Goal: Task Accomplishment & Management: Complete application form

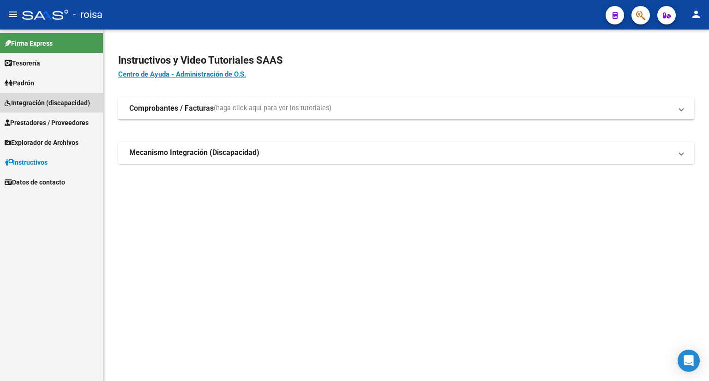
click at [28, 102] on span "Integración (discapacidad)" at bounding box center [47, 103] width 85 height 10
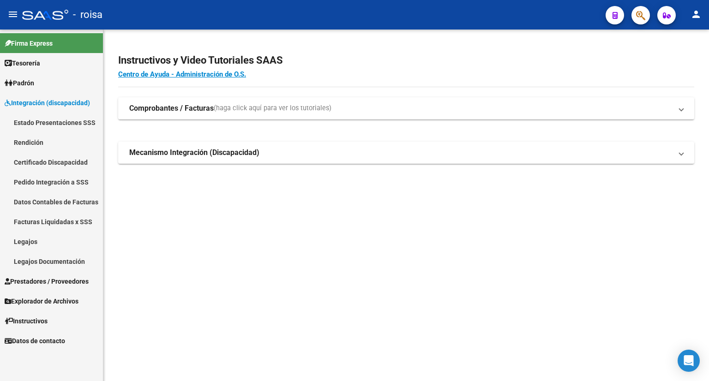
click at [26, 242] on link "Legajos" at bounding box center [51, 242] width 103 height 20
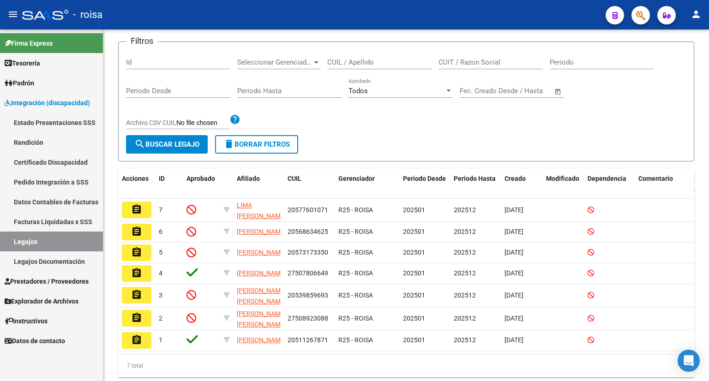
scroll to position [90, 0]
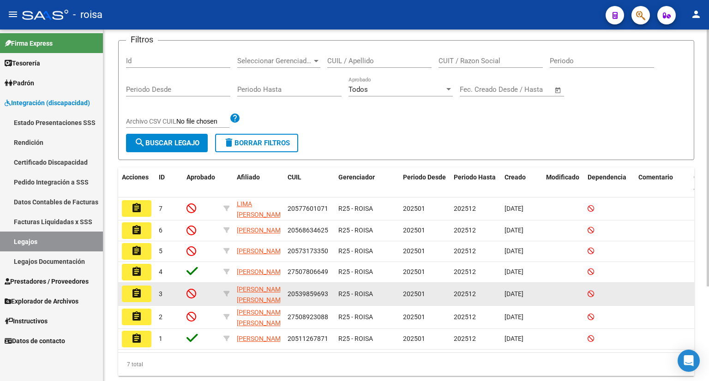
click at [137, 299] on mat-icon "assignment" at bounding box center [136, 293] width 11 height 11
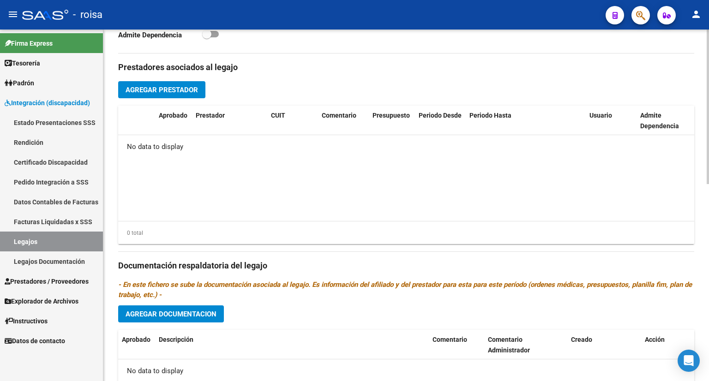
scroll to position [310, 0]
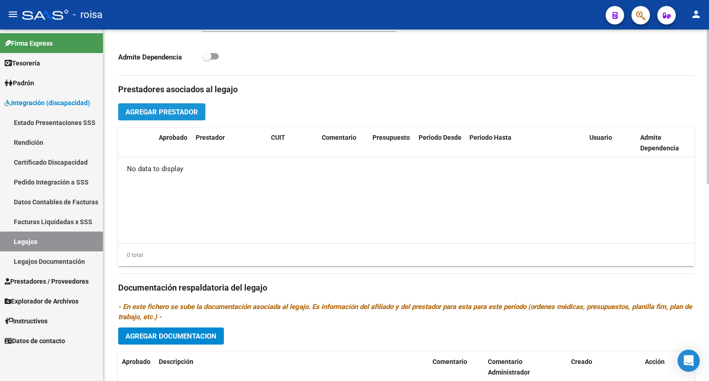
click at [180, 112] on span "Agregar Prestador" at bounding box center [161, 112] width 72 height 8
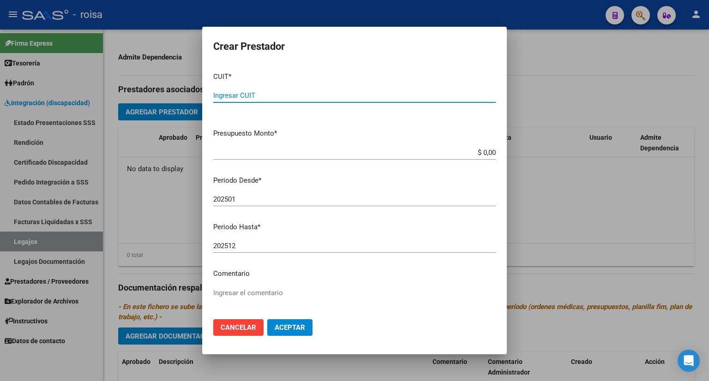
click at [308, 94] on input "Ingresar CUIT" at bounding box center [354, 95] width 282 height 8
type input "27-35425618-0"
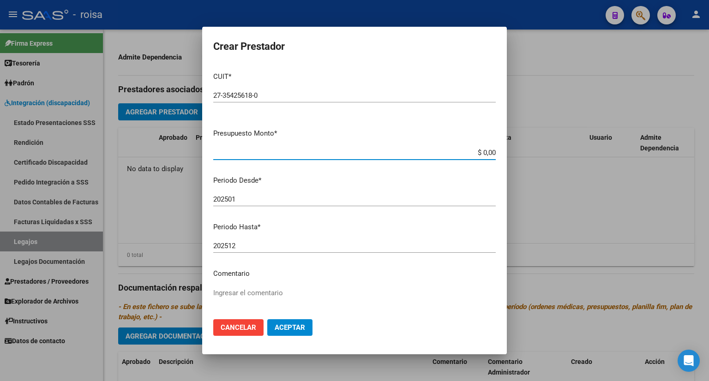
click at [284, 154] on input "$ 0,00" at bounding box center [354, 153] width 282 height 8
click at [456, 150] on input "$ 48.447,32" at bounding box center [354, 153] width 282 height 8
type input "$ 148.447,32"
click at [285, 327] on span "Aceptar" at bounding box center [290, 327] width 30 height 8
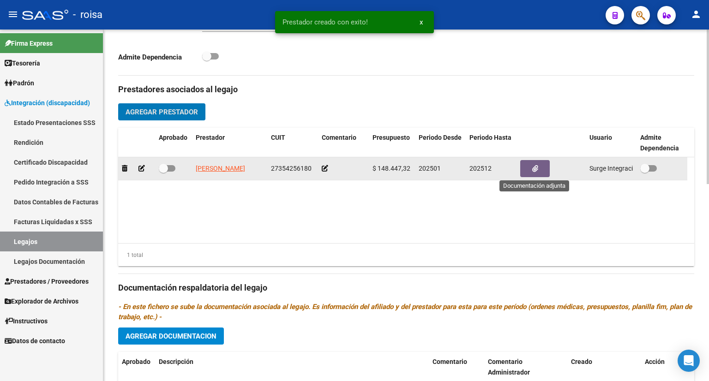
click at [538, 167] on button "button" at bounding box center [535, 168] width 30 height 17
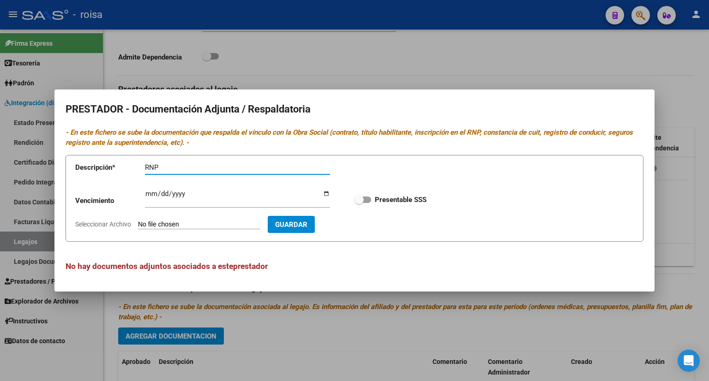
type input "RNP"
click at [203, 224] on input "Seleccionar Archivo" at bounding box center [199, 225] width 122 height 9
type input "C:\fakepath\RNP [PERSON_NAME].pdf"
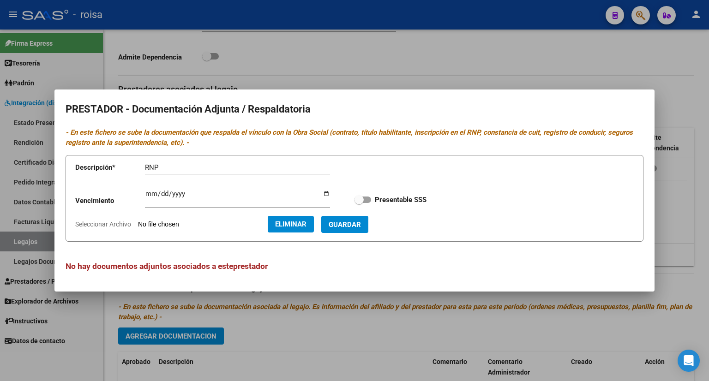
click at [368, 233] on button "Guardar" at bounding box center [344, 224] width 47 height 17
checkbox input "true"
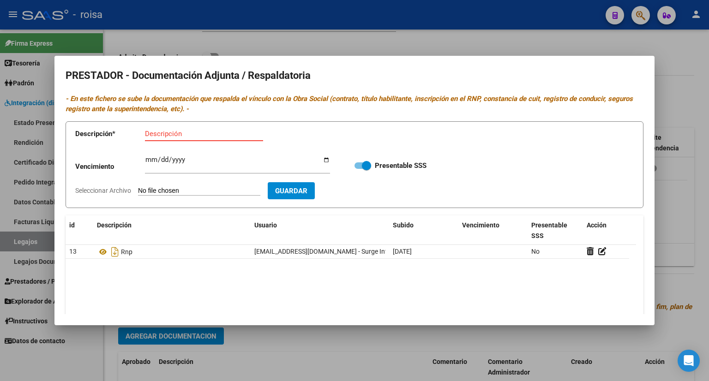
click at [204, 130] on input "Descripción" at bounding box center [204, 134] width 118 height 8
type input "CBU"
click at [307, 189] on span "Guardar" at bounding box center [291, 191] width 32 height 8
click at [204, 189] on input "Seleccionar Archivo" at bounding box center [199, 191] width 122 height 9
type input "C:\fakepath\CBU PUGLIESE2.pdf"
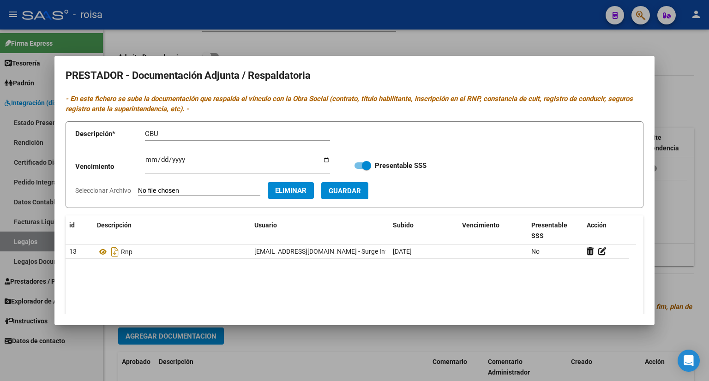
click at [361, 192] on span "Guardar" at bounding box center [345, 191] width 32 height 8
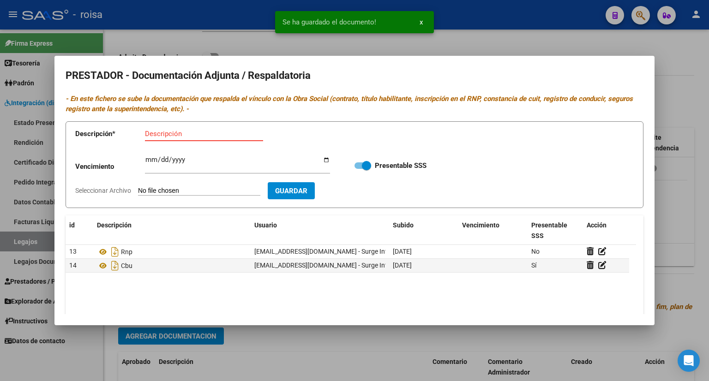
click at [191, 135] on input "Descripción" at bounding box center [204, 134] width 118 height 8
type input "AFIP"
click at [203, 189] on input "Seleccionar Archivo" at bounding box center [199, 191] width 122 height 9
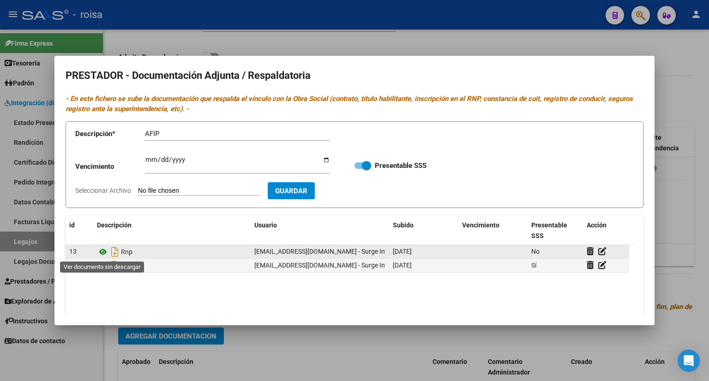
click at [102, 253] on icon at bounding box center [103, 251] width 12 height 11
click at [600, 251] on icon at bounding box center [602, 251] width 8 height 9
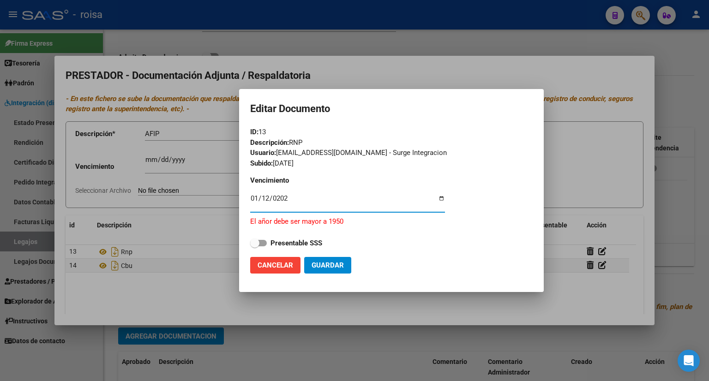
type input "[DATE]"
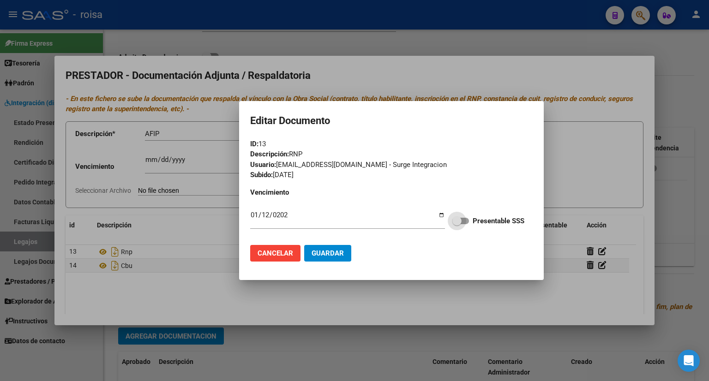
drag, startPoint x: 467, startPoint y: 218, endPoint x: 458, endPoint y: 224, distance: 10.8
click at [467, 219] on span at bounding box center [460, 221] width 17 height 6
click at [457, 224] on input "Presentable SSS" at bounding box center [456, 224] width 0 height 0
checkbox input "true"
click at [338, 252] on span "Guardar" at bounding box center [327, 253] width 32 height 8
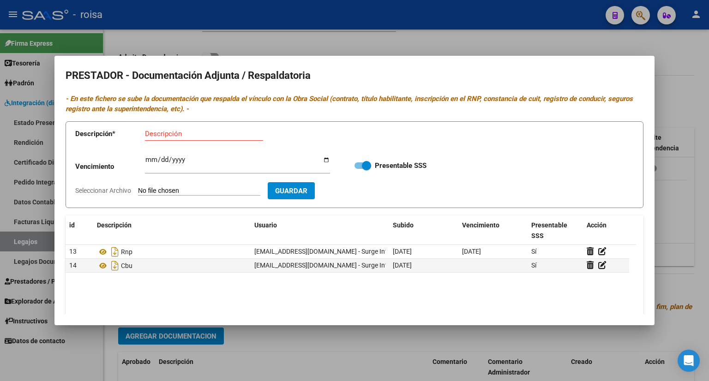
click at [177, 125] on app-form-text-field "Descripción * Descripción" at bounding box center [209, 136] width 268 height 28
click at [180, 130] on input "Descripción" at bounding box center [204, 134] width 118 height 8
type input "AFIP FALTA"
click at [196, 191] on input "Seleccionar Archivo" at bounding box center [199, 191] width 122 height 9
type input "C:\fakepath\RNP [PERSON_NAME].pdf"
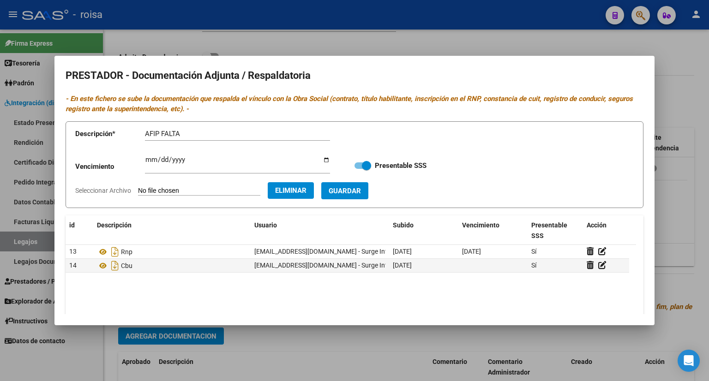
click at [368, 185] on button "Guardar" at bounding box center [344, 190] width 47 height 17
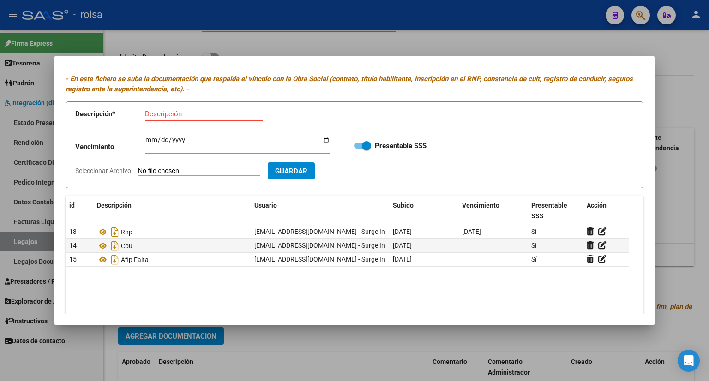
scroll to position [0, 0]
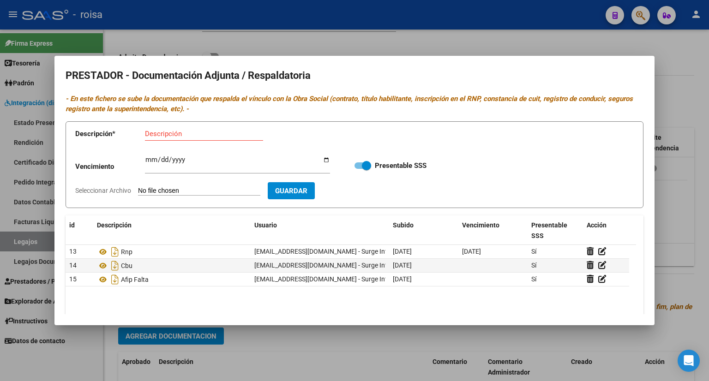
click at [679, 74] on div at bounding box center [354, 190] width 709 height 381
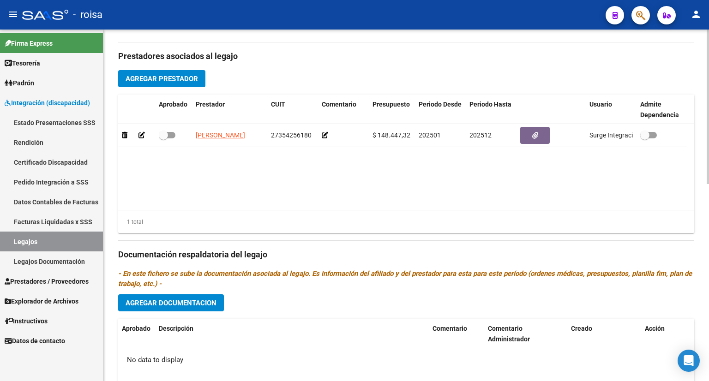
scroll to position [448, 0]
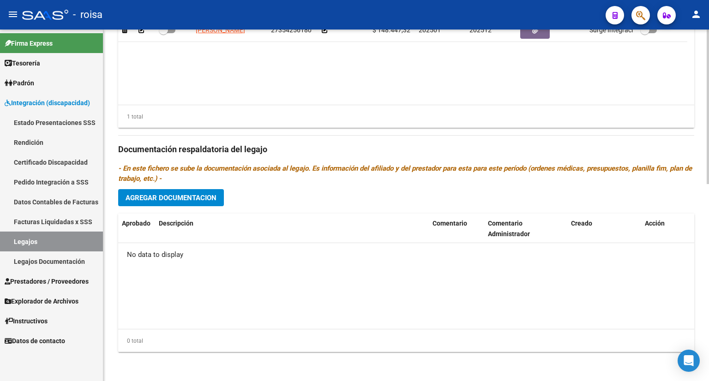
click at [155, 194] on span "Agregar Documentacion" at bounding box center [170, 198] width 91 height 8
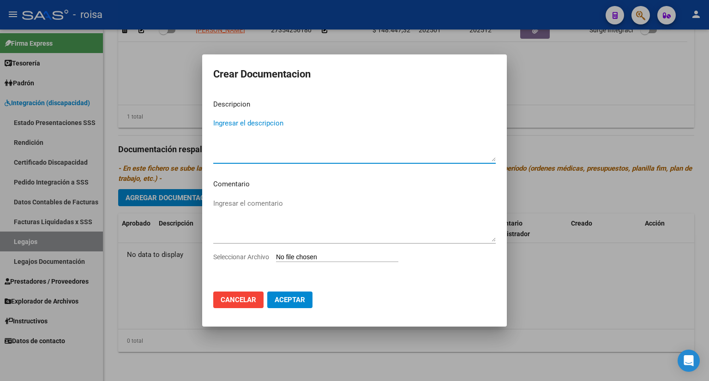
click at [236, 159] on textarea "Ingresar el descripcion" at bounding box center [354, 139] width 282 height 43
type textarea "ORDEN MEDICA"
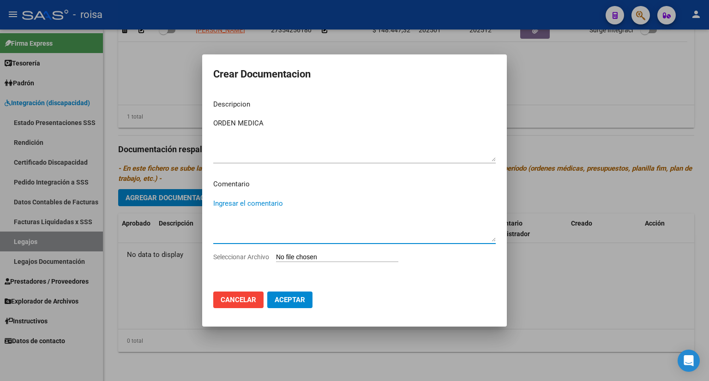
click at [237, 204] on textarea "Ingresar el comentario" at bounding box center [354, 219] width 282 height 43
type textarea "PSICOLOGIA Y TO"
click at [312, 253] on input "Seleccionar Archivo" at bounding box center [337, 257] width 122 height 9
type input "C:\fakepath\OM [PERSON_NAME].pdf"
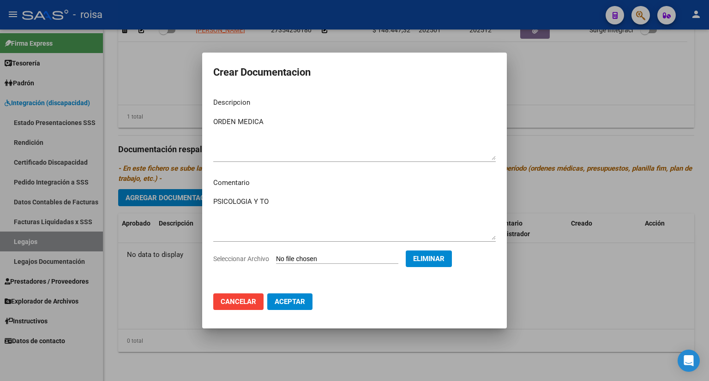
click at [294, 301] on span "Aceptar" at bounding box center [290, 302] width 30 height 8
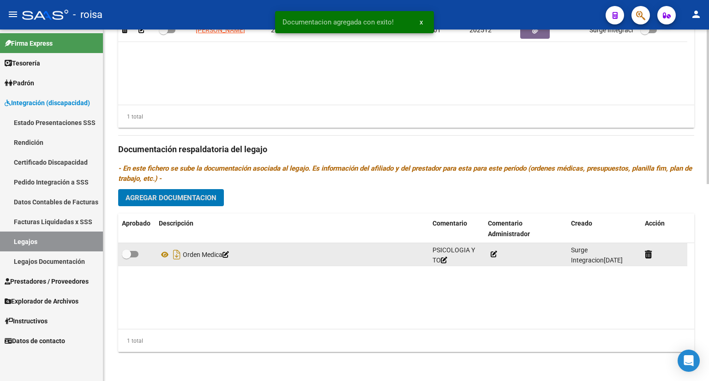
click at [134, 252] on span at bounding box center [130, 254] width 17 height 6
click at [126, 257] on input "checkbox" at bounding box center [126, 257] width 0 height 0
checkbox input "true"
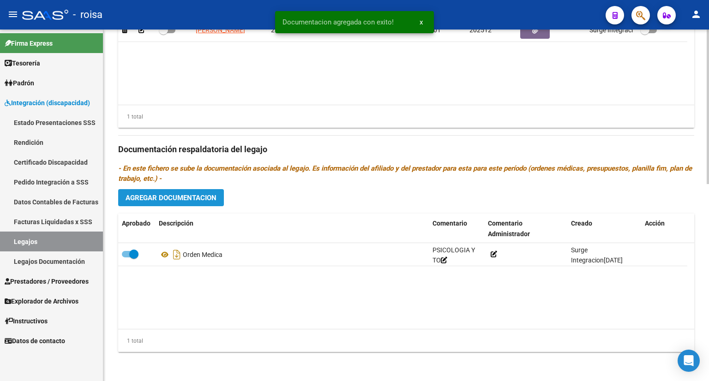
click at [172, 197] on span "Agregar Documentacion" at bounding box center [170, 198] width 91 height 8
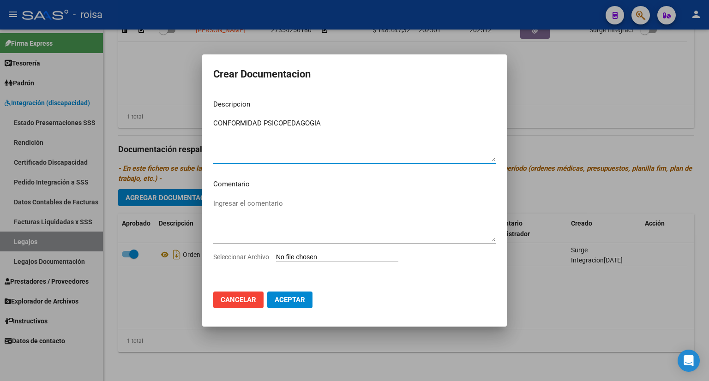
type textarea "CONFORMIDAD PSICOPEDAGOGIA"
click at [327, 254] on input "Seleccionar Archivo" at bounding box center [337, 257] width 122 height 9
type input "C:\fakepath\CONF PSICOPEDAG.pdf"
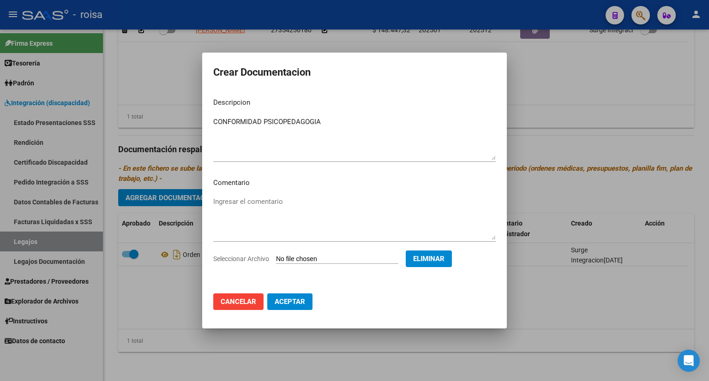
click at [291, 298] on span "Aceptar" at bounding box center [290, 302] width 30 height 8
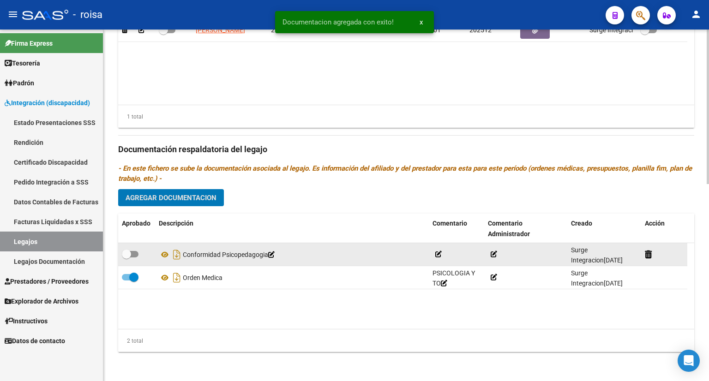
click at [133, 251] on span at bounding box center [130, 254] width 17 height 6
click at [126, 257] on input "checkbox" at bounding box center [126, 257] width 0 height 0
checkbox input "true"
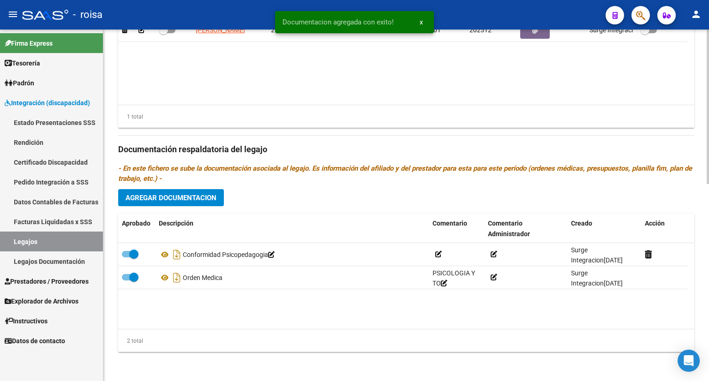
click at [168, 198] on span "Agregar Documentacion" at bounding box center [170, 198] width 91 height 8
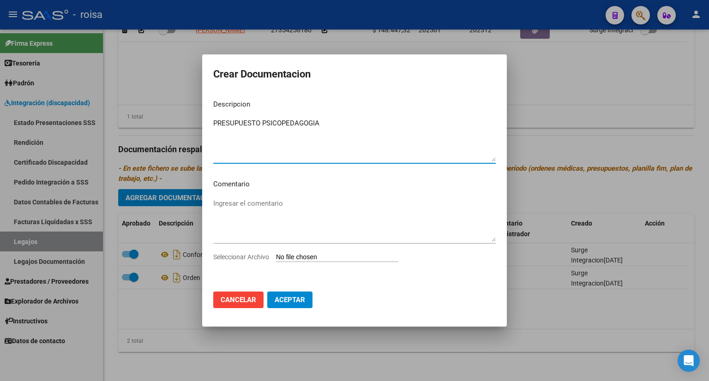
type textarea "PRESUPUESTO PSICOPEDAGOGIA"
click at [335, 258] on input "Seleccionar Archivo" at bounding box center [337, 257] width 122 height 9
type input "C:\fakepath\PRESUPUESTO [PERSON_NAME].pdf"
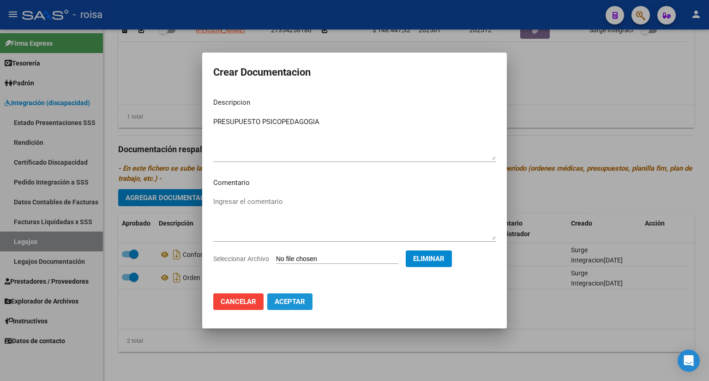
click at [292, 305] on span "Aceptar" at bounding box center [290, 302] width 30 height 8
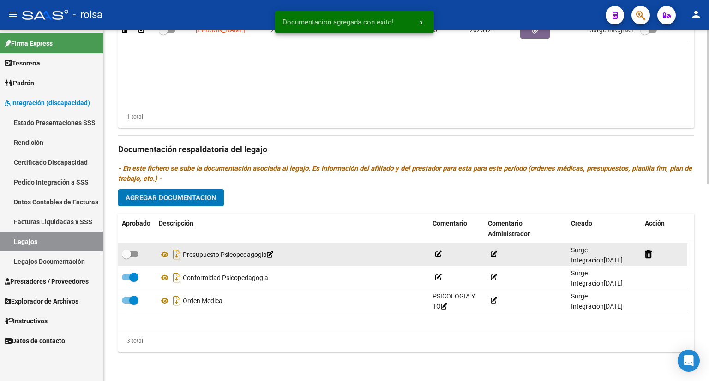
click at [136, 255] on span at bounding box center [130, 254] width 17 height 6
click at [126, 257] on input "checkbox" at bounding box center [126, 257] width 0 height 0
checkbox input "true"
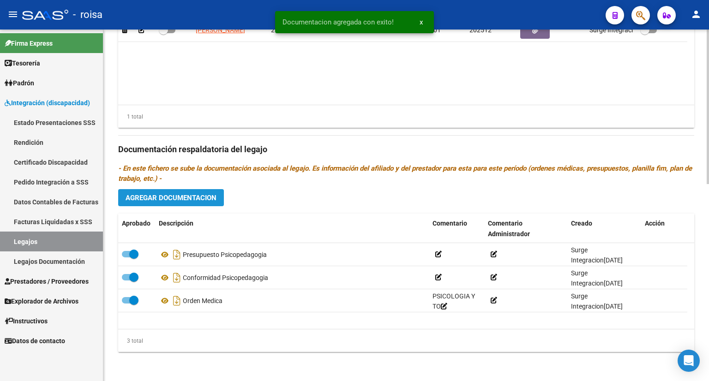
click at [179, 191] on button "Agregar Documentacion" at bounding box center [171, 197] width 106 height 17
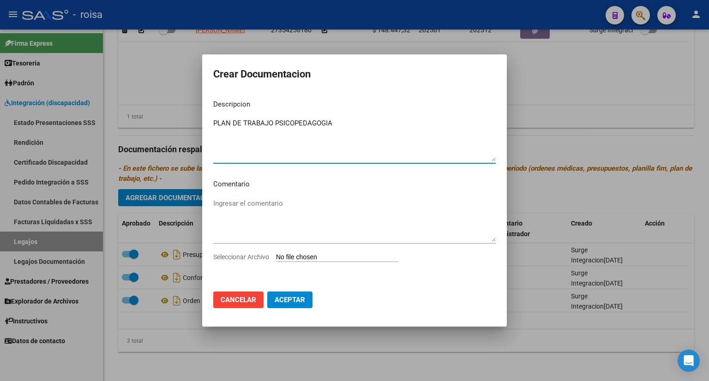
type textarea "PLAN DE TRABAJO PSICOPEDAGOGIA"
click at [306, 255] on input "Seleccionar Archivo" at bounding box center [337, 257] width 122 height 9
click at [259, 204] on textarea "Ingresar el comentario" at bounding box center [354, 219] width 282 height 43
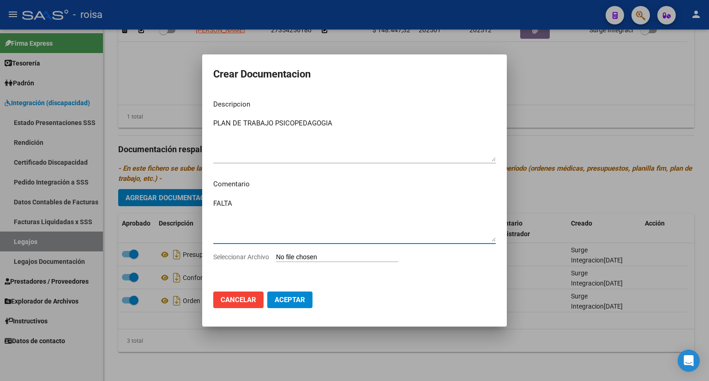
type textarea "FALTA"
click at [282, 299] on span "Aceptar" at bounding box center [290, 300] width 30 height 8
click at [316, 255] on input "Seleccionar Archivo" at bounding box center [337, 257] width 122 height 9
type input "C:\fakepath\CONF PSICOPEDAG.pdf"
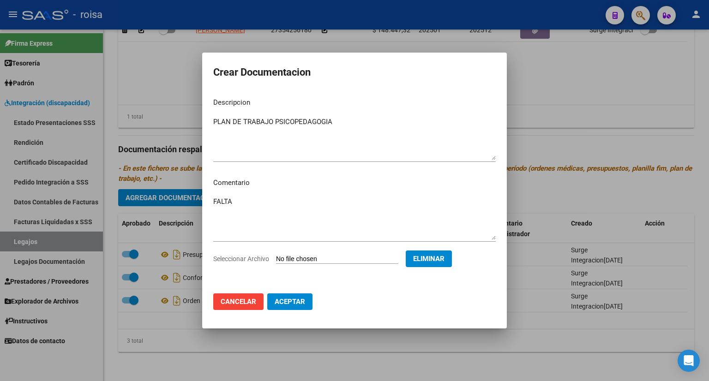
click at [282, 303] on span "Aceptar" at bounding box center [290, 302] width 30 height 8
checkbox input "false"
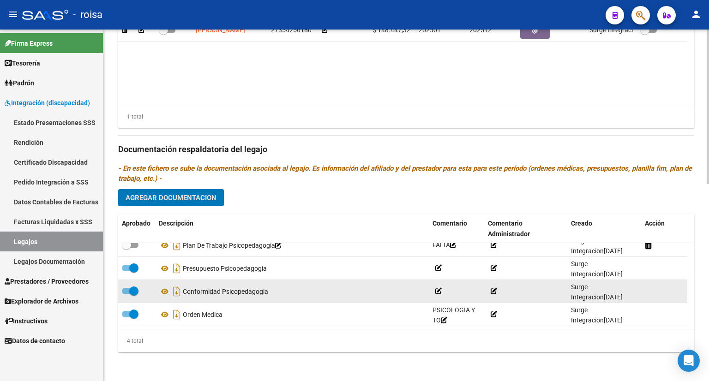
scroll to position [0, 0]
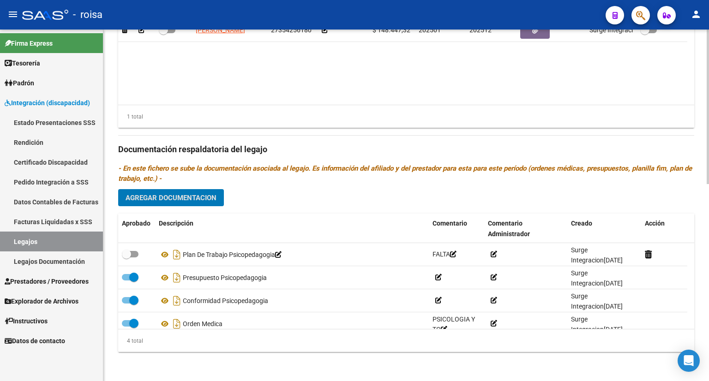
click at [186, 196] on span "Agregar Documentacion" at bounding box center [170, 198] width 91 height 8
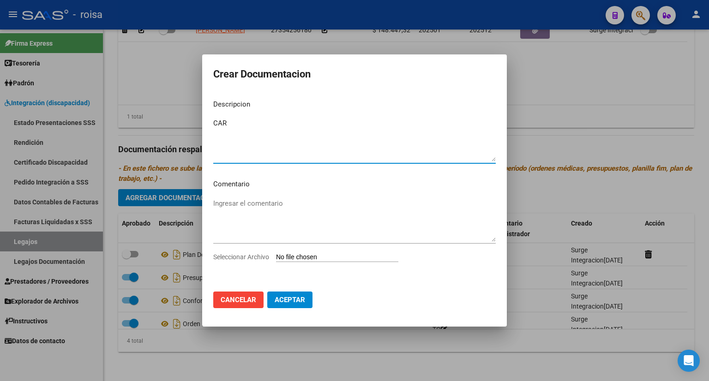
type textarea "CAR"
click at [294, 255] on input "Seleccionar Archivo" at bounding box center [337, 257] width 122 height 9
type input "C:\fakepath\CAR [PERSON_NAME].pdf"
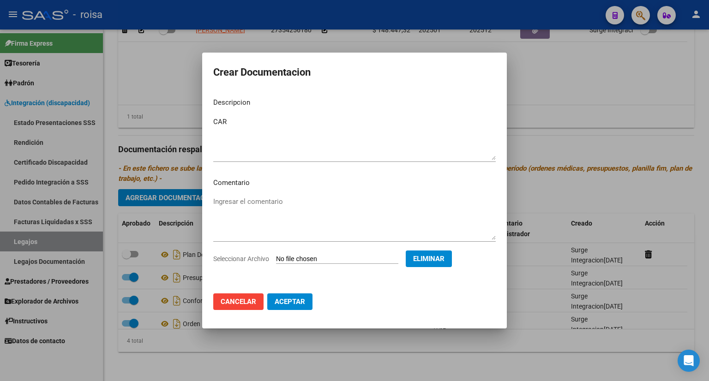
click at [293, 299] on span "Aceptar" at bounding box center [290, 302] width 30 height 8
checkbox input "false"
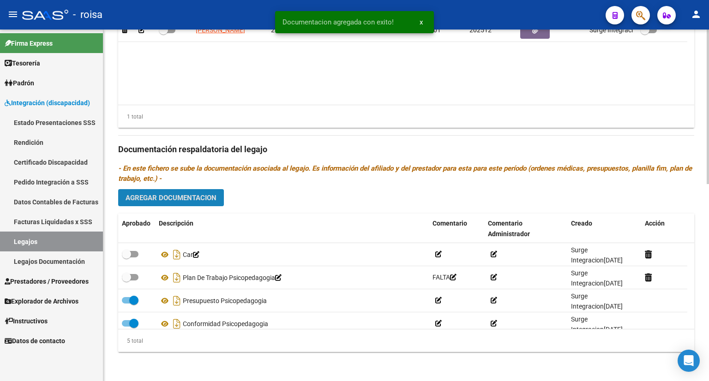
click at [183, 197] on span "Agregar Documentacion" at bounding box center [170, 198] width 91 height 8
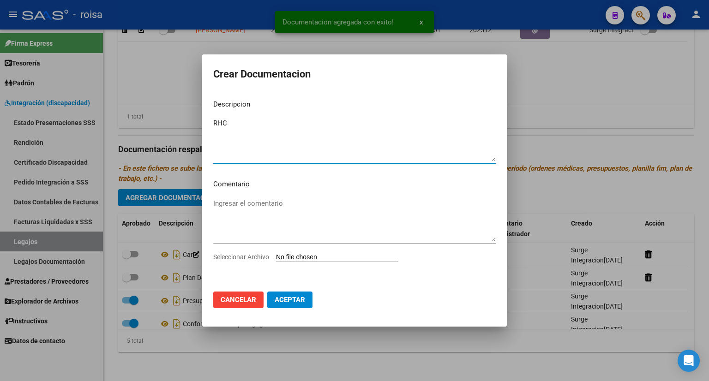
type textarea "RHC"
click at [296, 257] on input "Seleccionar Archivo" at bounding box center [337, 257] width 122 height 9
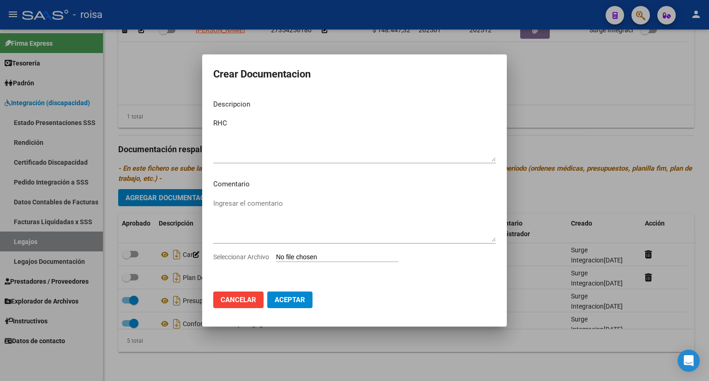
type input "C:\fakepath\RHC [PERSON_NAME].pdf"
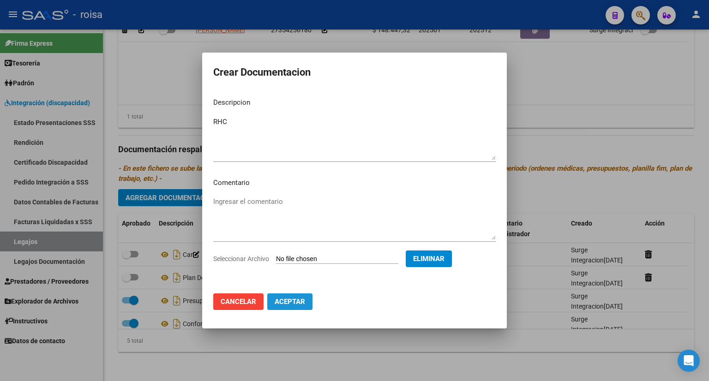
click at [297, 305] on span "Aceptar" at bounding box center [290, 302] width 30 height 8
checkbox input "false"
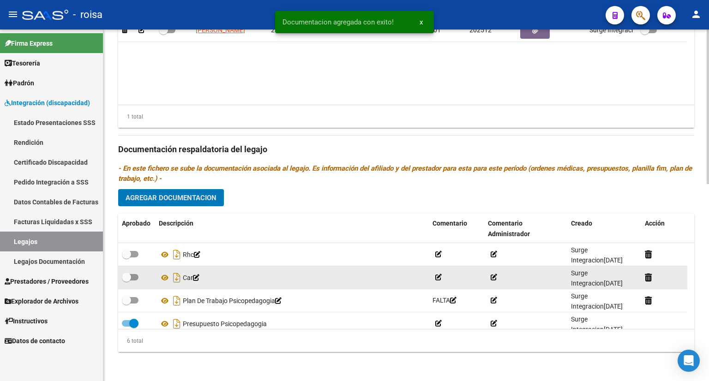
click at [135, 275] on span at bounding box center [130, 277] width 17 height 6
click at [126, 281] on input "checkbox" at bounding box center [126, 281] width 0 height 0
checkbox input "true"
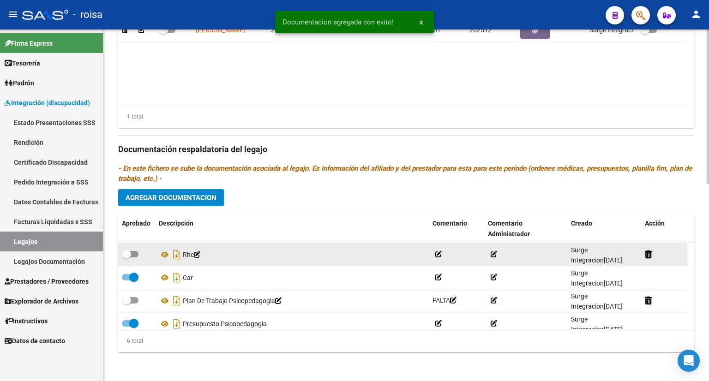
click at [134, 254] on span at bounding box center [130, 254] width 17 height 6
click at [126, 257] on input "checkbox" at bounding box center [126, 257] width 0 height 0
checkbox input "true"
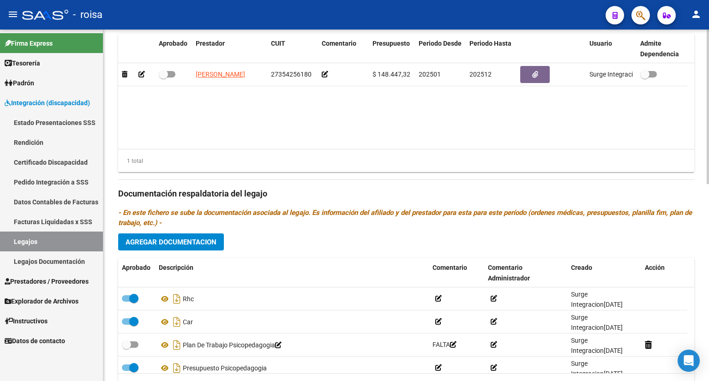
scroll to position [356, 0]
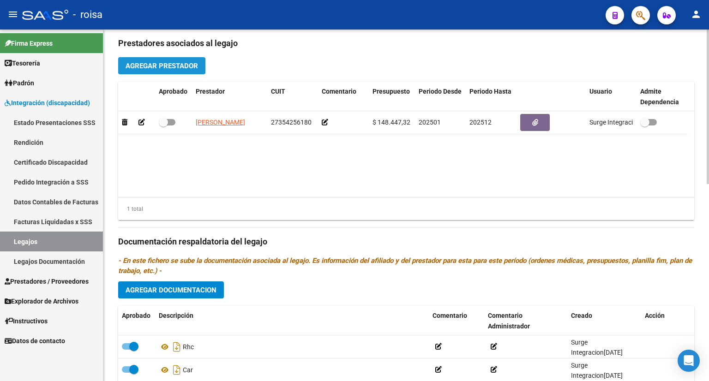
click at [161, 67] on span "Agregar Prestador" at bounding box center [161, 66] width 72 height 8
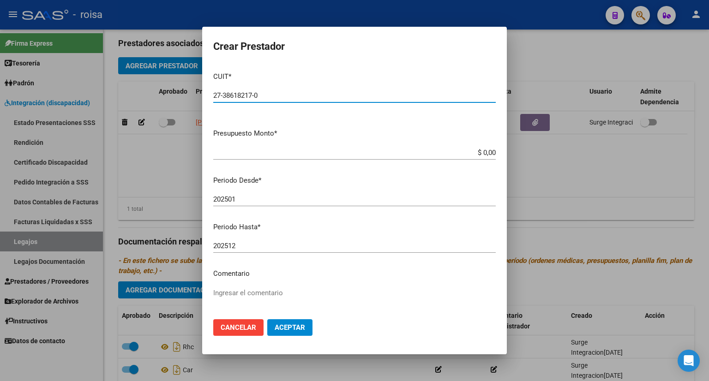
type input "27-38618217-0"
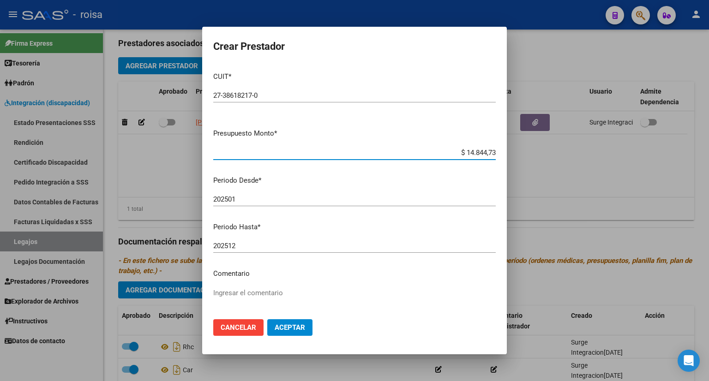
type input "$ 148.447,32"
click at [291, 327] on span "Aceptar" at bounding box center [290, 327] width 30 height 8
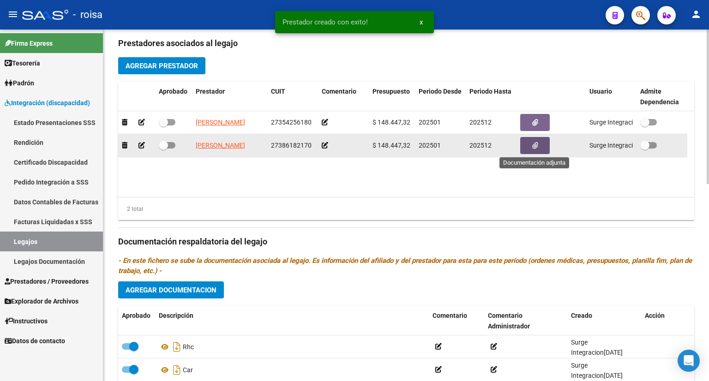
click at [537, 145] on icon "button" at bounding box center [535, 145] width 6 height 7
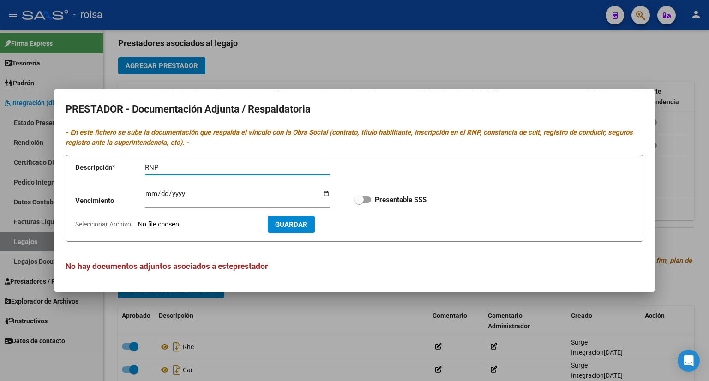
type input "RNP"
click at [307, 222] on span "Guardar" at bounding box center [291, 225] width 32 height 8
click at [192, 224] on input "Seleccionar Archivo" at bounding box center [199, 225] width 122 height 9
type input "C:\fakepath\RNP [PERSON_NAME].pdf"
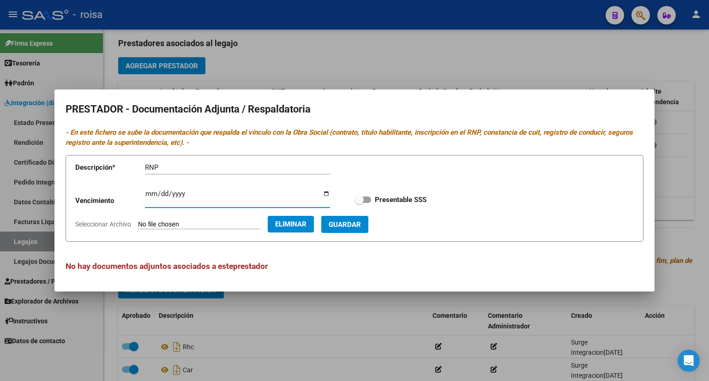
click at [149, 195] on input "Ingresar vencimiento" at bounding box center [237, 197] width 185 height 15
type input "[DATE]"
click at [367, 198] on span at bounding box center [362, 200] width 17 height 6
click at [359, 203] on input "Presentable SSS" at bounding box center [358, 203] width 0 height 0
checkbox input "true"
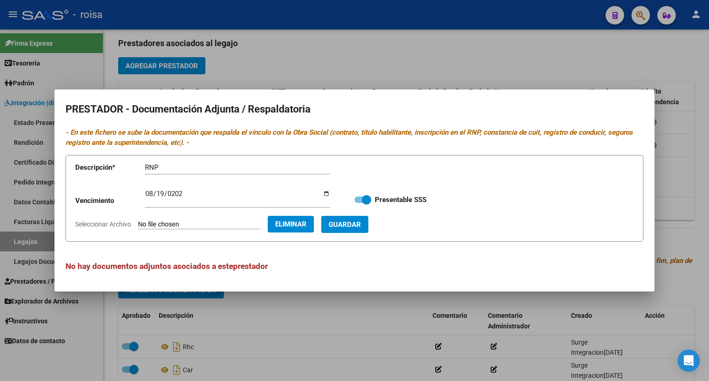
click at [361, 226] on span "Guardar" at bounding box center [345, 225] width 32 height 8
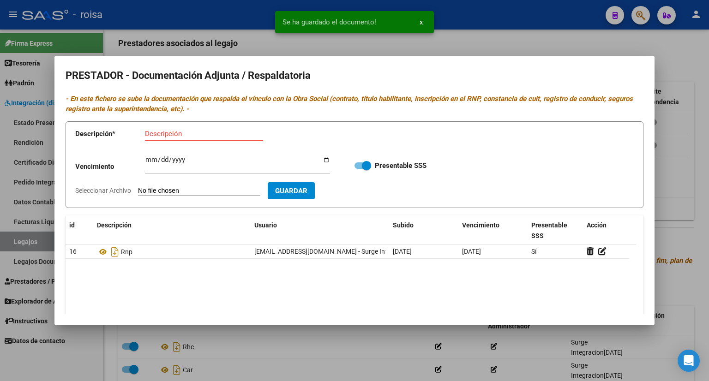
click at [177, 136] on input "Descripción" at bounding box center [204, 134] width 118 height 8
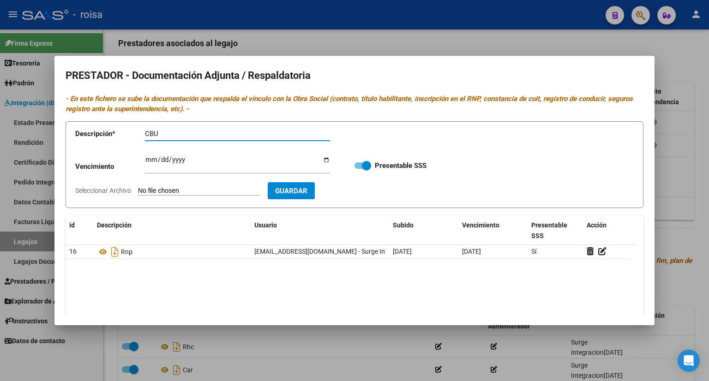
type input "CBU"
click at [187, 191] on input "Seleccionar Archivo" at bounding box center [199, 191] width 122 height 9
type input "C:\fakepath\CBU HORTON2.pdf"
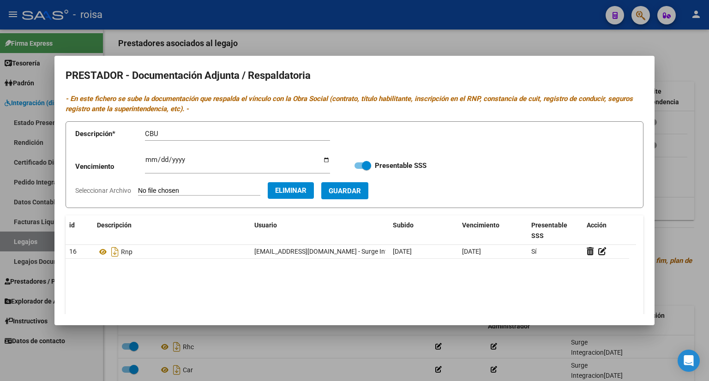
click at [357, 187] on span "Guardar" at bounding box center [345, 191] width 32 height 8
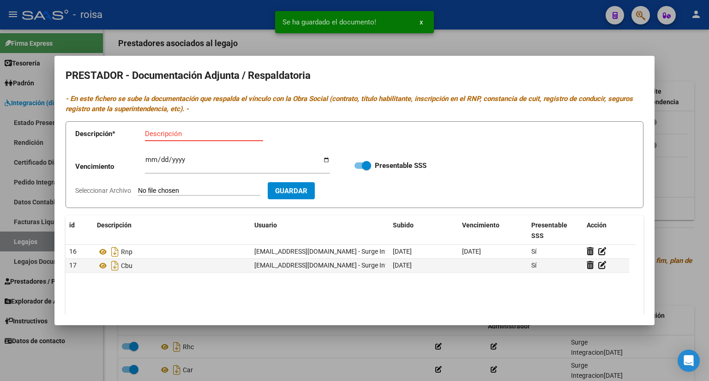
click at [186, 133] on input "Descripción" at bounding box center [204, 134] width 118 height 8
type input "AFIP"
click at [214, 190] on input "Seleccionar Archivo" at bounding box center [199, 191] width 122 height 9
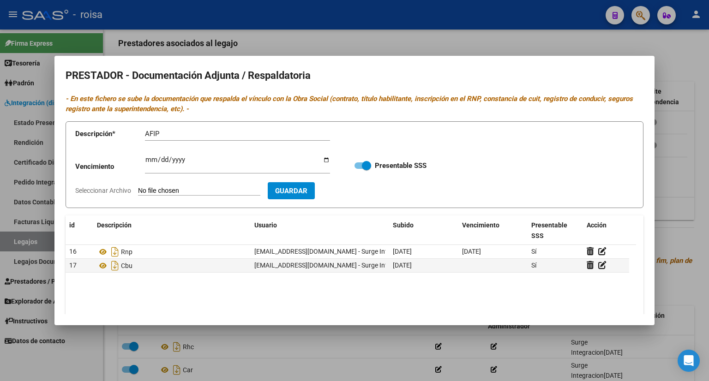
type input "C:\fakepath\AFIP [PERSON_NAME].pdf"
click at [361, 190] on span "Guardar" at bounding box center [345, 191] width 32 height 8
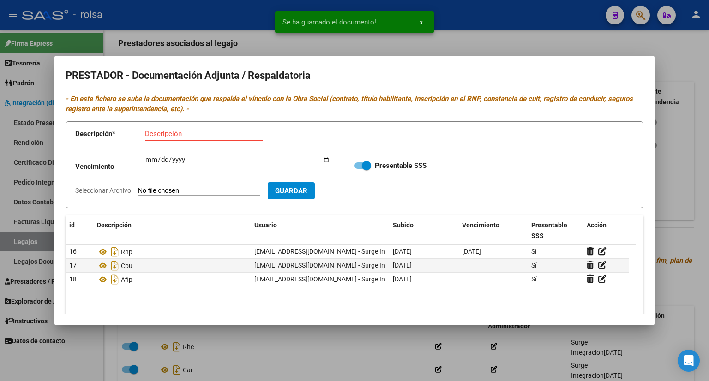
click at [683, 181] on div at bounding box center [354, 190] width 709 height 381
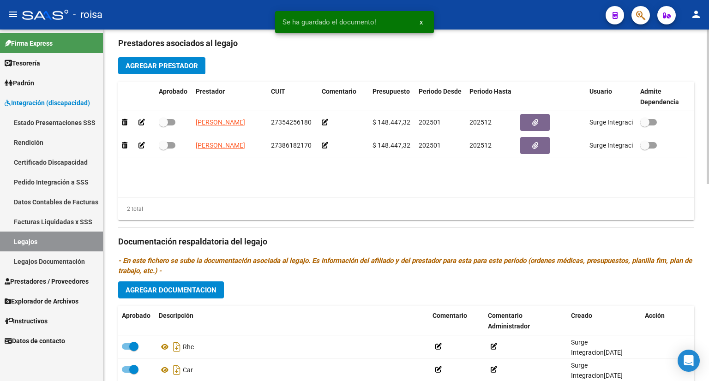
scroll to position [448, 0]
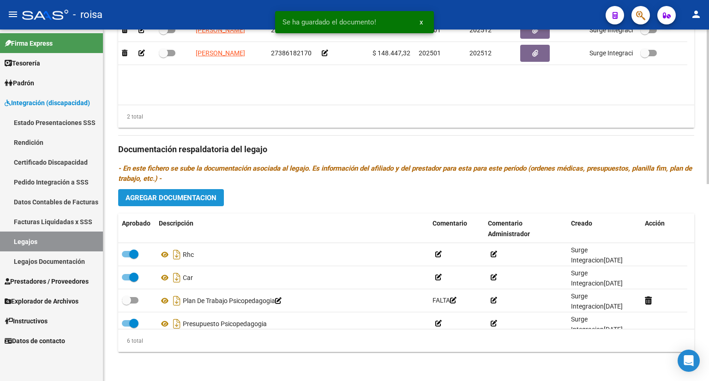
click at [179, 200] on span "Agregar Documentacion" at bounding box center [170, 198] width 91 height 8
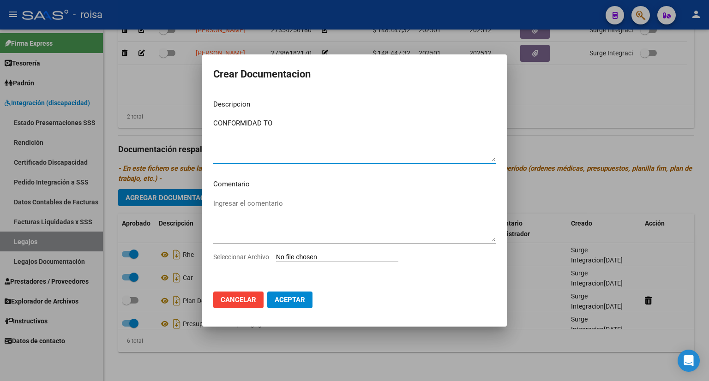
type textarea "CONFORMIDAD TO"
click at [317, 257] on input "Seleccionar Archivo" at bounding box center [337, 257] width 122 height 9
type input "C:\fakepath\CONF TO.pdf"
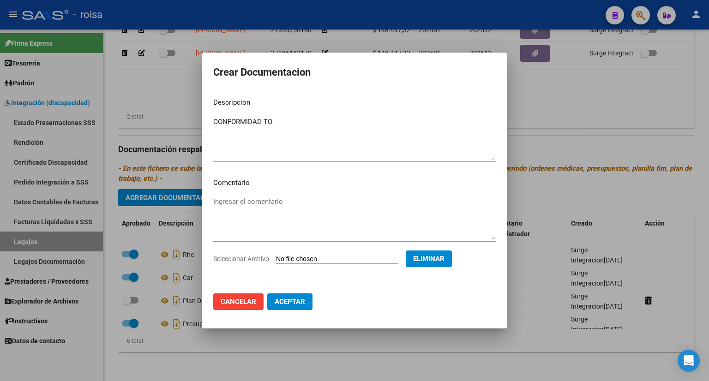
click at [290, 300] on span "Aceptar" at bounding box center [290, 302] width 30 height 8
checkbox input "true"
checkbox input "false"
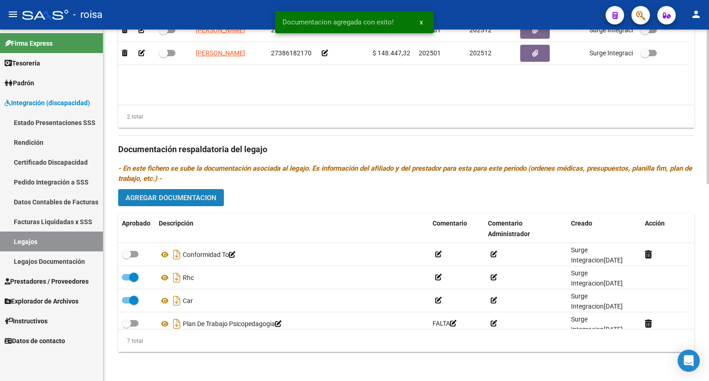
click at [179, 197] on span "Agregar Documentacion" at bounding box center [170, 198] width 91 height 8
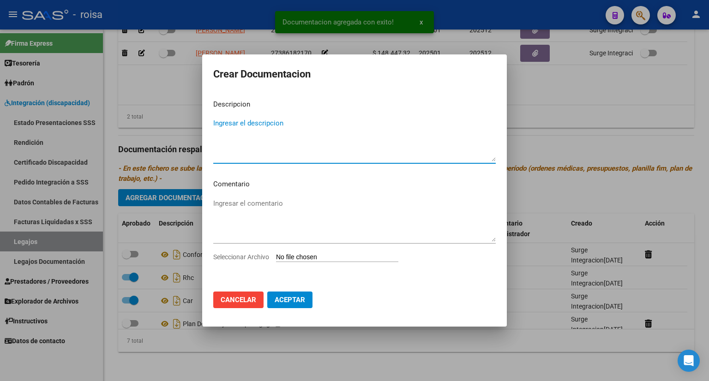
click at [266, 120] on textarea "Ingresar el descripcion" at bounding box center [354, 139] width 282 height 43
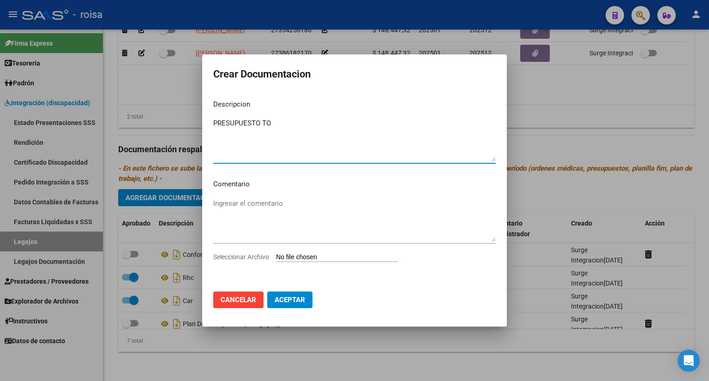
type textarea "PRESUPUESTO TO"
click at [324, 256] on input "Seleccionar Archivo" at bounding box center [337, 257] width 122 height 9
type input "C:\fakepath\PRESUPUESTO TO1.pdf"
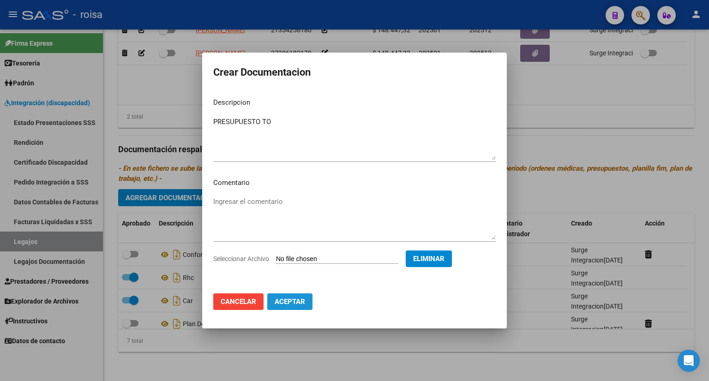
click at [291, 306] on button "Aceptar" at bounding box center [289, 301] width 45 height 17
checkbox input "true"
checkbox input "false"
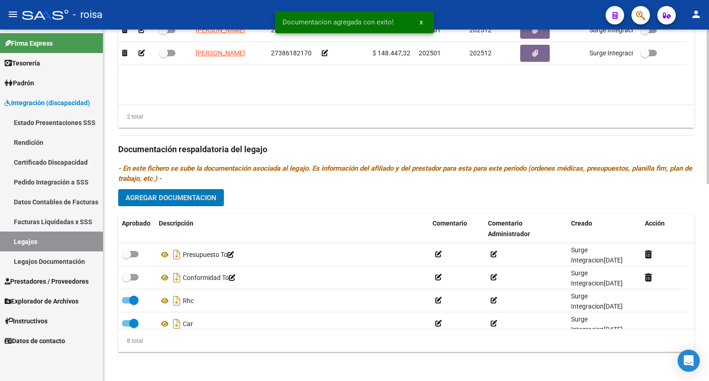
click at [177, 200] on span "Agregar Documentacion" at bounding box center [170, 198] width 91 height 8
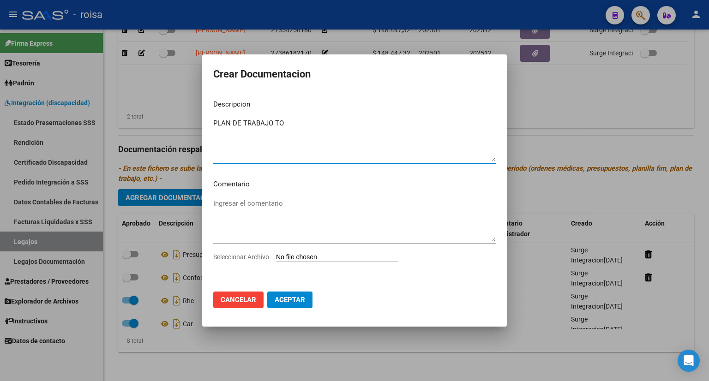
type textarea "PLAN DE TRABAJO TO"
click at [292, 255] on input "Seleccionar Archivo" at bounding box center [337, 257] width 122 height 9
type input "C:\fakepath\PT TO.pdf"
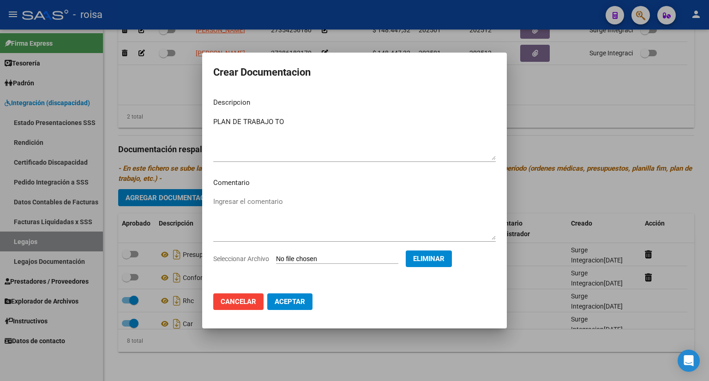
click at [290, 299] on span "Aceptar" at bounding box center [290, 302] width 30 height 8
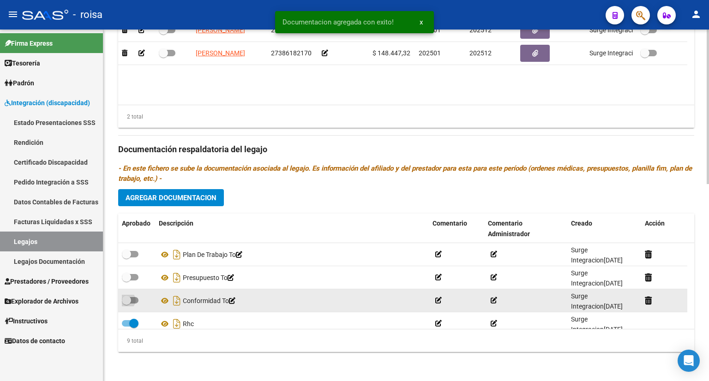
click at [133, 299] on span at bounding box center [130, 300] width 17 height 6
click at [126, 304] on input "checkbox" at bounding box center [126, 304] width 0 height 0
checkbox input "true"
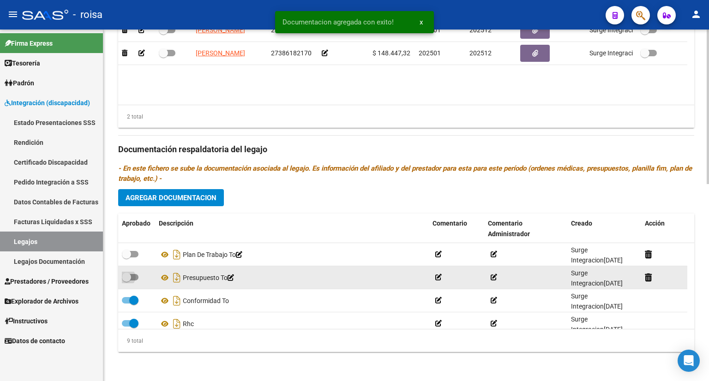
click at [135, 275] on span at bounding box center [130, 277] width 17 height 6
click at [126, 281] on input "checkbox" at bounding box center [126, 281] width 0 height 0
checkbox input "true"
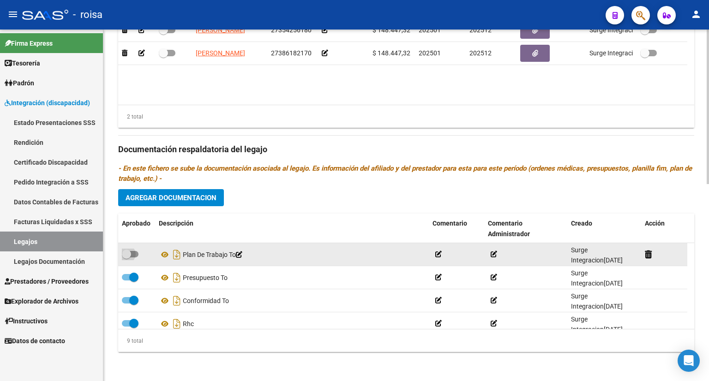
click at [134, 252] on span at bounding box center [130, 254] width 17 height 6
click at [126, 257] on input "checkbox" at bounding box center [126, 257] width 0 height 0
checkbox input "true"
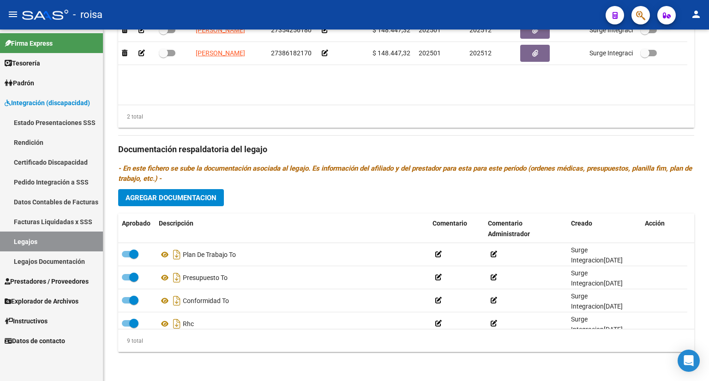
click at [37, 239] on link "Legajos" at bounding box center [51, 242] width 103 height 20
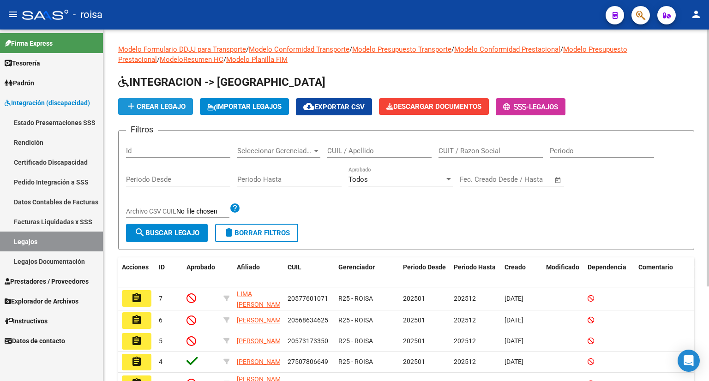
click at [171, 110] on button "add Crear Legajo" at bounding box center [155, 106] width 75 height 17
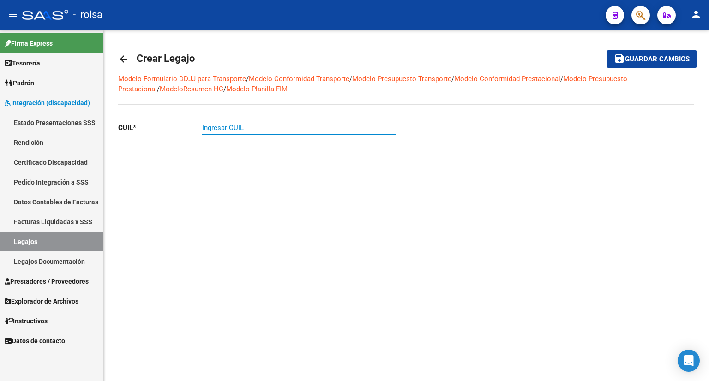
click at [263, 124] on input "Ingresar CUIL" at bounding box center [299, 128] width 194 height 8
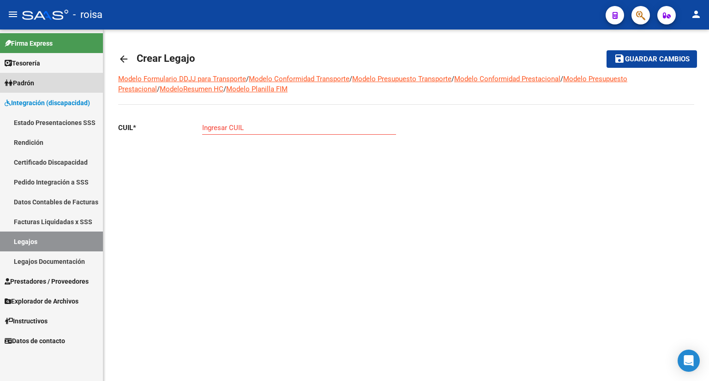
click at [30, 82] on span "Padrón" at bounding box center [20, 83] width 30 height 10
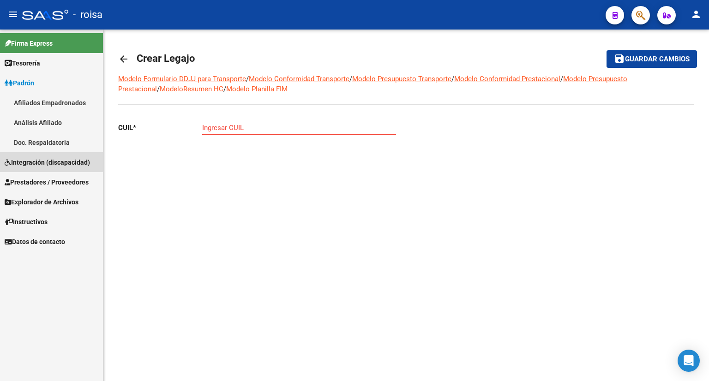
click at [48, 159] on span "Integración (discapacidad)" at bounding box center [47, 162] width 85 height 10
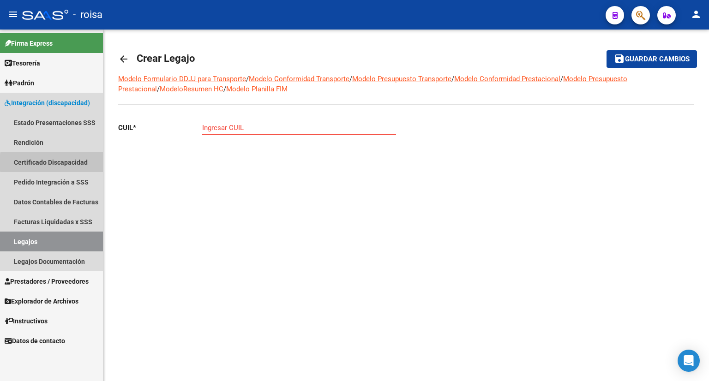
click at [74, 162] on link "Certificado Discapacidad" at bounding box center [51, 162] width 103 height 20
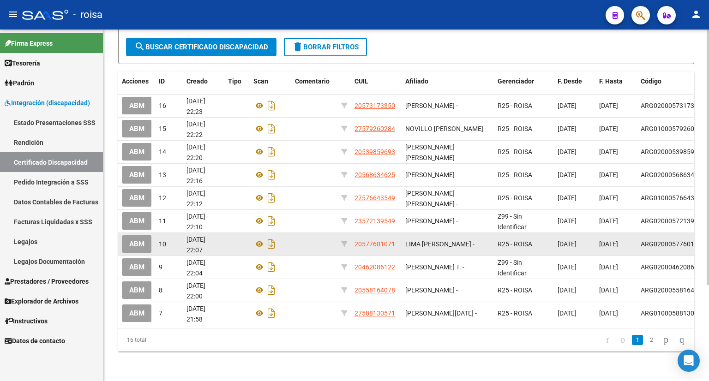
scroll to position [132, 0]
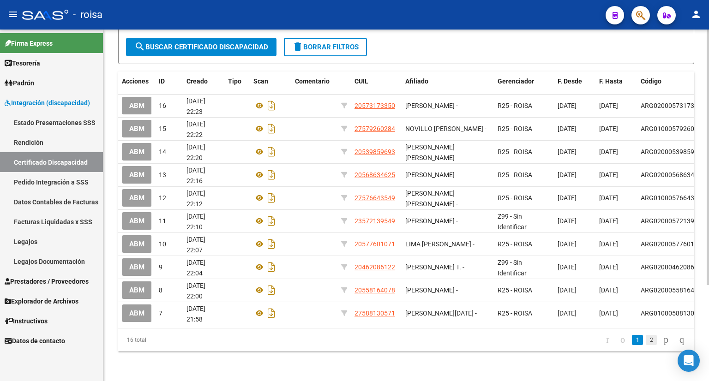
click at [645, 341] on link "2" at bounding box center [650, 340] width 11 height 10
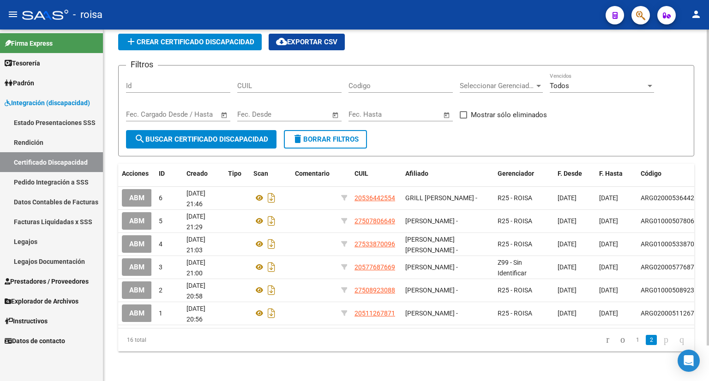
scroll to position [40, 0]
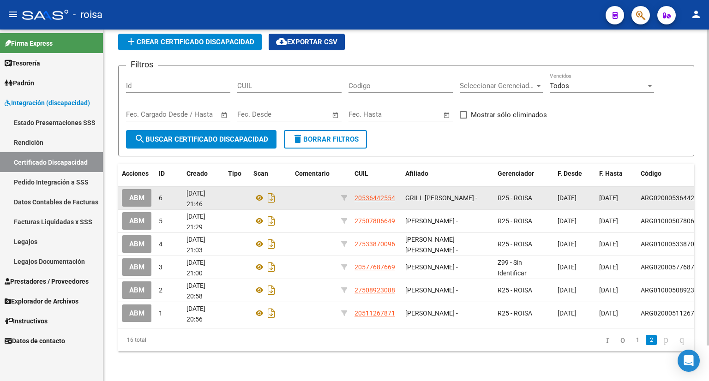
drag, startPoint x: 355, startPoint y: 191, endPoint x: 397, endPoint y: 191, distance: 42.0
click at [397, 193] on div "20536442554" at bounding box center [375, 198] width 43 height 11
copy span "20536442554"
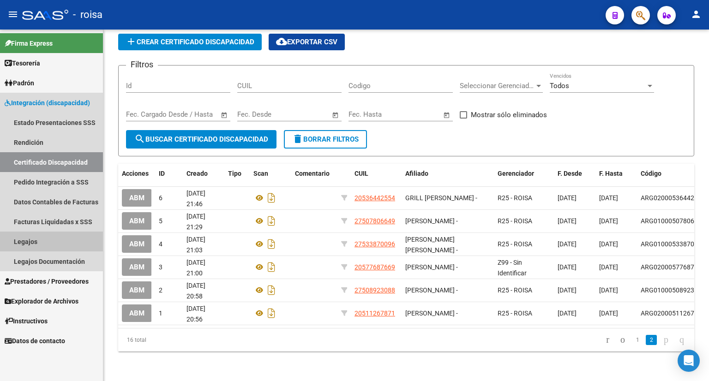
click at [27, 243] on link "Legajos" at bounding box center [51, 242] width 103 height 20
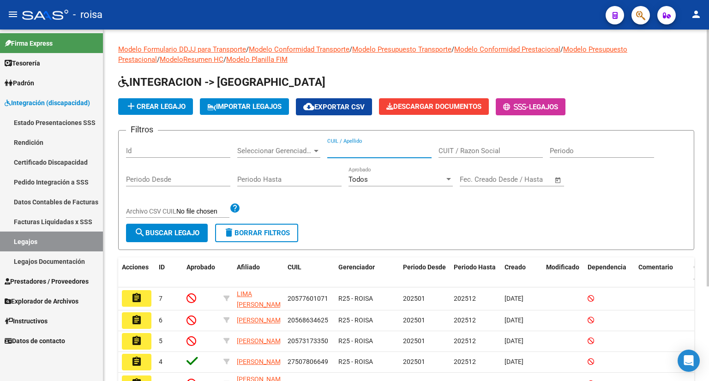
paste input "20536442554"
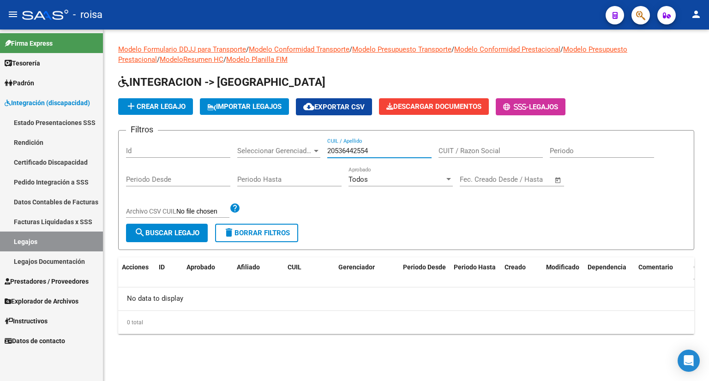
type input "20536442554"
click at [163, 106] on span "add Crear Legajo" at bounding box center [155, 106] width 60 height 8
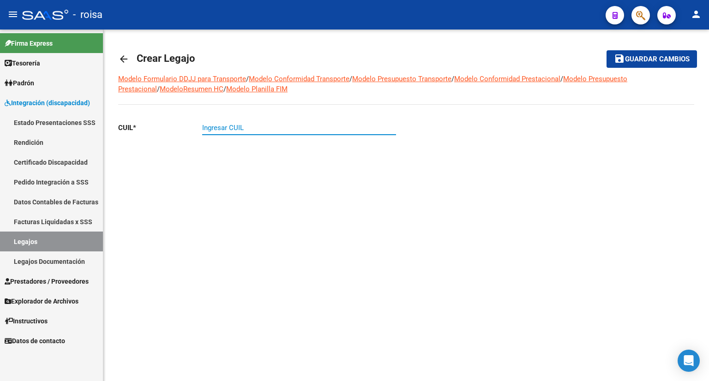
paste input "20-53644255-4"
type input "20-53644255-4"
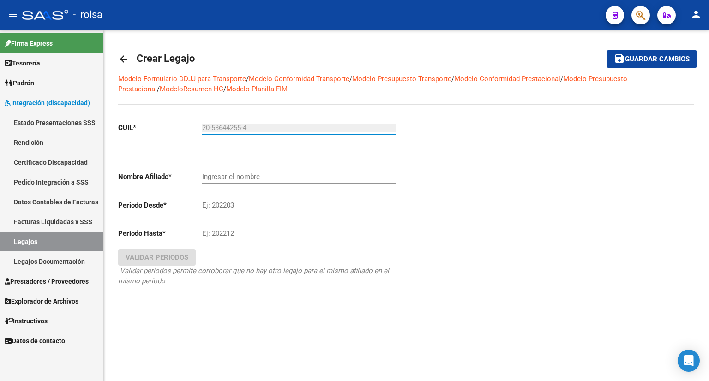
type input "GRILL [PERSON_NAME]"
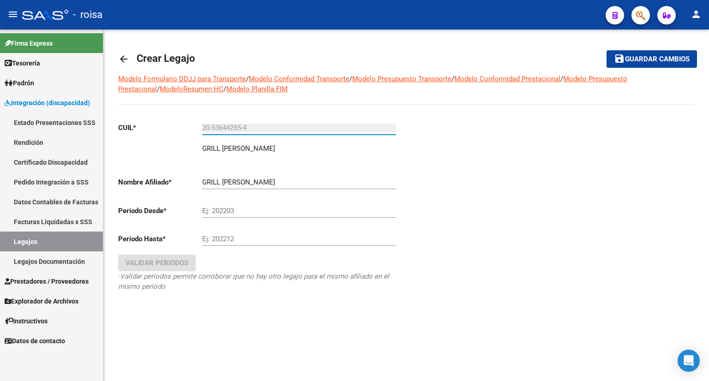
type input "20-53644255-4"
click at [664, 60] on span "Guardar cambios" at bounding box center [657, 59] width 65 height 8
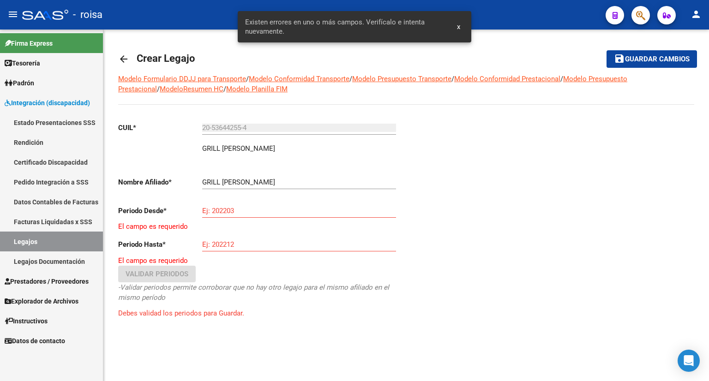
click at [255, 207] on input "Ej: 202203" at bounding box center [299, 211] width 194 height 8
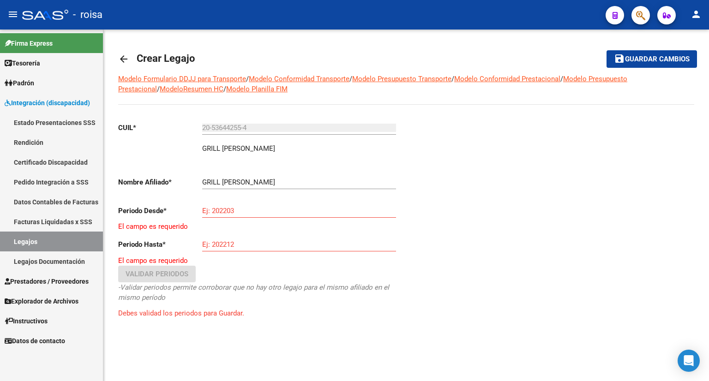
click at [245, 281] on div "CUIL * 20-53644255-4 Ingresar CUIL GRILL [PERSON_NAME] Nombre Afiliado * GRILL …" at bounding box center [258, 229] width 281 height 229
click at [292, 134] on div "20-53644255-4 Ingresar CUIL" at bounding box center [299, 125] width 194 height 20
click at [291, 119] on div "20-53644255-4 Ingresar CUIL" at bounding box center [299, 125] width 194 height 20
drag, startPoint x: 237, startPoint y: 205, endPoint x: 224, endPoint y: 215, distance: 15.9
click at [226, 215] on div "Ej: 202203" at bounding box center [299, 208] width 194 height 20
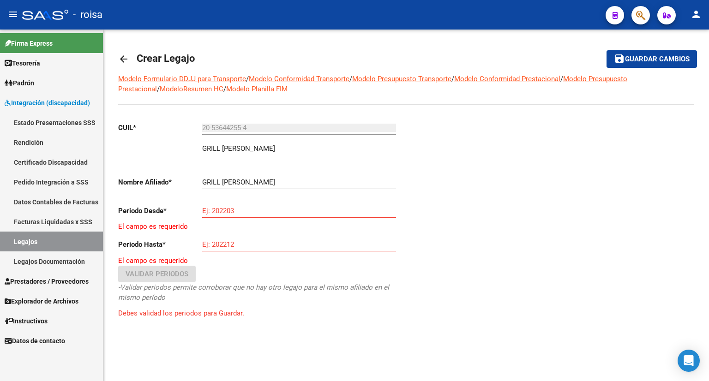
click at [223, 209] on input "Ej: 202203" at bounding box center [299, 211] width 194 height 8
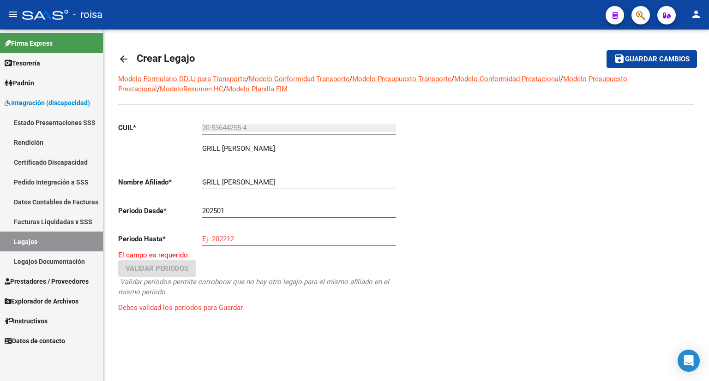
type input "202501"
drag, startPoint x: 258, startPoint y: 239, endPoint x: 193, endPoint y: 241, distance: 65.6
click at [193, 240] on app-form-text-field "Periodo Hasta * Ej: 202212 El campo es requerido" at bounding box center [258, 247] width 281 height 25
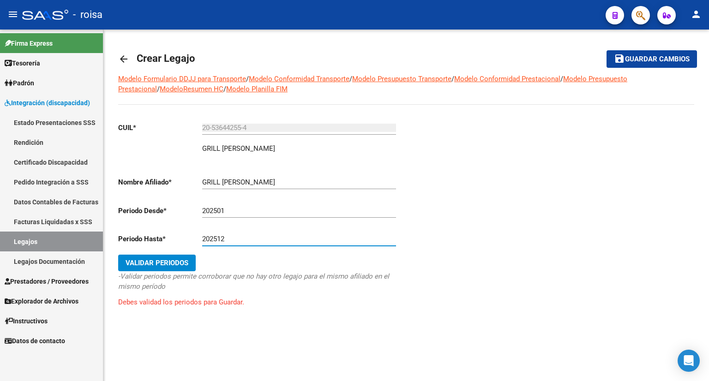
type input "202512"
click at [158, 261] on span "Validar Periodos" at bounding box center [156, 263] width 63 height 8
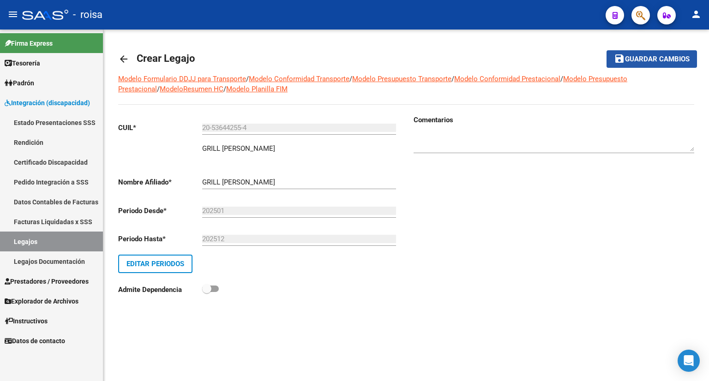
click at [669, 57] on span "Guardar cambios" at bounding box center [657, 59] width 65 height 8
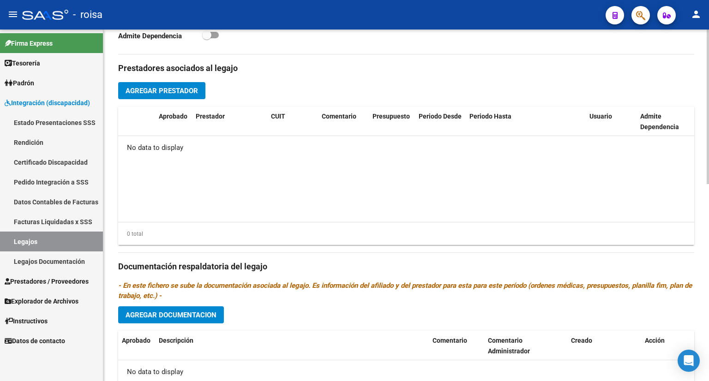
scroll to position [264, 0]
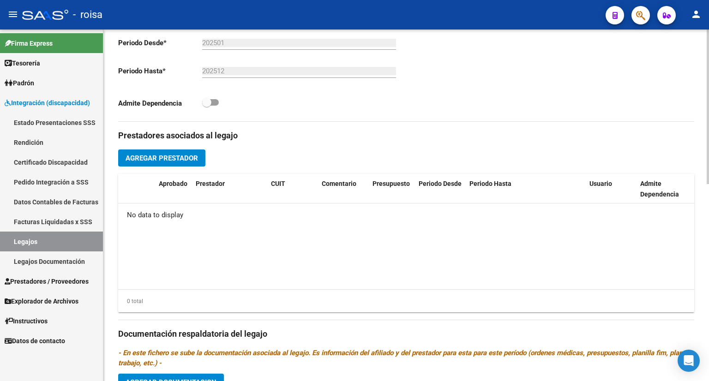
click at [176, 154] on span "Agregar Prestador" at bounding box center [161, 158] width 72 height 8
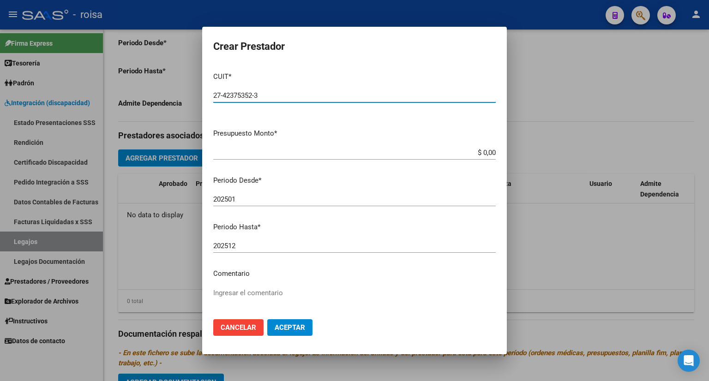
type input "27-42375352-3"
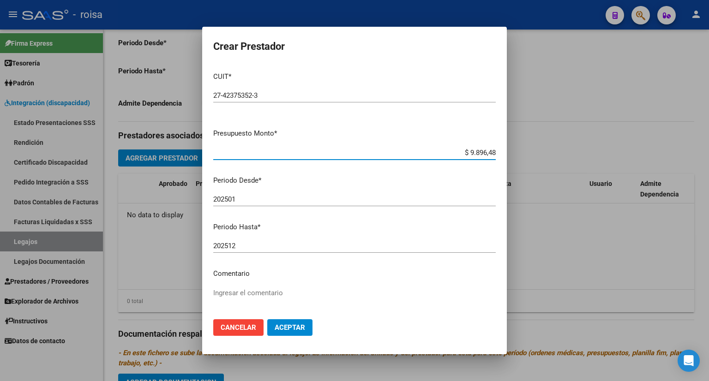
type input "$ 98.964,88"
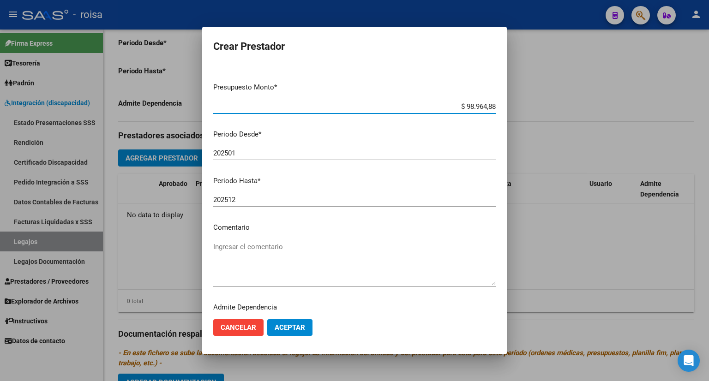
click at [287, 324] on span "Aceptar" at bounding box center [290, 327] width 30 height 8
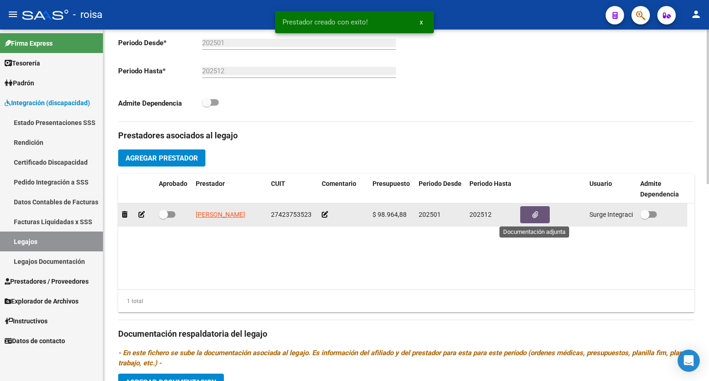
click at [535, 214] on icon "button" at bounding box center [535, 214] width 6 height 7
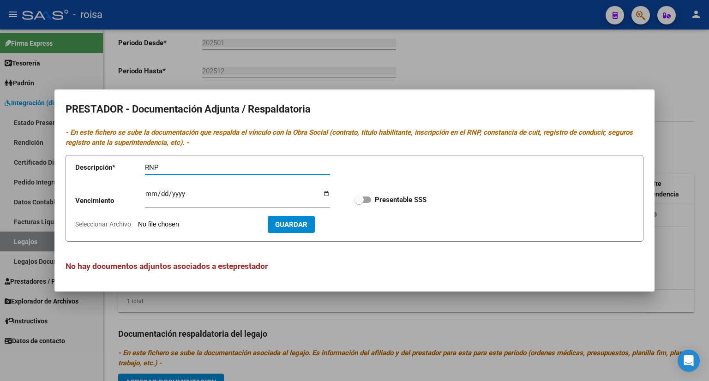
type input "RNP"
click at [187, 224] on input "Seleccionar Archivo" at bounding box center [199, 225] width 122 height 9
type input "C:\fakepath\RNP SOSTRE.pdf"
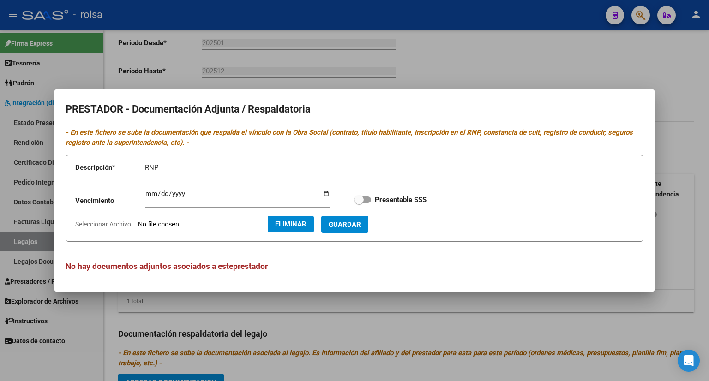
click at [187, 195] on input "Ingresar vencimiento" at bounding box center [237, 197] width 185 height 15
click at [148, 192] on input "Ingresar vencimiento" at bounding box center [237, 197] width 185 height 15
type input "[DATE]"
click at [361, 224] on span "Guardar" at bounding box center [345, 225] width 32 height 8
checkbox input "true"
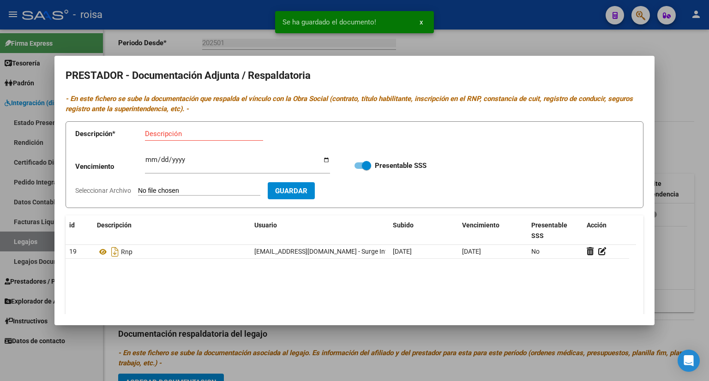
click at [188, 135] on input "Descripción" at bounding box center [204, 134] width 118 height 8
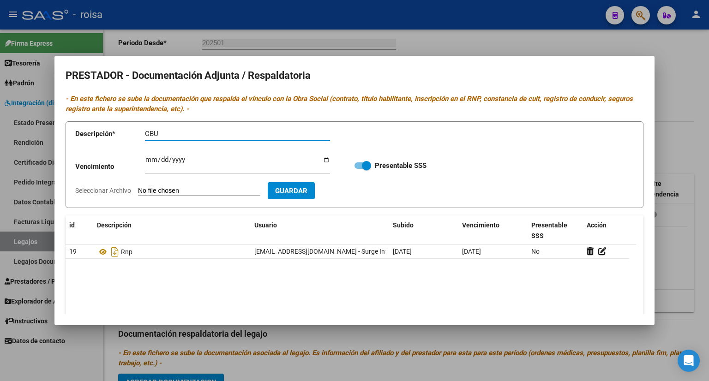
type input "CBU"
click at [199, 191] on input "Seleccionar Archivo" at bounding box center [199, 191] width 122 height 9
type input "C:\fakepath\CBU SOSTRE.pdf"
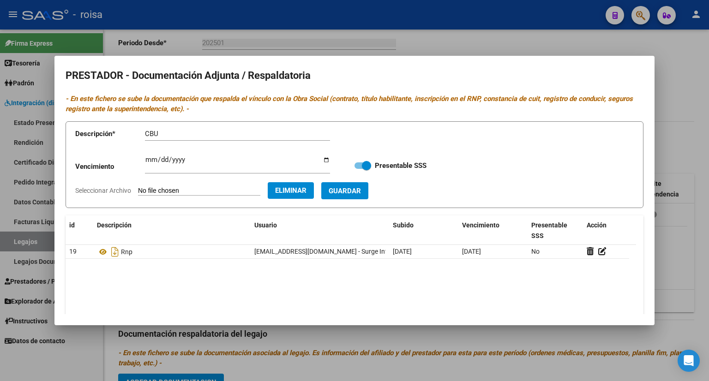
click at [361, 192] on span "Guardar" at bounding box center [345, 191] width 32 height 8
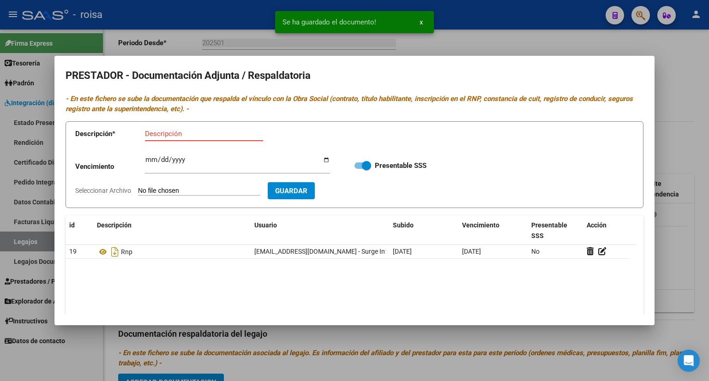
click at [175, 131] on input "Descripción" at bounding box center [204, 134] width 118 height 8
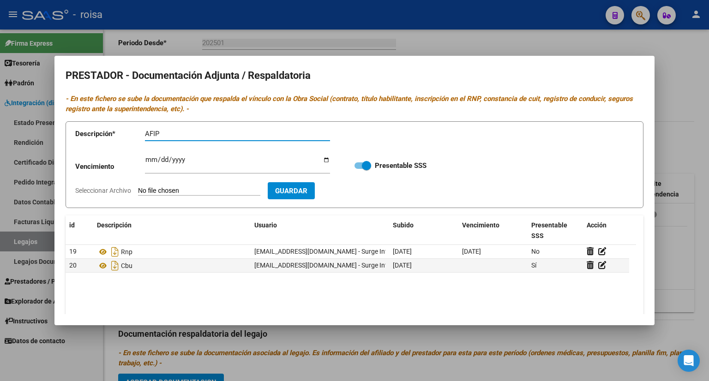
type input "AFIP"
click at [192, 189] on input "Seleccionar Archivo" at bounding box center [199, 191] width 122 height 9
type input "C:\fakepath\AFIP SOSTRE.pdf"
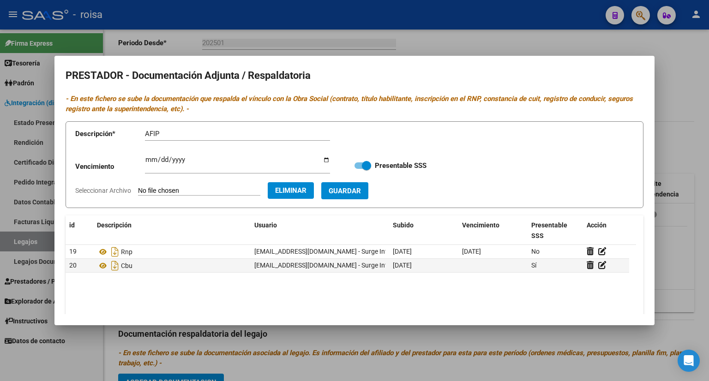
click at [364, 184] on button "Guardar" at bounding box center [344, 190] width 47 height 17
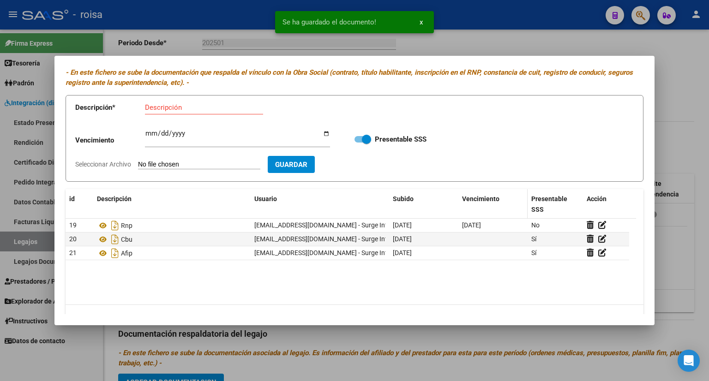
scroll to position [47, 0]
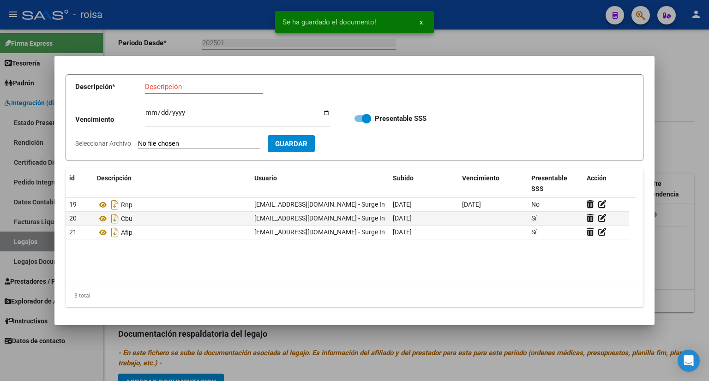
click at [687, 99] on div at bounding box center [354, 190] width 709 height 381
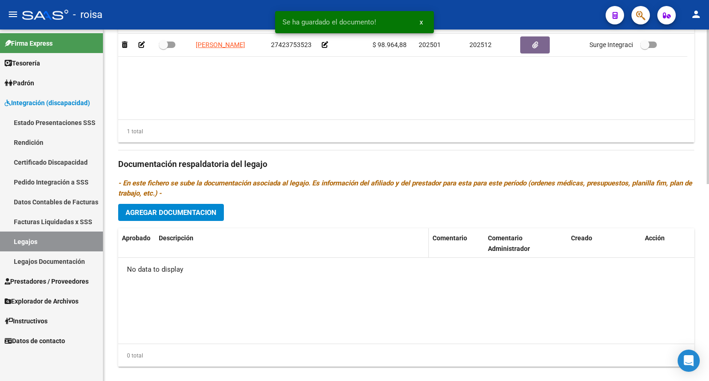
scroll to position [448, 0]
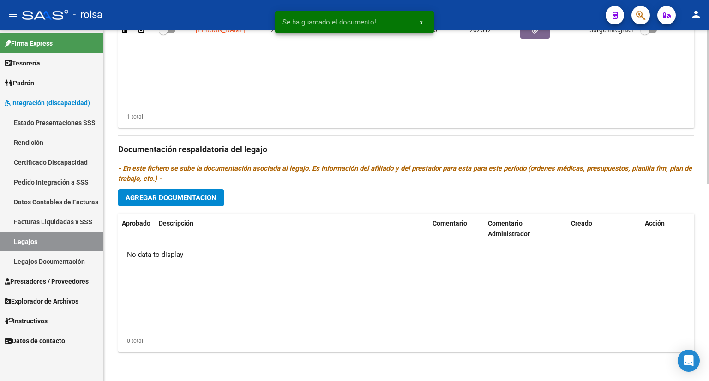
click at [176, 193] on span "Agregar Documentacion" at bounding box center [170, 197] width 91 height 8
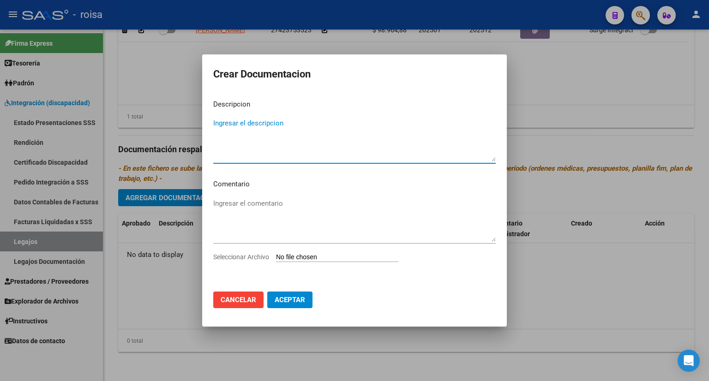
type textarea "O"
type textarea "RHC"
click at [321, 257] on input "Seleccionar Archivo" at bounding box center [337, 257] width 122 height 9
type input "C:\fakepath\RHC GRILL.pdf"
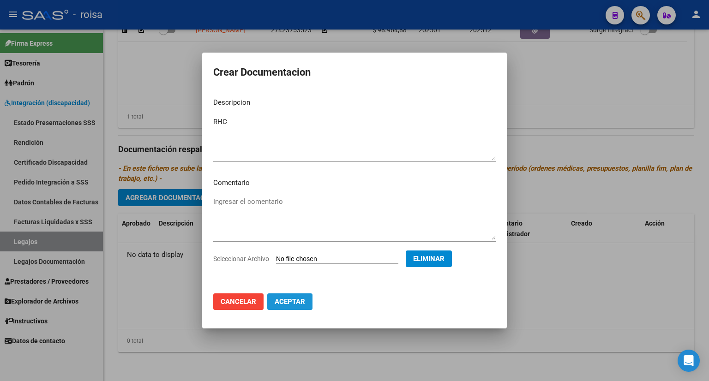
click at [293, 303] on span "Aceptar" at bounding box center [290, 302] width 30 height 8
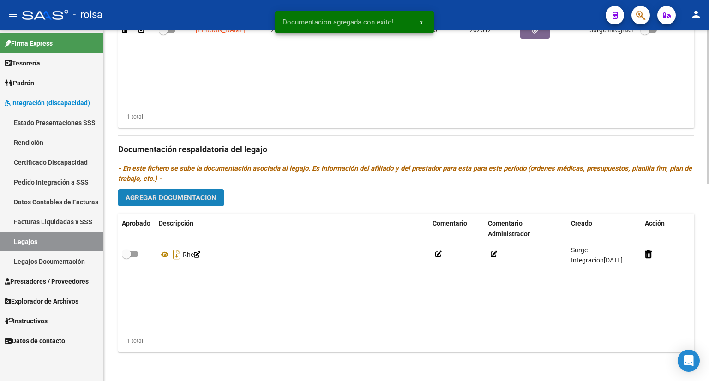
click at [187, 198] on span "Agregar Documentacion" at bounding box center [170, 198] width 91 height 8
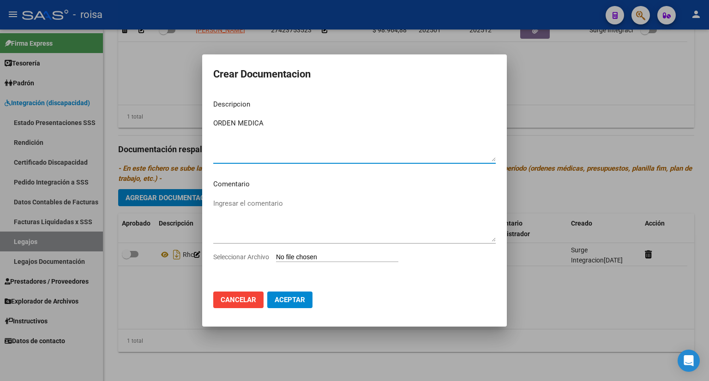
type textarea "ORDEN MEDICA"
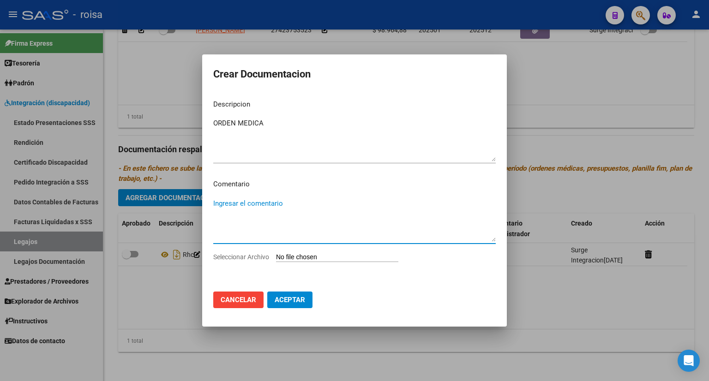
click at [251, 206] on textarea "Ingresar el comentario" at bounding box center [354, 219] width 282 height 43
type textarea "P"
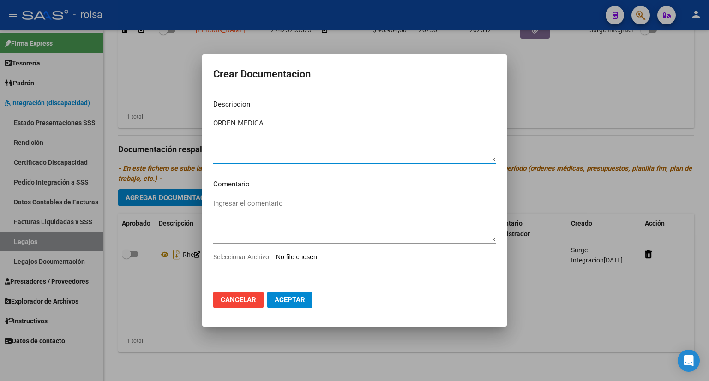
click at [300, 120] on textarea "ORDEN MEDICA" at bounding box center [354, 139] width 282 height 43
type textarea "ORDEN MEDICA [MEDICAL_DATA]"
click at [325, 257] on input "Seleccionar Archivo" at bounding box center [337, 257] width 122 height 9
type input "C:\fakepath\ORDEN MEDICA [MEDICAL_DATA].pdf"
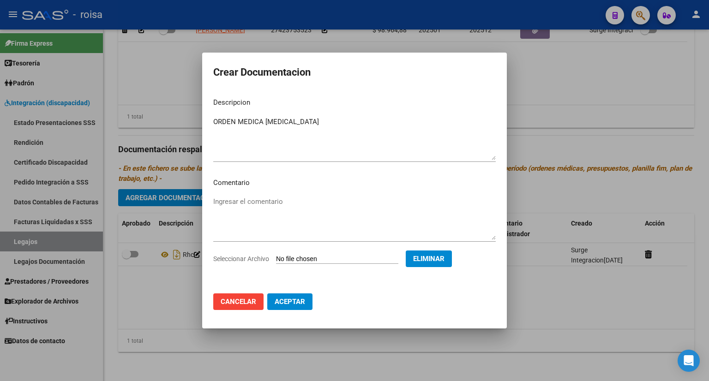
click at [295, 301] on span "Aceptar" at bounding box center [290, 302] width 30 height 8
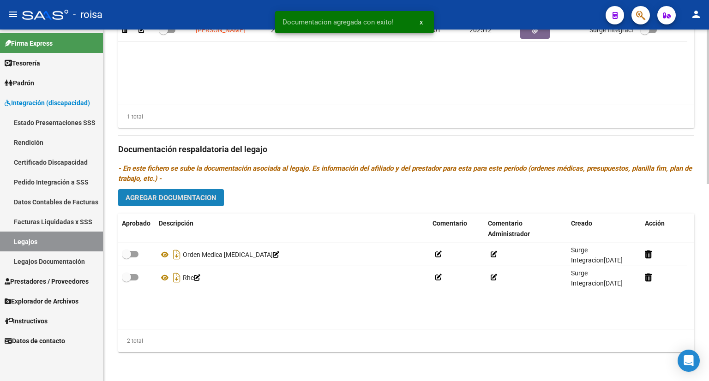
click at [199, 198] on span "Agregar Documentacion" at bounding box center [170, 198] width 91 height 8
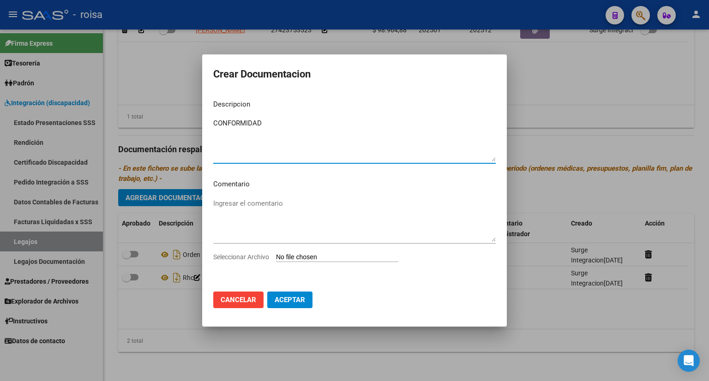
type textarea "CONFORMIDAD"
click at [335, 257] on input "Seleccionar Archivo" at bounding box center [337, 257] width 122 height 9
click at [285, 119] on textarea "CONFORMIDAD" at bounding box center [354, 139] width 282 height 43
click at [258, 200] on textarea "Ingresar el comentario" at bounding box center [354, 219] width 282 height 43
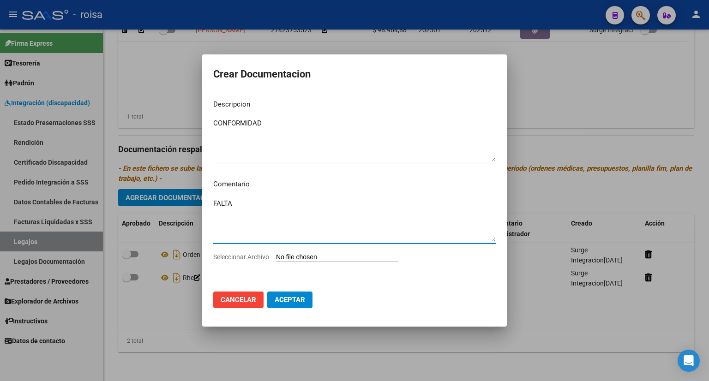
type textarea "FALTA"
click at [313, 253] on app-file-uploader "Seleccionar Archivo" at bounding box center [309, 257] width 192 height 8
click at [314, 255] on input "Seleccionar Archivo" at bounding box center [337, 257] width 122 height 9
type input "C:\fakepath\ORDEN MEDICA [MEDICAL_DATA].pdf"
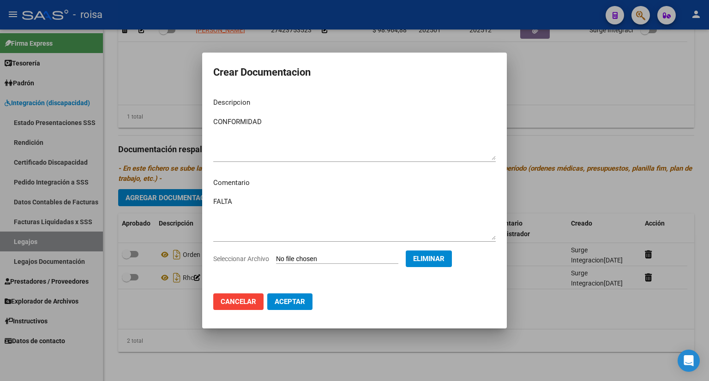
click at [297, 304] on span "Aceptar" at bounding box center [290, 302] width 30 height 8
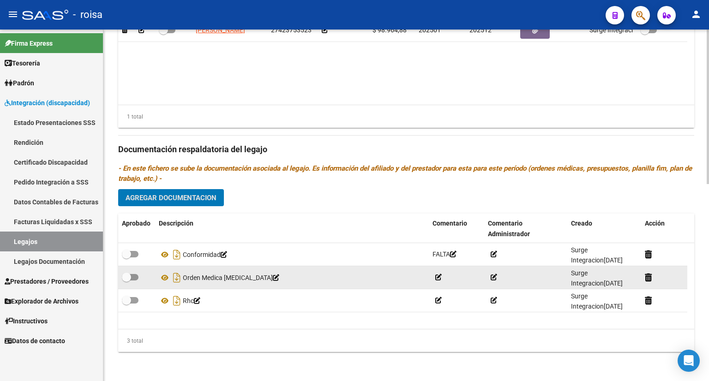
click at [133, 277] on span at bounding box center [130, 277] width 17 height 6
click at [126, 281] on input "checkbox" at bounding box center [126, 281] width 0 height 0
checkbox input "true"
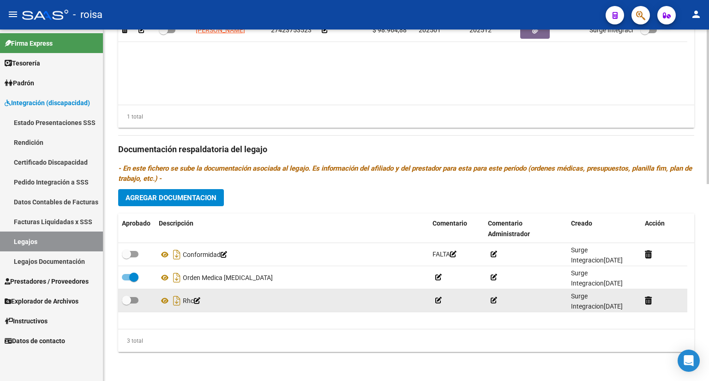
click at [134, 299] on span at bounding box center [130, 300] width 17 height 6
click at [126, 304] on input "checkbox" at bounding box center [126, 304] width 0 height 0
checkbox input "true"
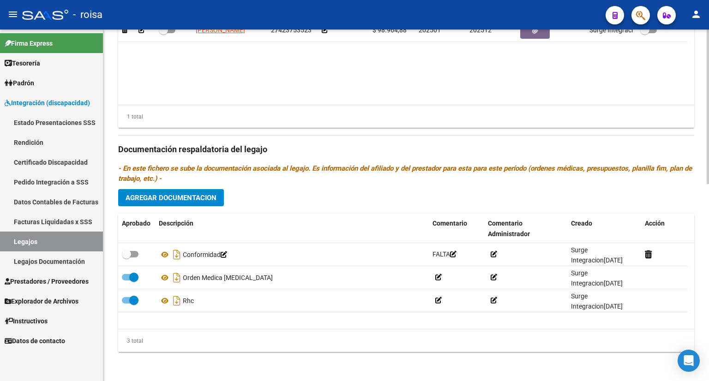
click at [193, 197] on span "Agregar Documentacion" at bounding box center [170, 198] width 91 height 8
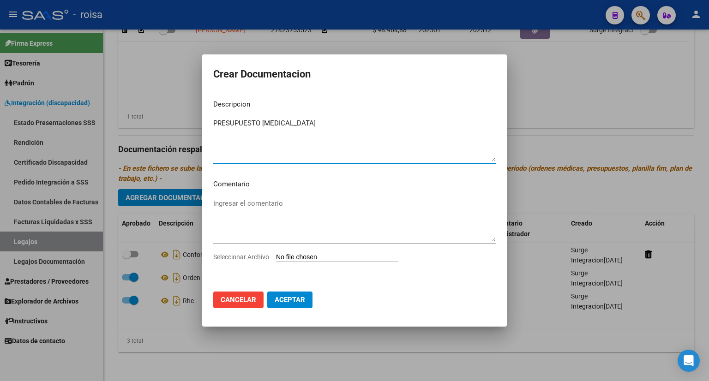
type textarea "PRESUPUESTO [MEDICAL_DATA]"
click at [334, 255] on input "Seleccionar Archivo" at bounding box center [337, 257] width 122 height 9
type input "C:\fakepath\PRESUPUESTO [MEDICAL_DATA].pdf"
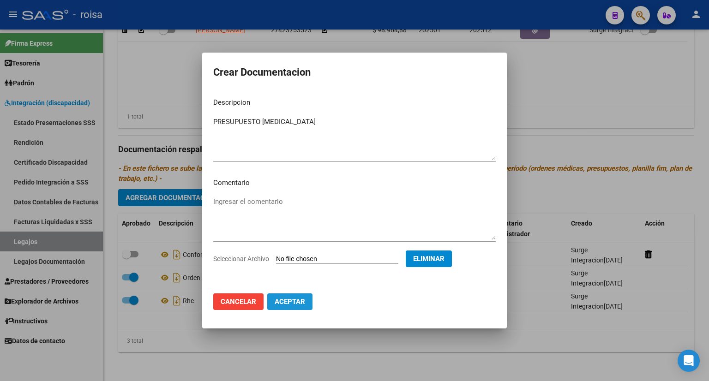
click at [296, 300] on span "Aceptar" at bounding box center [290, 302] width 30 height 8
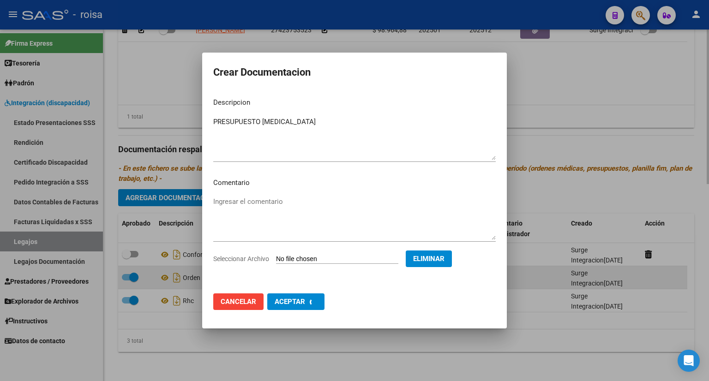
checkbox input "false"
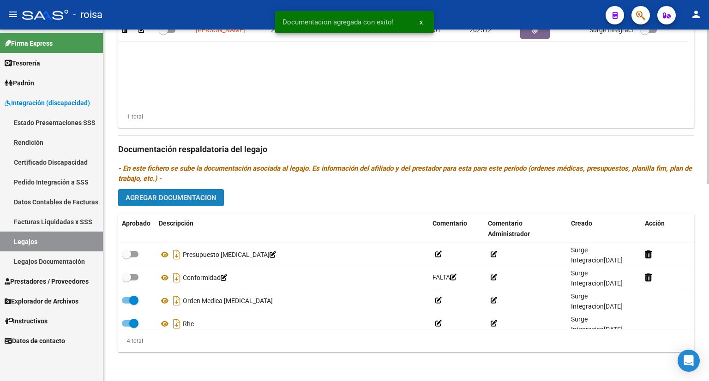
click at [192, 194] on span "Agregar Documentacion" at bounding box center [170, 198] width 91 height 8
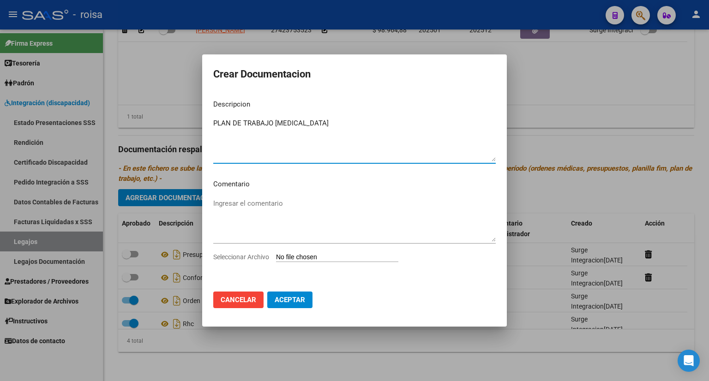
type textarea "PLAN DE TRABAJO [MEDICAL_DATA]"
click at [327, 257] on input "Seleccionar Archivo" at bounding box center [337, 257] width 122 height 9
type input "C:\fakepath\PLAN DE TRABAJO [MEDICAL_DATA].pdf"
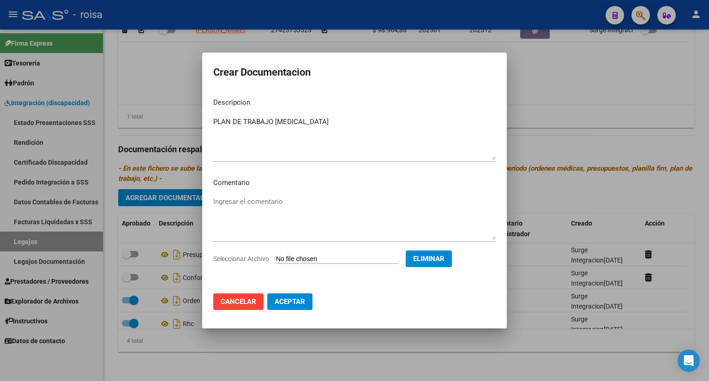
click at [287, 299] on span "Aceptar" at bounding box center [290, 302] width 30 height 8
checkbox input "false"
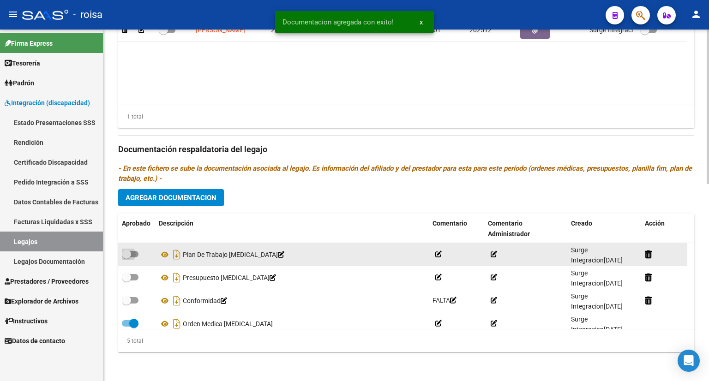
click at [135, 254] on span at bounding box center [130, 254] width 17 height 6
click at [126, 257] on input "checkbox" at bounding box center [126, 257] width 0 height 0
checkbox input "true"
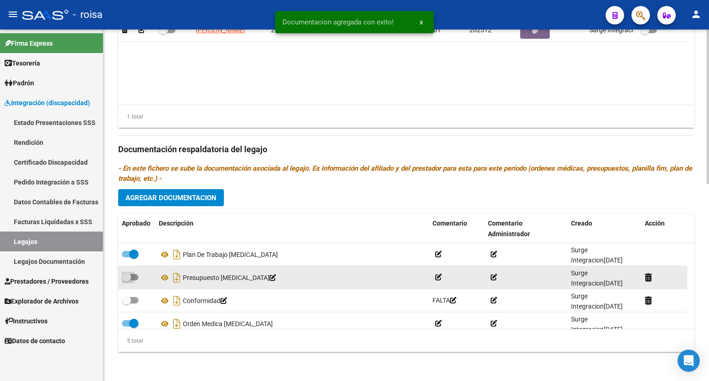
click at [136, 275] on span at bounding box center [130, 277] width 17 height 6
click at [126, 281] on input "checkbox" at bounding box center [126, 281] width 0 height 0
checkbox input "true"
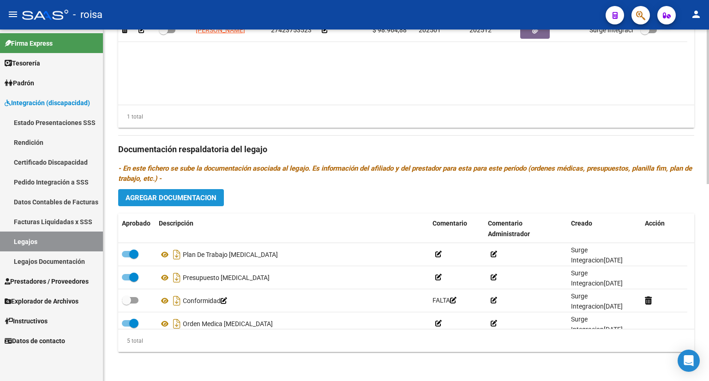
click at [165, 194] on span "Agregar Documentacion" at bounding box center [170, 198] width 91 height 8
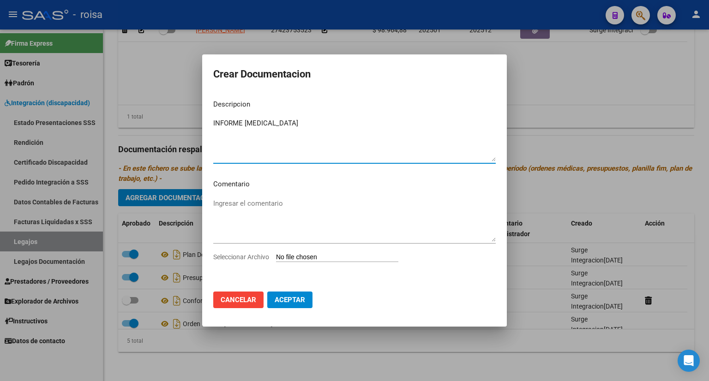
type textarea "INFORME [MEDICAL_DATA]"
click at [325, 253] on input "Seleccionar Archivo" at bounding box center [337, 257] width 122 height 9
type input "C:\fakepath\INFORME [MEDICAL_DATA].pdf"
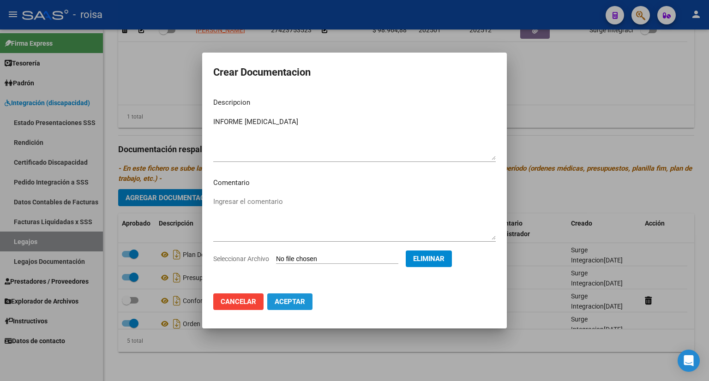
click at [297, 302] on span "Aceptar" at bounding box center [290, 302] width 30 height 8
checkbox input "true"
checkbox input "false"
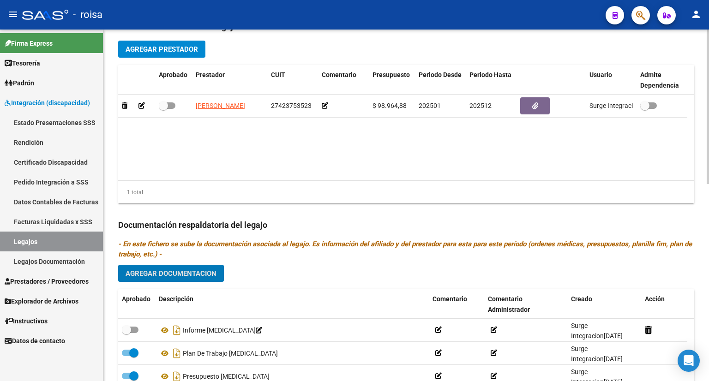
scroll to position [356, 0]
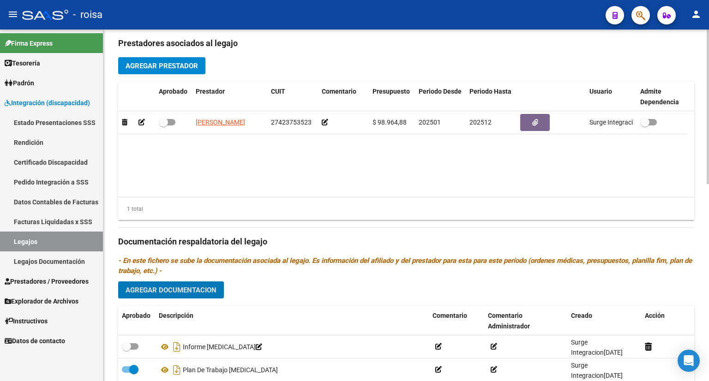
click at [177, 65] on span "Agregar Prestador" at bounding box center [161, 66] width 72 height 8
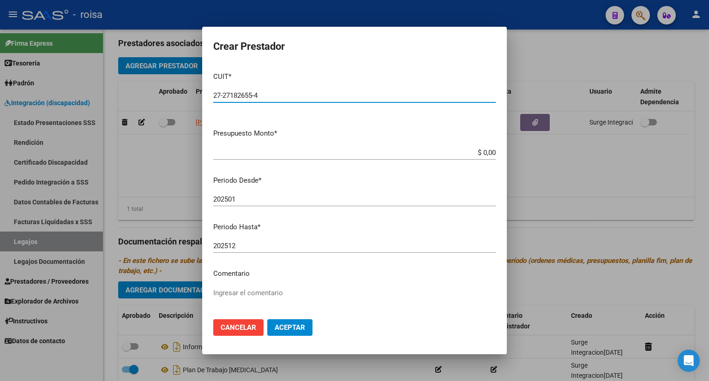
type input "27-27182655-4"
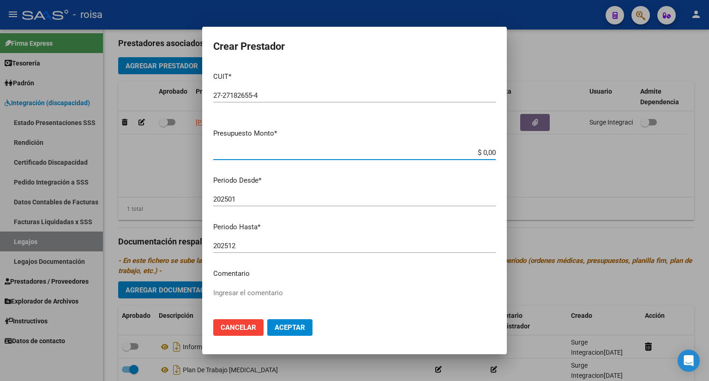
drag, startPoint x: 459, startPoint y: 152, endPoint x: 524, endPoint y: 145, distance: 65.8
click at [524, 145] on div "Crear Prestador CUIT * 27-27182655-4 Ingresar CUIT ARCA Padrón Presupuesto Mont…" at bounding box center [354, 190] width 709 height 381
type input "$ 98.964,88"
click at [295, 330] on span "Aceptar" at bounding box center [290, 327] width 30 height 8
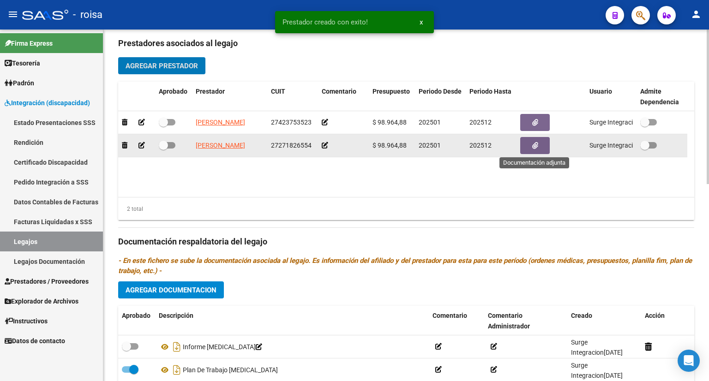
click at [536, 143] on icon "button" at bounding box center [535, 145] width 6 height 7
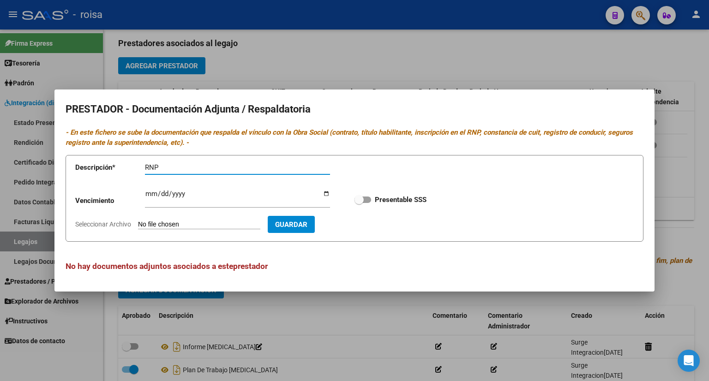
type input "RNP"
click at [207, 225] on input "Seleccionar Archivo" at bounding box center [199, 225] width 122 height 9
type input "C:\fakepath\RNP [PERSON_NAME].pdf"
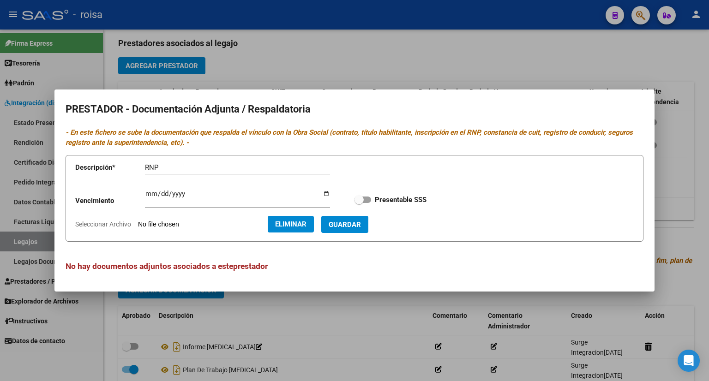
click at [148, 194] on input "Ingresar vencimiento" at bounding box center [237, 197] width 185 height 15
type input "[DATE]"
click at [361, 224] on span "Guardar" at bounding box center [345, 225] width 32 height 8
checkbox input "true"
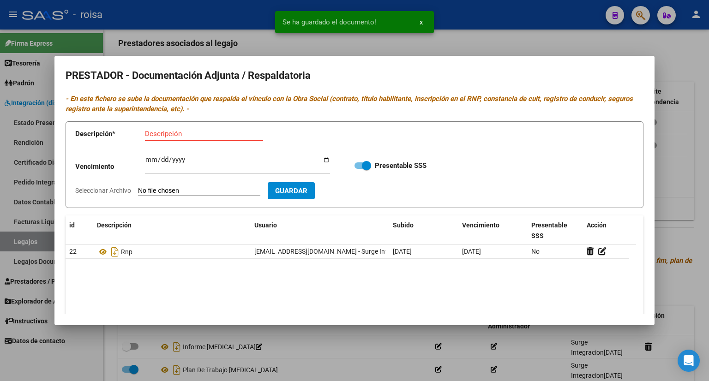
click at [203, 137] on input "Descripción" at bounding box center [204, 134] width 118 height 8
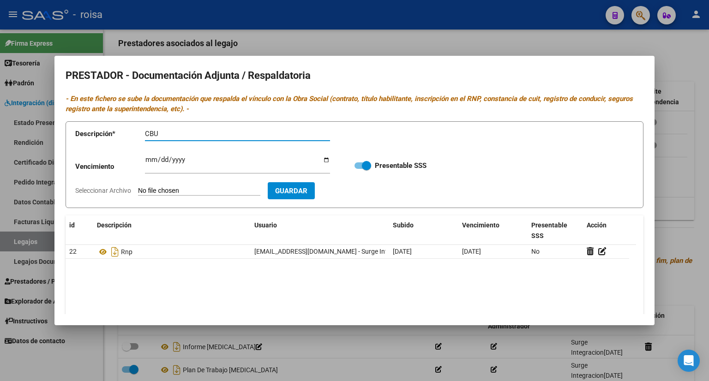
type input "CBU"
click at [197, 191] on input "Seleccionar Archivo" at bounding box center [199, 191] width 122 height 9
type input "C:\fakepath\cbu [PERSON_NAME] .pdf"
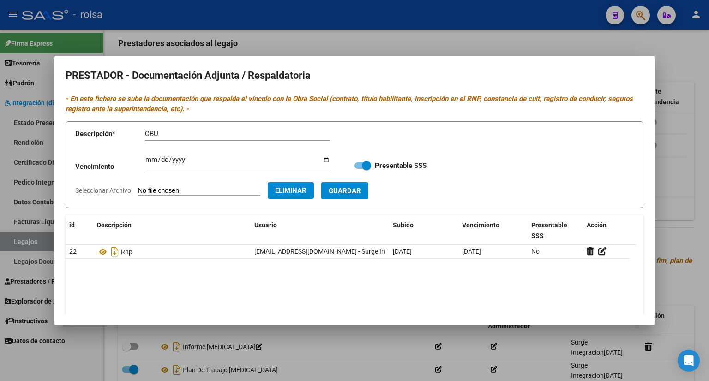
click at [361, 193] on span "Guardar" at bounding box center [345, 191] width 32 height 8
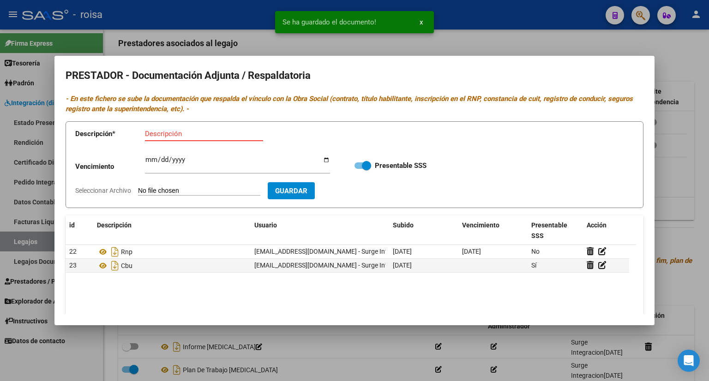
click at [172, 130] on input "Descripción" at bounding box center [204, 134] width 118 height 8
type input "AFIP"
click at [209, 193] on input "Seleccionar Archivo" at bounding box center [199, 191] width 122 height 9
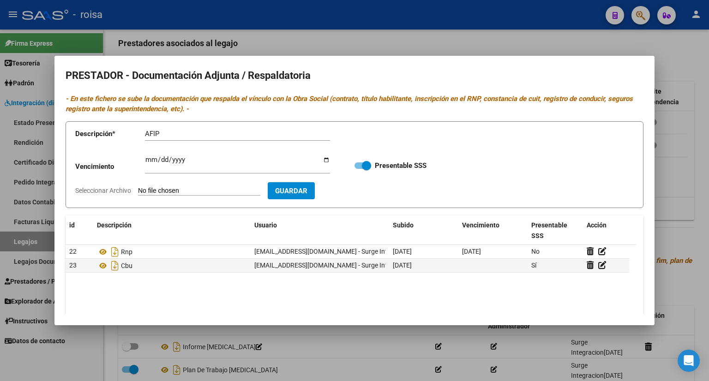
type input "C:\fakepath\AFIP SOSTRE.pdf"
click at [312, 185] on button "Eliminar" at bounding box center [291, 190] width 46 height 17
click at [197, 191] on input "Seleccionar Archivo" at bounding box center [199, 191] width 122 height 9
type input "C:\fakepath\CONSTANCIA DE OPCIÓN [PERSON_NAME].pdf"
click at [361, 186] on span "Guardar" at bounding box center [345, 190] width 32 height 8
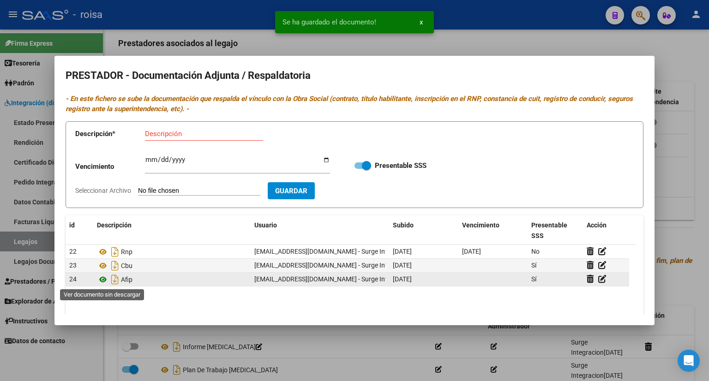
click at [104, 279] on icon at bounding box center [103, 279] width 12 height 11
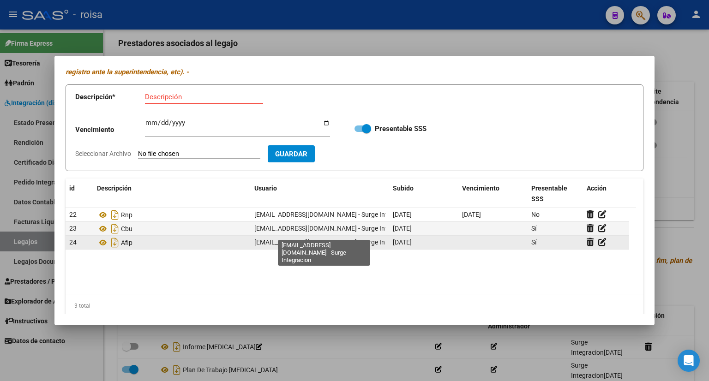
scroll to position [47, 0]
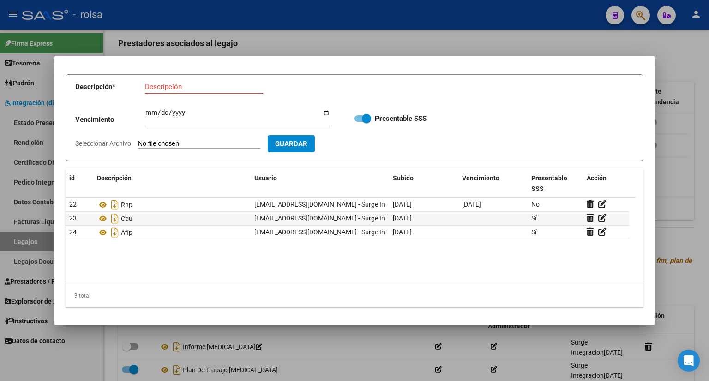
click at [677, 205] on div at bounding box center [354, 190] width 709 height 381
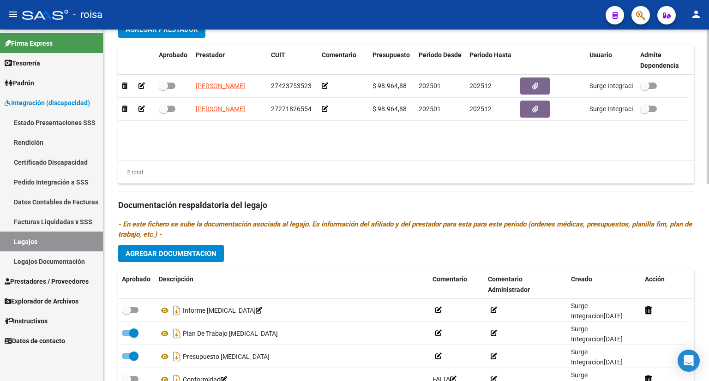
scroll to position [448, 0]
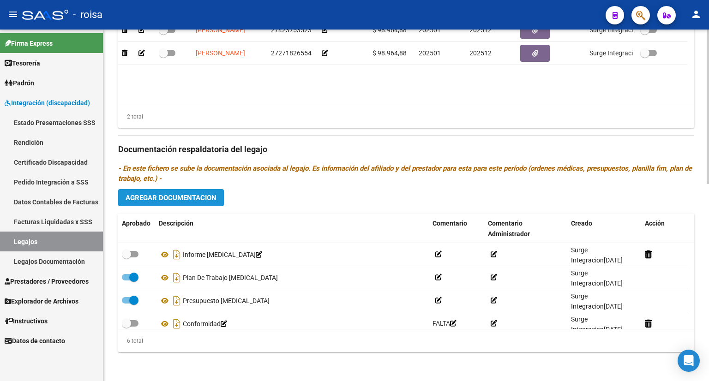
click at [166, 196] on span "Agregar Documentacion" at bounding box center [170, 198] width 91 height 8
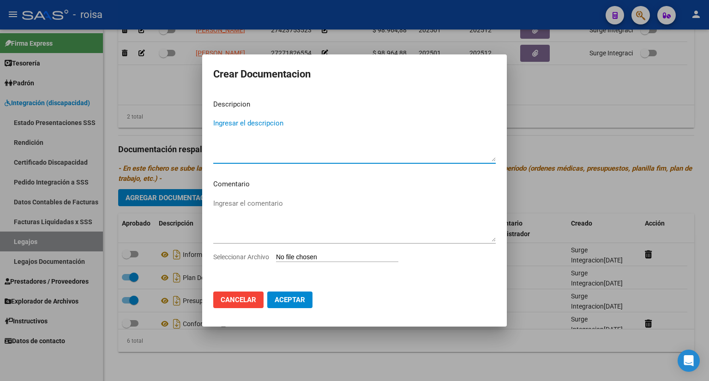
click at [264, 123] on textarea "Ingresar el descripcion" at bounding box center [354, 139] width 282 height 43
type textarea "ORDEN MEDICA PSICOLOGIA"
click at [322, 254] on input "Seleccionar Archivo" at bounding box center [337, 257] width 122 height 9
type input "C:\fakepath\Orden medica Psicologia [PERSON_NAME] 2025.jpg"
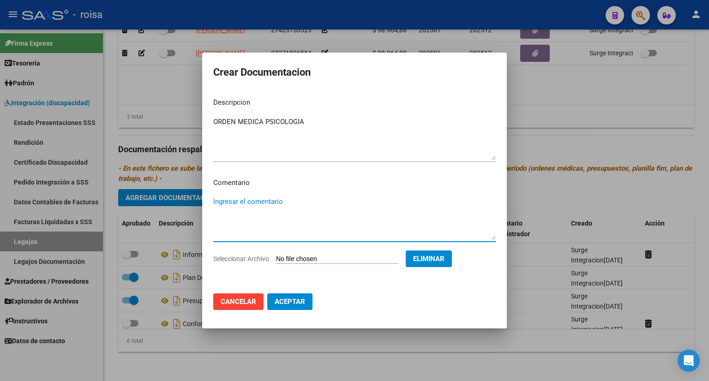
click at [256, 202] on textarea "Ingresar el comentario" at bounding box center [354, 218] width 282 height 43
type textarea "2 SES X SEMANA"
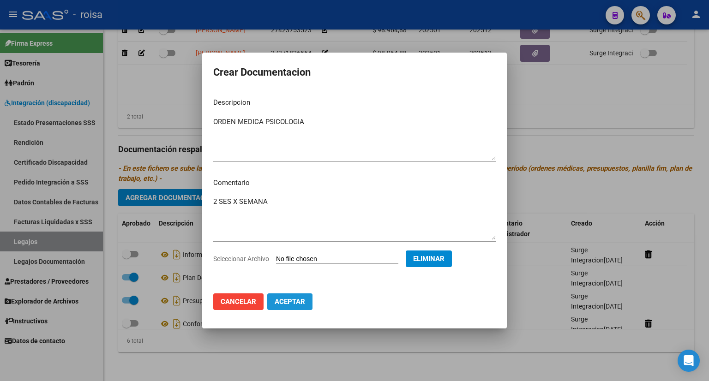
click at [292, 298] on span "Aceptar" at bounding box center [290, 302] width 30 height 8
checkbox input "false"
checkbox input "true"
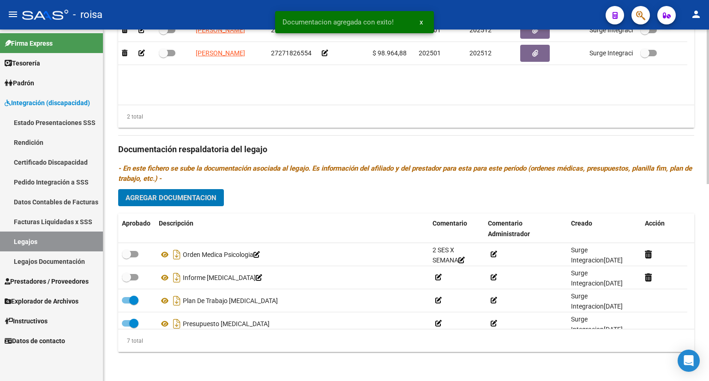
click at [198, 194] on span "Agregar Documentacion" at bounding box center [170, 198] width 91 height 8
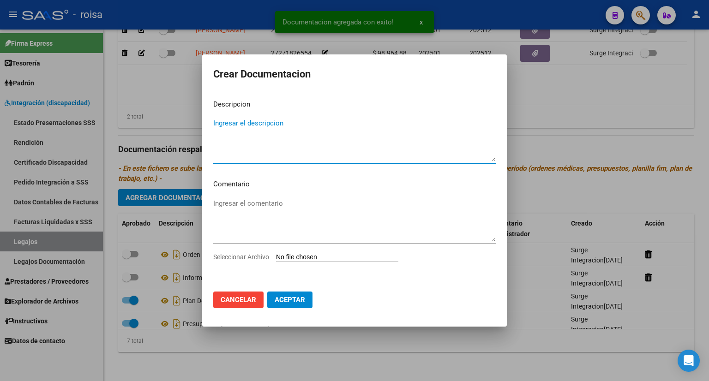
click at [278, 122] on textarea "Ingresar el descripcion" at bounding box center [354, 139] width 282 height 43
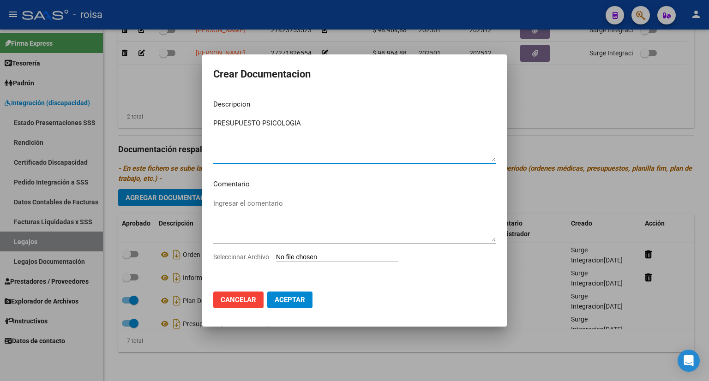
type textarea "PRESUPUESTO PSICOLOGIA"
click at [353, 254] on input "Seleccionar Archivo" at bounding box center [337, 257] width 122 height 9
type input "C:\fakepath\Presupuesto Prestacional Osbara Psicologia [PERSON_NAME] 2025.pdf"
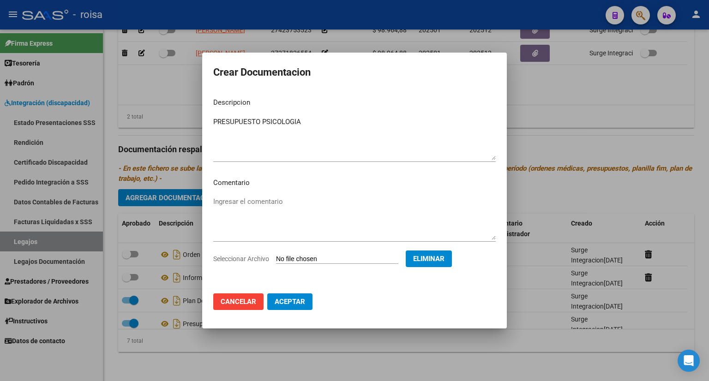
click at [290, 299] on span "Aceptar" at bounding box center [290, 302] width 30 height 8
checkbox input "false"
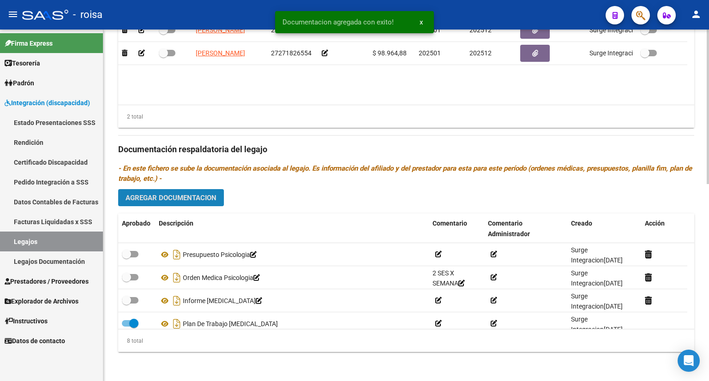
click at [188, 194] on span "Agregar Documentacion" at bounding box center [170, 198] width 91 height 8
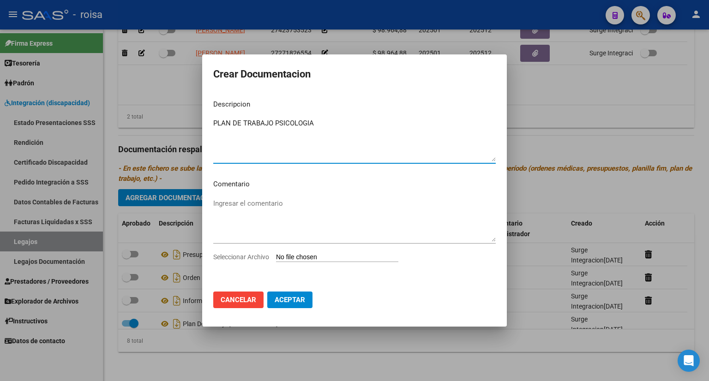
type textarea "PLAN DE TRABAJO PSICOLOGIA"
click at [314, 255] on input "Seleccionar Archivo" at bounding box center [337, 257] width 122 height 9
type input "C:\fakepath\Plan de Tratamiento y Presupuesto Psicologia [PERSON_NAME] 2025.pdf"
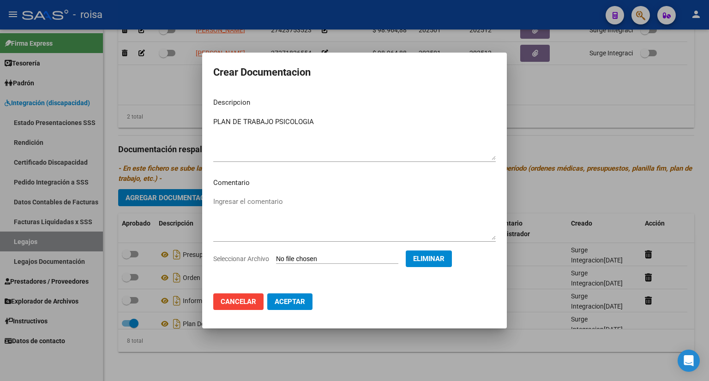
click at [293, 301] on span "Aceptar" at bounding box center [290, 302] width 30 height 8
checkbox input "false"
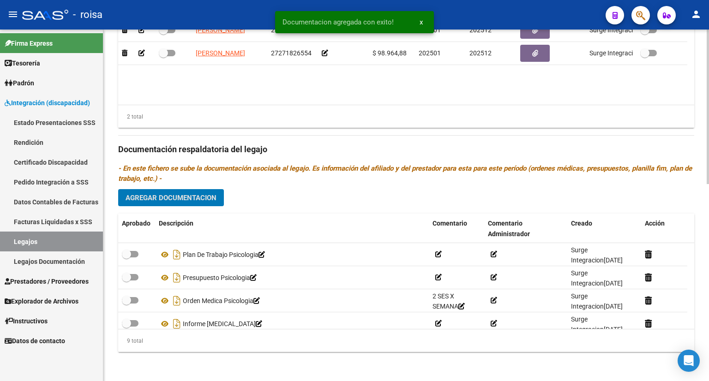
click at [207, 194] on span "Agregar Documentacion" at bounding box center [170, 198] width 91 height 8
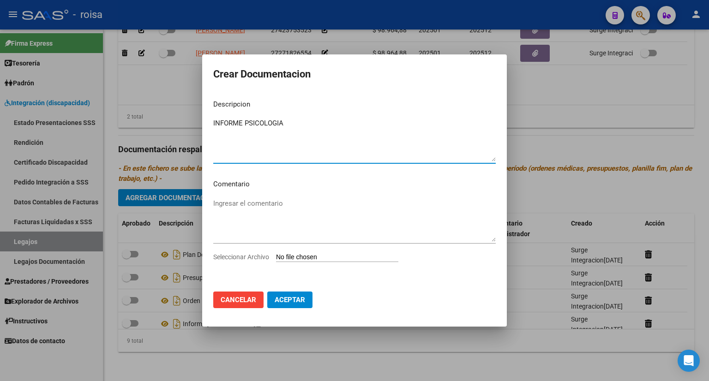
type textarea "INFORME PSICOLOGIA"
click at [316, 255] on input "Seleccionar Archivo" at bounding box center [337, 257] width 122 height 9
type input "C:\fakepath\Informe Inicial de Psicología [PERSON_NAME] 2025.pdf"
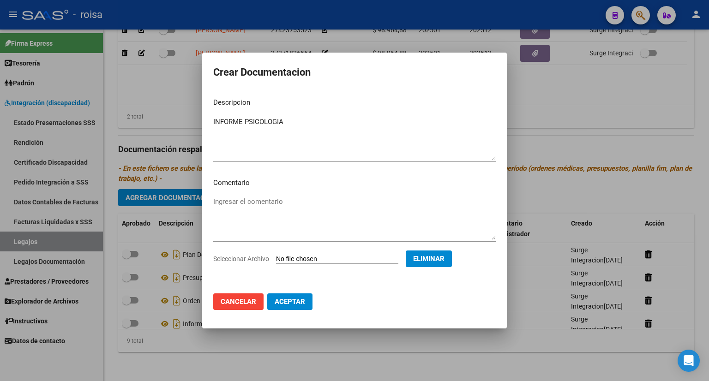
click at [292, 298] on span "Aceptar" at bounding box center [290, 302] width 30 height 8
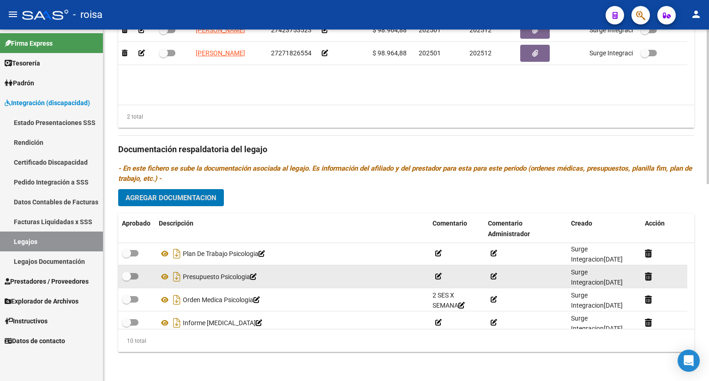
scroll to position [46, 0]
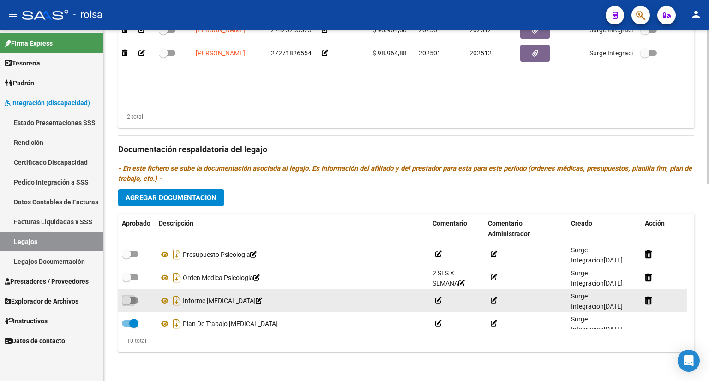
click at [135, 297] on span at bounding box center [130, 300] width 17 height 6
click at [126, 304] on input "checkbox" at bounding box center [126, 304] width 0 height 0
checkbox input "true"
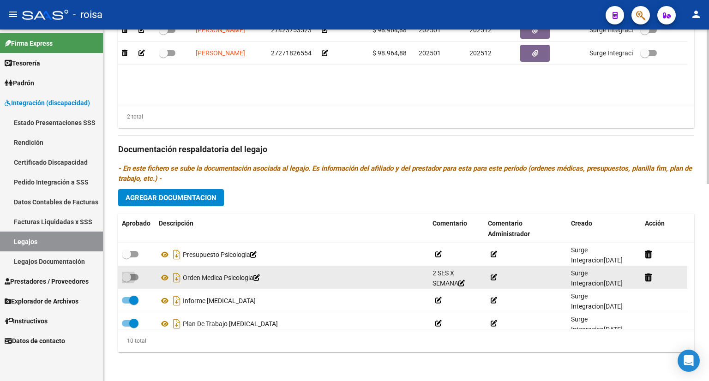
click at [133, 277] on span at bounding box center [130, 277] width 17 height 6
click at [126, 281] on input "checkbox" at bounding box center [126, 281] width 0 height 0
checkbox input "true"
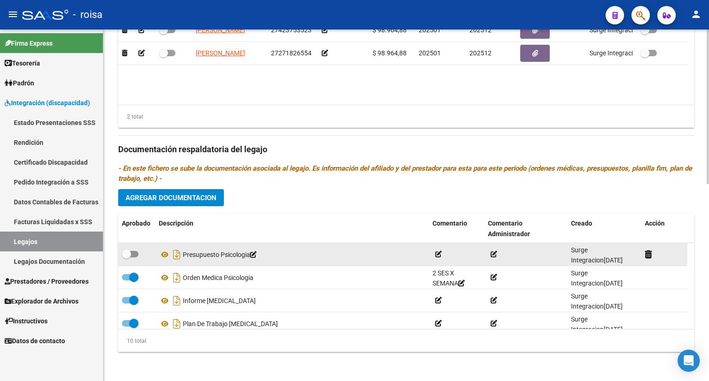
click at [136, 252] on span at bounding box center [130, 254] width 17 height 6
click at [126, 257] on input "checkbox" at bounding box center [126, 257] width 0 height 0
checkbox input "true"
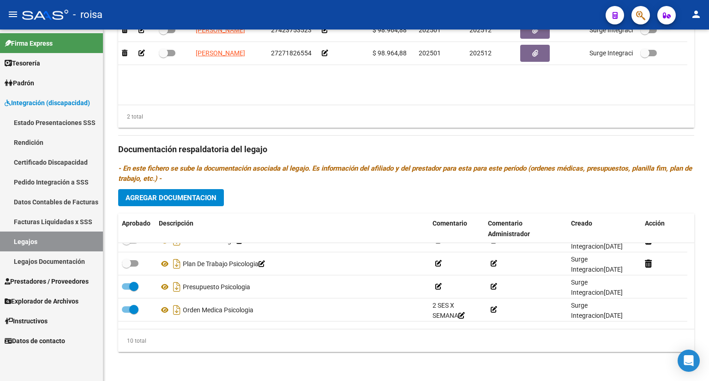
scroll to position [0, 0]
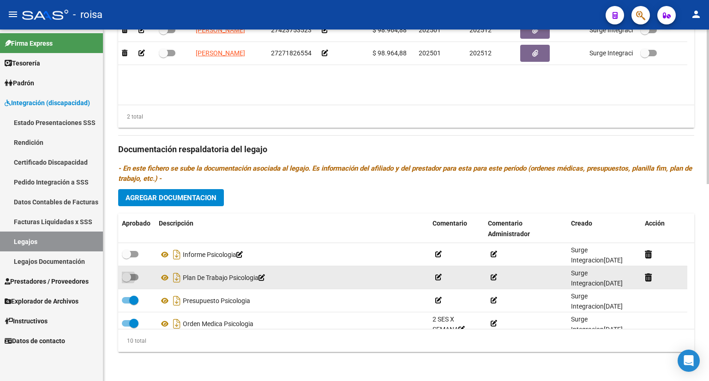
click at [134, 275] on span at bounding box center [130, 277] width 17 height 6
click at [126, 281] on input "checkbox" at bounding box center [126, 281] width 0 height 0
checkbox input "true"
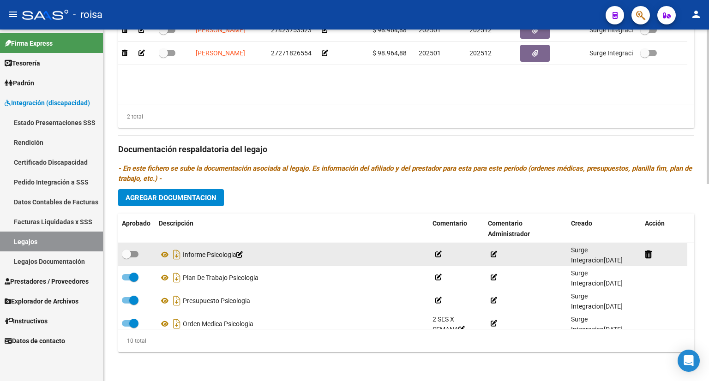
click at [135, 252] on span at bounding box center [130, 254] width 17 height 6
click at [126, 257] on input "checkbox" at bounding box center [126, 257] width 0 height 0
checkbox input "true"
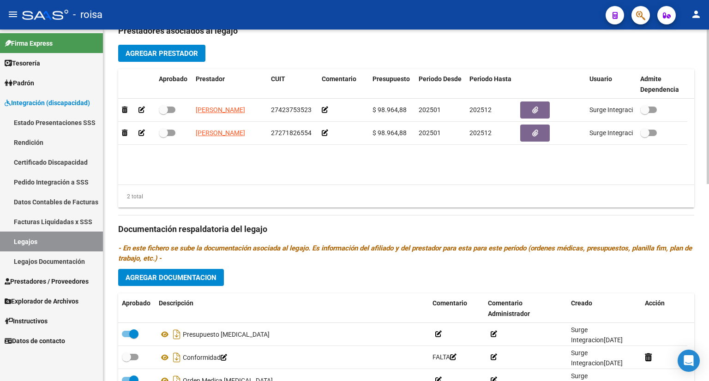
scroll to position [218, 0]
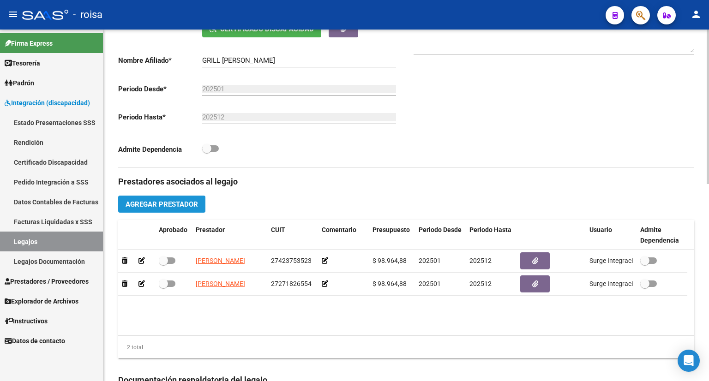
click at [162, 201] on span "Agregar Prestador" at bounding box center [161, 204] width 72 height 8
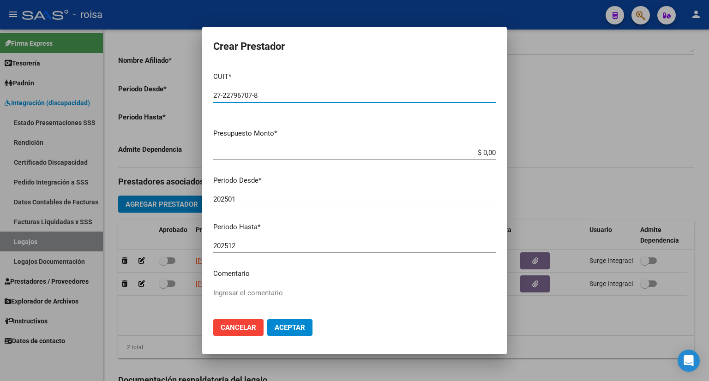
type input "27-22796707-8"
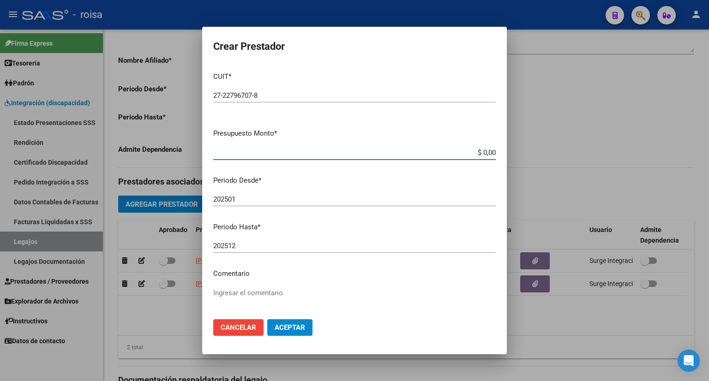
drag, startPoint x: 458, startPoint y: 149, endPoint x: 554, endPoint y: 156, distance: 96.2
click at [554, 156] on div "Crear Prestador CUIT * 27-22796707-8 Ingresar CUIT ARCA Padrón Presupuesto Mont…" at bounding box center [354, 190] width 709 height 381
type input "$ 148.447,32"
click at [293, 325] on span "Aceptar" at bounding box center [290, 327] width 30 height 8
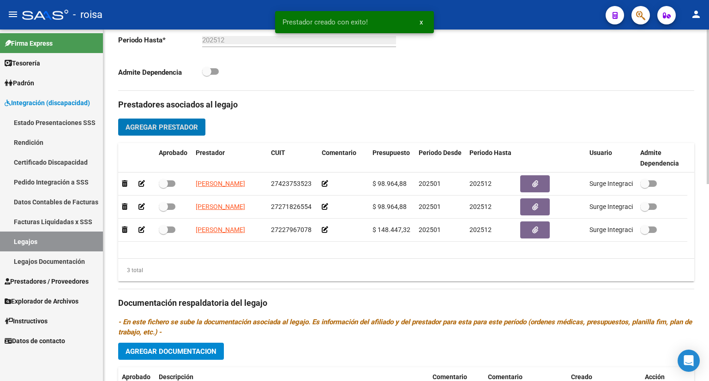
scroll to position [310, 0]
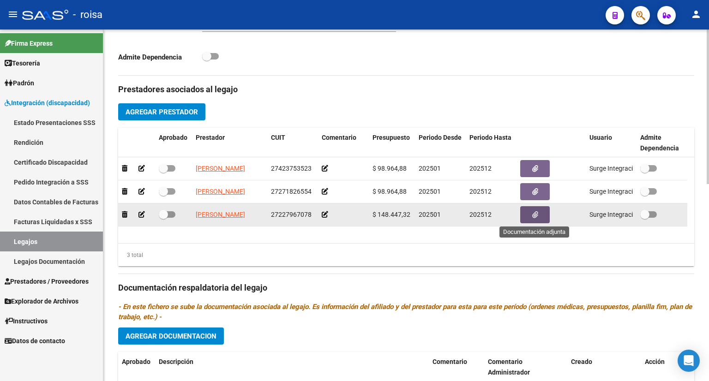
click at [536, 214] on icon "button" at bounding box center [535, 214] width 6 height 7
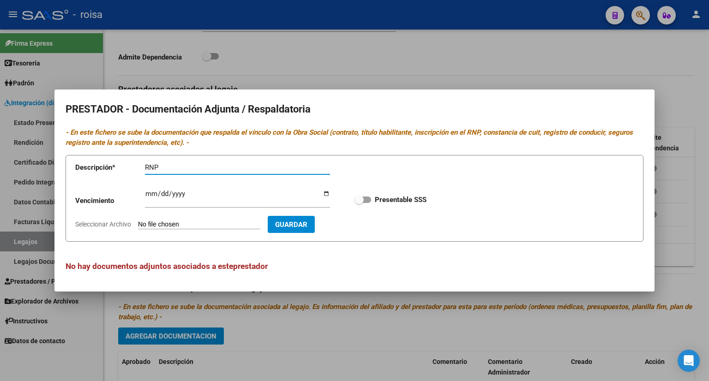
type input "RNP"
click at [147, 193] on input "Ingresar vencimiento" at bounding box center [237, 197] width 185 height 15
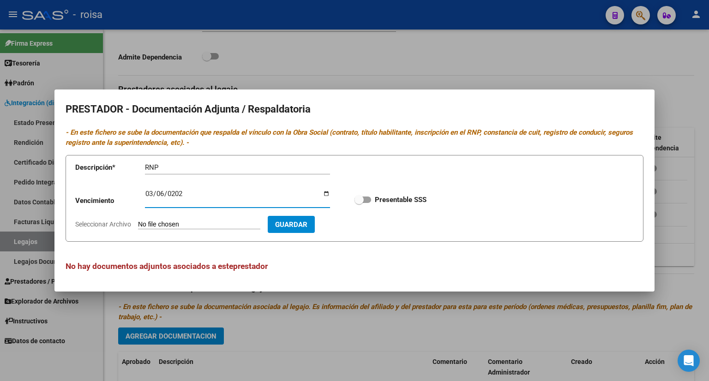
type input "[DATE]"
click at [206, 222] on input "Seleccionar Archivo" at bounding box center [199, 225] width 122 height 9
type input "C:\fakepath\RNP [PERSON_NAME].pdf"
click at [361, 222] on span "Guardar" at bounding box center [345, 225] width 32 height 8
checkbox input "true"
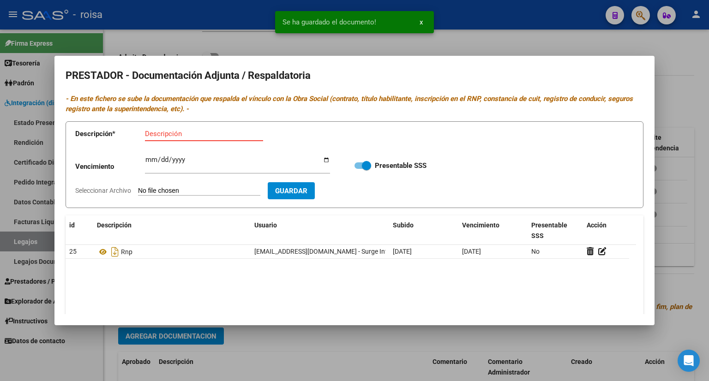
click at [190, 130] on input "Descripción" at bounding box center [204, 134] width 118 height 8
type input "CBU"
click at [190, 191] on input "Seleccionar Archivo" at bounding box center [199, 191] width 122 height 9
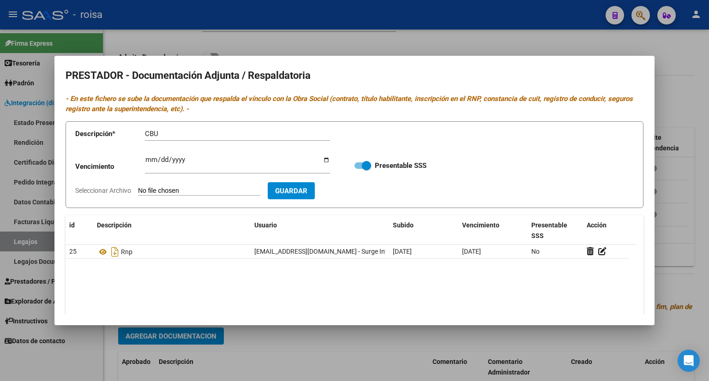
type input "C:\fakepath\CBU [PERSON_NAME].pdf"
click at [361, 191] on span "Guardar" at bounding box center [345, 191] width 32 height 8
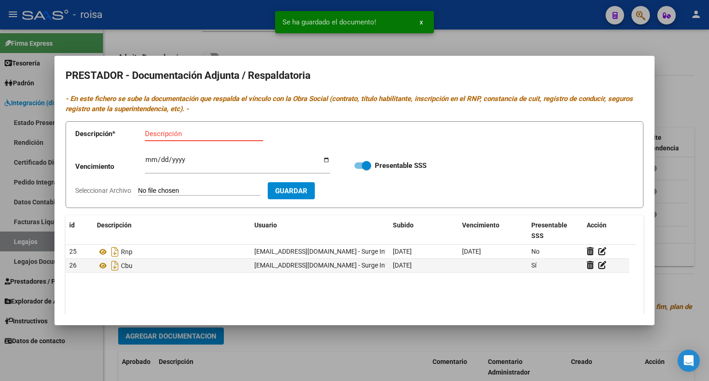
click at [207, 130] on input "Descripción" at bounding box center [204, 134] width 118 height 8
type input "AFIP"
click at [201, 189] on input "Seleccionar Archivo" at bounding box center [199, 191] width 122 height 9
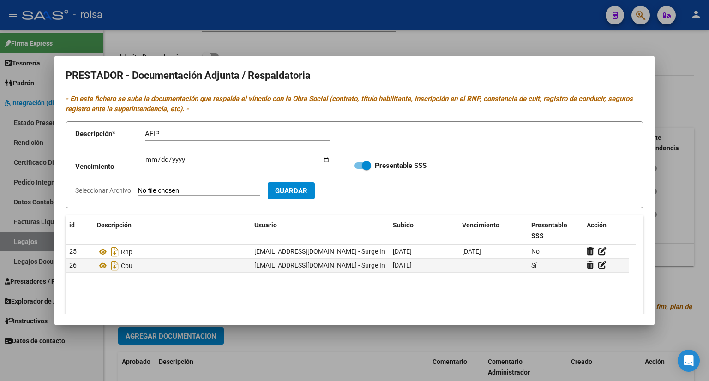
type input "C:\fakepath\AFIP [PERSON_NAME].pdf"
click at [361, 191] on span "Guardar" at bounding box center [345, 191] width 32 height 8
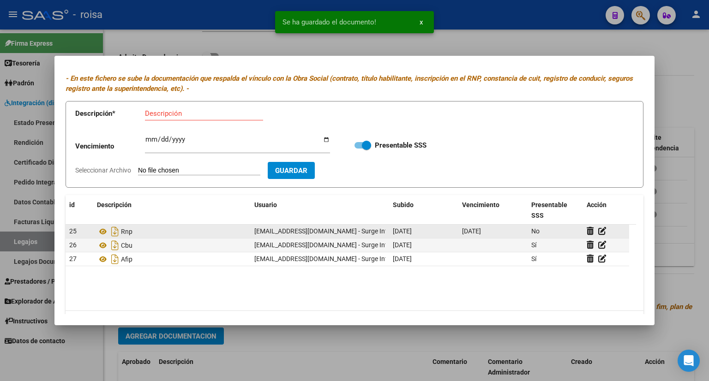
scroll to position [47, 0]
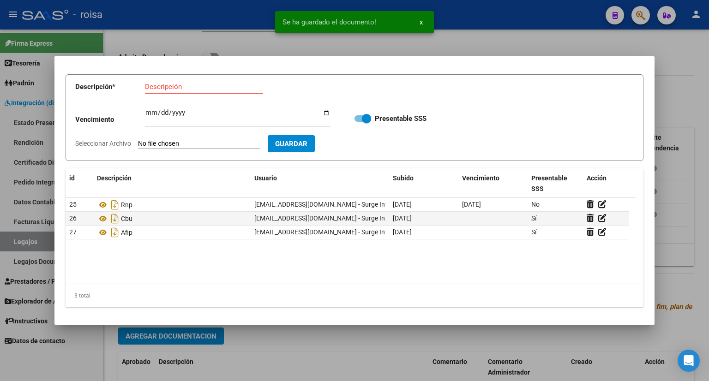
click at [677, 97] on div at bounding box center [354, 190] width 709 height 381
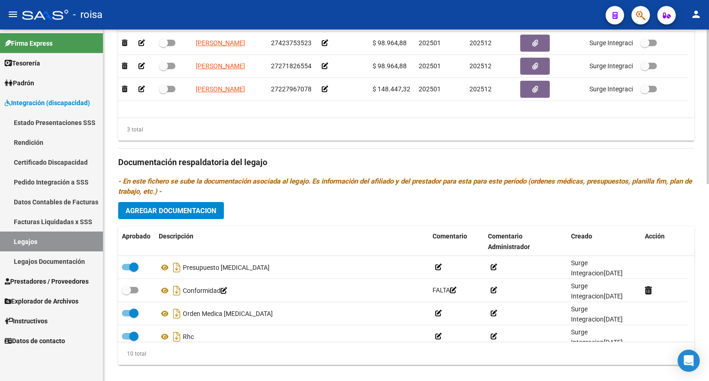
scroll to position [448, 0]
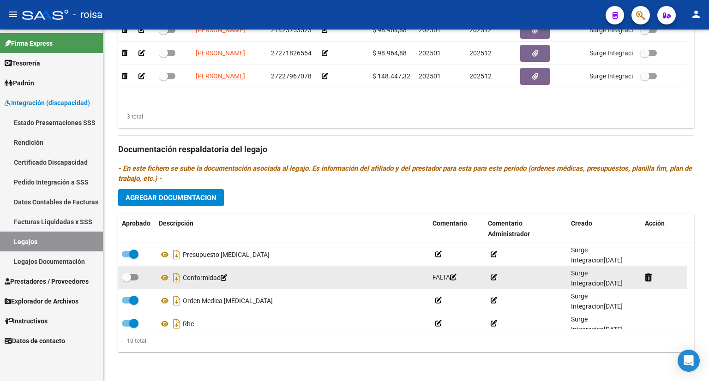
click at [227, 276] on icon at bounding box center [224, 278] width 6 height 6
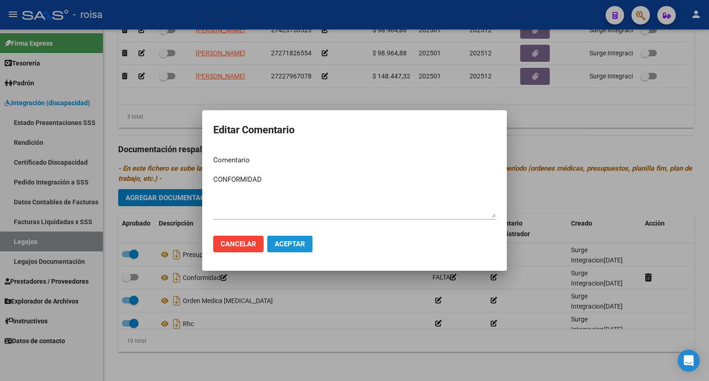
click at [290, 241] on span "Aceptar" at bounding box center [290, 244] width 30 height 8
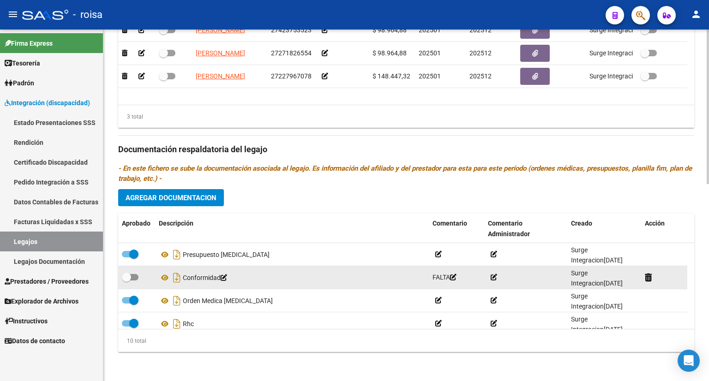
click at [456, 277] on icon at bounding box center [453, 277] width 6 height 6
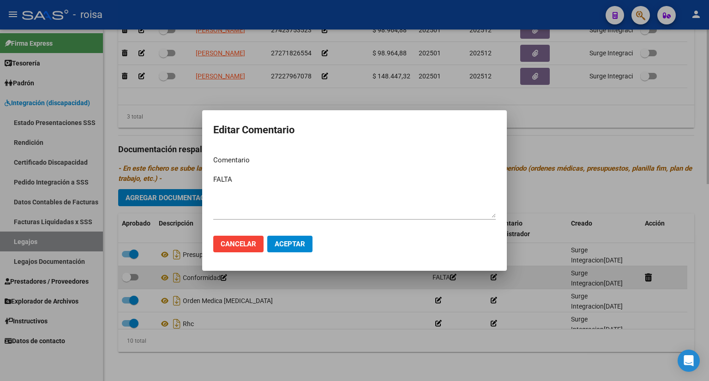
click at [458, 277] on div at bounding box center [354, 190] width 709 height 381
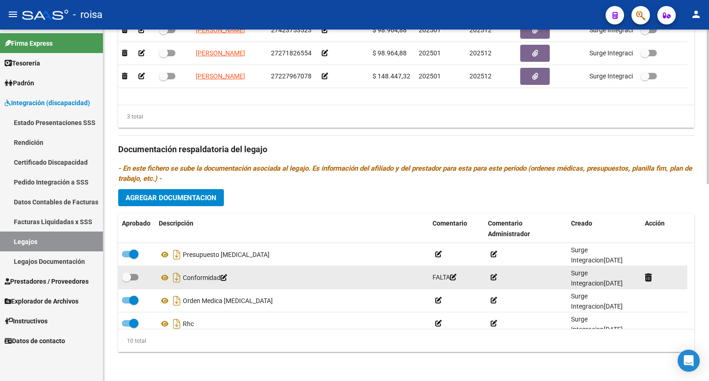
click at [676, 282] on div at bounding box center [664, 277] width 39 height 11
click at [201, 279] on div "Conformidad" at bounding box center [292, 277] width 266 height 15
drag, startPoint x: 276, startPoint y: 279, endPoint x: 262, endPoint y: 279, distance: 13.8
click at [272, 279] on div "Conformidad" at bounding box center [292, 277] width 266 height 15
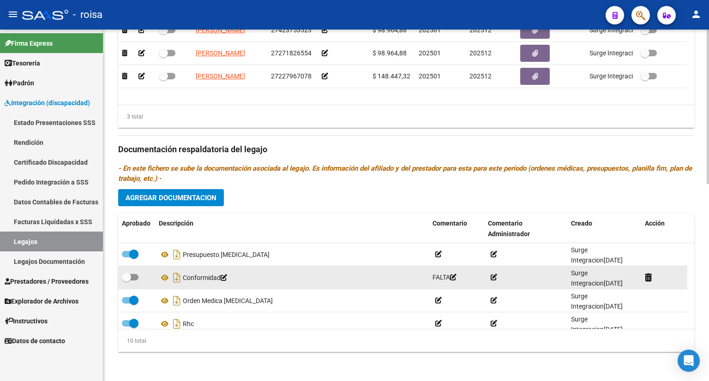
click at [227, 279] on icon at bounding box center [224, 278] width 6 height 6
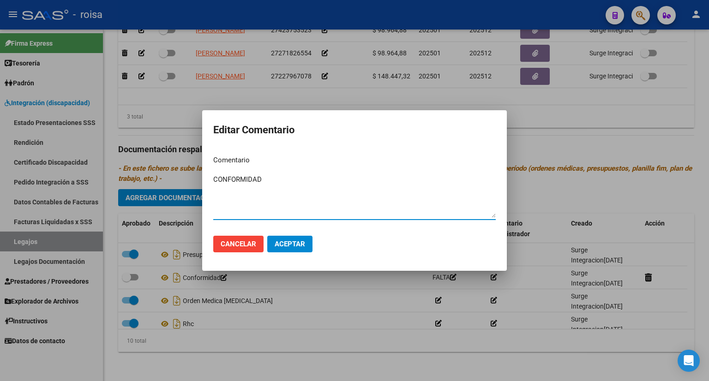
click at [311, 190] on textarea "CONFORMIDAD" at bounding box center [354, 195] width 282 height 43
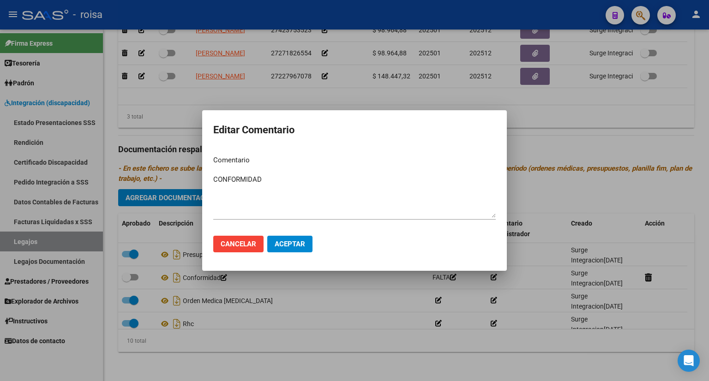
click at [286, 287] on div at bounding box center [354, 190] width 709 height 381
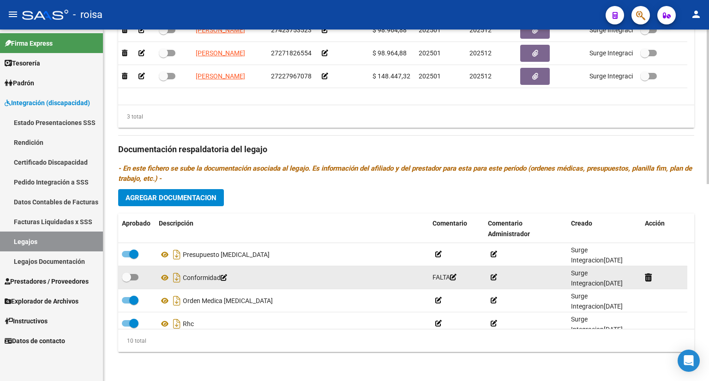
click at [210, 275] on div "Conformidad" at bounding box center [292, 277] width 266 height 15
click at [443, 277] on span "FALTA" at bounding box center [444, 277] width 24 height 7
click at [456, 276] on icon at bounding box center [453, 277] width 6 height 6
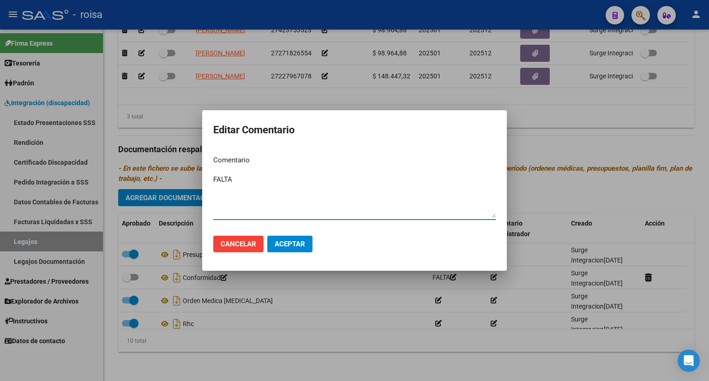
click at [264, 181] on textarea "FALTA" at bounding box center [354, 195] width 282 height 43
type textarea "F"
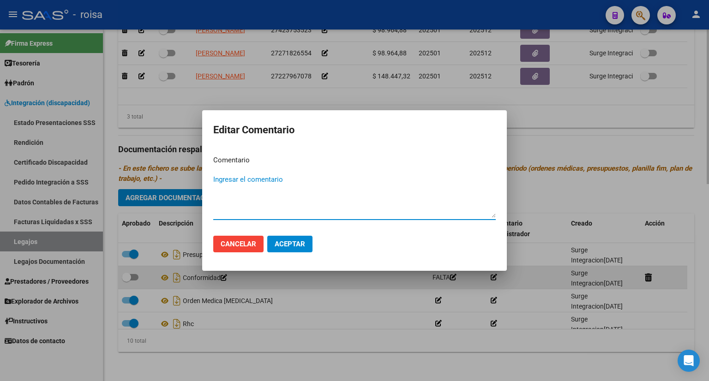
click at [339, 281] on div at bounding box center [354, 190] width 709 height 381
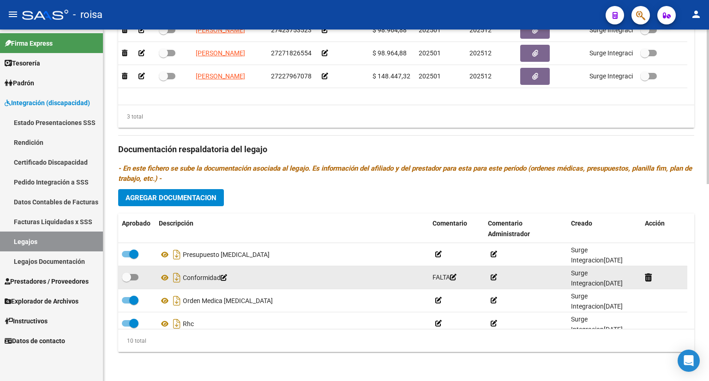
click at [227, 276] on icon at bounding box center [224, 278] width 6 height 6
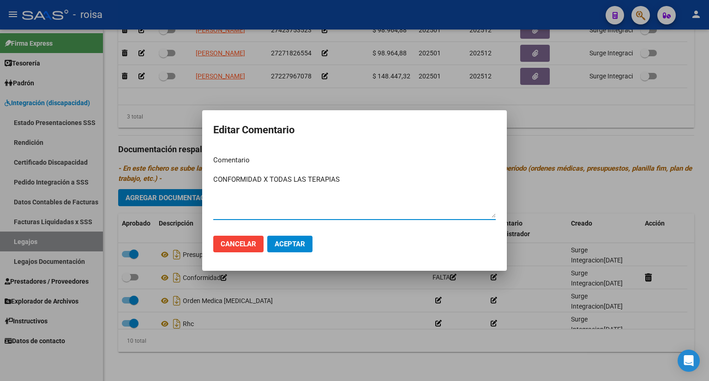
click at [269, 181] on textarea "CONFORMIDAD X TODAS LAS TERAPIAS" at bounding box center [354, 195] width 282 height 43
drag, startPoint x: 263, startPoint y: 177, endPoint x: 384, endPoint y: 185, distance: 120.7
click at [384, 185] on textarea "CONFORMIDAD X TODAS LAS TERAPIAS" at bounding box center [354, 195] width 282 height 43
type textarea "CONFORMIDAD UNIFICADA"
click at [293, 246] on span "Aceptar" at bounding box center [290, 244] width 30 height 8
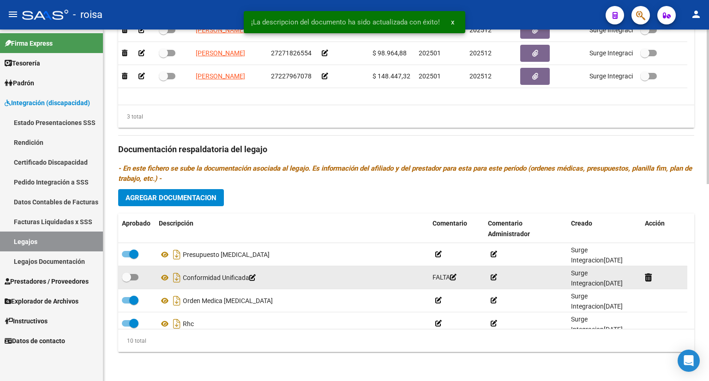
click at [439, 277] on span "FALTA" at bounding box center [444, 277] width 24 height 7
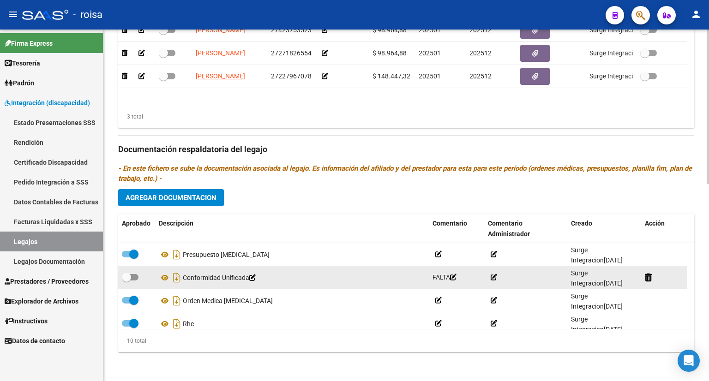
click at [456, 276] on icon at bounding box center [453, 277] width 6 height 6
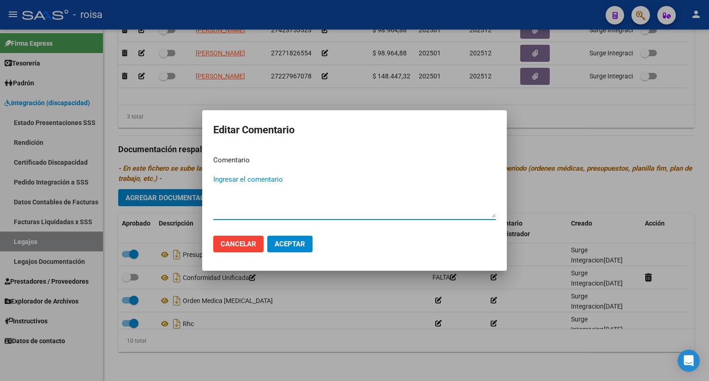
click at [293, 245] on span "Aceptar" at bounding box center [290, 244] width 30 height 8
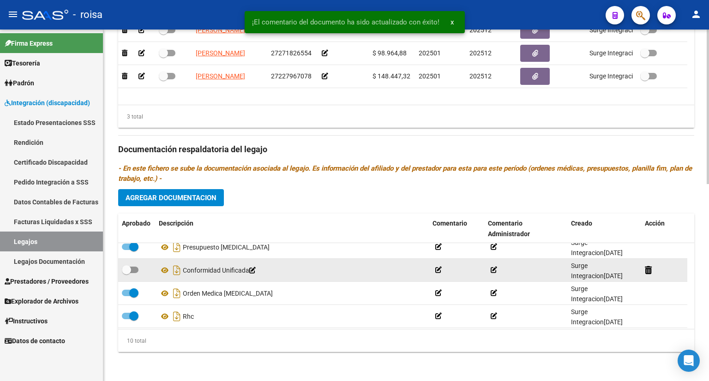
scroll to position [148, 0]
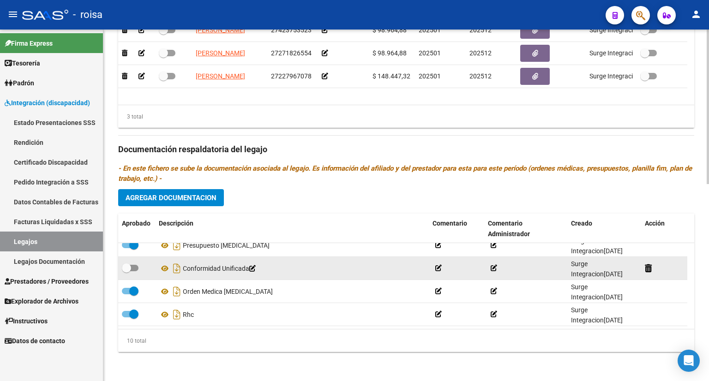
click at [494, 268] on icon at bounding box center [493, 268] width 6 height 6
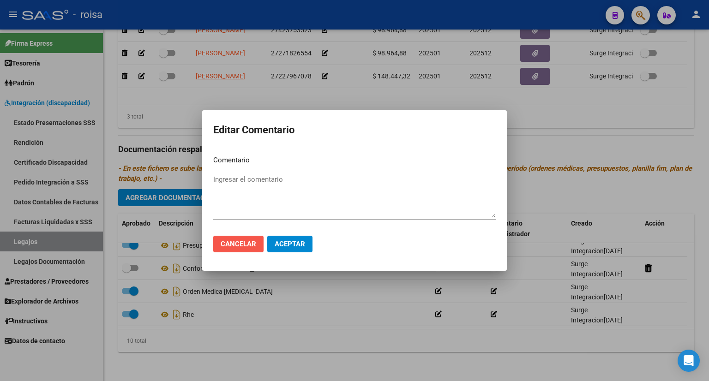
click at [240, 245] on span "Cancelar" at bounding box center [239, 244] width 36 height 8
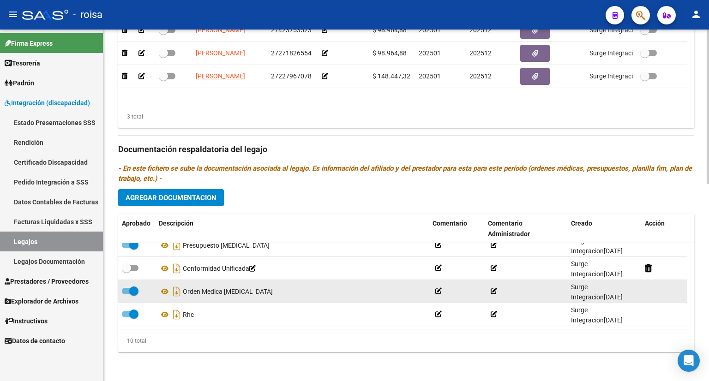
click at [279, 282] on datatable-body-cell "Orden Medica [MEDICAL_DATA]" at bounding box center [292, 291] width 274 height 23
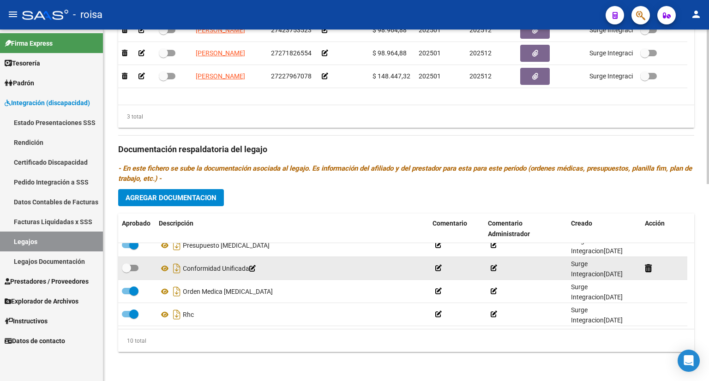
click at [201, 269] on div "Conformidad Unificada" at bounding box center [292, 268] width 266 height 15
click at [402, 272] on div "Conformidad Unificada" at bounding box center [292, 268] width 266 height 15
click at [648, 271] on icon at bounding box center [648, 268] width 7 height 9
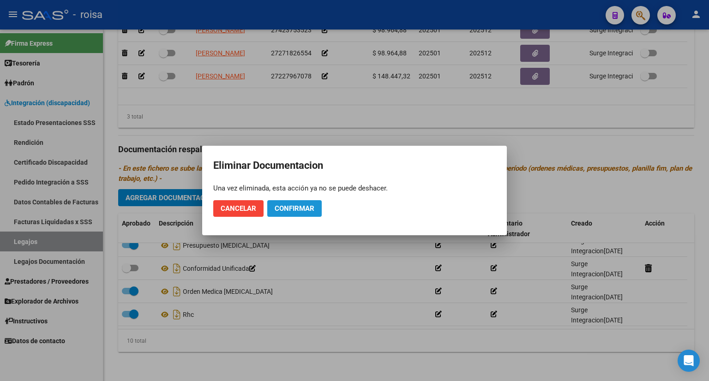
click at [286, 207] on span "Confirmar" at bounding box center [295, 208] width 40 height 8
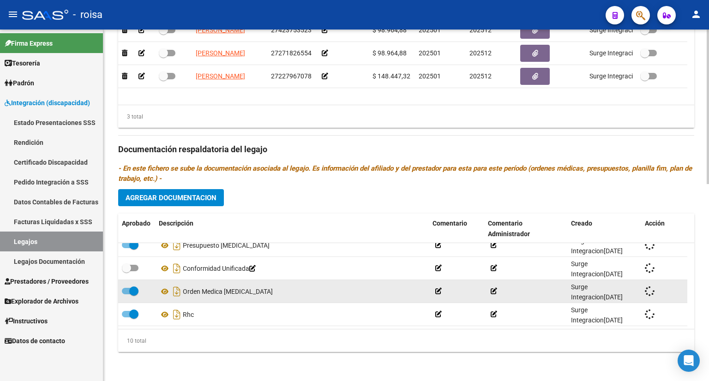
checkbox input "true"
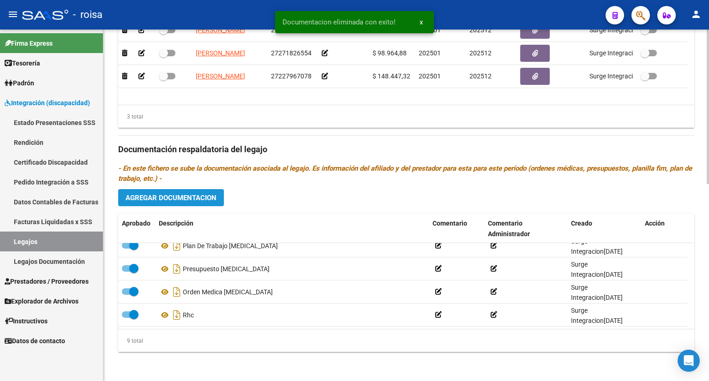
click at [203, 197] on span "Agregar Documentacion" at bounding box center [170, 198] width 91 height 8
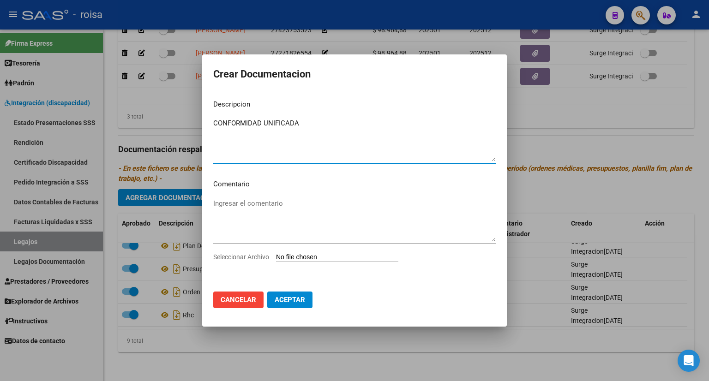
type textarea "CONFORMIDAD UNIFICADA"
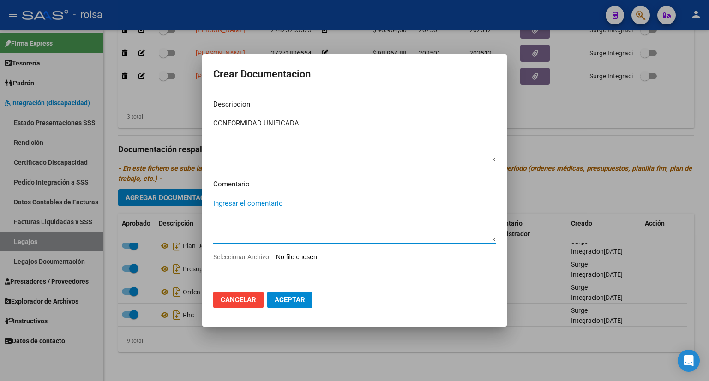
click at [251, 201] on textarea "Ingresar el comentario" at bounding box center [354, 219] width 282 height 43
click at [349, 257] on input "Seleccionar Archivo" at bounding box center [337, 257] width 122 height 9
type input "C:\fakepath\CONFORMIDAD X TODO.pdf"
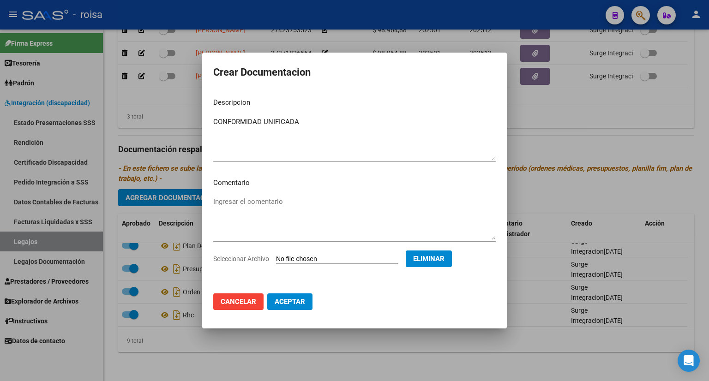
click at [295, 298] on span "Aceptar" at bounding box center [290, 302] width 30 height 8
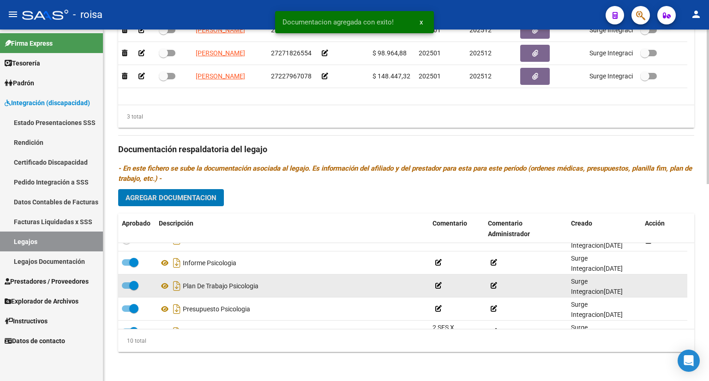
scroll to position [0, 0]
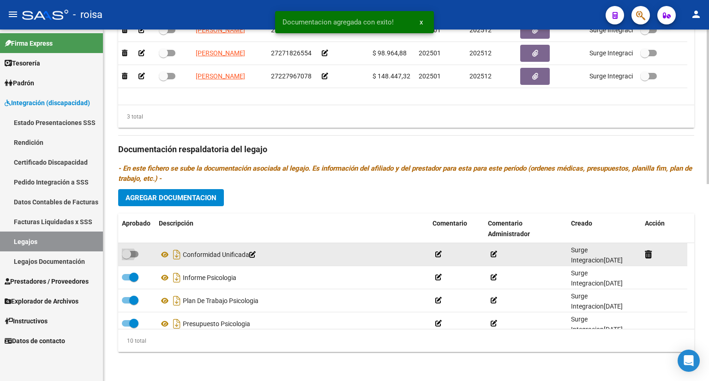
click at [133, 252] on span at bounding box center [130, 254] width 17 height 6
click at [126, 257] on input "checkbox" at bounding box center [126, 257] width 0 height 0
checkbox input "true"
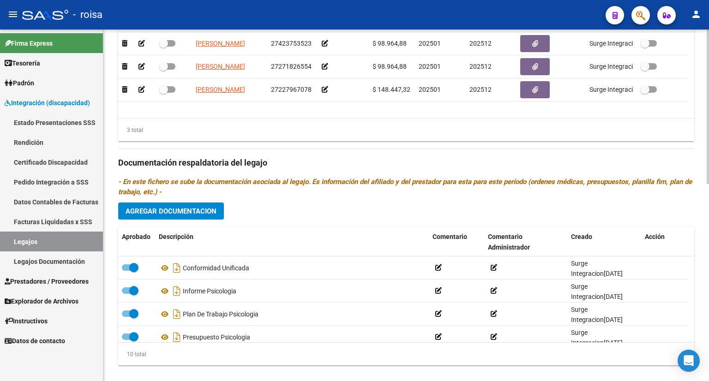
scroll to position [448, 0]
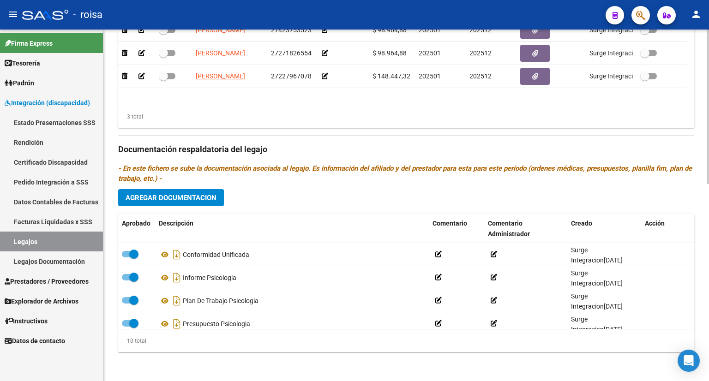
click at [206, 196] on span "Agregar Documentacion" at bounding box center [170, 198] width 91 height 8
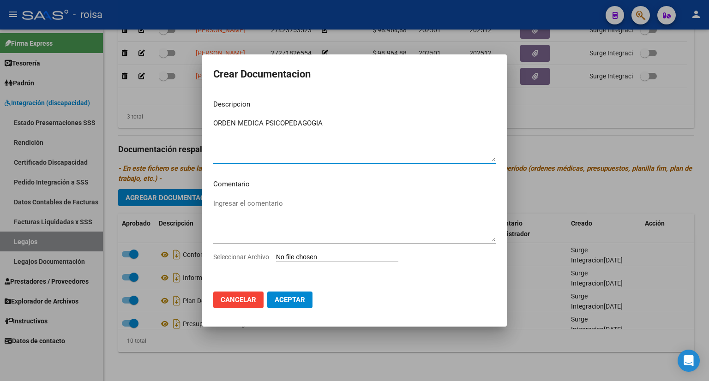
type textarea "ORDEN MEDICA PSICOPEDAGOGIA"
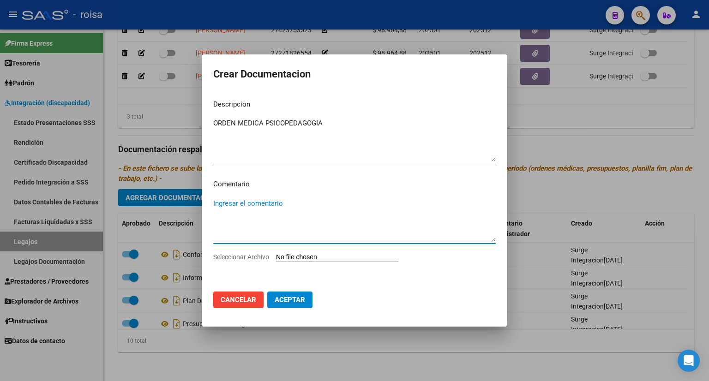
click at [282, 207] on textarea "Ingresar el comentario" at bounding box center [354, 219] width 282 height 43
type textarea "3 SESIONES X SEMANA"
click at [341, 259] on input "Seleccionar Archivo" at bounding box center [337, 257] width 122 height 9
type input "C:\fakepath\Orden medica Psicopedagogia [PERSON_NAME] 2025.jpg"
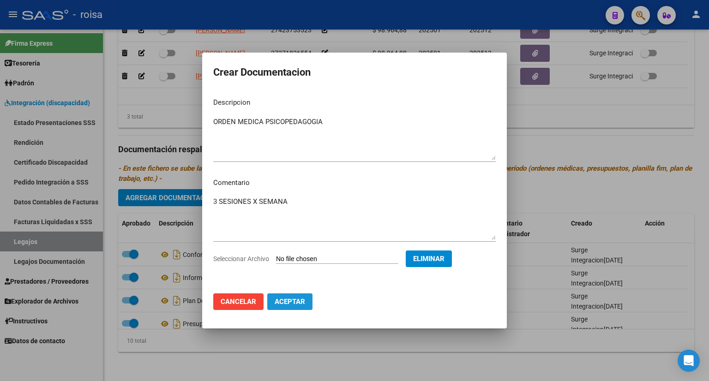
click at [291, 300] on span "Aceptar" at bounding box center [290, 302] width 30 height 8
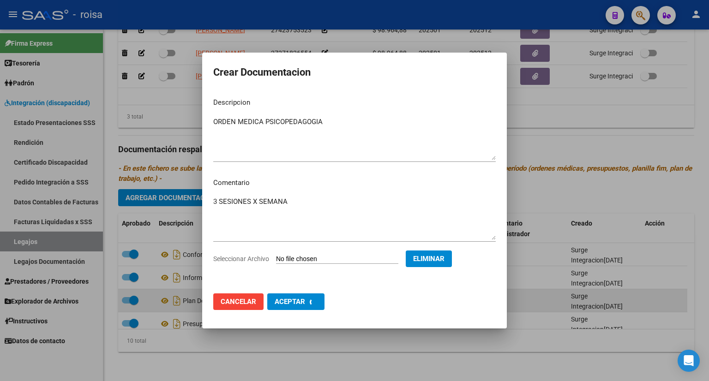
checkbox input "false"
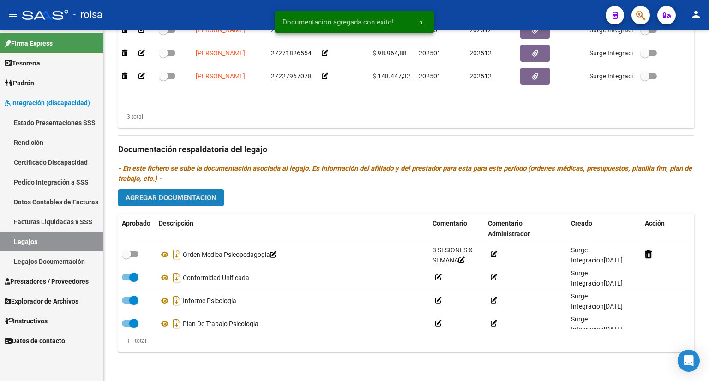
click at [201, 198] on span "Agregar Documentacion" at bounding box center [170, 198] width 91 height 8
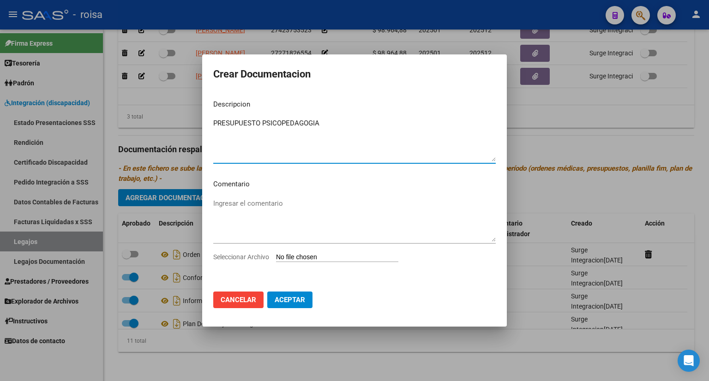
type textarea "PRESUPUESTO PSICOPEDAGOGIA"
click at [341, 256] on input "Seleccionar Archivo" at bounding box center [337, 257] width 122 height 9
type input "C:\fakepath\Presupuesto Psicopedagogia.pdf"
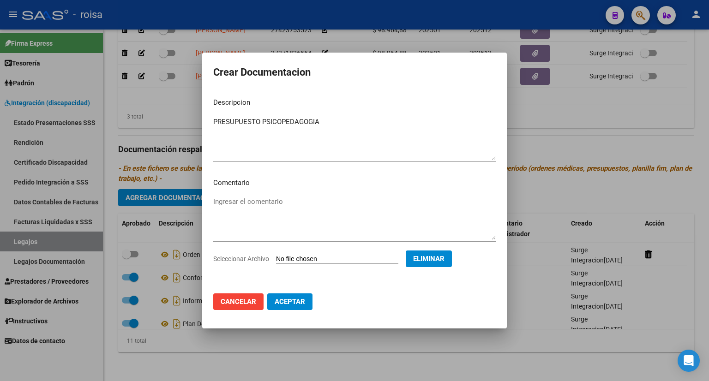
click at [295, 301] on span "Aceptar" at bounding box center [290, 302] width 30 height 8
checkbox input "false"
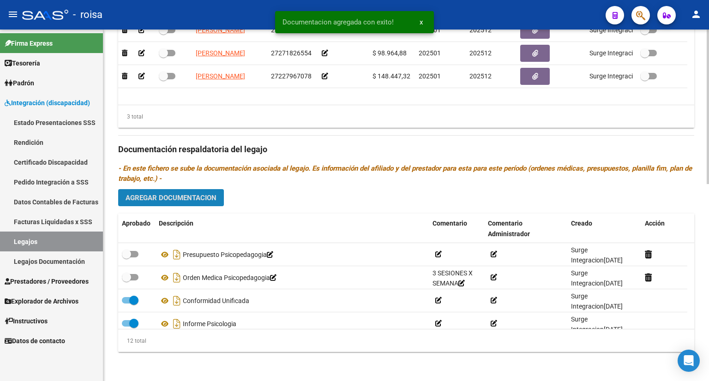
click at [206, 197] on span "Agregar Documentacion" at bounding box center [170, 198] width 91 height 8
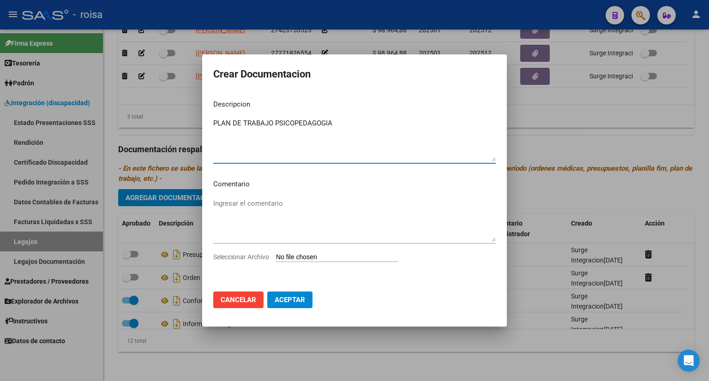
type textarea "PLAN DE TRABAJO PSICOPEDAGOGIA"
click at [353, 259] on input "Seleccionar Archivo" at bounding box center [337, 257] width 122 height 9
type input "C:\fakepath\PLAN DE TRABAJO PSICOPEDAGOGIA.pdf"
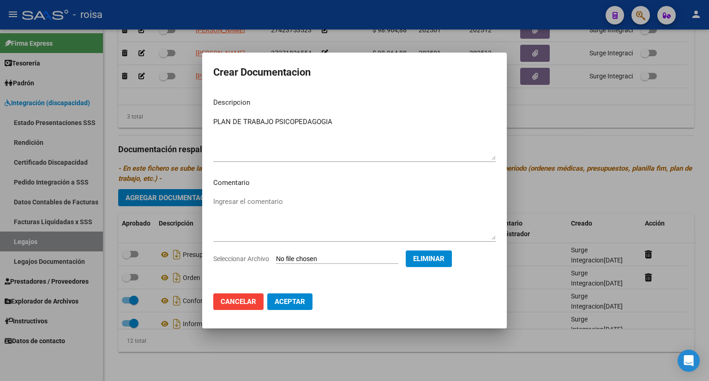
click at [297, 300] on span "Aceptar" at bounding box center [290, 302] width 30 height 8
checkbox input "false"
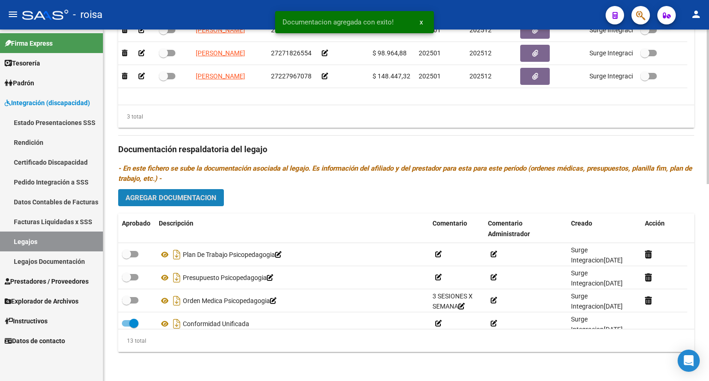
click at [205, 194] on span "Agregar Documentacion" at bounding box center [170, 198] width 91 height 8
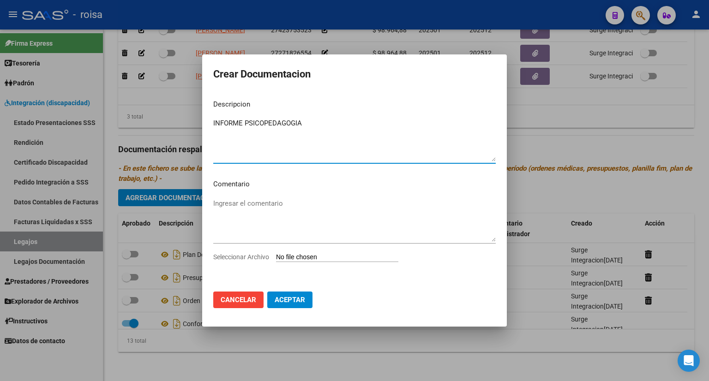
type textarea "INFORME PSICOPEDAGOGIA"
click at [347, 258] on input "Seleccionar Archivo" at bounding box center [337, 257] width 122 height 9
type input "C:\fakepath\Informe de Psicopedagogia Inicial 2025- [PERSON_NAME] Psicopedagogi…"
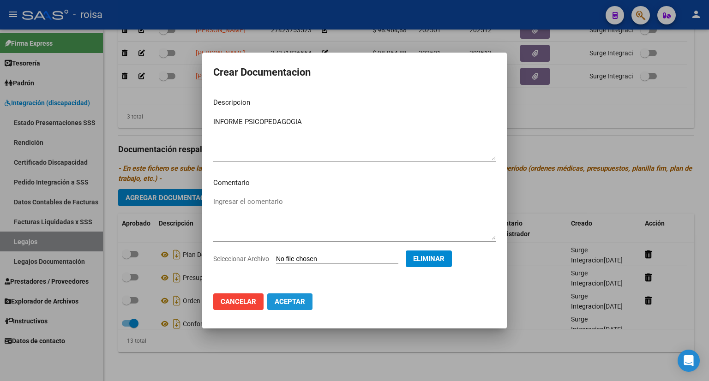
click at [295, 298] on span "Aceptar" at bounding box center [290, 302] width 30 height 8
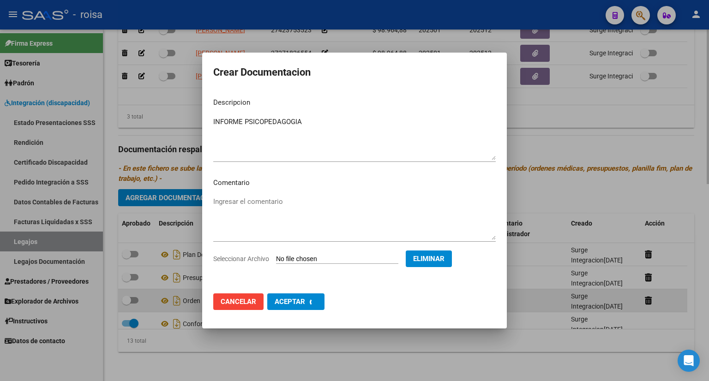
checkbox input "false"
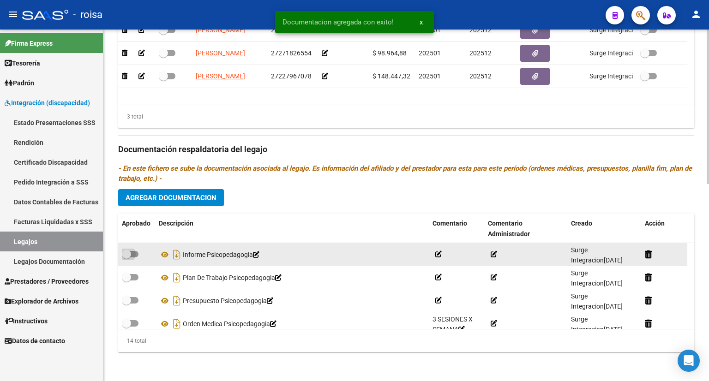
click at [135, 251] on span at bounding box center [130, 254] width 17 height 6
click at [126, 257] on input "checkbox" at bounding box center [126, 257] width 0 height 0
checkbox input "true"
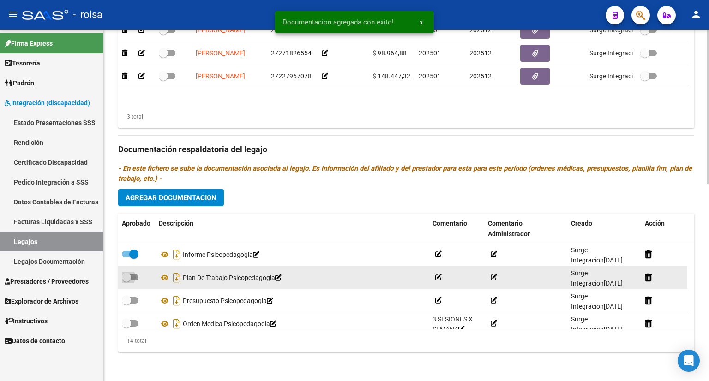
click at [135, 275] on span at bounding box center [130, 277] width 17 height 6
click at [126, 281] on input "checkbox" at bounding box center [126, 281] width 0 height 0
checkbox input "true"
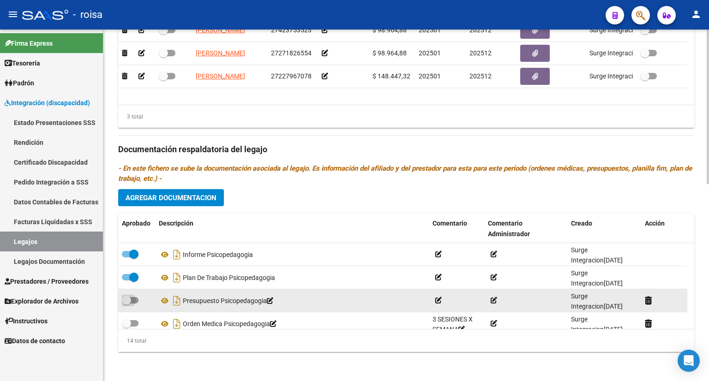
click at [134, 297] on span at bounding box center [130, 300] width 17 height 6
click at [126, 304] on input "checkbox" at bounding box center [126, 304] width 0 height 0
checkbox input "true"
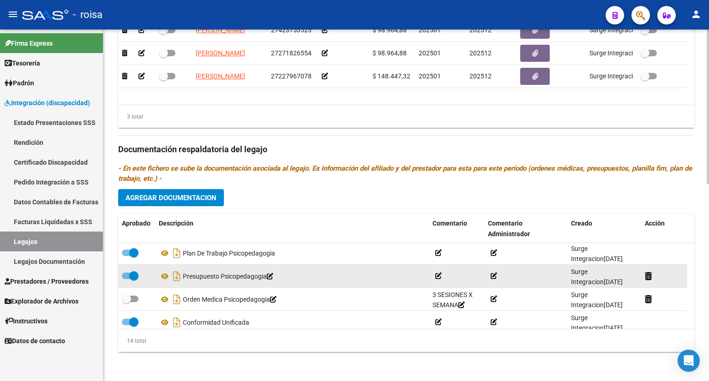
scroll to position [46, 0]
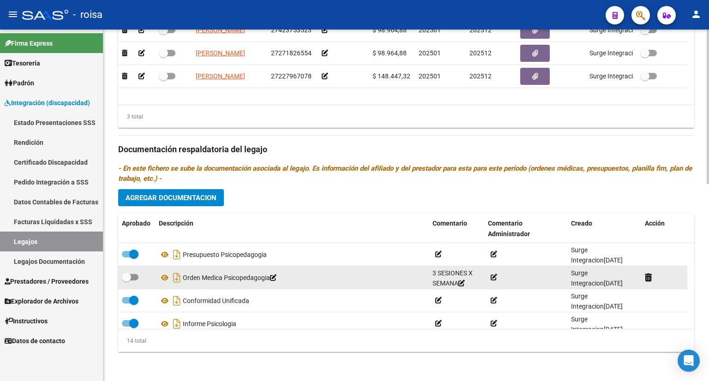
click at [133, 274] on span at bounding box center [130, 277] width 17 height 6
click at [126, 281] on input "checkbox" at bounding box center [126, 281] width 0 height 0
checkbox input "true"
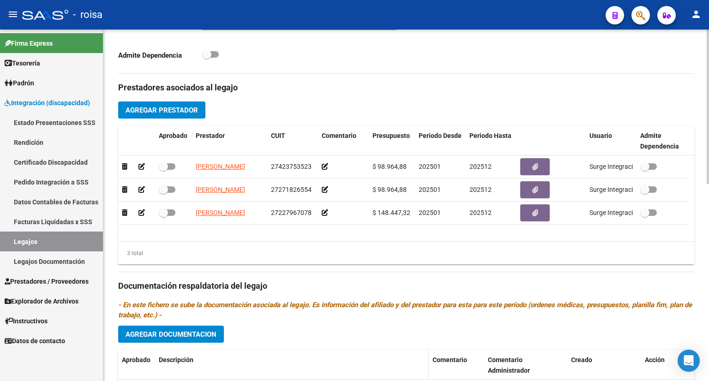
scroll to position [310, 0]
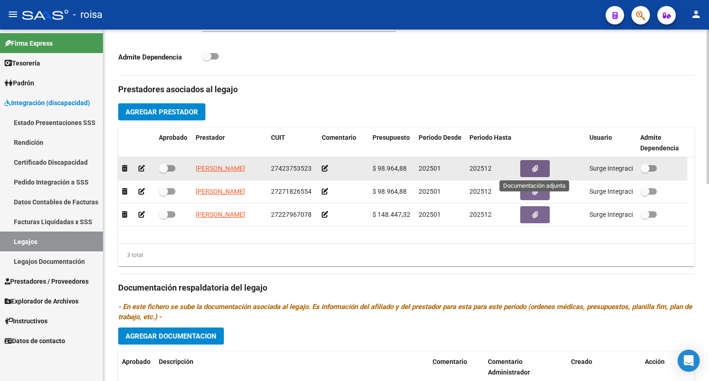
click at [538, 168] on button "button" at bounding box center [535, 168] width 30 height 17
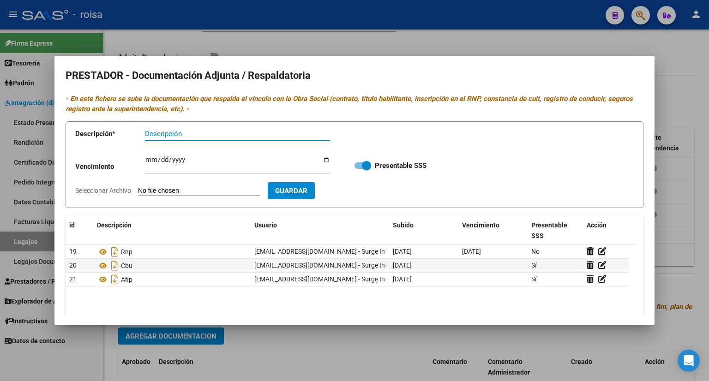
click at [677, 98] on div at bounding box center [354, 190] width 709 height 381
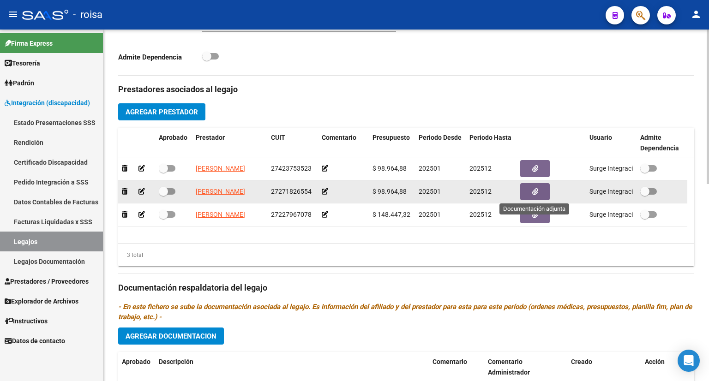
click at [530, 191] on button "button" at bounding box center [535, 191] width 30 height 17
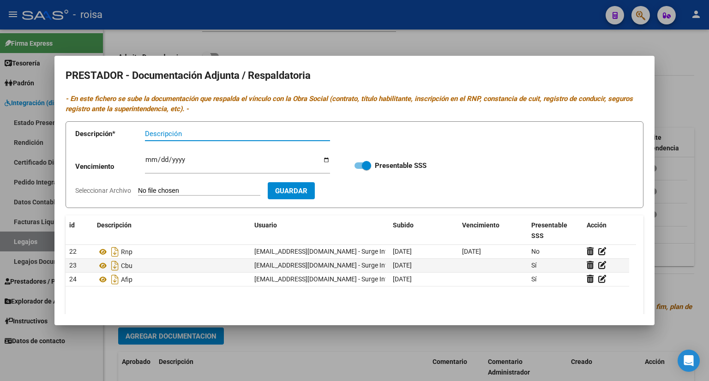
click at [681, 104] on div at bounding box center [354, 190] width 709 height 381
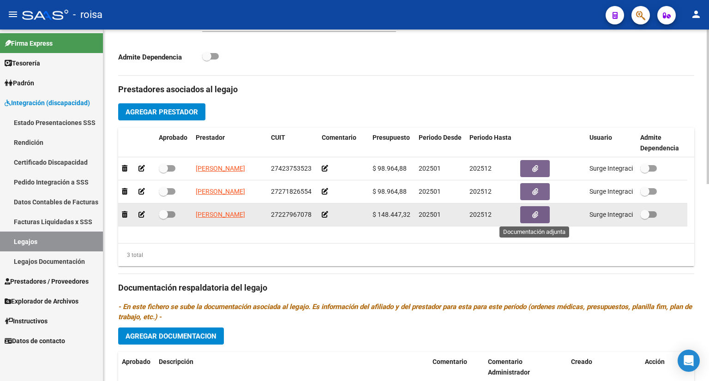
click at [535, 215] on icon "button" at bounding box center [535, 214] width 6 height 7
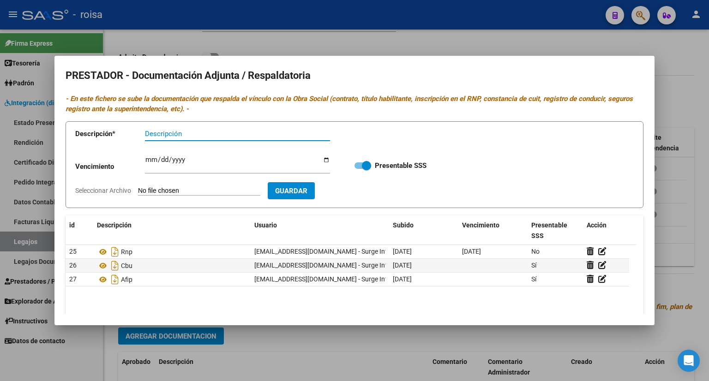
click at [678, 84] on div at bounding box center [354, 190] width 709 height 381
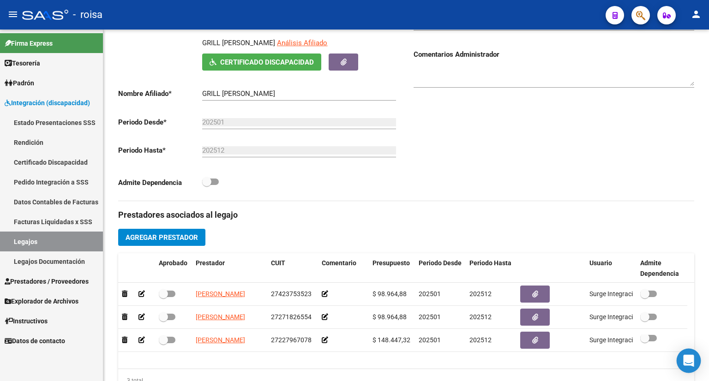
scroll to position [3, 0]
click at [677, 360] on body "menu - roisa person Firma Express Tesorería Extractos Procesados (csv) Extracto…" at bounding box center [354, 190] width 709 height 381
click at [690, 361] on icon "Open Intercom Messenger" at bounding box center [688, 361] width 11 height 12
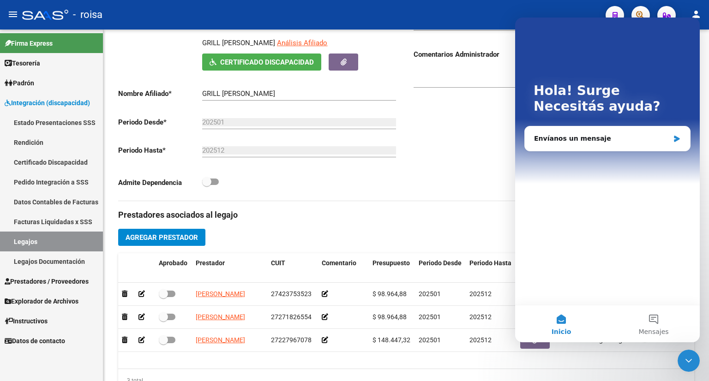
scroll to position [0, 0]
click at [621, 141] on div "Envíanos un mensaje" at bounding box center [601, 139] width 135 height 10
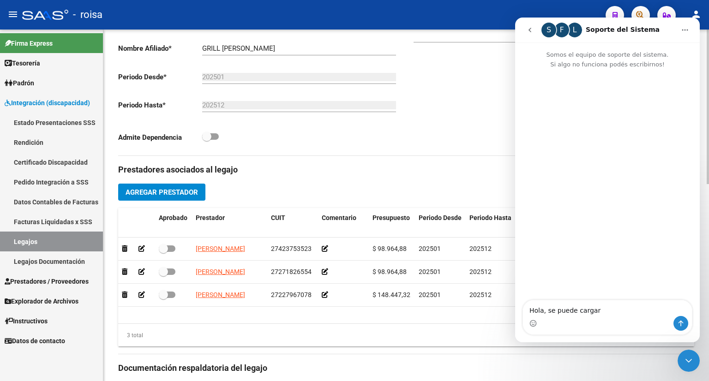
scroll to position [369, 0]
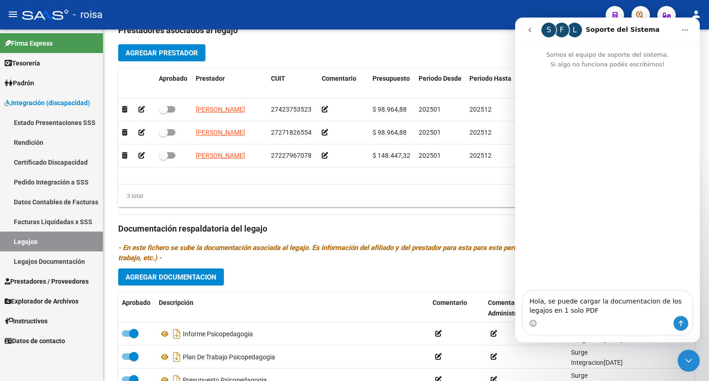
click at [621, 304] on textarea "Hola, se puede cargar la documentacion de los legajos en 1 solo PDF" at bounding box center [607, 303] width 169 height 25
click at [616, 302] on textarea "Hola, se puede cargar la documentacion de los legajos en 1 solo PDF" at bounding box center [607, 303] width 169 height 25
click at [581, 311] on textarea "Hola, se puede cargar la documentación de los legajos en 1 solo PDF" at bounding box center [607, 303] width 169 height 25
click at [529, 311] on textarea "Hola, se puede cargar la documentación de los legajos en 1 solo PDF" at bounding box center [607, 303] width 169 height 25
click at [565, 313] on textarea "Hola, se puede cargar la documentación de los legajos (orden medica, presupuest…" at bounding box center [607, 299] width 169 height 34
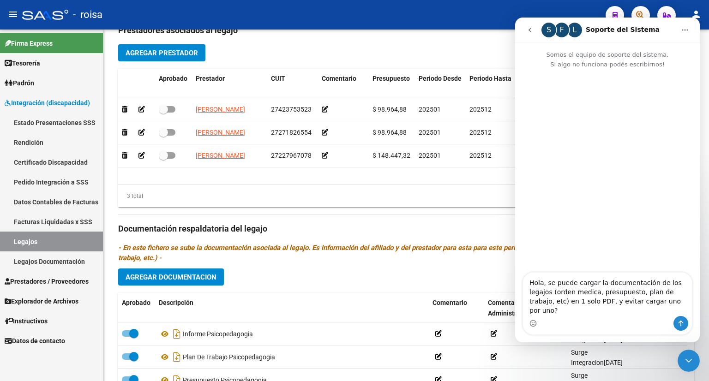
type textarea "Hola, se puede cargar la documentación de los legajos (orden medica, presupuest…"
click at [679, 322] on icon "Enviar un mensaje…" at bounding box center [680, 323] width 7 height 7
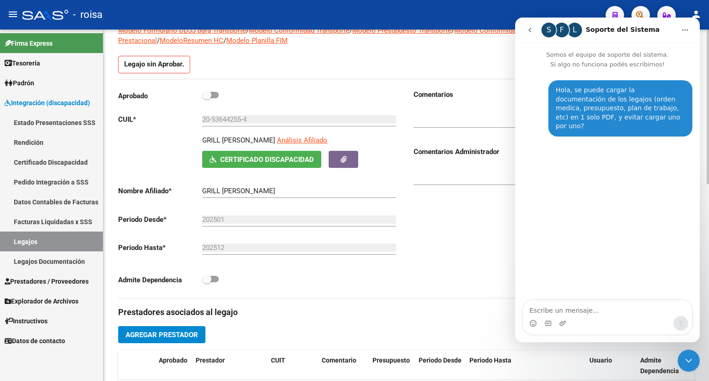
scroll to position [33, 0]
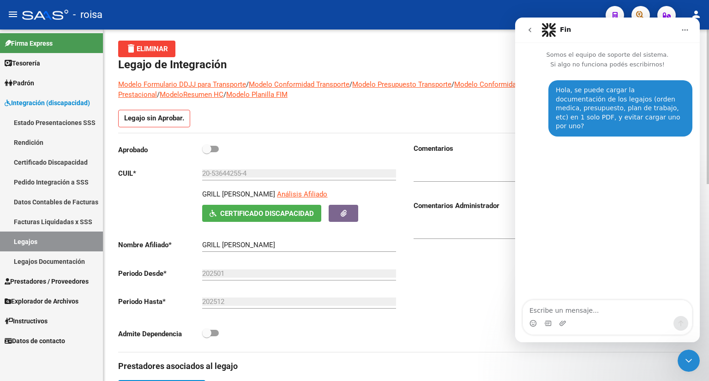
click at [454, 285] on div "Comentarios Comentarios Administrador" at bounding box center [550, 247] width 288 height 209
click at [472, 56] on div "delete Eliminar" at bounding box center [406, 49] width 576 height 17
click at [529, 32] on icon "go back" at bounding box center [529, 29] width 7 height 7
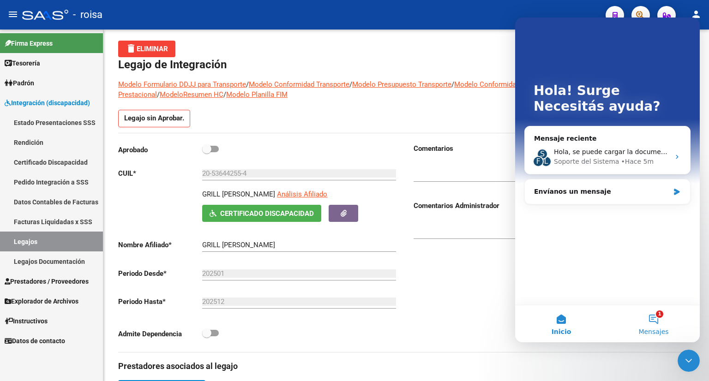
click at [653, 321] on button "1 Mensajes" at bounding box center [653, 323] width 92 height 37
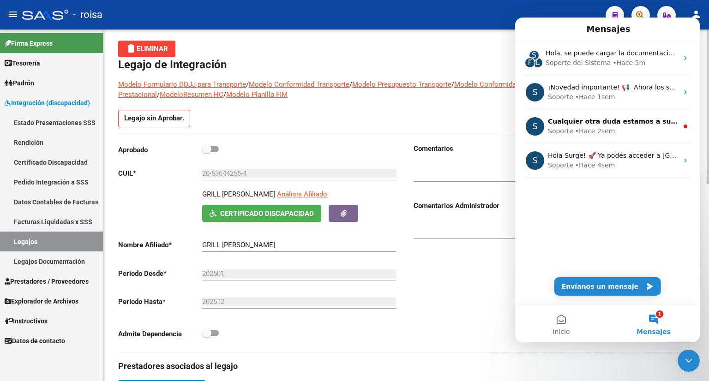
click at [470, 293] on div "Comentarios Comentarios Administrador" at bounding box center [550, 247] width 288 height 209
click at [344, 61] on h1 "Legajo de Integración" at bounding box center [406, 64] width 576 height 15
click at [417, 52] on div "delete Eliminar" at bounding box center [406, 49] width 576 height 17
click at [314, 61] on h1 "Legajo de Integración" at bounding box center [406, 64] width 576 height 15
click at [387, 44] on div "delete Eliminar" at bounding box center [406, 49] width 576 height 17
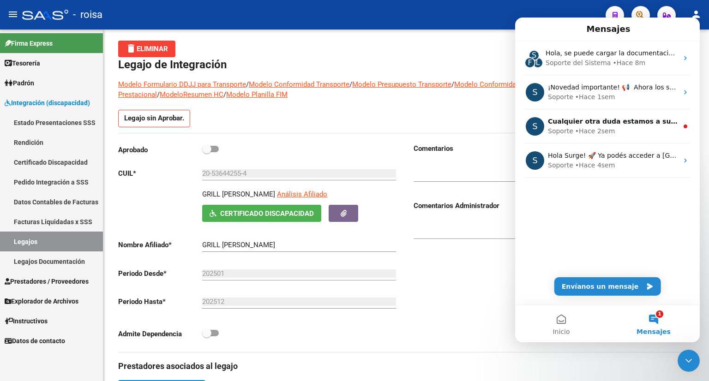
click at [689, 354] on div "Cerrar Intercom Messenger" at bounding box center [688, 361] width 22 height 22
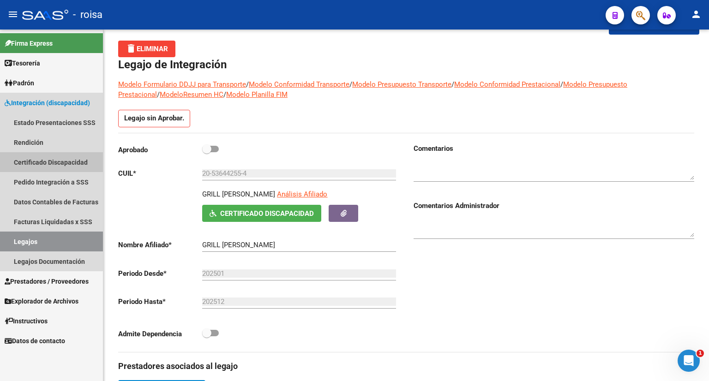
click at [42, 161] on link "Certificado Discapacidad" at bounding box center [51, 162] width 103 height 20
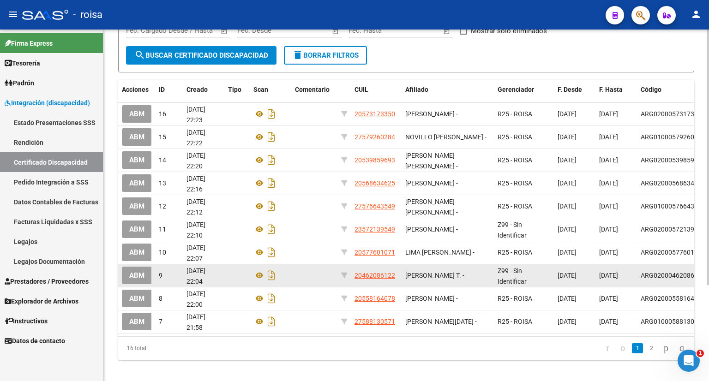
scroll to position [132, 0]
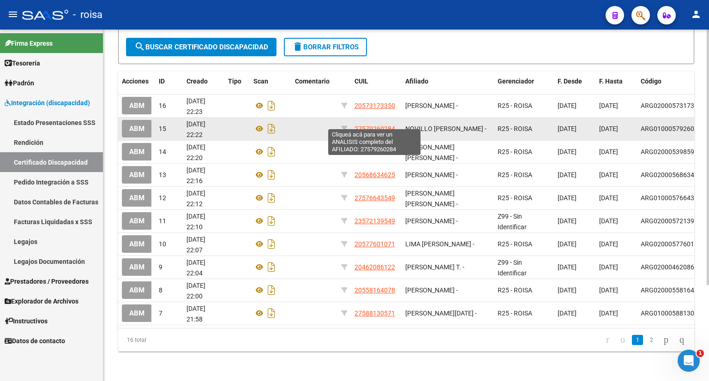
drag, startPoint x: 355, startPoint y: 120, endPoint x: 394, endPoint y: 119, distance: 38.8
click at [394, 125] on span "27579260284" at bounding box center [374, 128] width 41 height 7
copy span "27579260284"
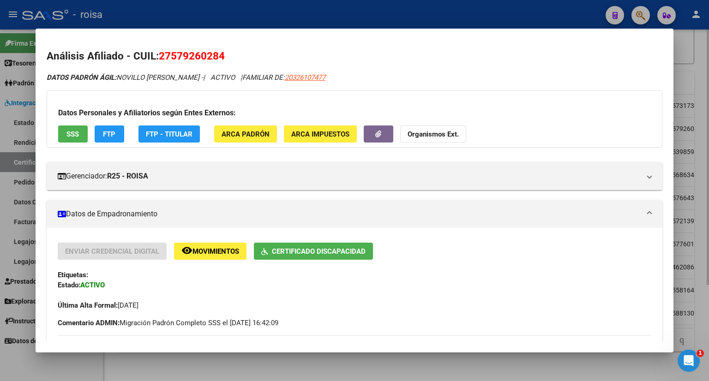
drag, startPoint x: 394, startPoint y: 119, endPoint x: 681, endPoint y: 61, distance: 293.2
click at [681, 61] on div at bounding box center [354, 190] width 709 height 381
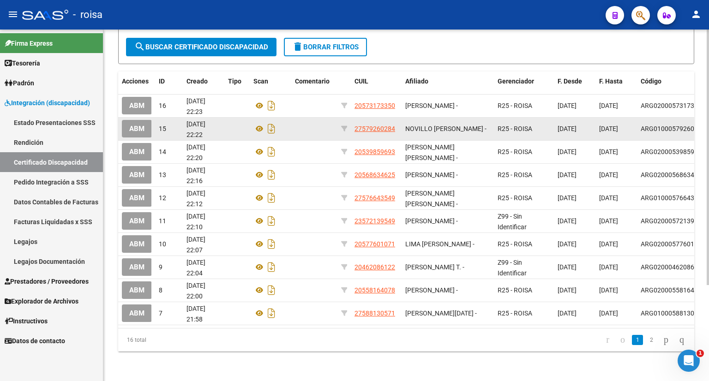
drag, startPoint x: 354, startPoint y: 120, endPoint x: 395, endPoint y: 119, distance: 40.6
click at [395, 124] on div "27579260284" at bounding box center [375, 129] width 43 height 11
copy span "27579260284"
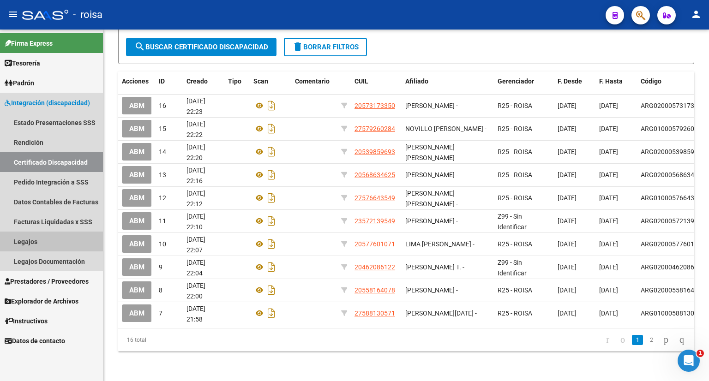
click at [30, 242] on link "Legajos" at bounding box center [51, 242] width 103 height 20
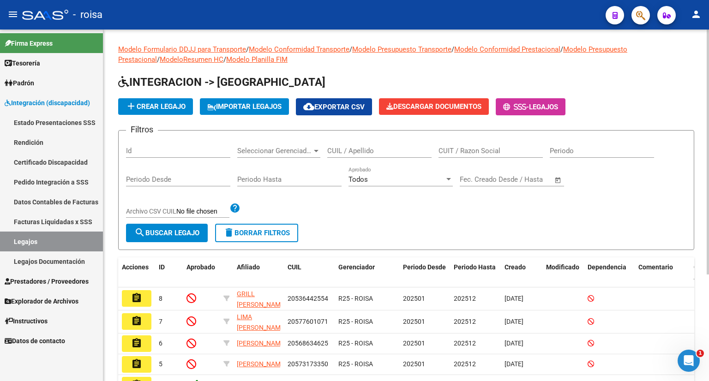
click at [169, 105] on span "add Crear Legajo" at bounding box center [155, 106] width 60 height 8
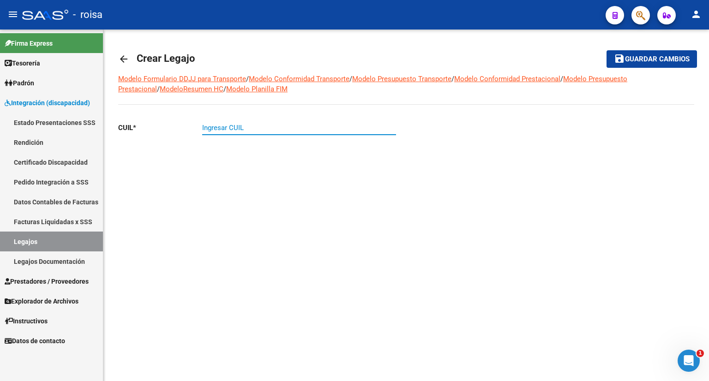
drag, startPoint x: 247, startPoint y: 132, endPoint x: 218, endPoint y: 130, distance: 29.7
paste input "27-57926028-4"
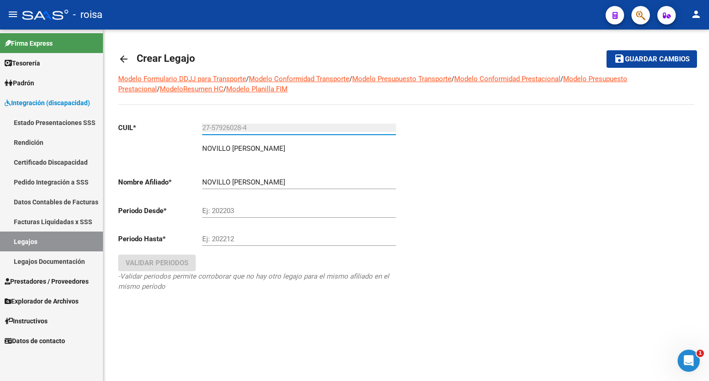
click at [295, 128] on input "27-57926028-4" at bounding box center [299, 128] width 194 height 8
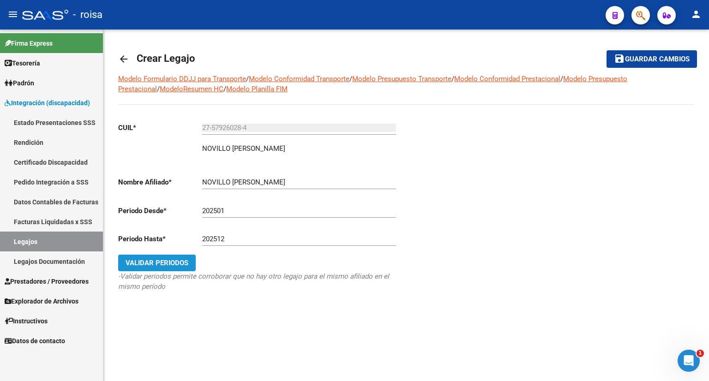
click at [135, 257] on button "Validar Periodos" at bounding box center [157, 263] width 78 height 17
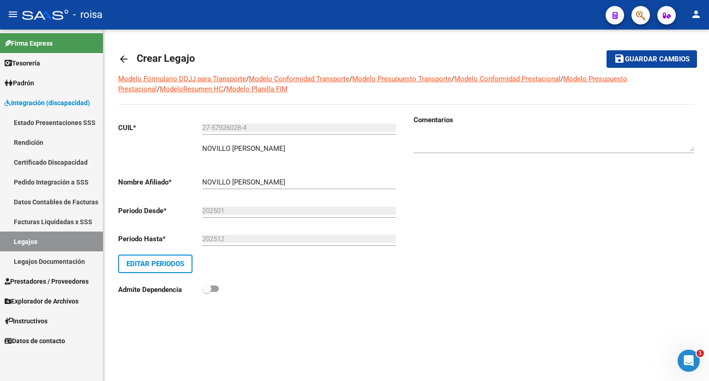
click at [280, 298] on div "Admite Dependencia" at bounding box center [258, 291] width 281 height 17
click at [639, 65] on button "save Guardar cambios" at bounding box center [651, 58] width 90 height 17
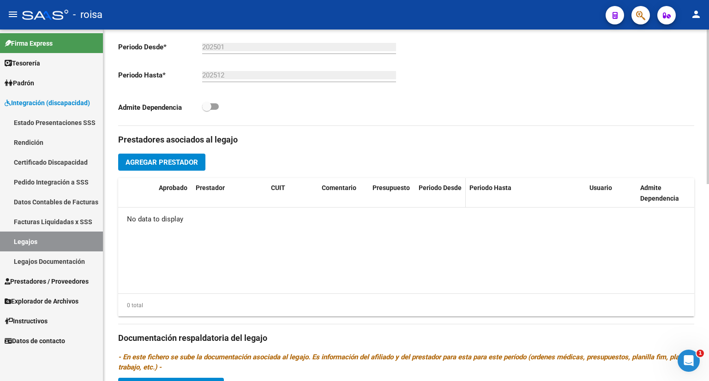
scroll to position [310, 0]
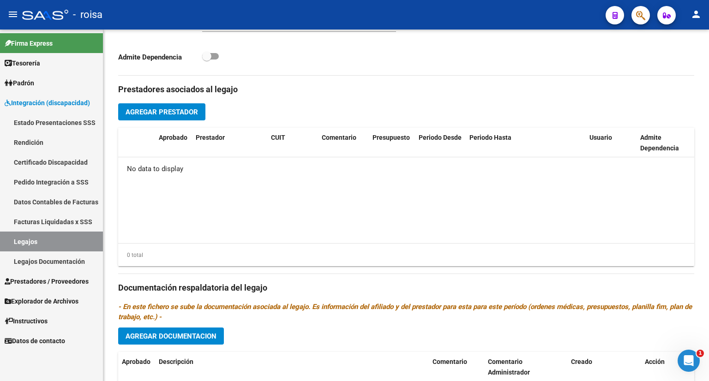
click at [696, 359] on div "Abrir Intercom Messenger" at bounding box center [688, 361] width 30 height 30
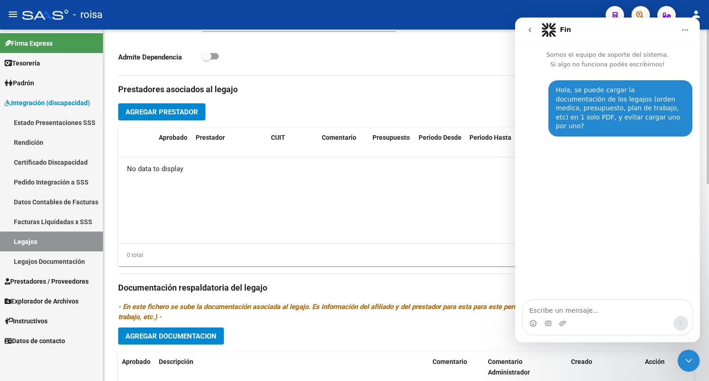
click at [380, 211] on datatable-body "No data to display" at bounding box center [406, 200] width 576 height 86
click at [690, 363] on icon "Cerrar Intercom Messenger" at bounding box center [688, 360] width 11 height 11
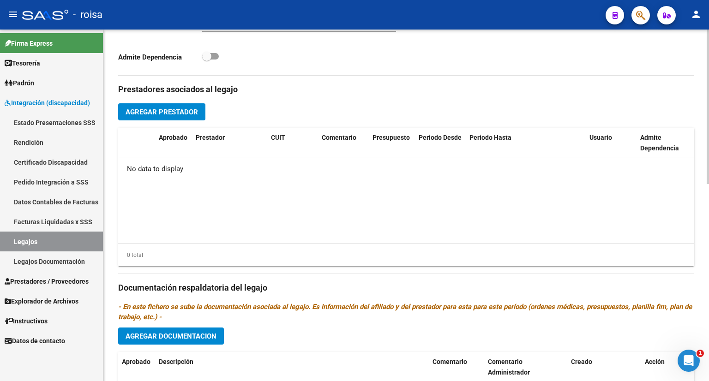
click at [190, 114] on span "Agregar Prestador" at bounding box center [161, 112] width 72 height 8
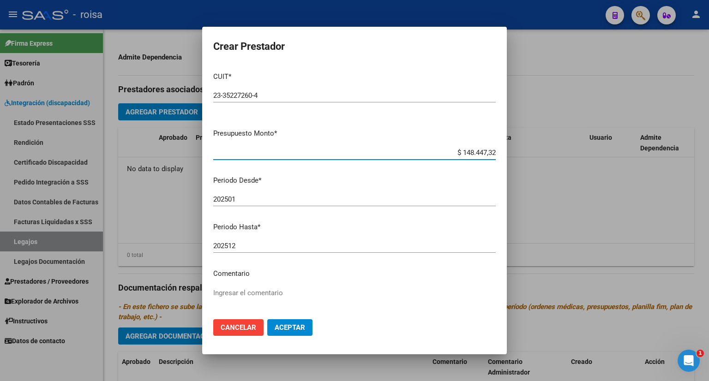
click at [294, 330] on span "Aceptar" at bounding box center [290, 327] width 30 height 8
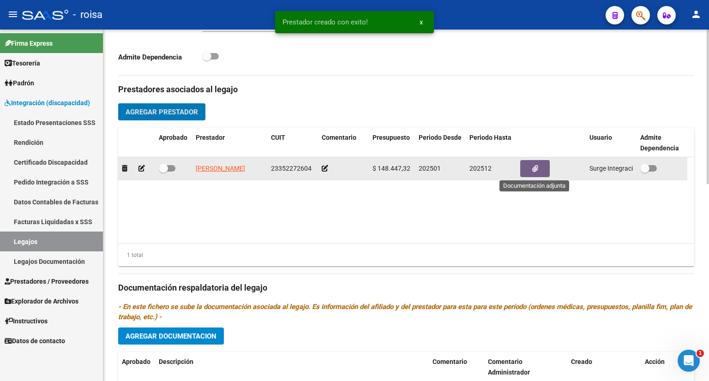
click at [539, 169] on button "button" at bounding box center [535, 168] width 30 height 17
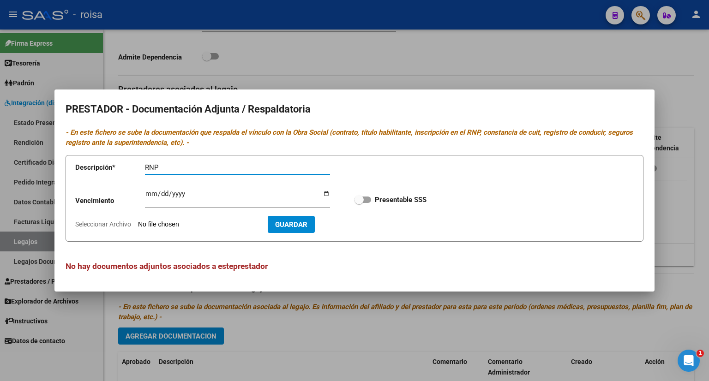
click at [199, 226] on input "Seleccionar Archivo" at bounding box center [199, 225] width 122 height 9
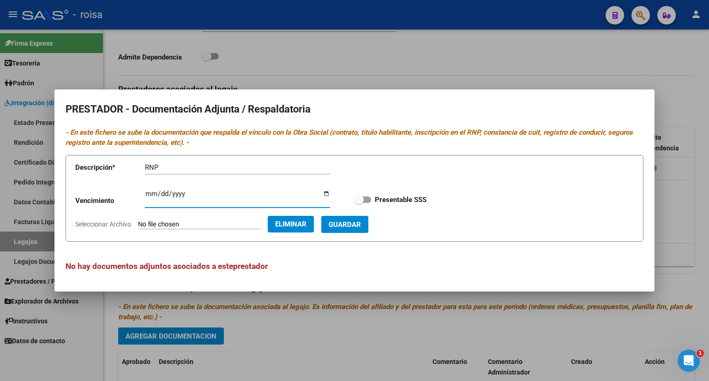
click at [149, 196] on input "Ingresar vencimiento" at bounding box center [237, 197] width 185 height 15
click at [361, 225] on span "Guardar" at bounding box center [345, 225] width 32 height 8
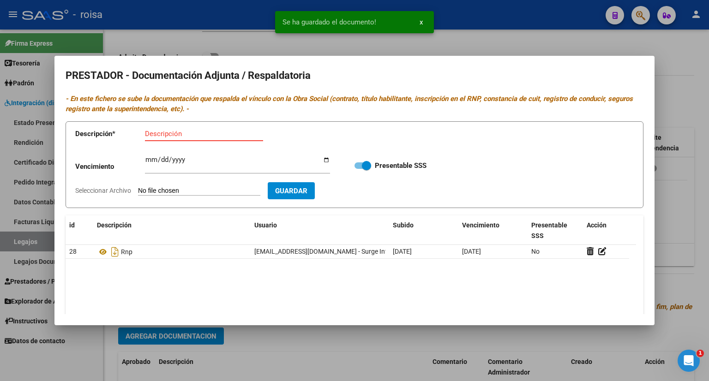
click at [202, 135] on input "Descripción" at bounding box center [204, 134] width 118 height 8
click at [201, 185] on form "Descripción * AFIP Descripción Vencimiento Ingresar vencimiento Presentable SSS…" at bounding box center [355, 164] width 578 height 87
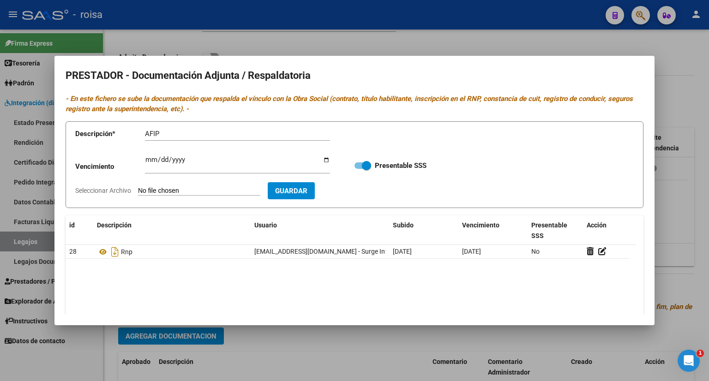
click at [200, 191] on input "Seleccionar Archivo" at bounding box center [199, 191] width 122 height 9
click at [361, 190] on span "Guardar" at bounding box center [345, 191] width 32 height 8
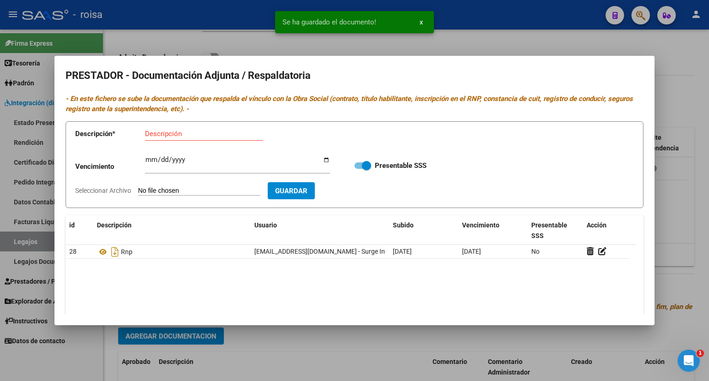
click at [203, 132] on input "Descripción" at bounding box center [204, 134] width 118 height 8
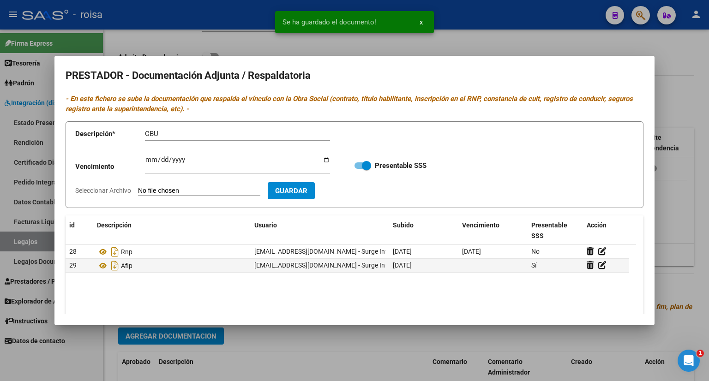
click at [196, 189] on input "Seleccionar Archivo" at bounding box center [199, 191] width 122 height 9
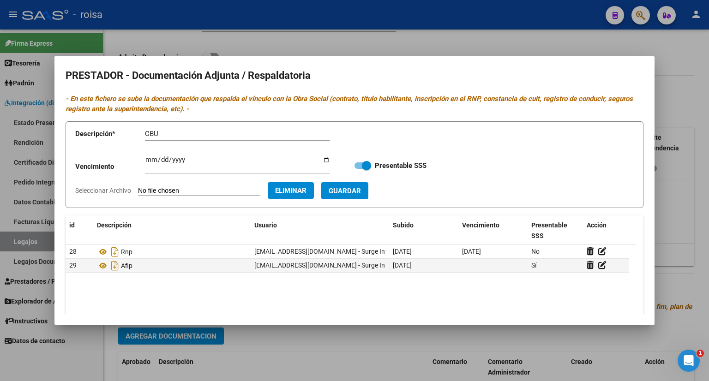
click at [361, 191] on span "Guardar" at bounding box center [345, 191] width 32 height 8
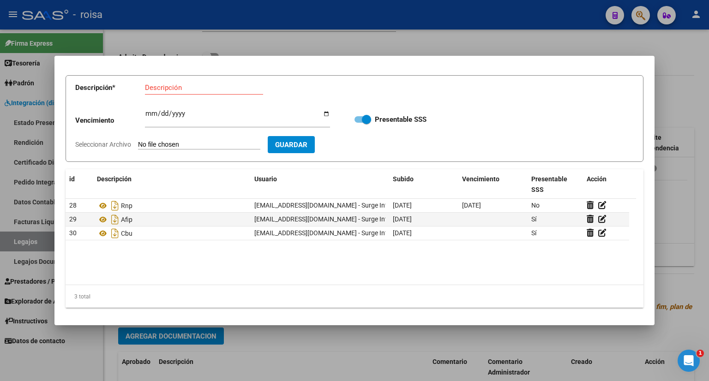
scroll to position [47, 0]
click at [687, 99] on div at bounding box center [354, 190] width 709 height 381
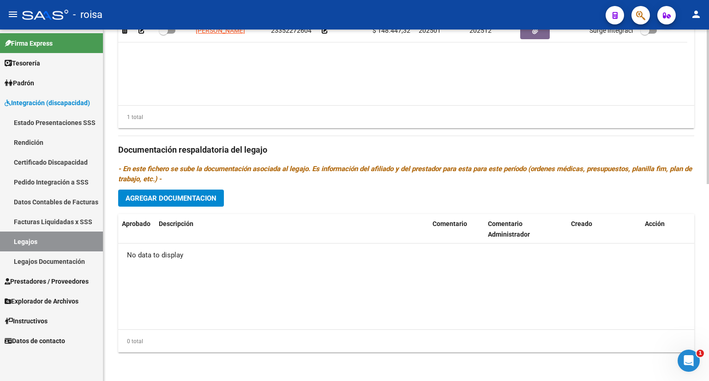
scroll to position [448, 0]
click at [177, 197] on span "Agregar Documentacion" at bounding box center [170, 198] width 91 height 8
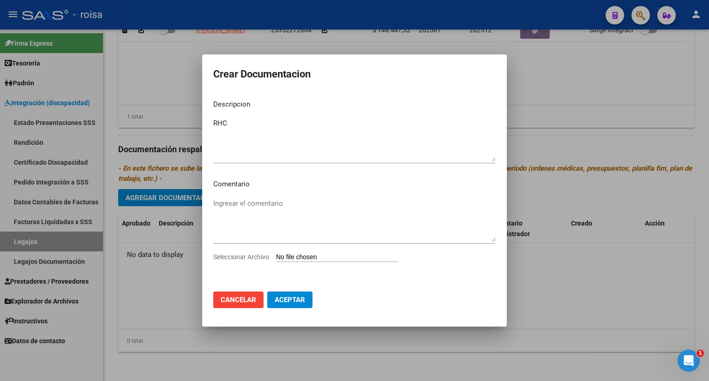
click at [307, 257] on input "Seleccionar Archivo" at bounding box center [337, 257] width 122 height 9
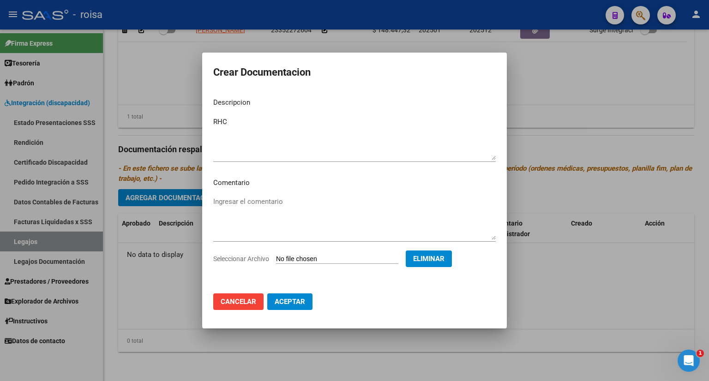
click at [290, 298] on span "Aceptar" at bounding box center [290, 302] width 30 height 8
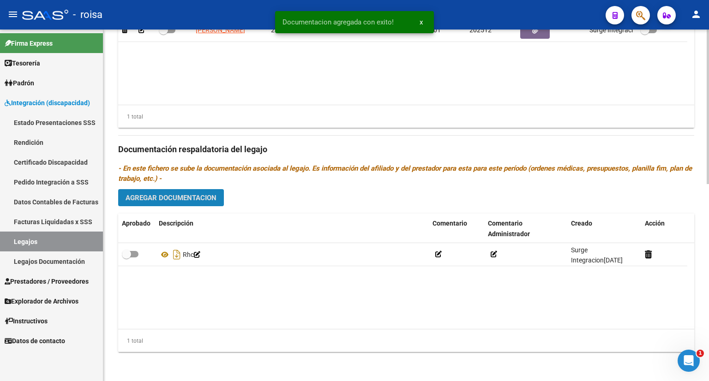
click at [190, 195] on span "Agregar Documentacion" at bounding box center [170, 198] width 91 height 8
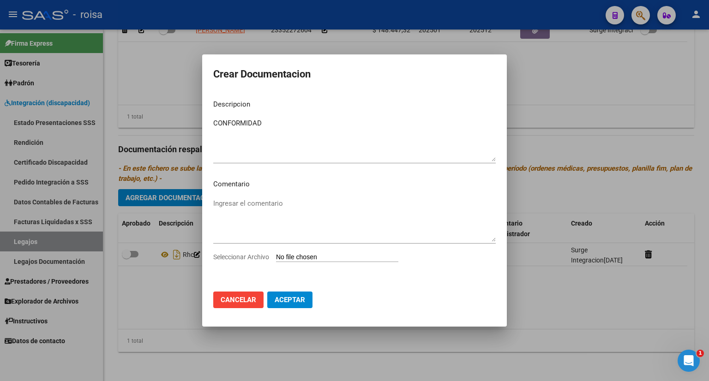
click at [334, 253] on input "Seleccionar Archivo" at bounding box center [337, 257] width 122 height 9
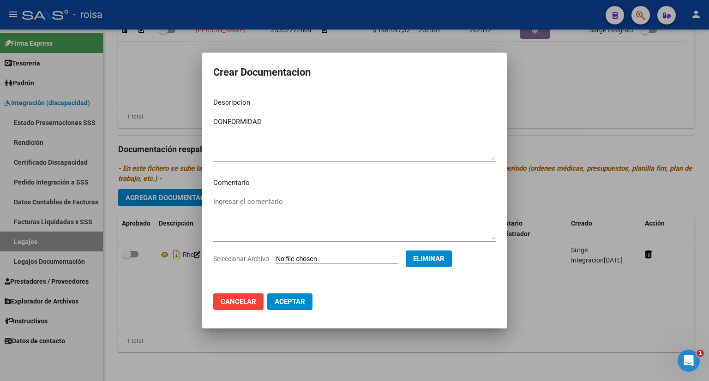
click at [282, 117] on textarea "CONFORMIDAD" at bounding box center [354, 138] width 282 height 43
click at [294, 299] on span "Aceptar" at bounding box center [290, 302] width 30 height 8
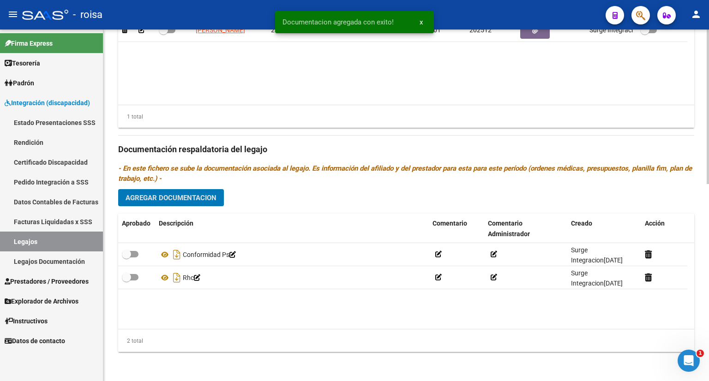
click at [210, 196] on span "Agregar Documentacion" at bounding box center [170, 198] width 91 height 8
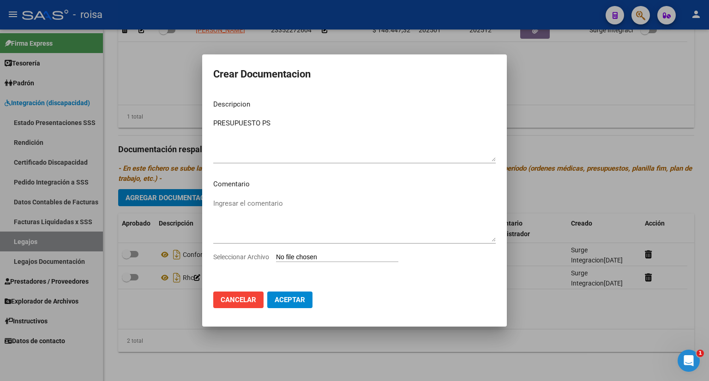
click at [300, 255] on input "Seleccionar Archivo" at bounding box center [337, 257] width 122 height 9
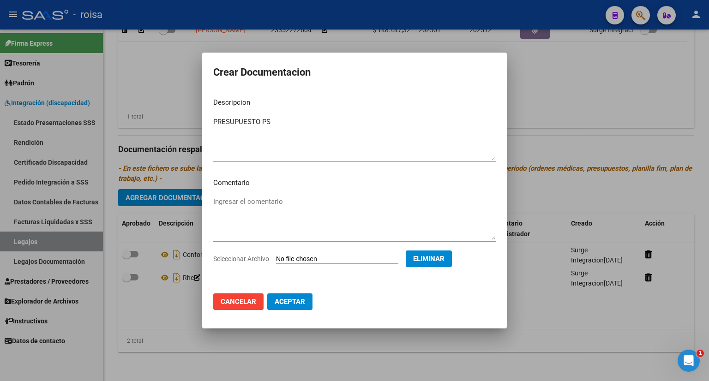
click at [280, 301] on span "Aceptar" at bounding box center [290, 302] width 30 height 8
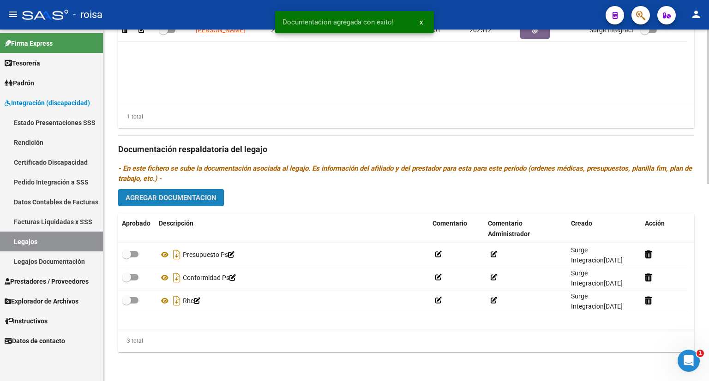
click at [183, 197] on span "Agregar Documentacion" at bounding box center [170, 198] width 91 height 8
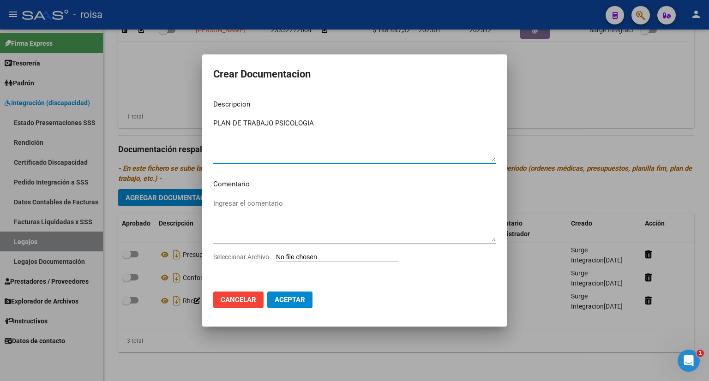
click at [302, 257] on input "Seleccionar Archivo" at bounding box center [337, 257] width 122 height 9
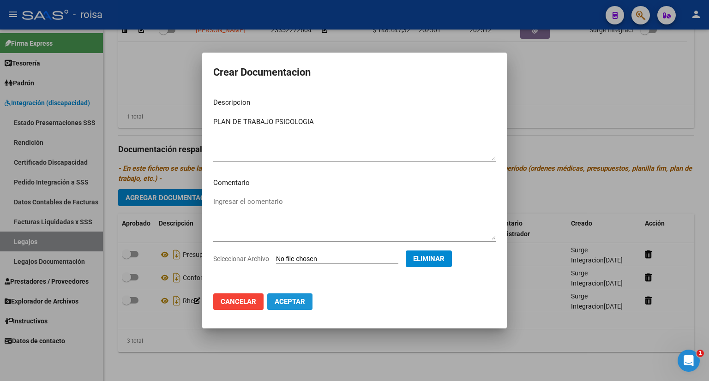
click at [283, 298] on span "Aceptar" at bounding box center [290, 302] width 30 height 8
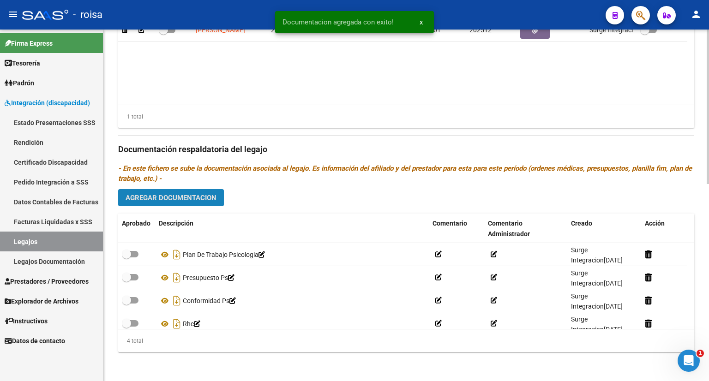
click at [205, 196] on span "Agregar Documentacion" at bounding box center [170, 198] width 91 height 8
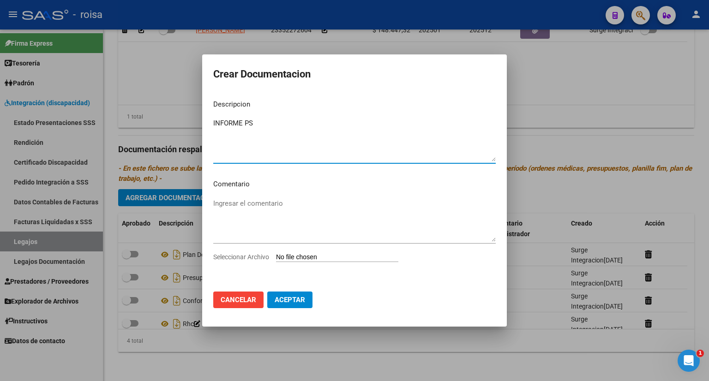
click at [325, 258] on input "Seleccionar Archivo" at bounding box center [337, 257] width 122 height 9
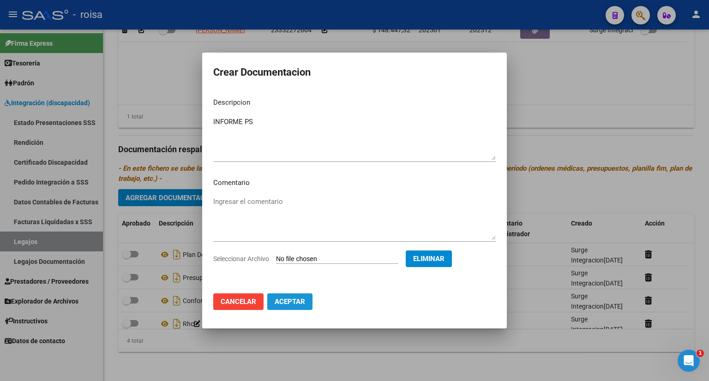
click at [291, 302] on span "Aceptar" at bounding box center [290, 302] width 30 height 8
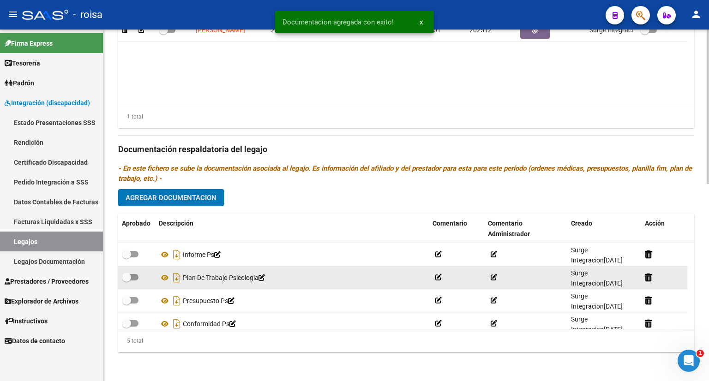
scroll to position [32, 0]
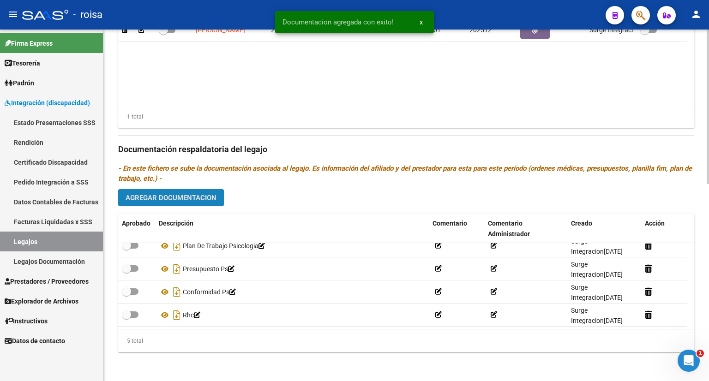
click at [195, 194] on span "Agregar Documentacion" at bounding box center [170, 198] width 91 height 8
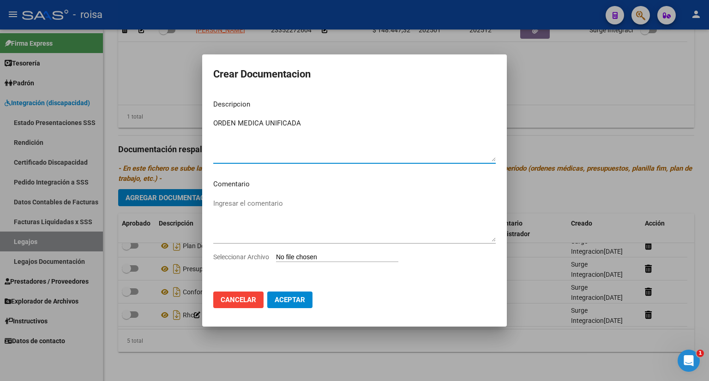
click at [300, 257] on input "Seleccionar Archivo" at bounding box center [337, 257] width 122 height 9
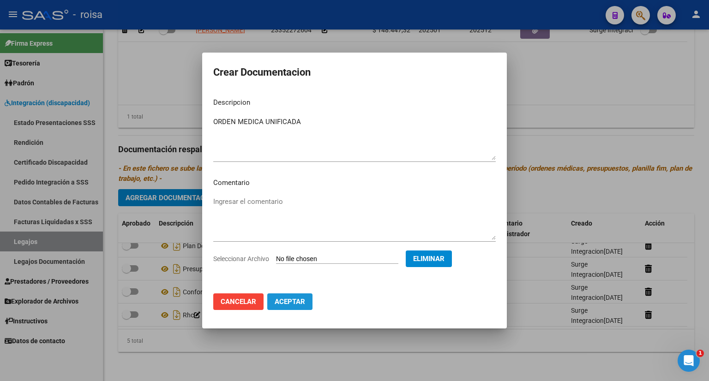
click at [293, 299] on span "Aceptar" at bounding box center [290, 302] width 30 height 8
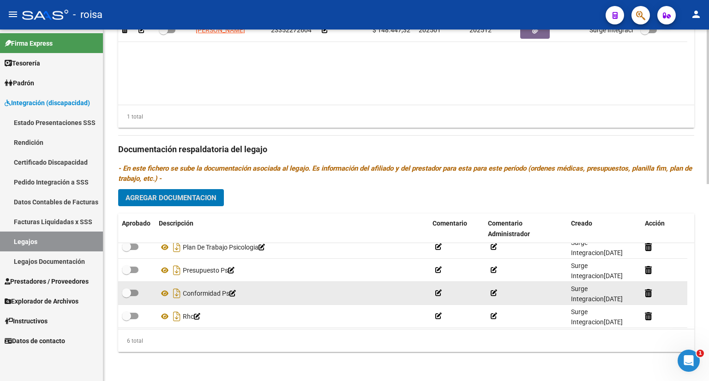
scroll to position [55, 0]
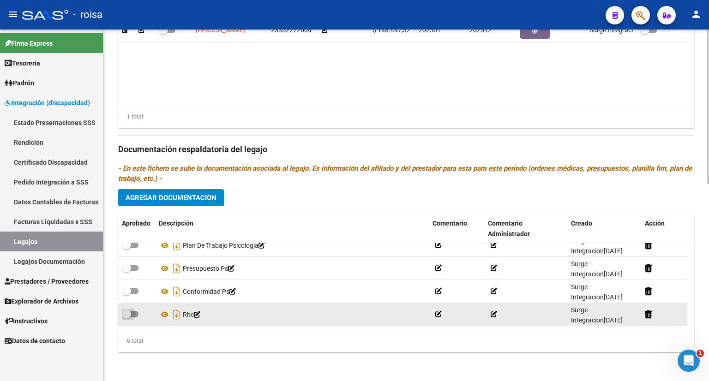
click at [133, 312] on span at bounding box center [130, 314] width 17 height 6
click at [126, 317] on input "checkbox" at bounding box center [126, 317] width 0 height 0
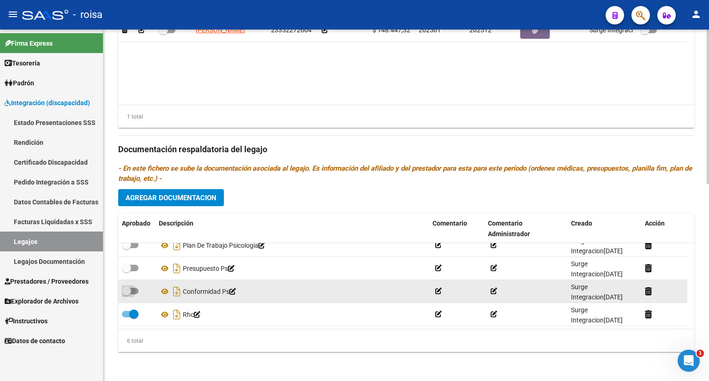
click at [137, 288] on span at bounding box center [130, 291] width 17 height 6
click at [126, 294] on input "checkbox" at bounding box center [126, 294] width 0 height 0
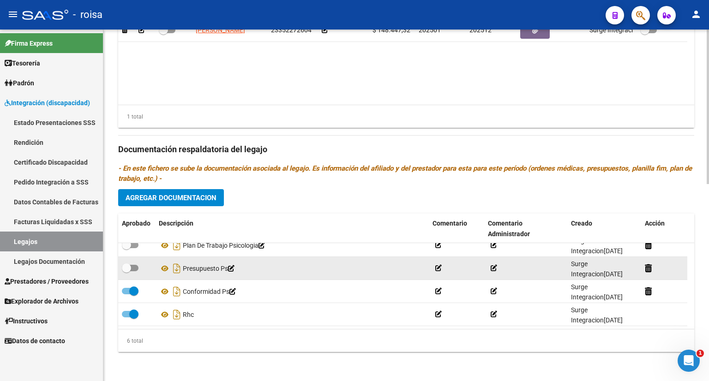
click at [137, 268] on span at bounding box center [130, 268] width 17 height 6
click at [126, 271] on input "checkbox" at bounding box center [126, 271] width 0 height 0
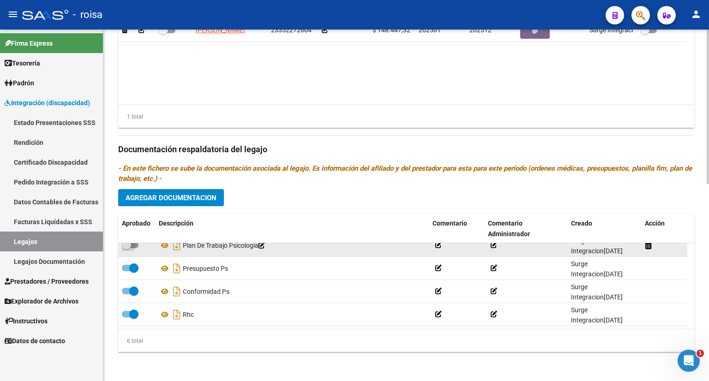
click at [136, 245] on span at bounding box center [130, 245] width 17 height 6
click at [126, 248] on input "checkbox" at bounding box center [126, 248] width 0 height 0
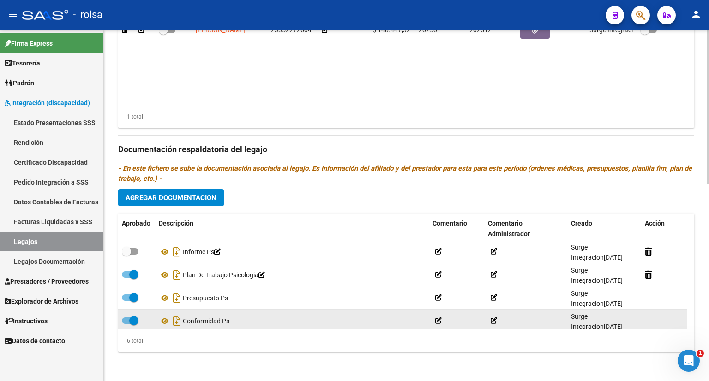
scroll to position [0, 0]
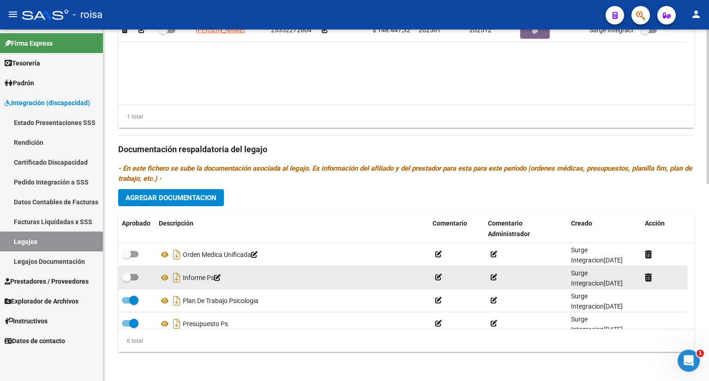
click at [135, 274] on span at bounding box center [130, 277] width 17 height 6
click at [126, 281] on input "checkbox" at bounding box center [126, 281] width 0 height 0
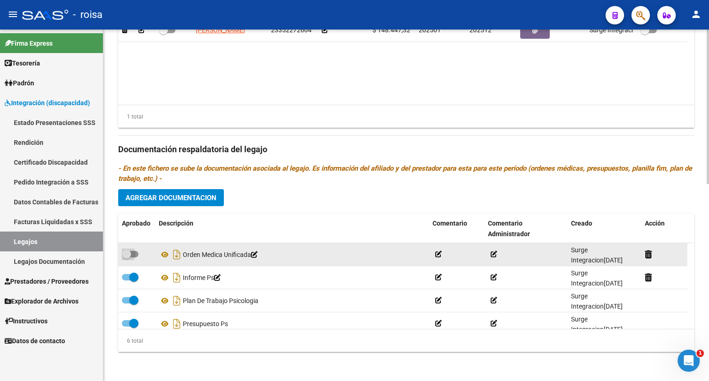
click at [138, 251] on span at bounding box center [130, 254] width 17 height 6
click at [126, 257] on input "checkbox" at bounding box center [126, 257] width 0 height 0
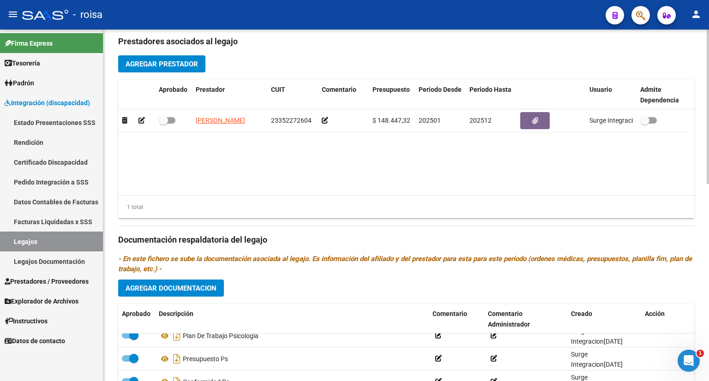
scroll to position [356, 0]
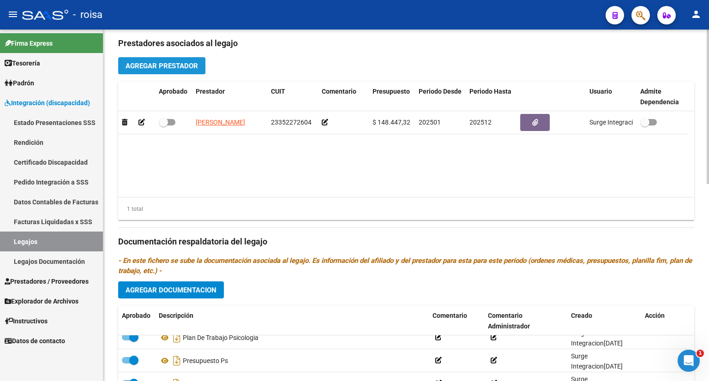
click at [179, 65] on span "Agregar Prestador" at bounding box center [161, 66] width 72 height 8
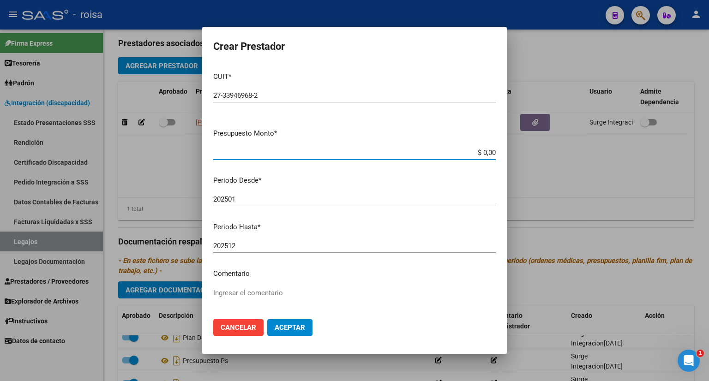
click at [360, 153] on input "$ 0,00" at bounding box center [354, 153] width 282 height 8
drag, startPoint x: 468, startPoint y: 152, endPoint x: 522, endPoint y: 150, distance: 54.0
click at [522, 150] on div "Crear Prestador CUIT * 27-33946968-2 Ingresar CUIT ARCA Padrón Presupuesto Mont…" at bounding box center [354, 190] width 709 height 381
click at [288, 329] on span "Aceptar" at bounding box center [290, 327] width 30 height 8
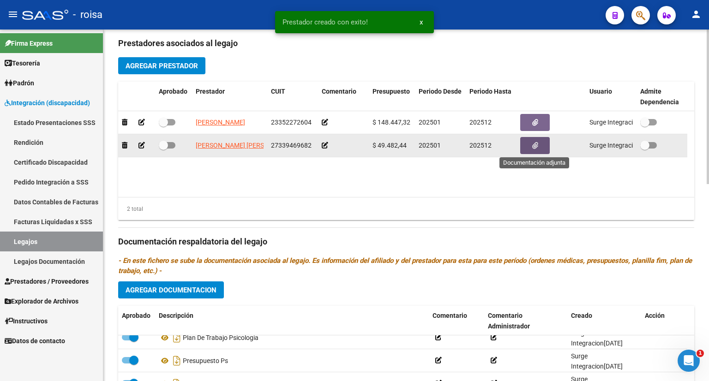
click at [533, 145] on icon "button" at bounding box center [535, 145] width 6 height 7
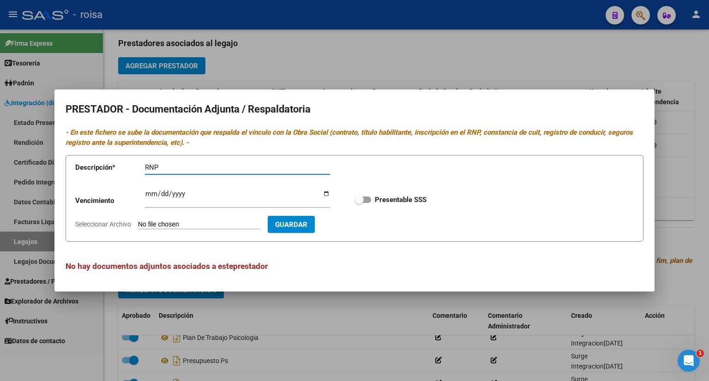
click at [212, 223] on input "Seleccionar Archivo" at bounding box center [199, 225] width 122 height 9
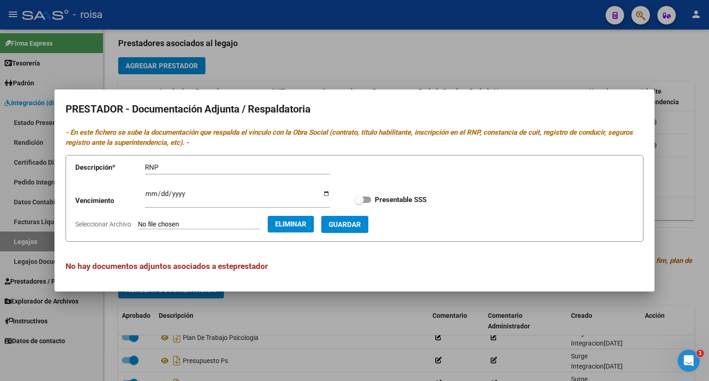
click at [147, 197] on input "Ingresar vencimiento" at bounding box center [237, 197] width 185 height 15
click at [360, 224] on span "Guardar" at bounding box center [345, 225] width 32 height 8
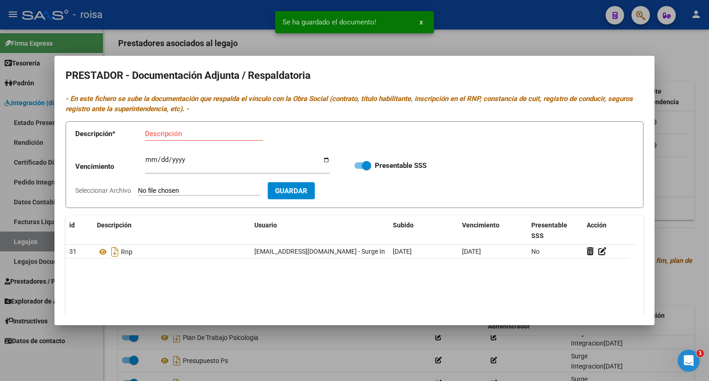
click at [175, 131] on input "Descripción" at bounding box center [204, 134] width 118 height 8
click at [215, 187] on input "Seleccionar Archivo" at bounding box center [199, 191] width 122 height 9
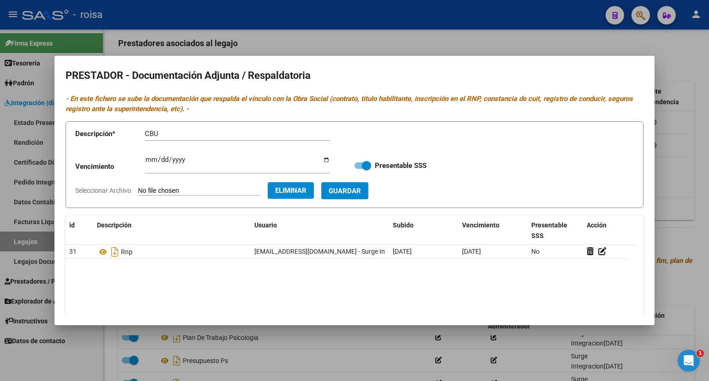
click at [360, 193] on span "Guardar" at bounding box center [345, 191] width 32 height 8
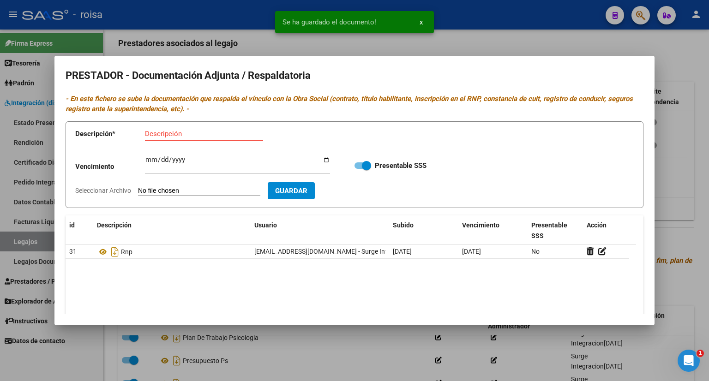
click at [158, 131] on input "Descripción" at bounding box center [204, 134] width 118 height 8
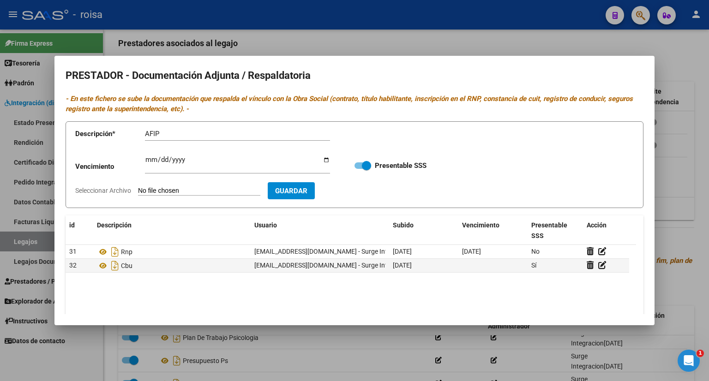
click at [167, 191] on input "Seleccionar Archivo" at bounding box center [199, 191] width 122 height 9
click at [196, 135] on input "AFIP" at bounding box center [237, 134] width 185 height 8
click at [218, 191] on input "Seleccionar Archivo" at bounding box center [199, 191] width 122 height 9
click at [361, 192] on span "Guardar" at bounding box center [345, 191] width 32 height 8
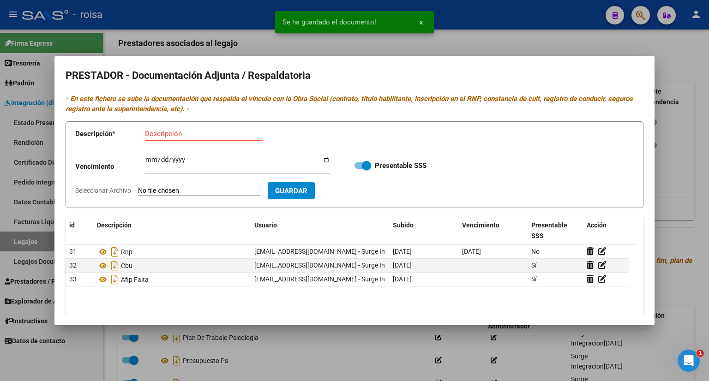
click at [679, 56] on div at bounding box center [354, 190] width 709 height 381
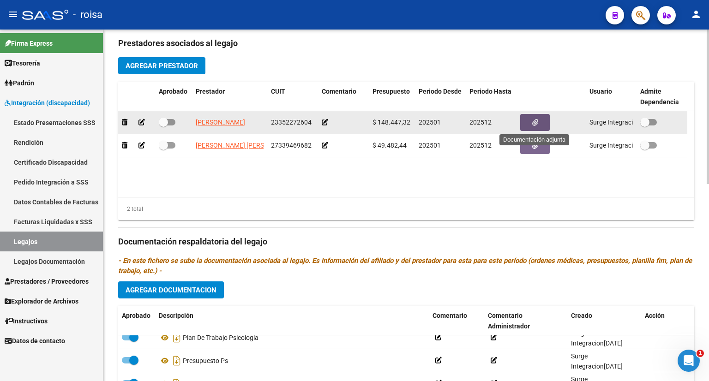
click at [533, 119] on span "button" at bounding box center [535, 122] width 6 height 8
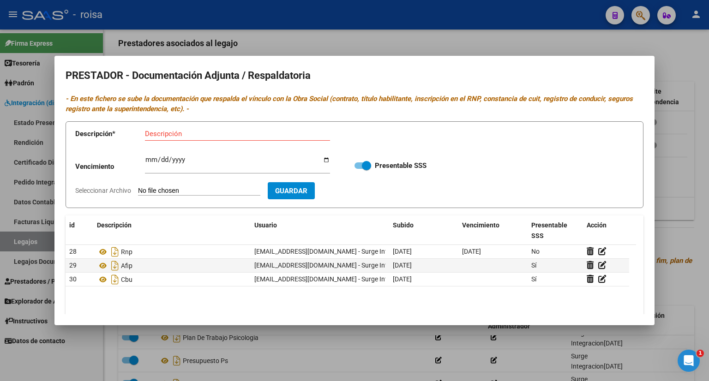
click at [673, 60] on div at bounding box center [354, 190] width 709 height 381
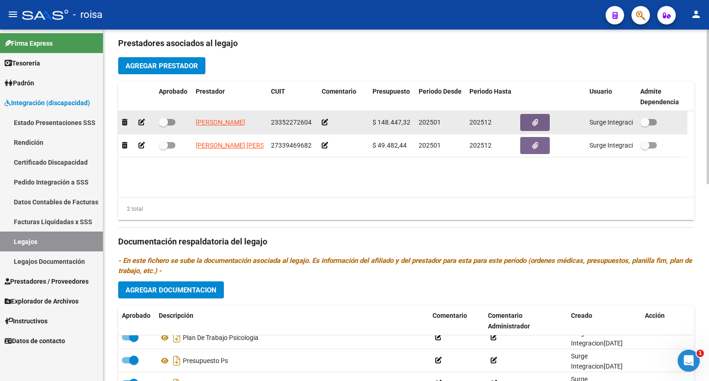
click at [172, 121] on span at bounding box center [167, 122] width 17 height 6
click at [163, 125] on input "checkbox" at bounding box center [163, 125] width 0 height 0
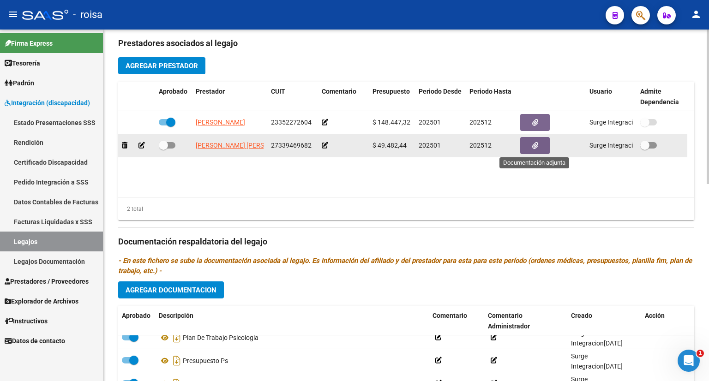
click at [533, 143] on icon "button" at bounding box center [535, 145] width 6 height 7
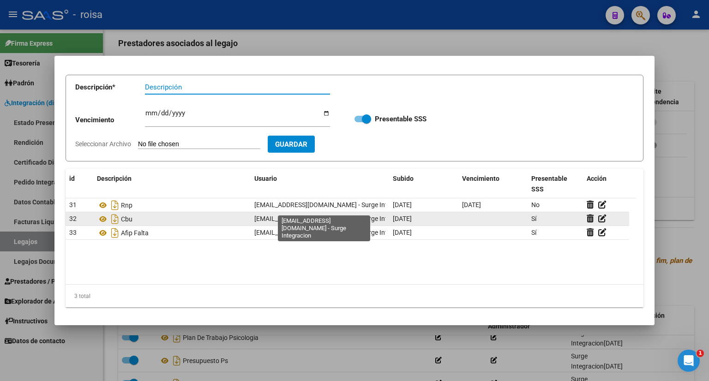
scroll to position [47, 0]
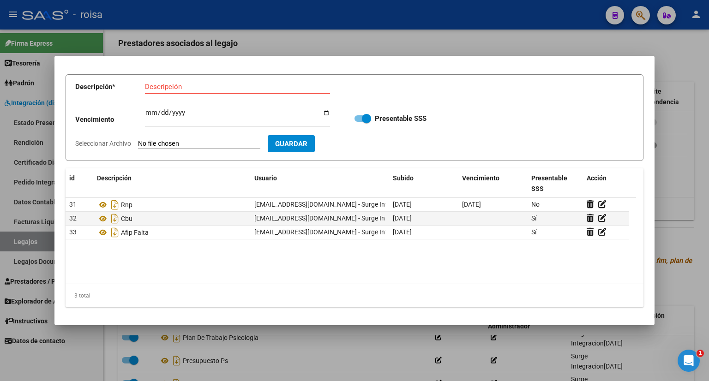
click at [675, 60] on div at bounding box center [354, 190] width 709 height 381
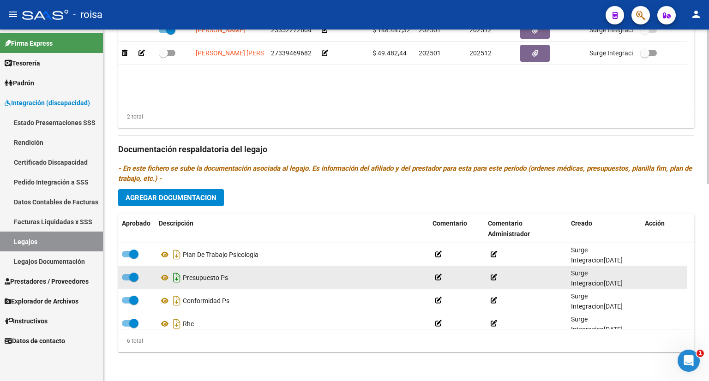
scroll to position [55, 0]
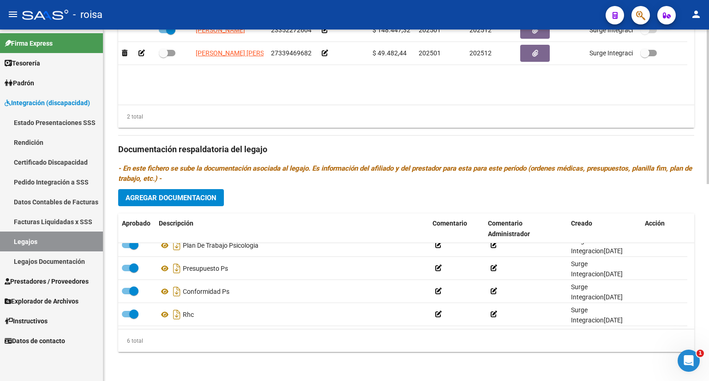
click at [190, 199] on span "Agregar Documentacion" at bounding box center [170, 198] width 91 height 8
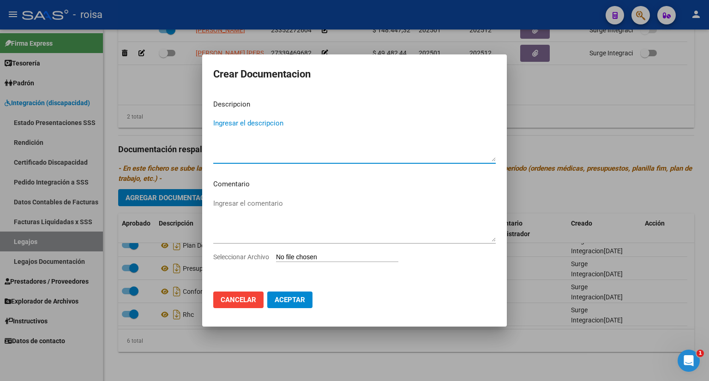
click at [270, 122] on textarea "Ingresar el descripcion" at bounding box center [354, 139] width 282 height 43
click at [577, 115] on div at bounding box center [354, 190] width 709 height 381
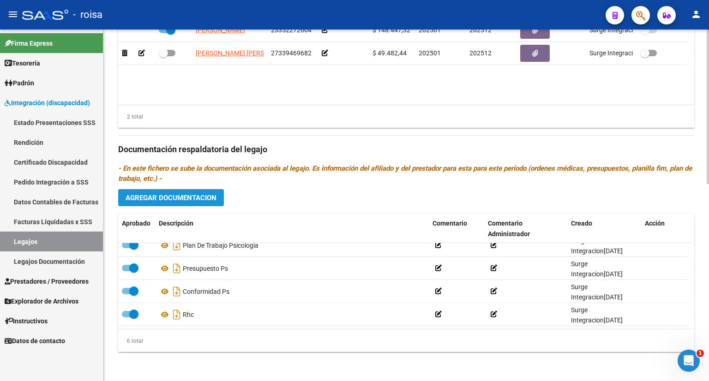
click at [194, 189] on button "Agregar Documentacion" at bounding box center [171, 197] width 106 height 17
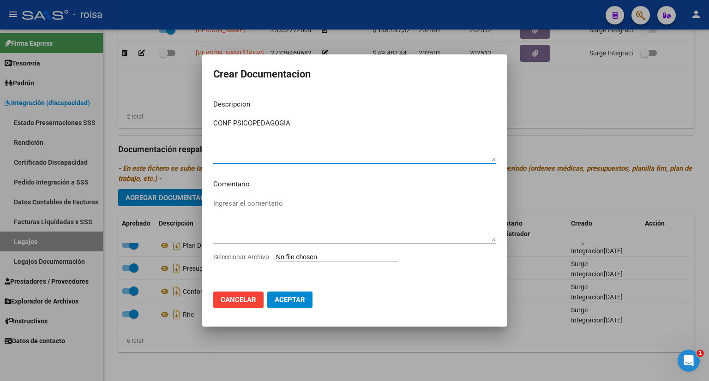
click at [290, 259] on input "Seleccionar Archivo" at bounding box center [337, 257] width 122 height 9
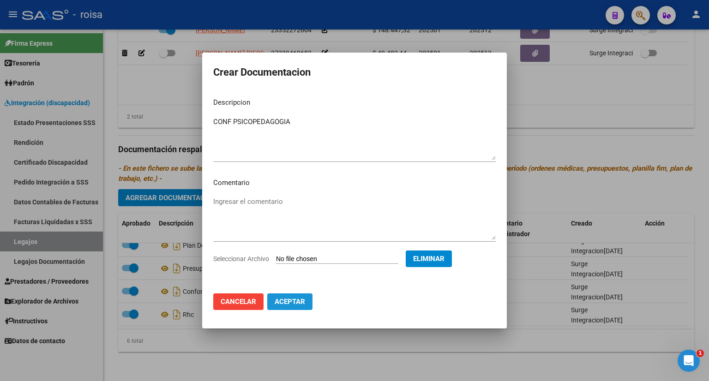
click at [293, 300] on span "Aceptar" at bounding box center [290, 302] width 30 height 8
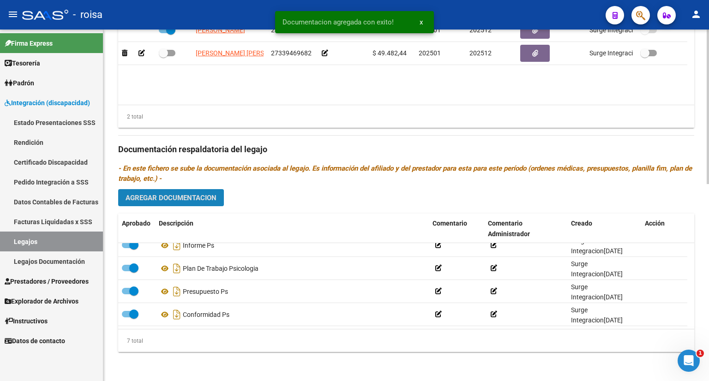
click at [185, 194] on span "Agregar Documentacion" at bounding box center [170, 198] width 91 height 8
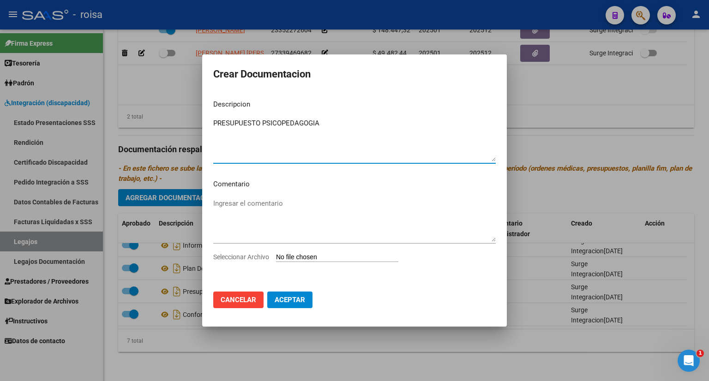
click at [347, 255] on input "Seleccionar Archivo" at bounding box center [337, 257] width 122 height 9
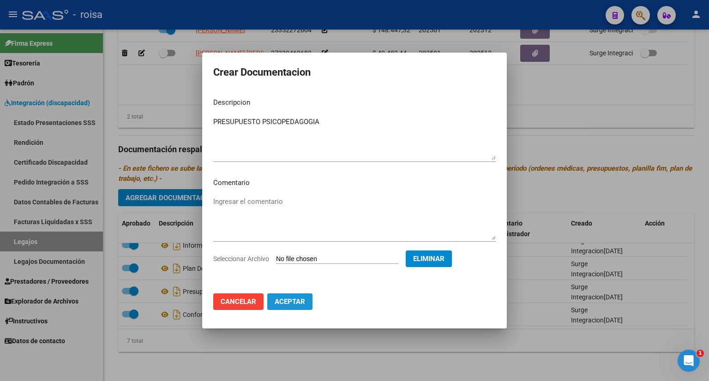
click at [304, 301] on span "Aceptar" at bounding box center [290, 302] width 30 height 8
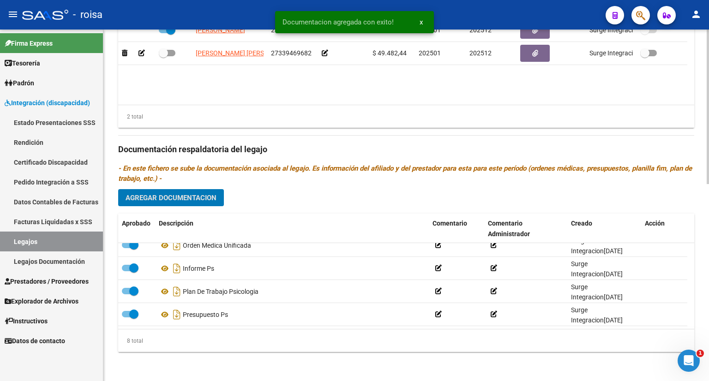
click at [193, 198] on span "Agregar Documentacion" at bounding box center [170, 198] width 91 height 8
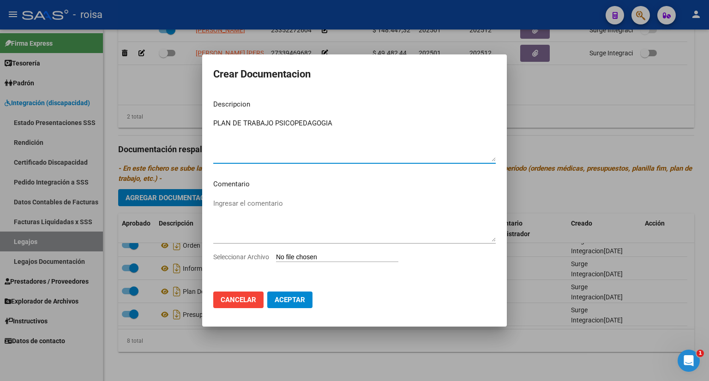
click at [335, 258] on input "Seleccionar Archivo" at bounding box center [337, 257] width 122 height 9
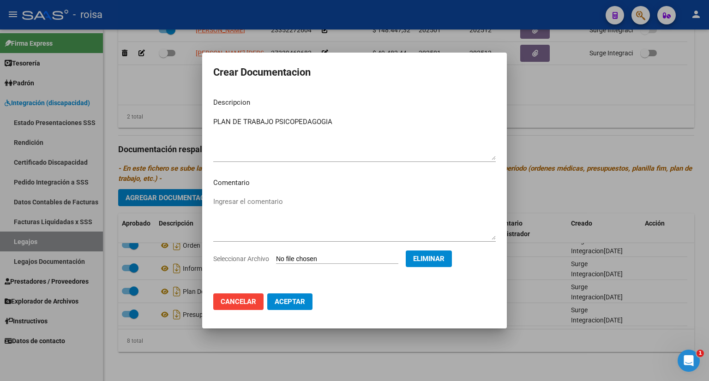
click at [297, 302] on span "Aceptar" at bounding box center [290, 302] width 30 height 8
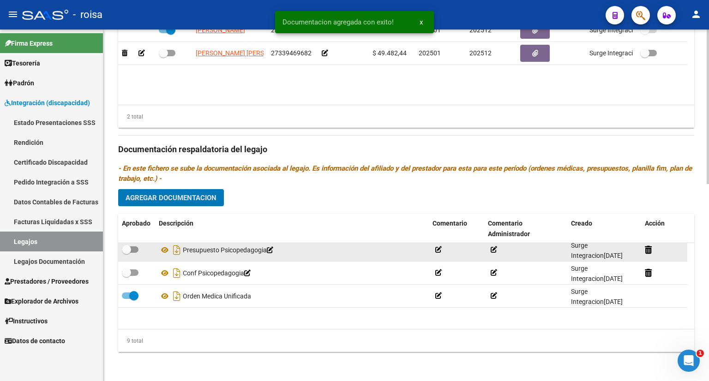
scroll to position [0, 0]
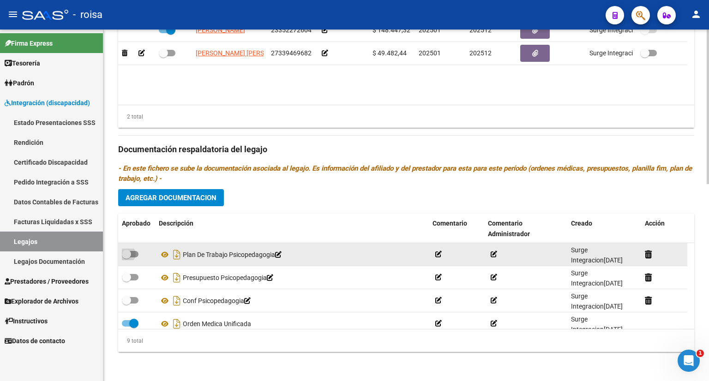
click at [137, 253] on span at bounding box center [130, 254] width 17 height 6
click at [126, 257] on input "checkbox" at bounding box center [126, 257] width 0 height 0
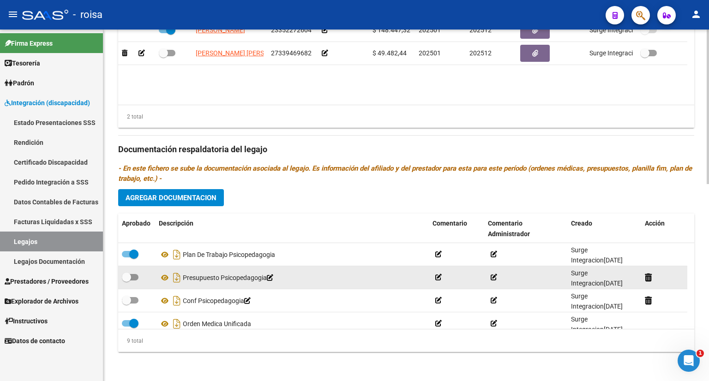
click at [135, 275] on span at bounding box center [130, 277] width 17 height 6
click at [126, 281] on input "checkbox" at bounding box center [126, 281] width 0 height 0
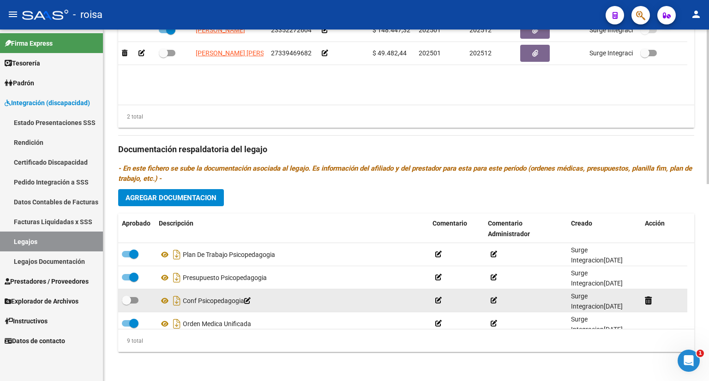
click at [135, 297] on span at bounding box center [130, 300] width 17 height 6
click at [126, 304] on input "checkbox" at bounding box center [126, 304] width 0 height 0
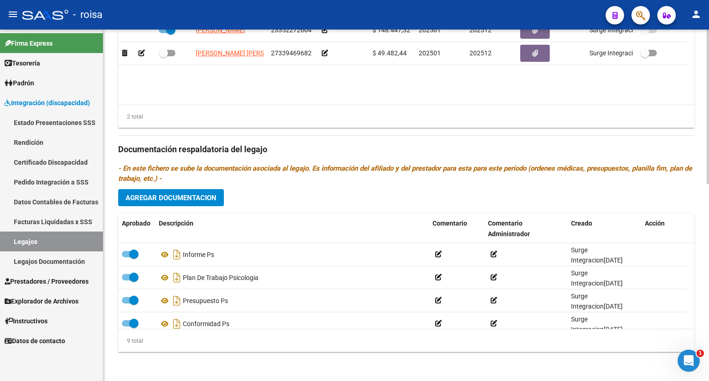
scroll to position [124, 0]
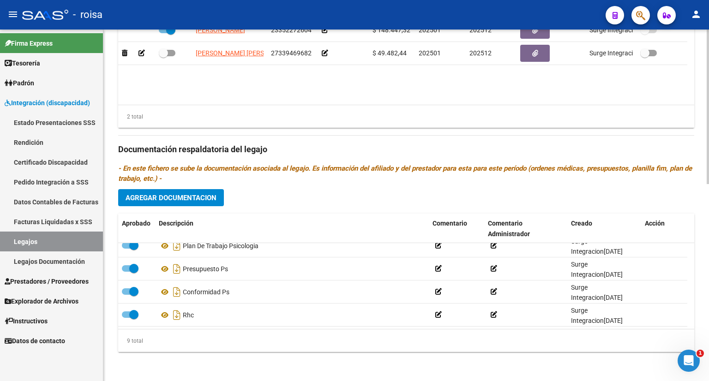
click at [204, 198] on span "Agregar Documentacion" at bounding box center [170, 198] width 91 height 8
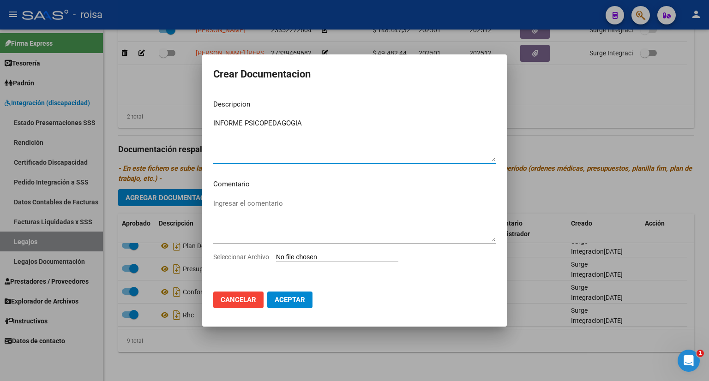
click at [320, 257] on input "Seleccionar Archivo" at bounding box center [337, 257] width 122 height 9
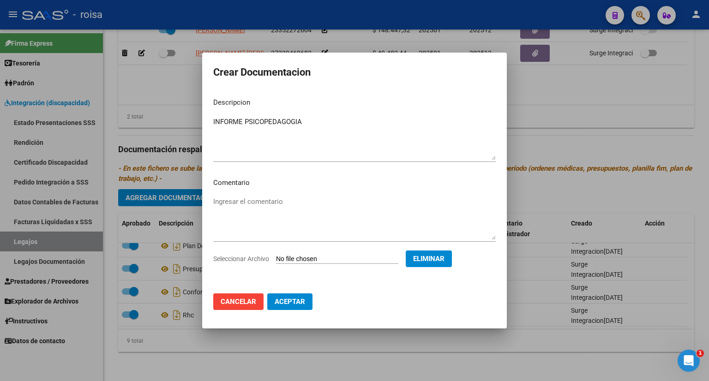
click at [294, 296] on button "Aceptar" at bounding box center [289, 301] width 45 height 17
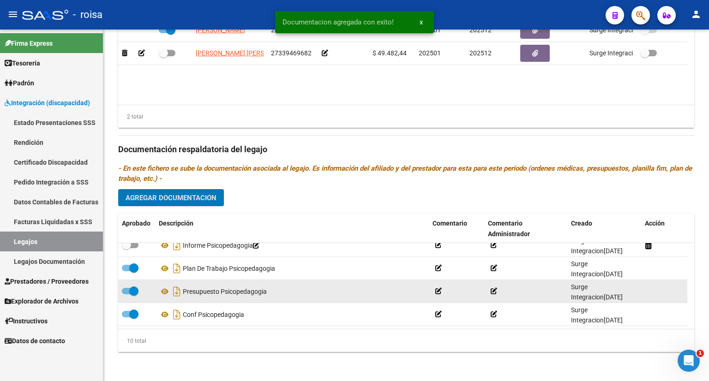
scroll to position [0, 0]
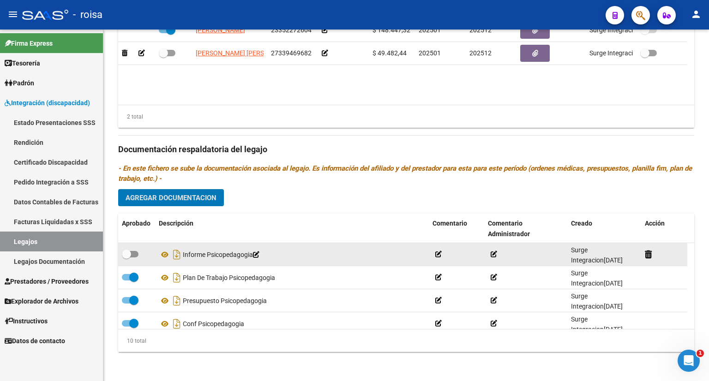
click at [135, 255] on span at bounding box center [130, 254] width 17 height 6
click at [126, 257] on input "checkbox" at bounding box center [126, 257] width 0 height 0
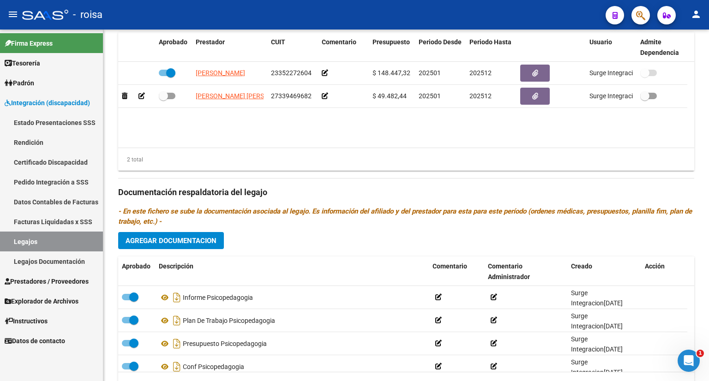
scroll to position [310, 0]
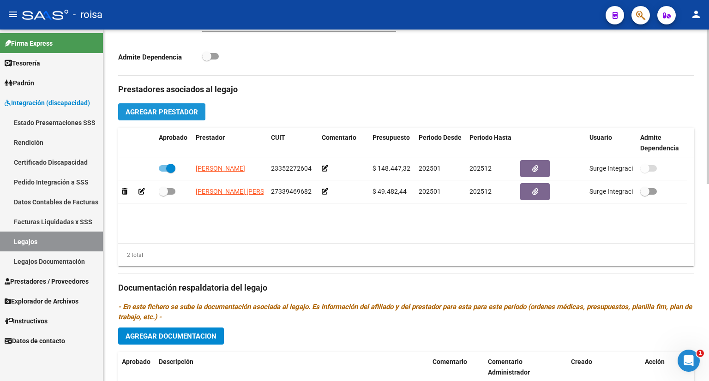
click at [174, 113] on span "Agregar Prestador" at bounding box center [161, 112] width 72 height 8
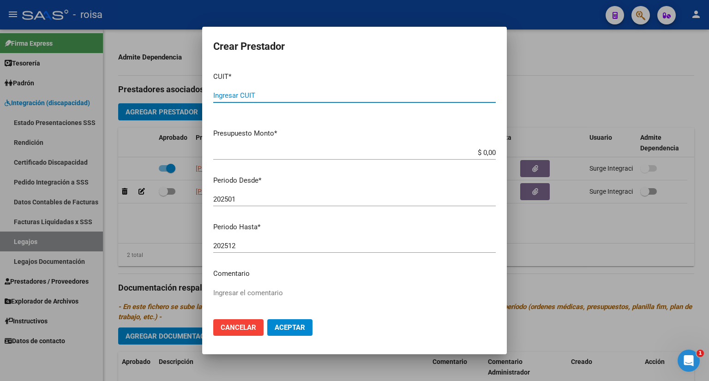
click at [255, 97] on input "Ingresar CUIT" at bounding box center [354, 95] width 282 height 8
click at [442, 153] on input "$ 0,00" at bounding box center [354, 153] width 282 height 8
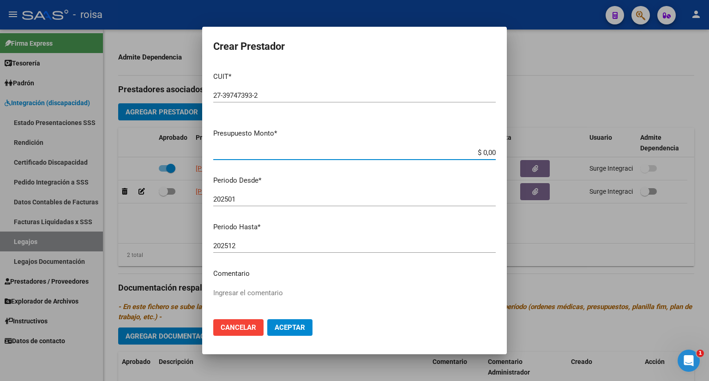
drag, startPoint x: 458, startPoint y: 150, endPoint x: 522, endPoint y: 145, distance: 64.3
click at [522, 145] on div "Crear Prestador CUIT * 27-39747393-2 Ingresar CUIT ARCA Padrón Presupuesto Mont…" at bounding box center [354, 190] width 709 height 381
click at [299, 329] on span "Aceptar" at bounding box center [290, 327] width 30 height 8
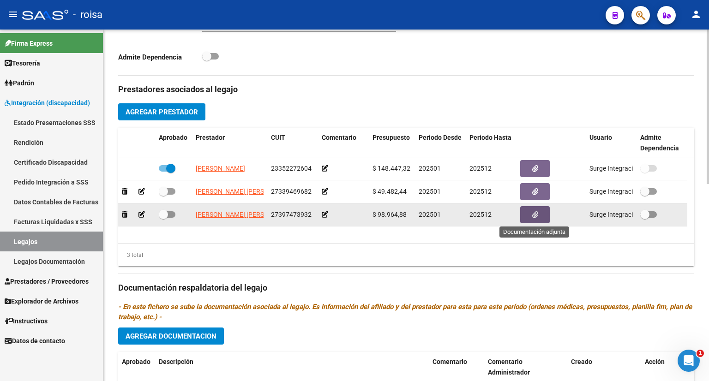
click at [535, 215] on icon "button" at bounding box center [535, 214] width 6 height 7
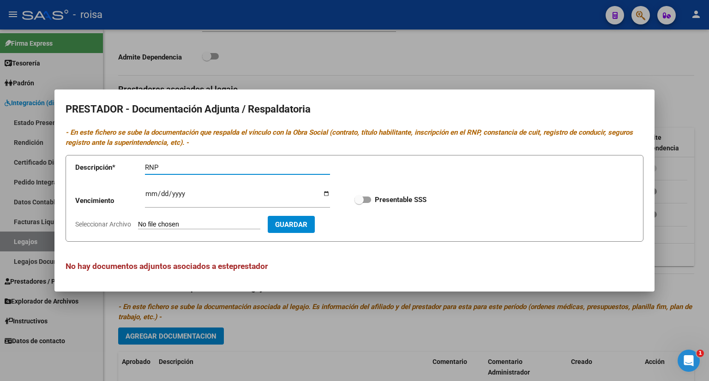
click at [214, 225] on input "Seleccionar Archivo" at bounding box center [199, 225] width 122 height 9
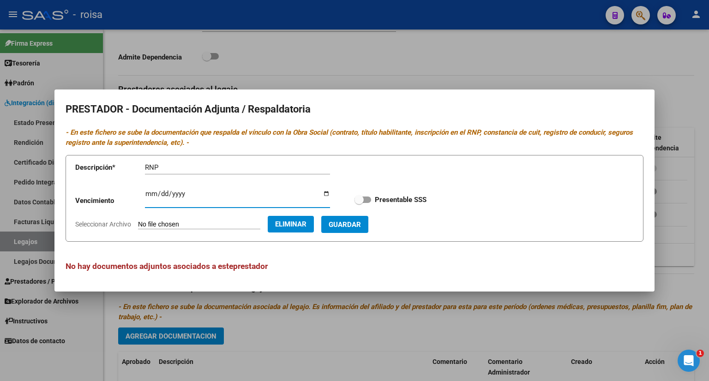
click at [150, 192] on input "Ingresar vencimiento" at bounding box center [237, 197] width 185 height 15
click at [361, 225] on span "Guardar" at bounding box center [345, 225] width 32 height 8
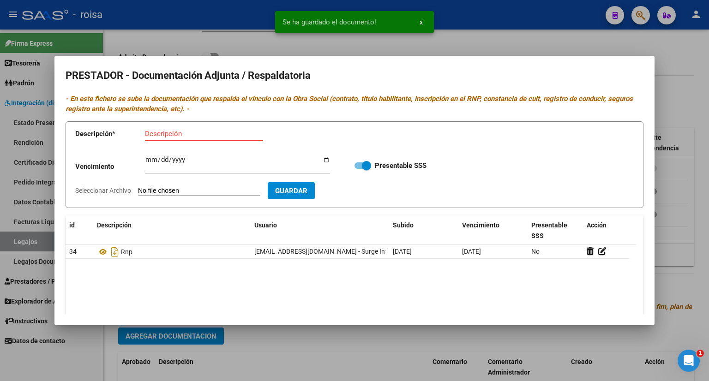
click at [201, 135] on input "Descripción" at bounding box center [204, 134] width 118 height 8
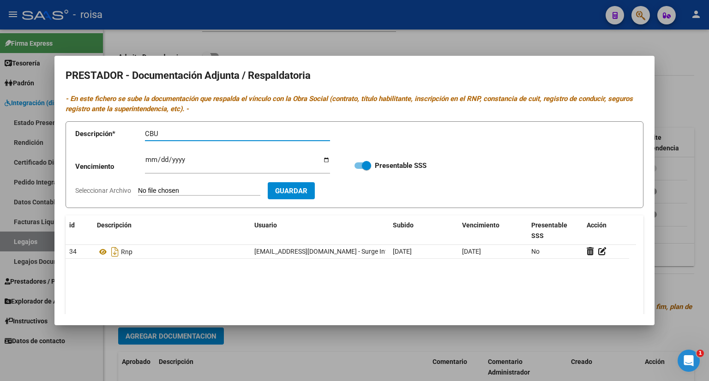
click at [185, 188] on input "Seleccionar Archivo" at bounding box center [199, 191] width 122 height 9
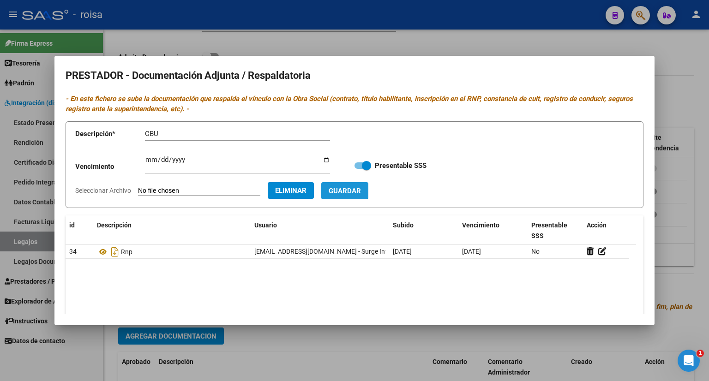
click at [361, 187] on span "Guardar" at bounding box center [345, 191] width 32 height 8
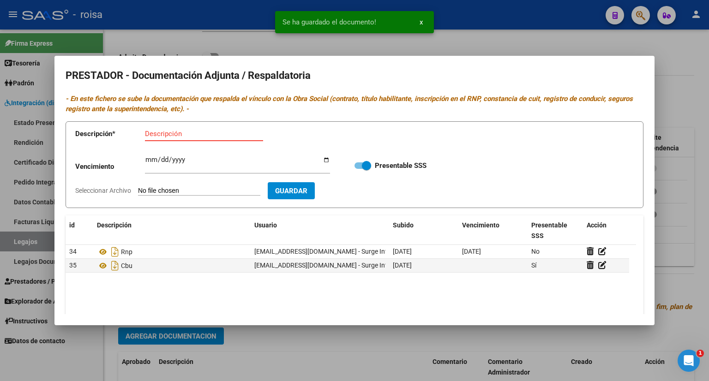
click at [189, 130] on input "Descripción" at bounding box center [204, 134] width 118 height 8
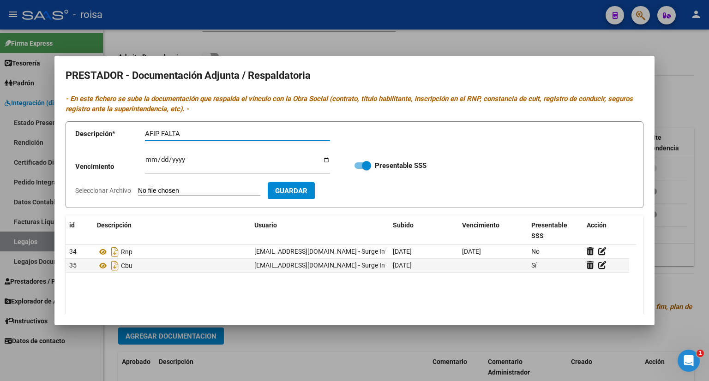
click at [208, 188] on input "Seleccionar Archivo" at bounding box center [199, 191] width 122 height 9
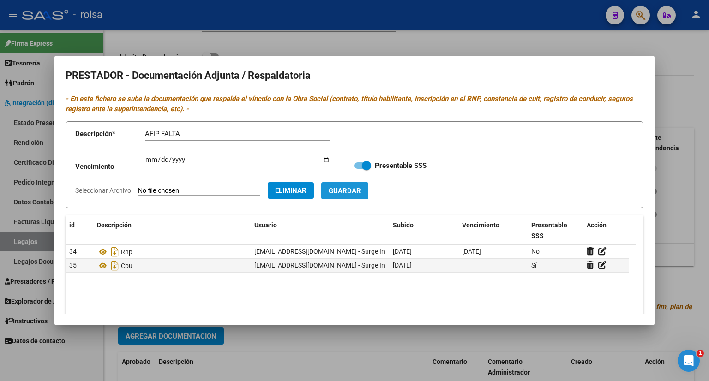
click at [361, 188] on span "Guardar" at bounding box center [345, 191] width 32 height 8
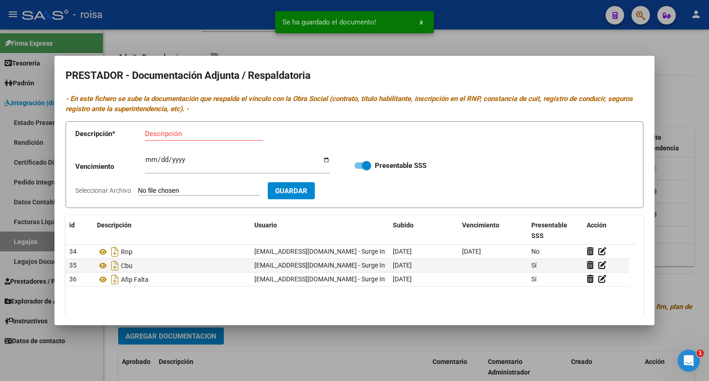
click at [675, 106] on div at bounding box center [354, 190] width 709 height 381
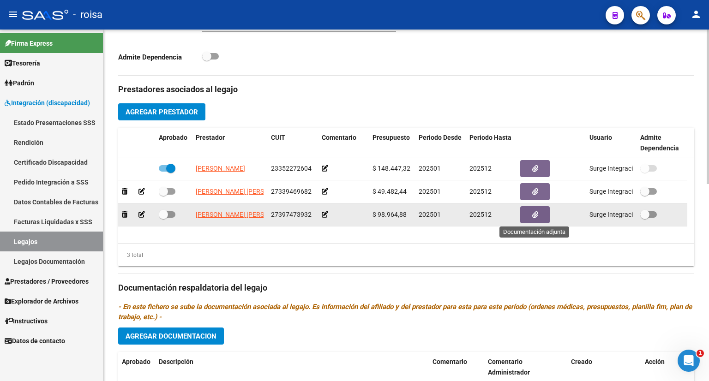
click at [542, 214] on button "button" at bounding box center [535, 214] width 30 height 17
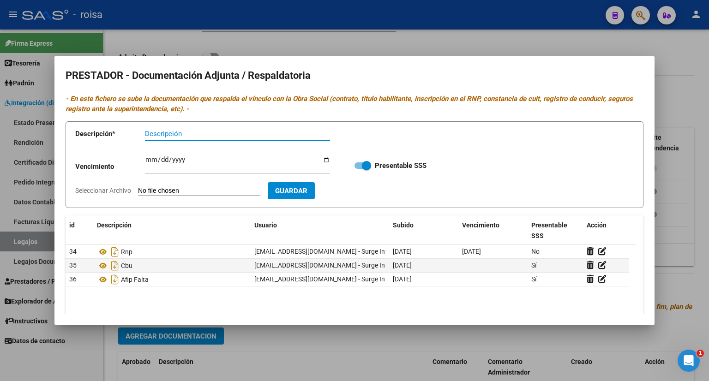
click at [675, 91] on div at bounding box center [354, 190] width 709 height 381
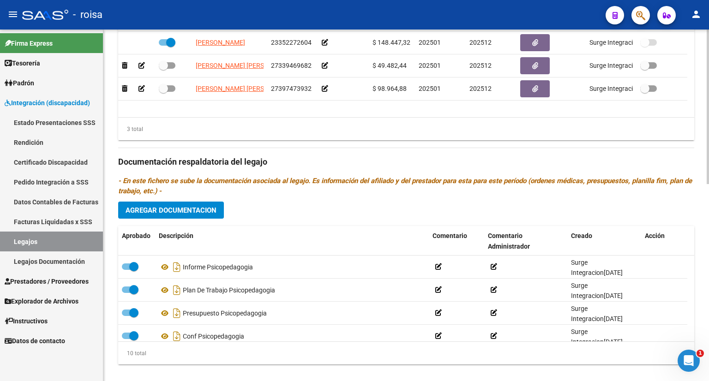
scroll to position [448, 0]
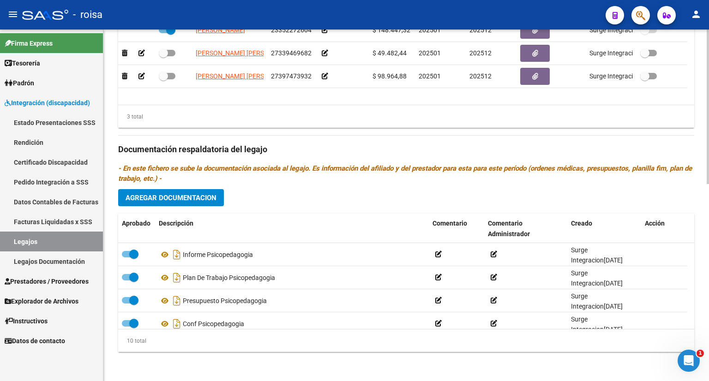
click at [172, 198] on span "Agregar Documentacion" at bounding box center [170, 198] width 91 height 8
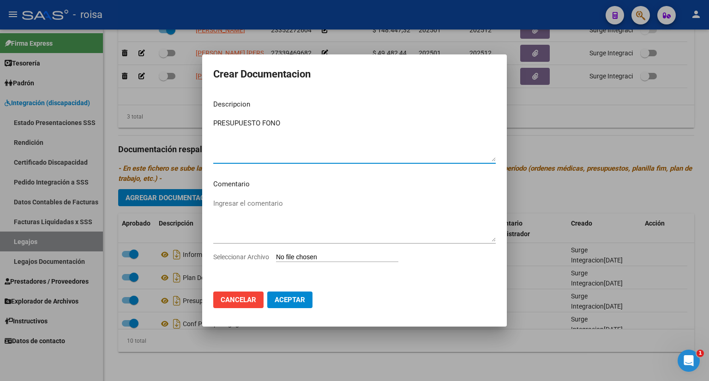
click at [316, 259] on input "Seleccionar Archivo" at bounding box center [337, 257] width 122 height 9
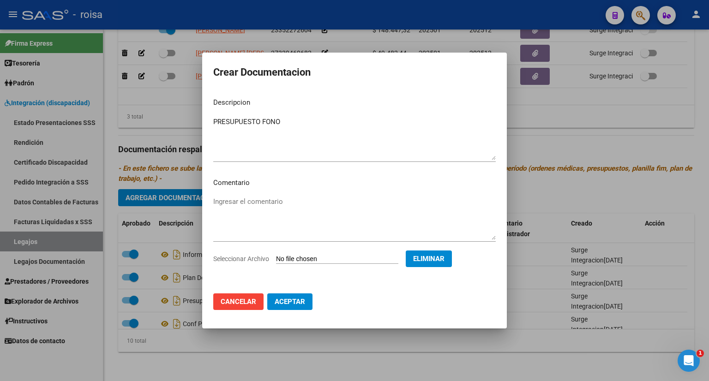
click at [295, 304] on span "Aceptar" at bounding box center [290, 302] width 30 height 8
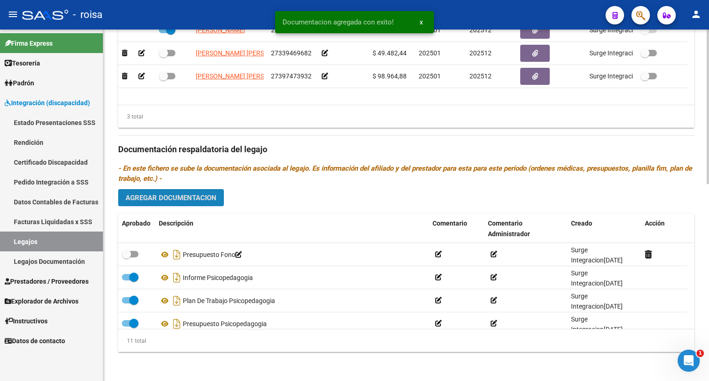
click at [195, 196] on span "Agregar Documentacion" at bounding box center [170, 198] width 91 height 8
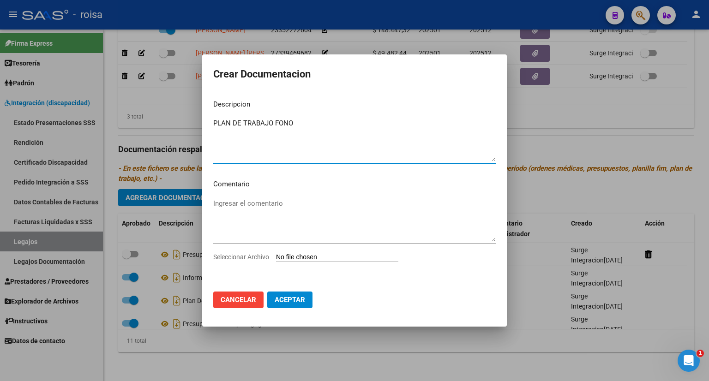
click at [338, 258] on input "Seleccionar Archivo" at bounding box center [337, 257] width 122 height 9
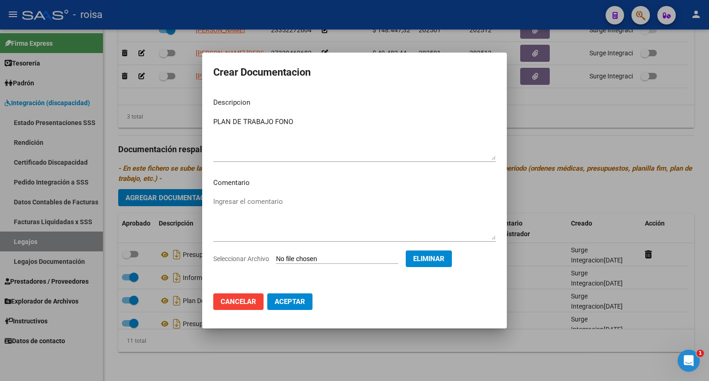
click at [293, 303] on span "Aceptar" at bounding box center [290, 302] width 30 height 8
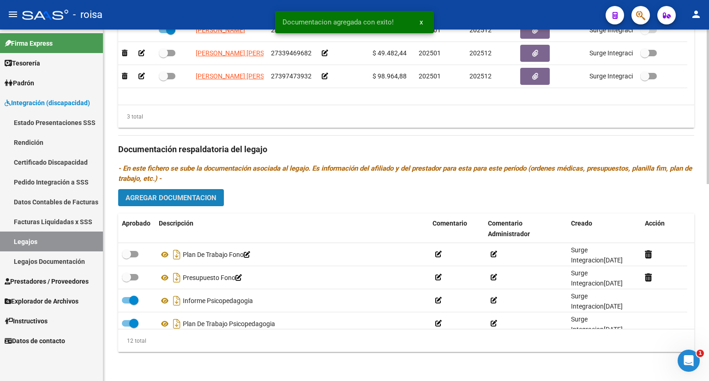
click at [160, 196] on span "Agregar Documentacion" at bounding box center [170, 198] width 91 height 8
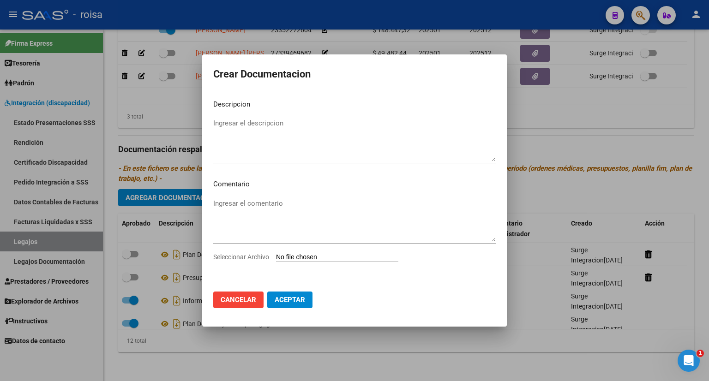
click at [552, 138] on div at bounding box center [354, 190] width 709 height 381
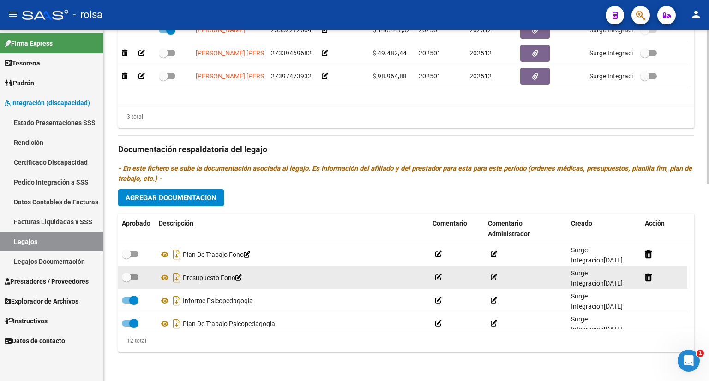
drag, startPoint x: 133, startPoint y: 277, endPoint x: 133, endPoint y: 269, distance: 8.8
click at [133, 277] on span at bounding box center [130, 277] width 17 height 6
click at [126, 281] on input "checkbox" at bounding box center [126, 281] width 0 height 0
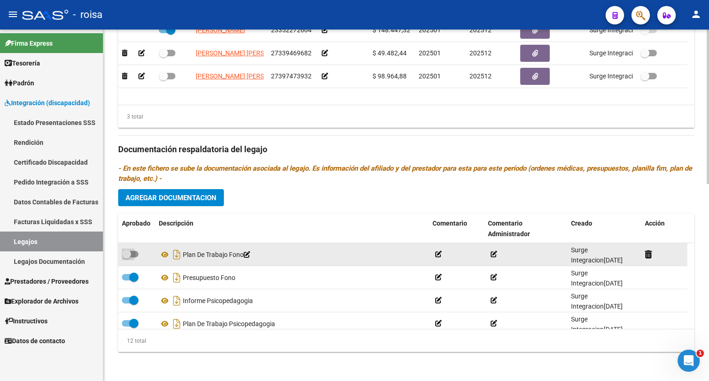
click at [133, 252] on span at bounding box center [130, 254] width 17 height 6
click at [126, 257] on input "checkbox" at bounding box center [126, 257] width 0 height 0
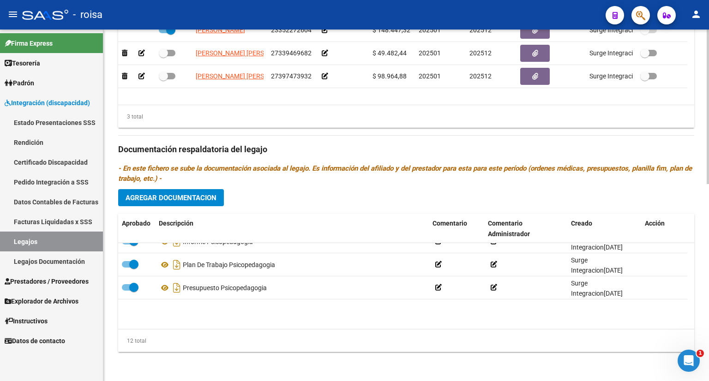
scroll to position [0, 0]
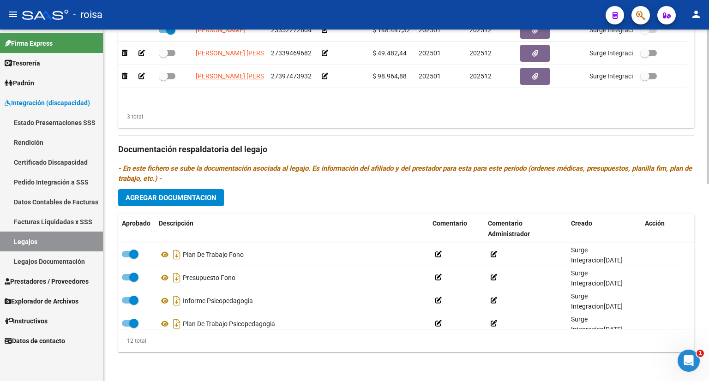
click at [207, 198] on span "Agregar Documentacion" at bounding box center [170, 198] width 91 height 8
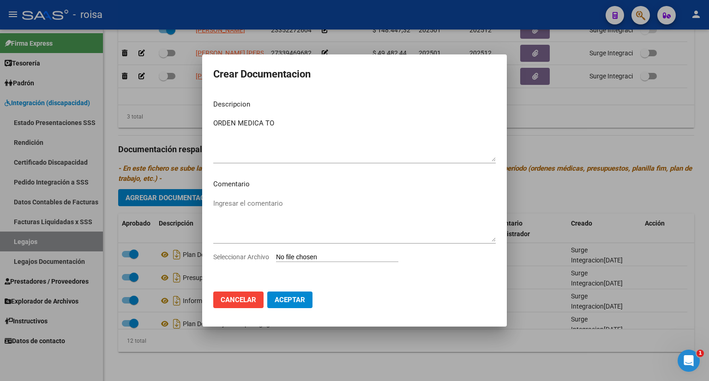
click at [343, 258] on input "Seleccionar Archivo" at bounding box center [337, 257] width 122 height 9
drag, startPoint x: 263, startPoint y: 124, endPoint x: 209, endPoint y: 125, distance: 54.5
click at [209, 125] on mat-dialog-content "Descripcion ORDEN MEDICA TO Ingresar el descripcion Comentario Ingresar el come…" at bounding box center [354, 188] width 305 height 192
click at [310, 257] on input "Seleccionar Archivo" at bounding box center [337, 257] width 122 height 9
click at [301, 255] on input "Seleccionar Archivo" at bounding box center [337, 257] width 122 height 9
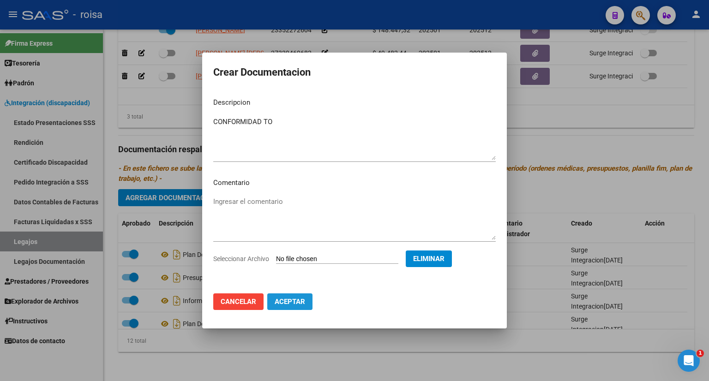
click at [281, 299] on span "Aceptar" at bounding box center [290, 302] width 30 height 8
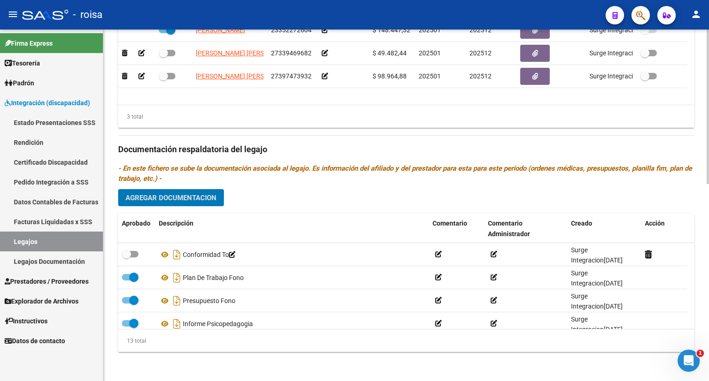
click at [205, 199] on span "Agregar Documentacion" at bounding box center [170, 198] width 91 height 8
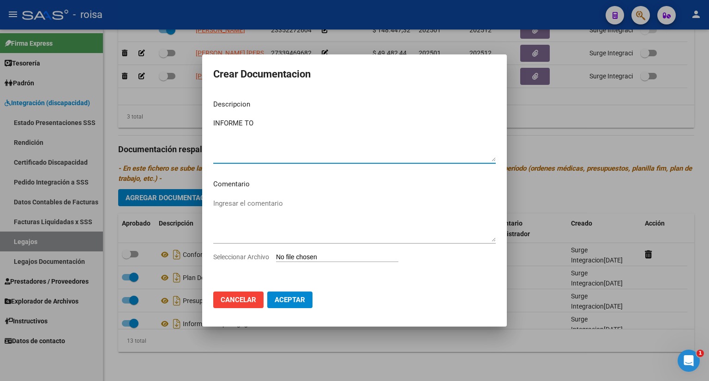
click at [299, 257] on input "Seleccionar Archivo" at bounding box center [337, 257] width 122 height 9
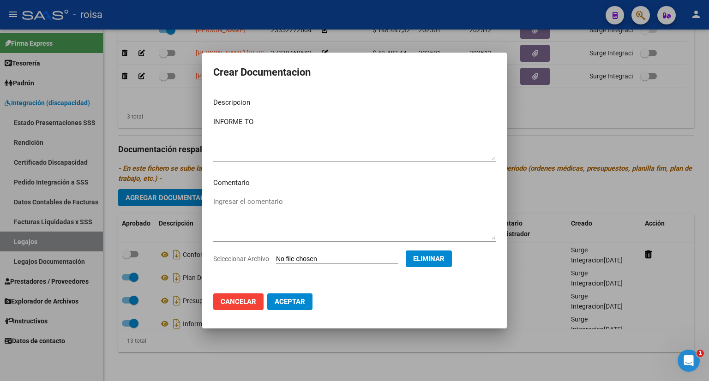
click at [298, 302] on span "Aceptar" at bounding box center [290, 302] width 30 height 8
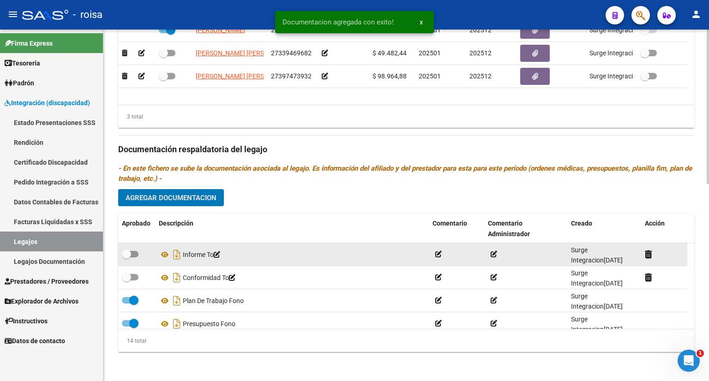
click at [136, 250] on label at bounding box center [130, 254] width 17 height 11
click at [126, 257] on input "checkbox" at bounding box center [126, 257] width 0 height 0
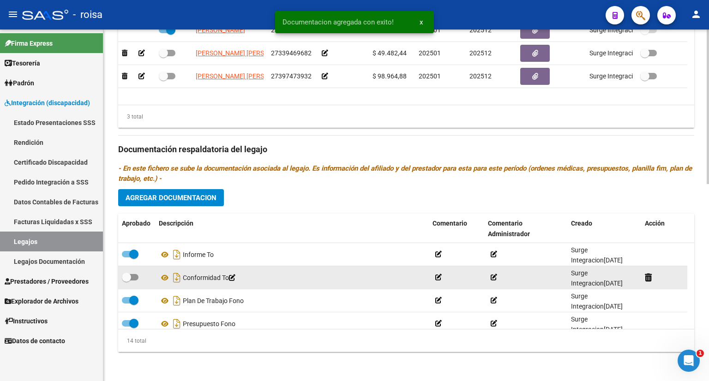
click at [133, 275] on span at bounding box center [130, 277] width 17 height 6
click at [126, 281] on input "checkbox" at bounding box center [126, 281] width 0 height 0
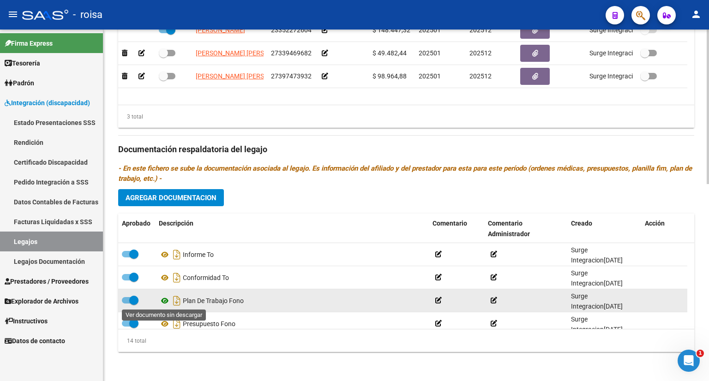
click at [164, 298] on icon at bounding box center [165, 300] width 12 height 11
click at [441, 298] on icon at bounding box center [438, 300] width 6 height 6
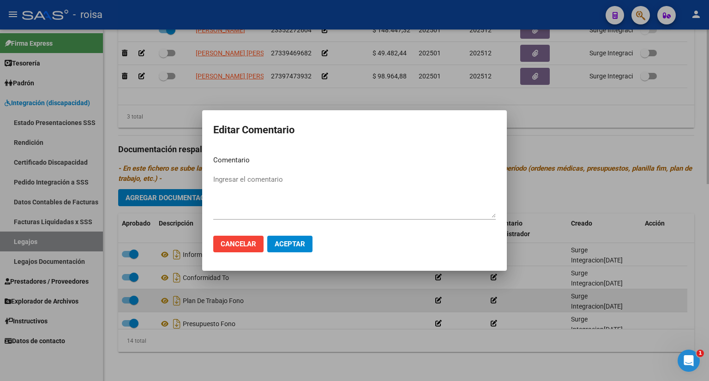
click at [441, 298] on div at bounding box center [354, 190] width 709 height 381
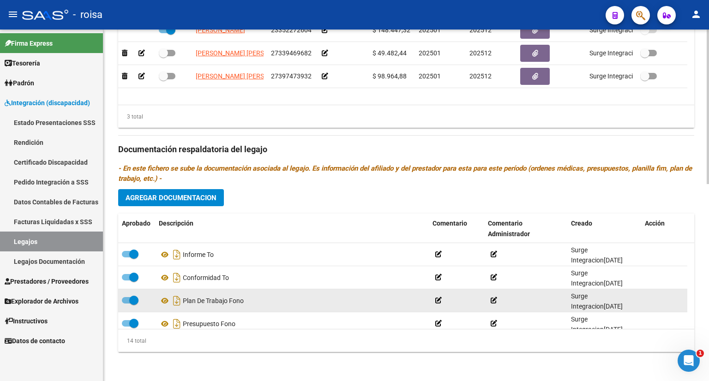
click at [125, 298] on span at bounding box center [130, 300] width 17 height 6
click at [126, 304] on input "checkbox" at bounding box center [126, 304] width 0 height 0
click at [438, 300] on icon at bounding box center [438, 300] width 6 height 6
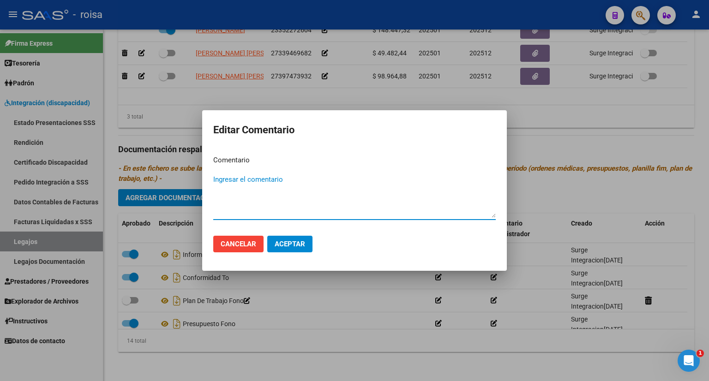
click at [222, 301] on div at bounding box center [354, 190] width 709 height 381
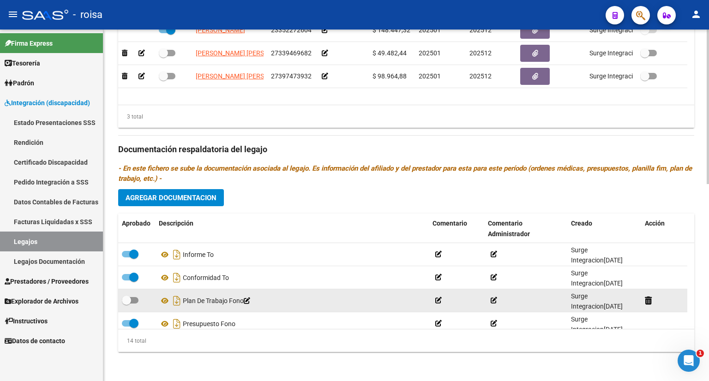
click at [493, 299] on icon at bounding box center [493, 300] width 6 height 6
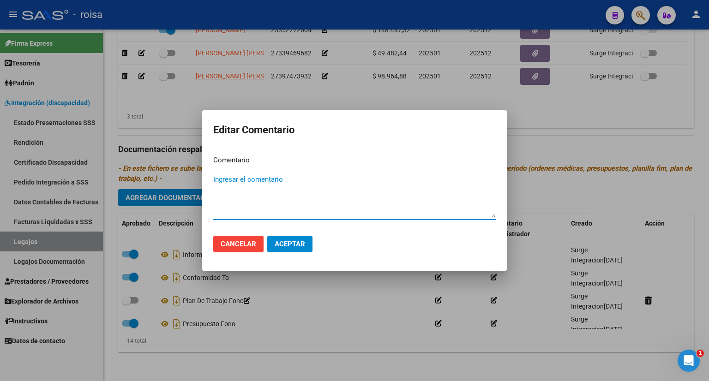
click at [497, 293] on div at bounding box center [354, 190] width 709 height 381
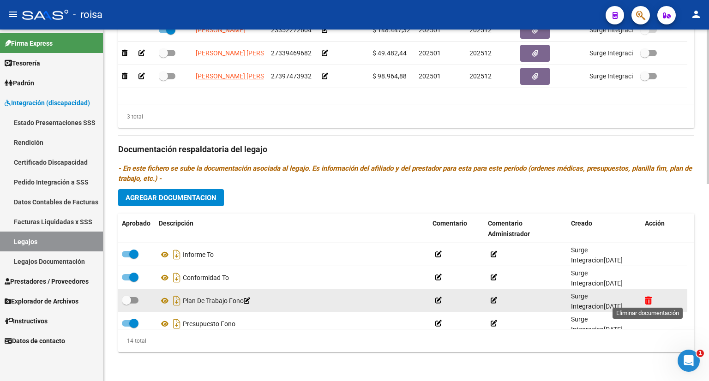
click at [648, 300] on icon at bounding box center [648, 300] width 7 height 9
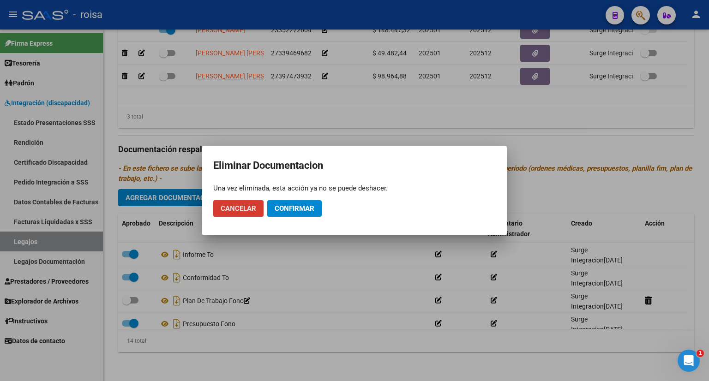
click at [295, 209] on span "Confirmar" at bounding box center [295, 208] width 40 height 8
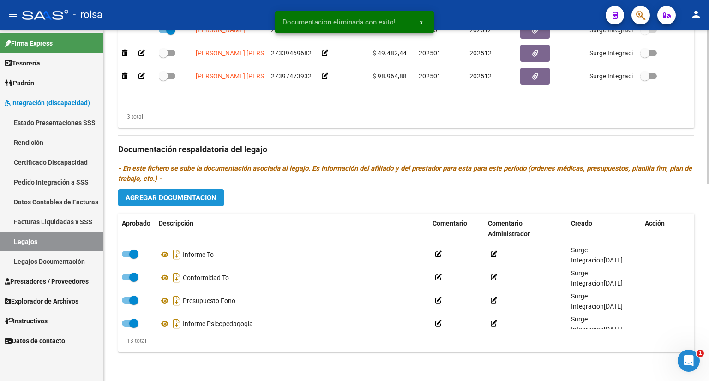
click at [203, 197] on span "Agregar Documentacion" at bounding box center [170, 198] width 91 height 8
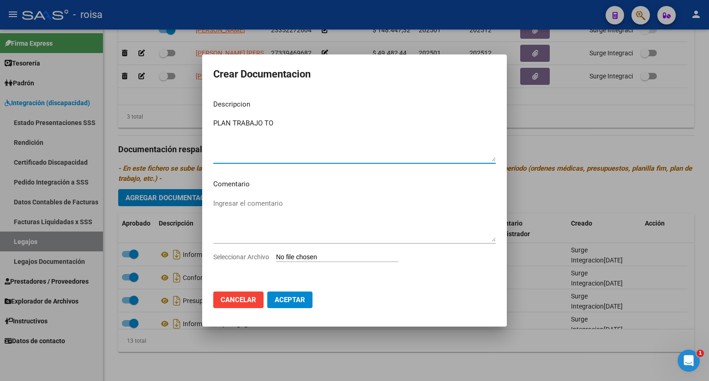
click at [308, 258] on input "Seleccionar Archivo" at bounding box center [337, 257] width 122 height 9
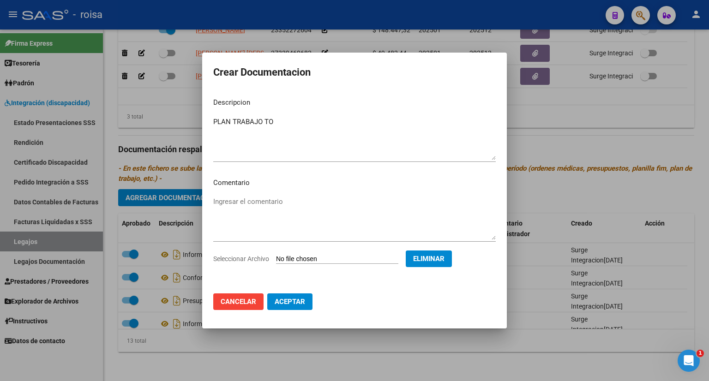
click at [292, 299] on span "Aceptar" at bounding box center [290, 302] width 30 height 8
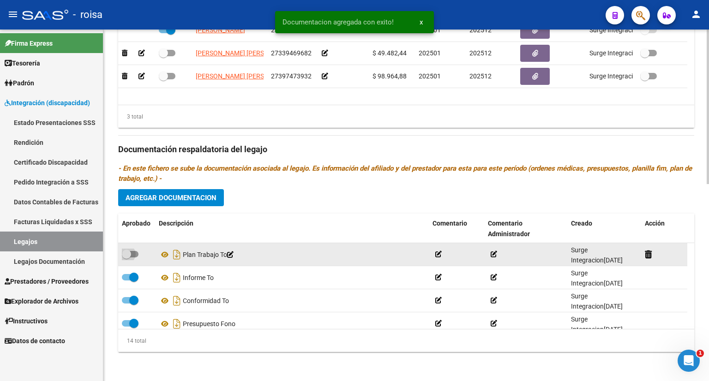
click at [132, 252] on span at bounding box center [130, 254] width 17 height 6
click at [126, 257] on input "checkbox" at bounding box center [126, 257] width 0 height 0
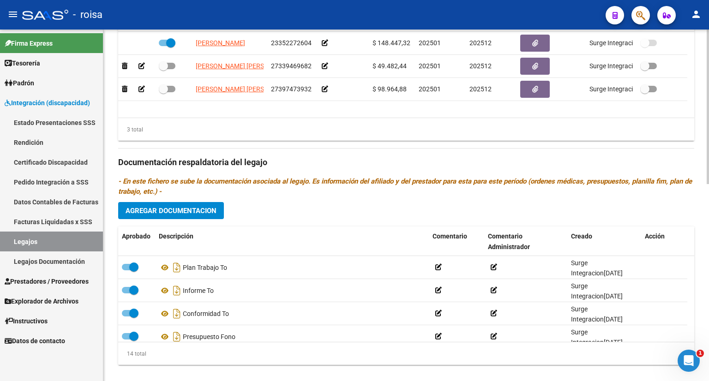
scroll to position [448, 0]
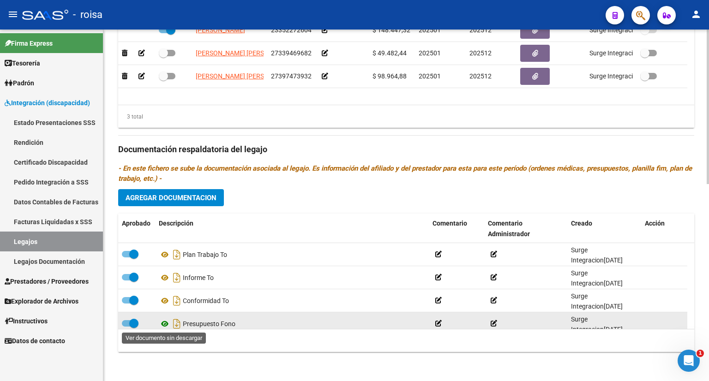
click at [164, 323] on icon at bounding box center [165, 323] width 12 height 11
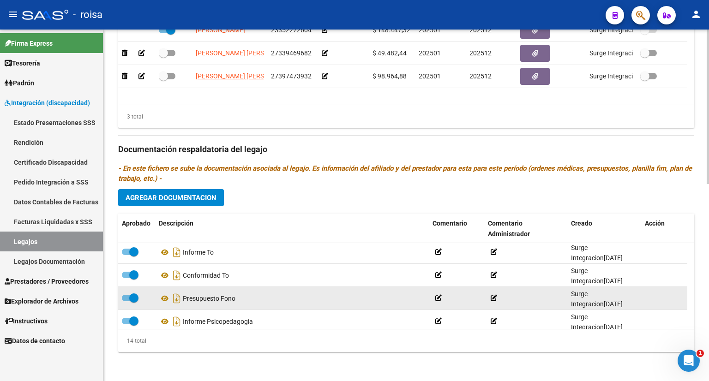
scroll to position [46, 0]
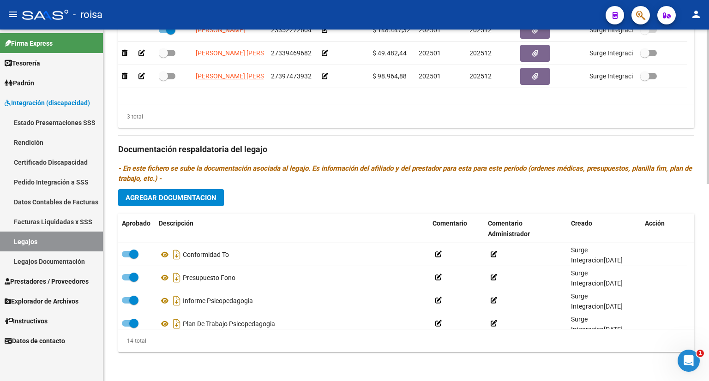
drag, startPoint x: 133, startPoint y: 279, endPoint x: 109, endPoint y: 277, distance: 24.1
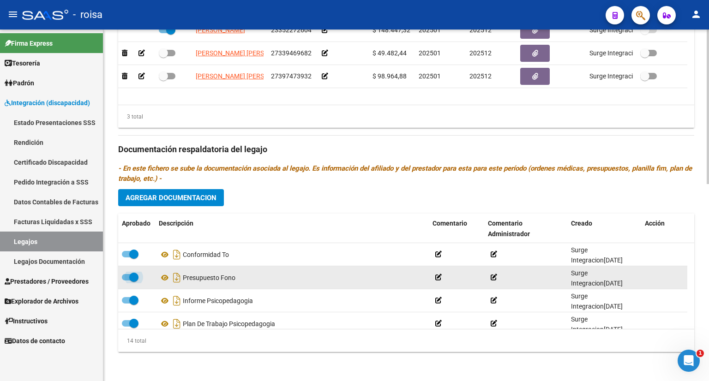
click at [123, 275] on span at bounding box center [130, 277] width 17 height 6
click at [126, 281] on input "checkbox" at bounding box center [126, 281] width 0 height 0
click at [646, 276] on icon at bounding box center [648, 277] width 7 height 9
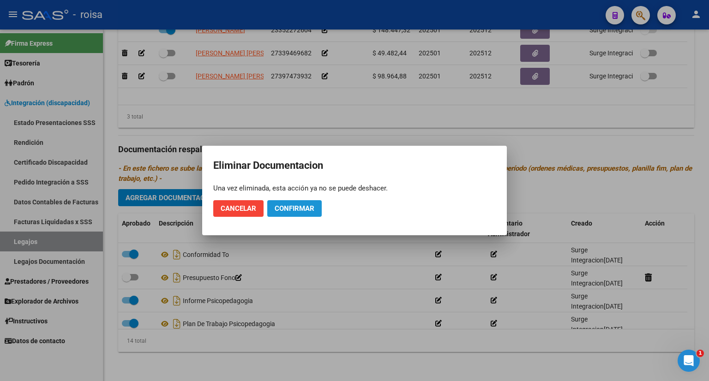
click at [290, 210] on span "Confirmar" at bounding box center [295, 208] width 40 height 8
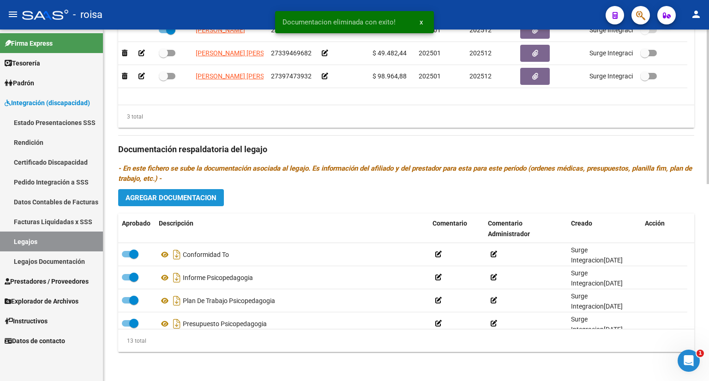
click at [193, 197] on span "Agregar Documentacion" at bounding box center [170, 198] width 91 height 8
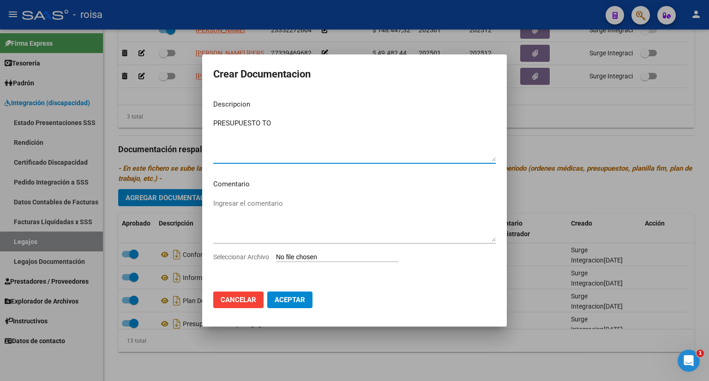
click at [299, 256] on input "Seleccionar Archivo" at bounding box center [337, 257] width 122 height 9
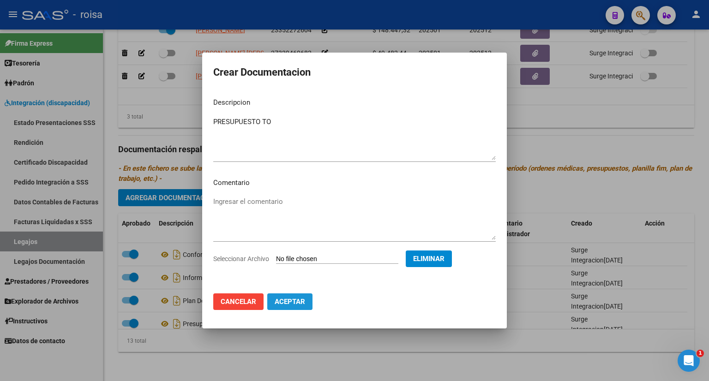
click at [291, 303] on span "Aceptar" at bounding box center [290, 302] width 30 height 8
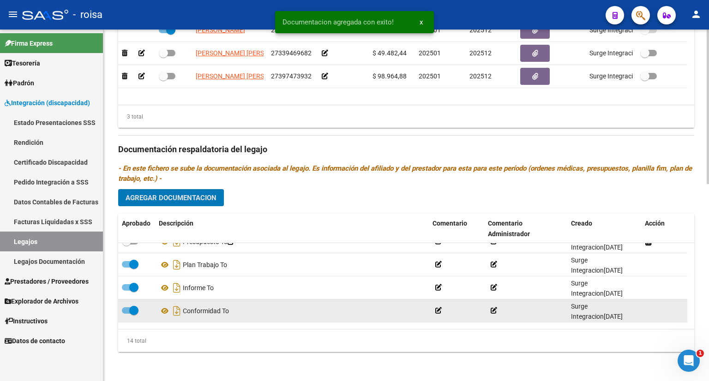
scroll to position [0, 0]
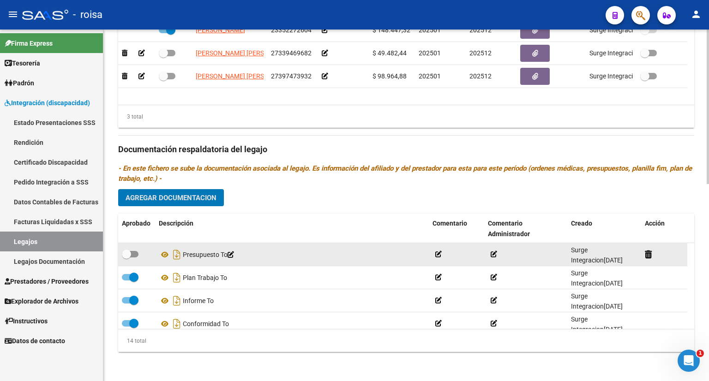
click at [134, 251] on span at bounding box center [130, 254] width 17 height 6
click at [126, 257] on input "checkbox" at bounding box center [126, 257] width 0 height 0
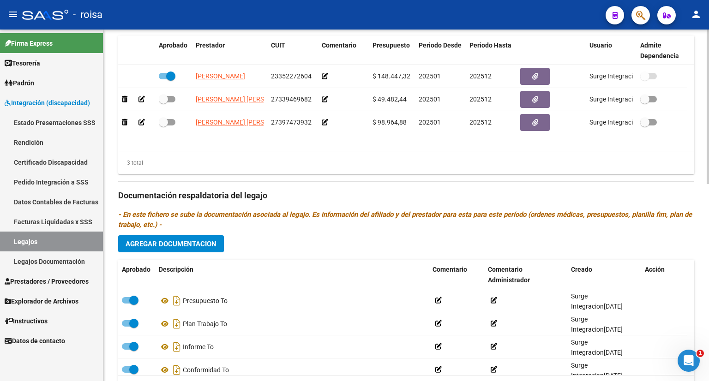
scroll to position [356, 0]
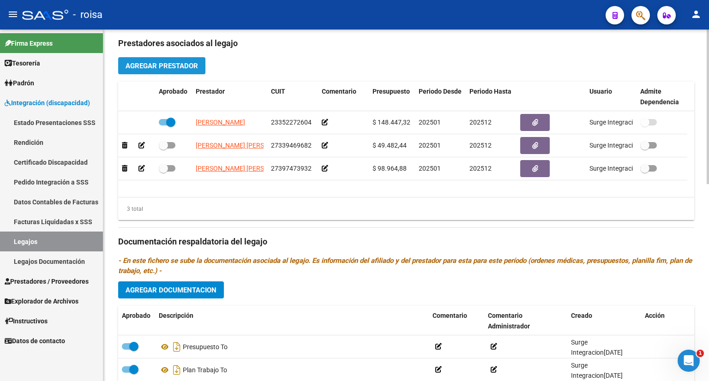
click at [182, 65] on span "Agregar Prestador" at bounding box center [161, 66] width 72 height 8
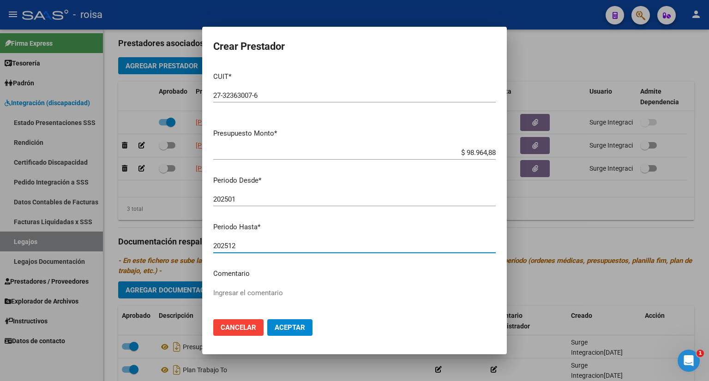
click at [288, 329] on span "Aceptar" at bounding box center [290, 327] width 30 height 8
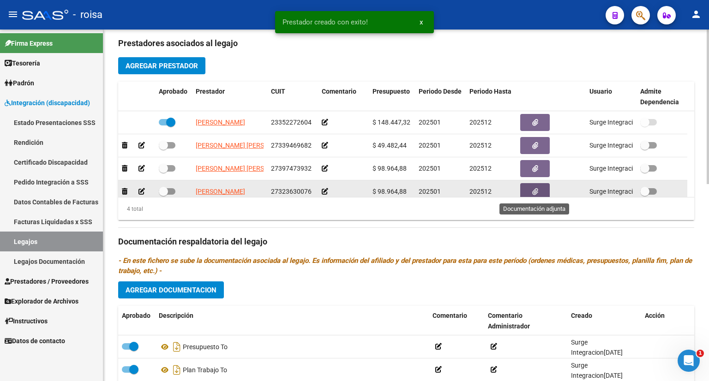
click at [537, 190] on icon "button" at bounding box center [535, 191] width 6 height 7
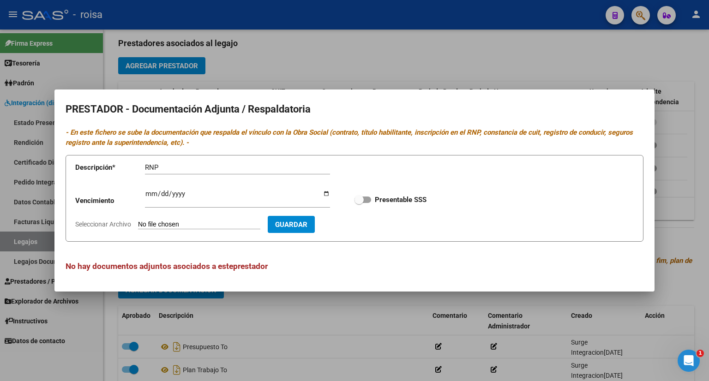
click at [208, 225] on input "Seleccionar Archivo" at bounding box center [199, 225] width 122 height 9
click at [150, 193] on input "Ingresar vencimiento" at bounding box center [237, 197] width 185 height 15
click at [365, 198] on span at bounding box center [362, 200] width 17 height 6
click at [359, 203] on input "Presentable SSS" at bounding box center [358, 203] width 0 height 0
click at [358, 226] on span "Guardar" at bounding box center [345, 225] width 32 height 8
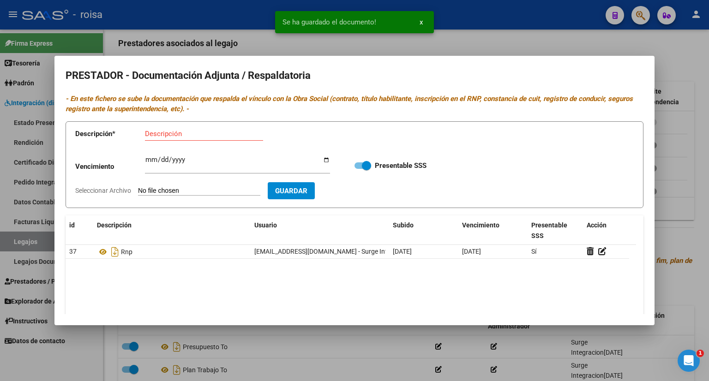
click at [191, 133] on input "Descripción" at bounding box center [204, 134] width 118 height 8
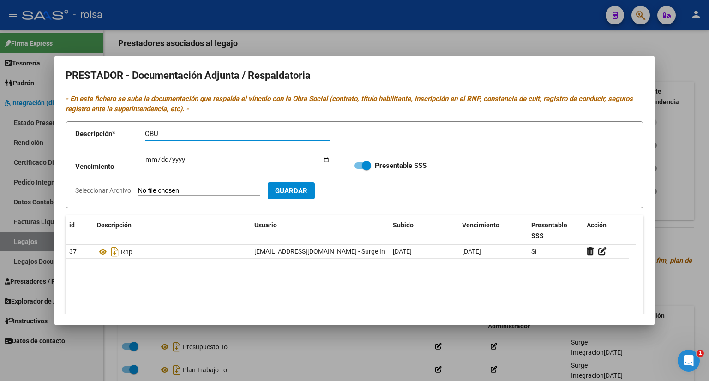
click at [203, 191] on input "Seleccionar Archivo" at bounding box center [199, 191] width 122 height 9
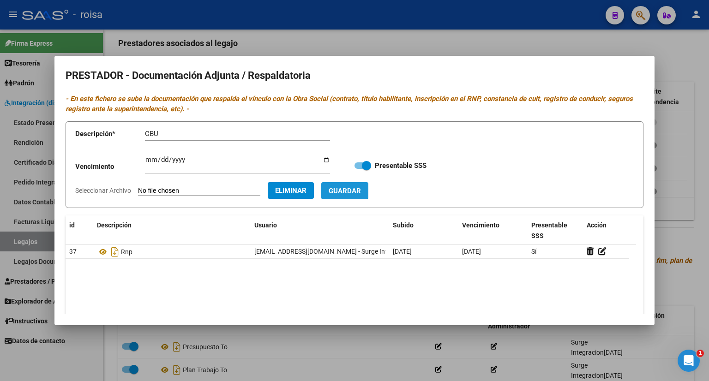
click at [361, 192] on span "Guardar" at bounding box center [345, 191] width 32 height 8
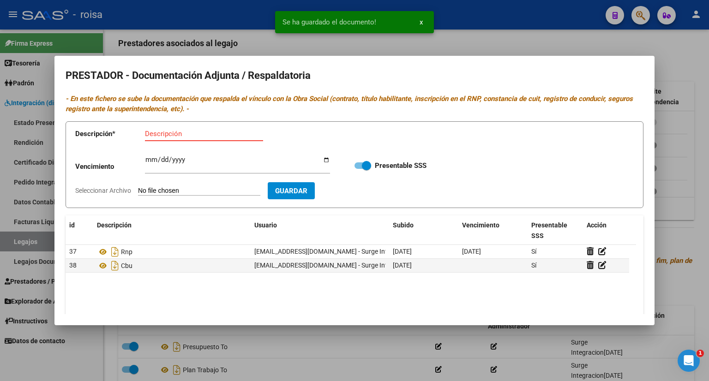
click at [200, 133] on input "Descripción" at bounding box center [204, 134] width 118 height 8
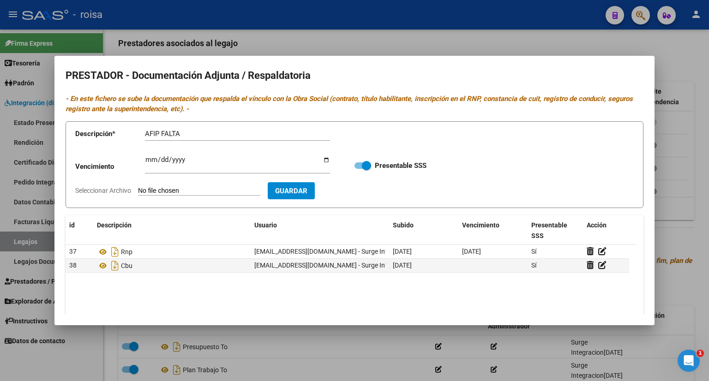
click at [212, 191] on input "Seleccionar Archivo" at bounding box center [199, 191] width 122 height 9
click at [354, 165] on span at bounding box center [362, 165] width 17 height 6
click at [358, 169] on input "Presentable SSS" at bounding box center [358, 169] width 0 height 0
click at [358, 188] on span "Guardar" at bounding box center [345, 191] width 32 height 8
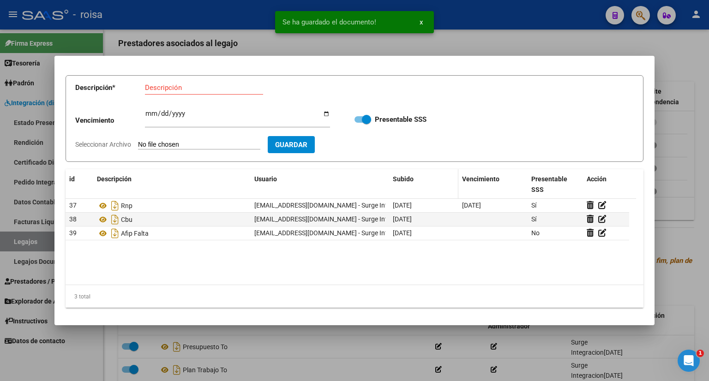
scroll to position [47, 0]
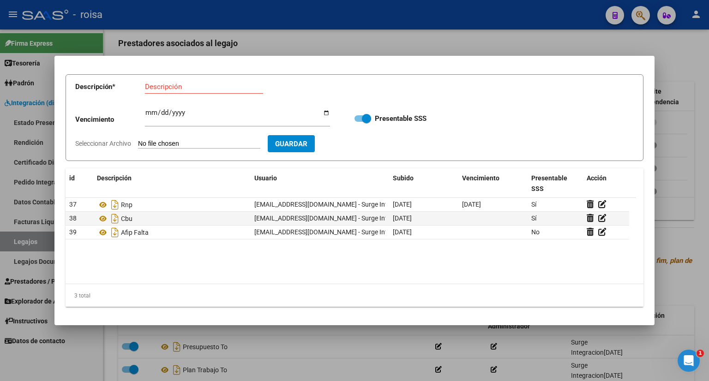
click at [683, 65] on div at bounding box center [354, 190] width 709 height 381
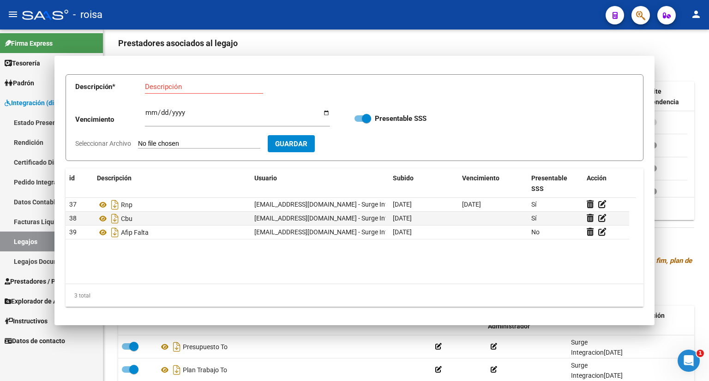
scroll to position [3, 0]
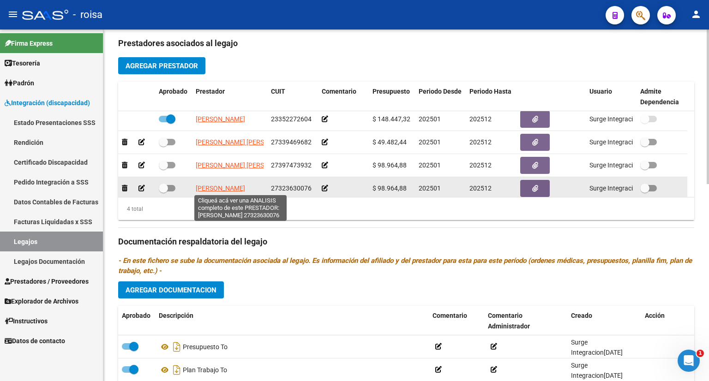
click at [243, 186] on span "[PERSON_NAME]" at bounding box center [220, 188] width 49 height 7
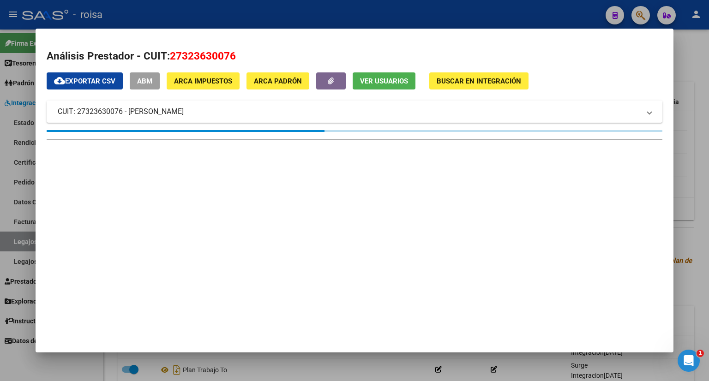
click at [692, 76] on div at bounding box center [354, 190] width 709 height 381
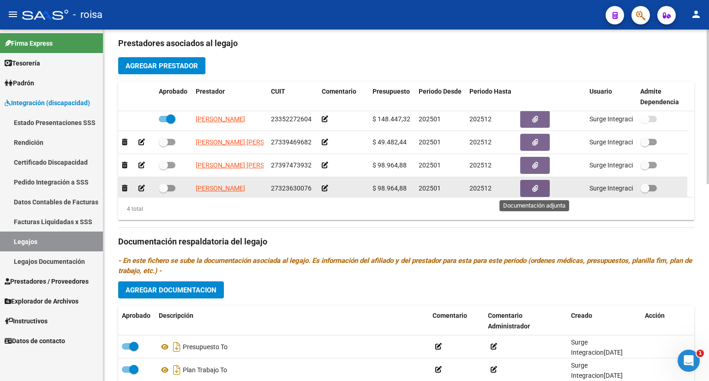
click at [535, 188] on icon "button" at bounding box center [535, 188] width 6 height 7
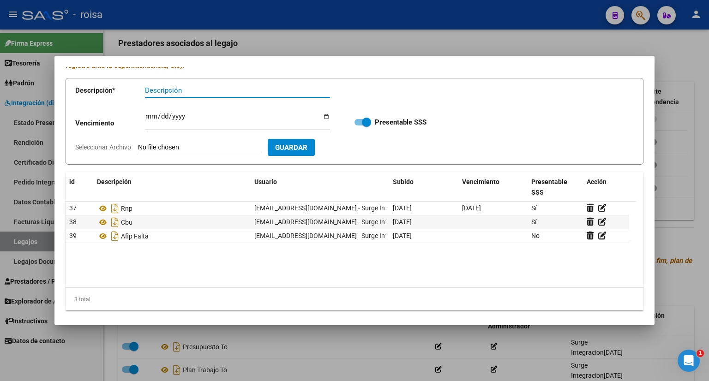
scroll to position [47, 0]
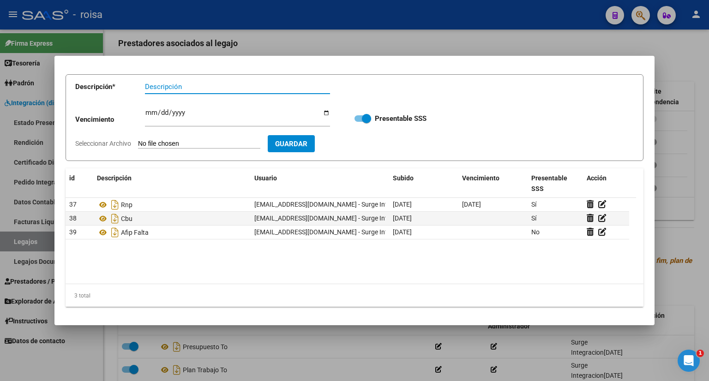
click at [684, 58] on div at bounding box center [354, 190] width 709 height 381
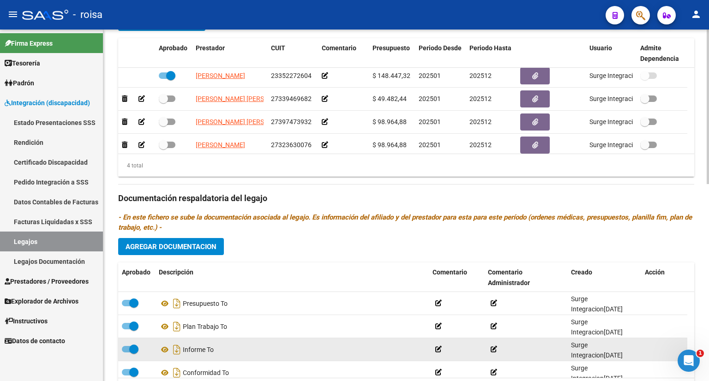
scroll to position [448, 0]
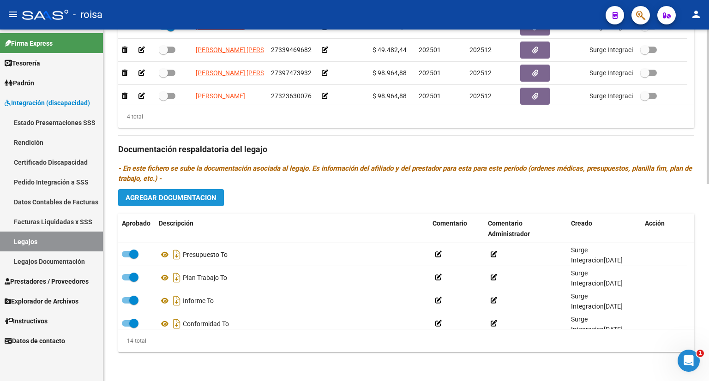
click at [173, 196] on span "Agregar Documentacion" at bounding box center [170, 198] width 91 height 8
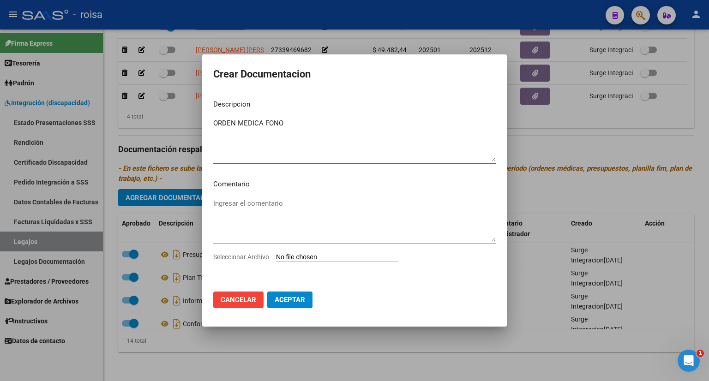
click at [314, 255] on input "Seleccionar Archivo" at bounding box center [337, 257] width 122 height 9
drag, startPoint x: 262, startPoint y: 119, endPoint x: 209, endPoint y: 127, distance: 53.2
click at [209, 127] on mat-dialog-content "Descripcion ORDEN MEDICA FONO Ingresar el descripcion Comentario Ingresar el co…" at bounding box center [354, 188] width 305 height 192
click at [294, 259] on input "Seleccionar Archivo" at bounding box center [337, 257] width 122 height 9
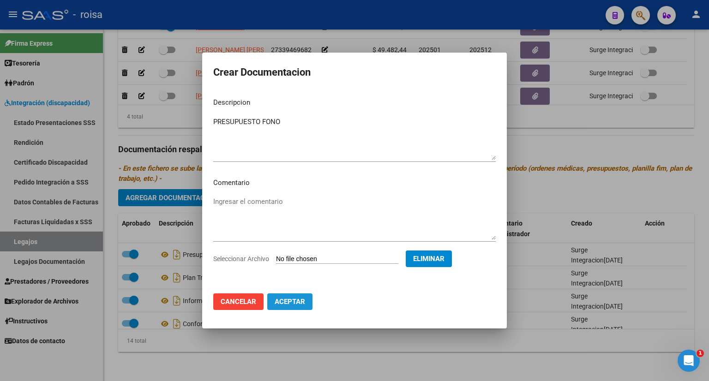
click at [295, 299] on span "Aceptar" at bounding box center [290, 302] width 30 height 8
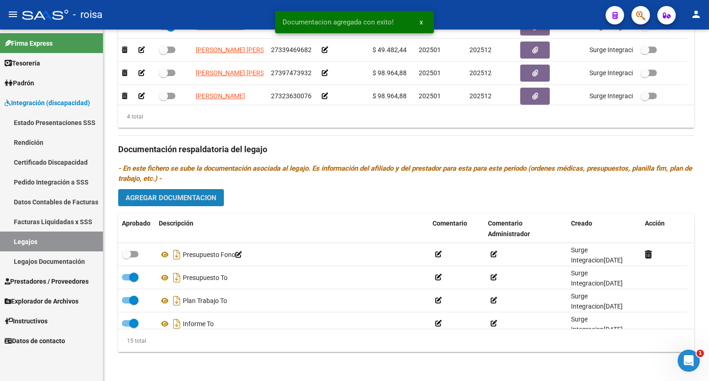
click at [183, 197] on span "Agregar Documentacion" at bounding box center [170, 198] width 91 height 8
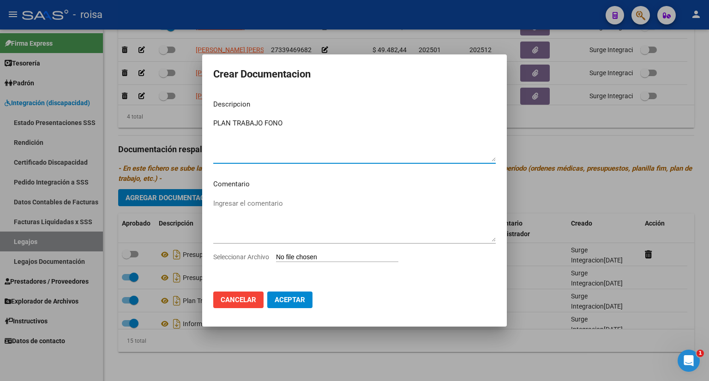
click at [317, 254] on input "Seleccionar Archivo" at bounding box center [337, 257] width 122 height 9
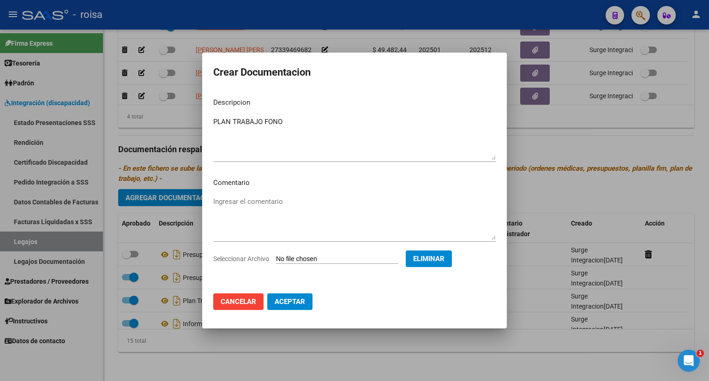
click at [287, 298] on span "Aceptar" at bounding box center [290, 302] width 30 height 8
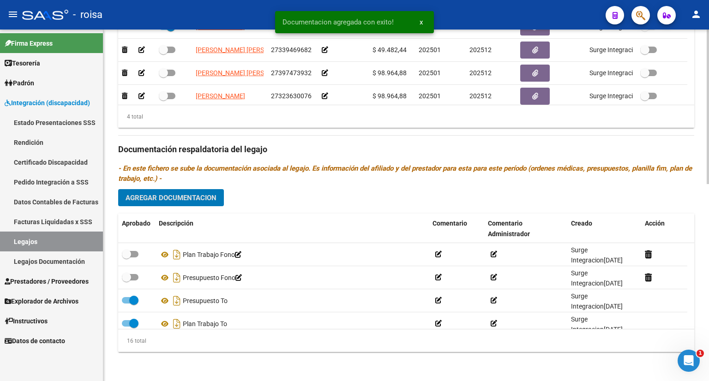
click at [186, 197] on span "Agregar Documentacion" at bounding box center [170, 198] width 91 height 8
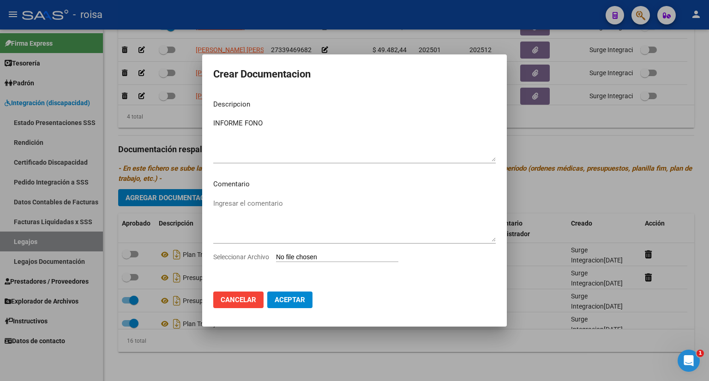
click at [312, 257] on input "Seleccionar Archivo" at bounding box center [337, 257] width 122 height 9
drag, startPoint x: 240, startPoint y: 124, endPoint x: 234, endPoint y: 128, distance: 7.0
click at [234, 128] on textarea "INFORME FONO" at bounding box center [354, 139] width 282 height 43
drag, startPoint x: 244, startPoint y: 122, endPoint x: 202, endPoint y: 122, distance: 42.0
click at [202, 122] on mat-dialog-content "Descripcion INFORME FONO Ingresar el descripcion Comentario Ingresar el comenta…" at bounding box center [354, 188] width 305 height 192
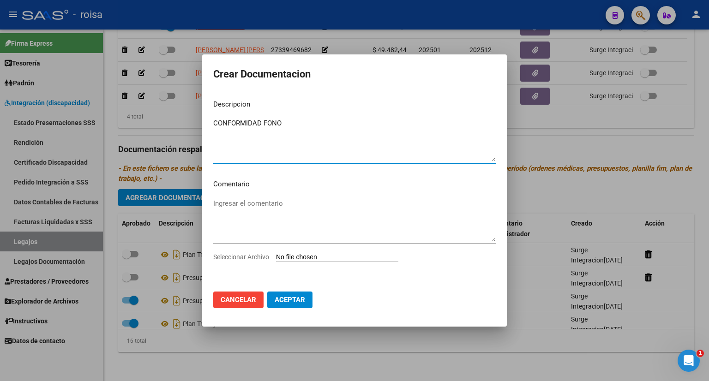
click at [310, 256] on input "Seleccionar Archivo" at bounding box center [337, 257] width 122 height 9
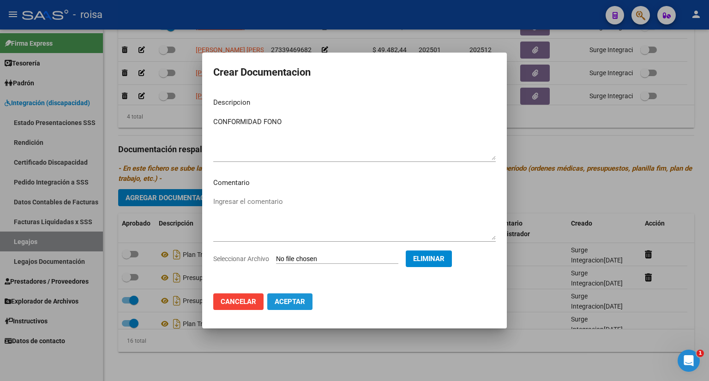
click at [289, 304] on span "Aceptar" at bounding box center [290, 302] width 30 height 8
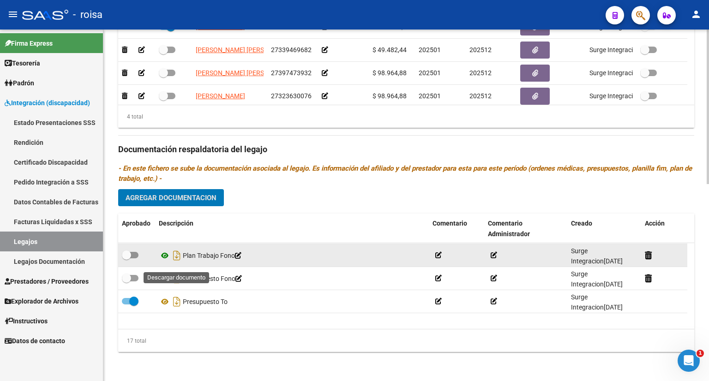
scroll to position [0, 0]
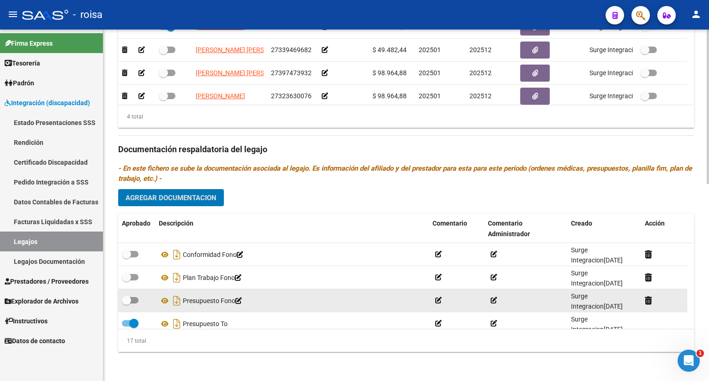
click at [137, 299] on span at bounding box center [130, 300] width 17 height 6
click at [126, 304] on input "checkbox" at bounding box center [126, 304] width 0 height 0
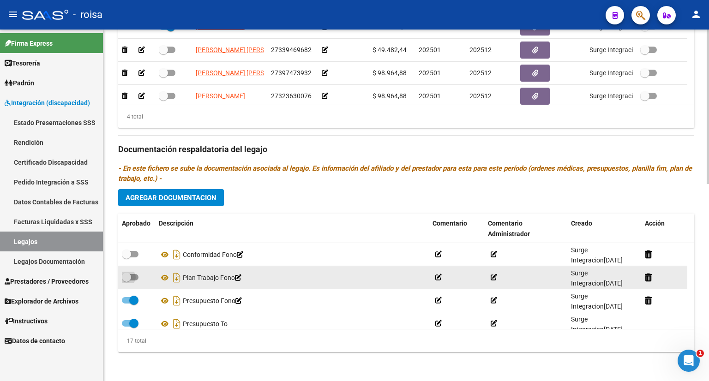
click at [136, 276] on span at bounding box center [130, 277] width 17 height 6
click at [126, 281] on input "checkbox" at bounding box center [126, 281] width 0 height 0
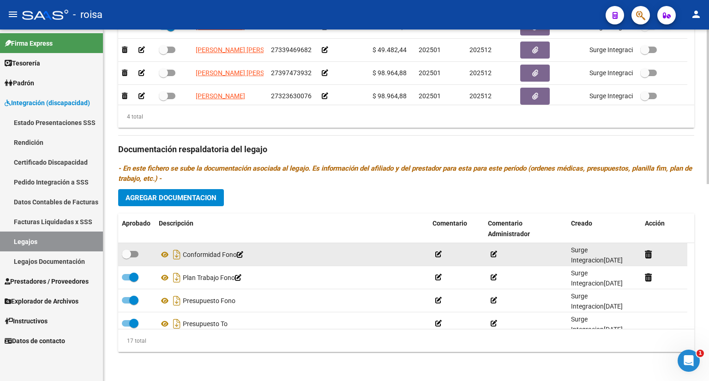
click at [137, 251] on span at bounding box center [130, 254] width 17 height 6
click at [126, 257] on input "checkbox" at bounding box center [126, 257] width 0 height 0
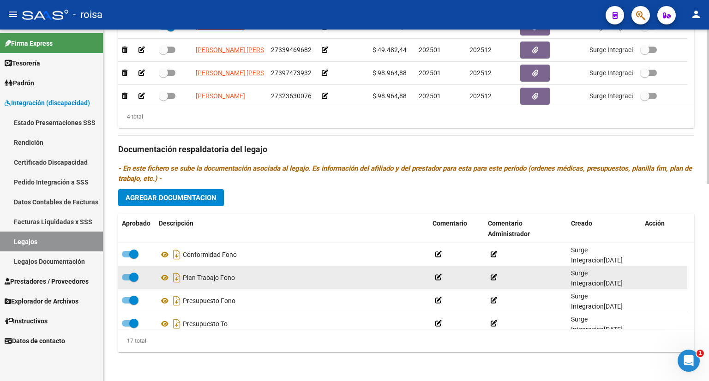
click at [193, 281] on div "Plan Trabajo Fono" at bounding box center [292, 277] width 266 height 15
click at [164, 275] on icon at bounding box center [165, 277] width 12 height 11
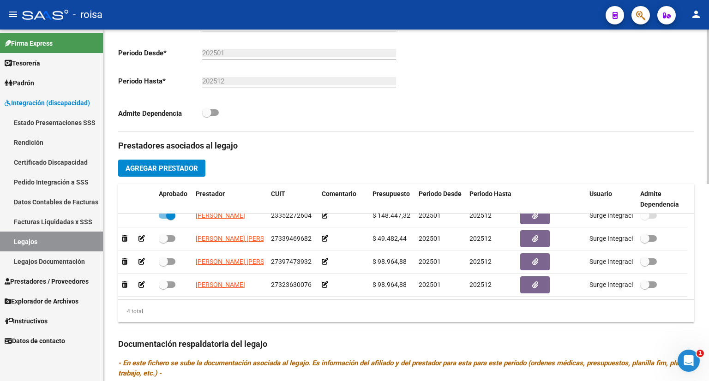
scroll to position [218, 0]
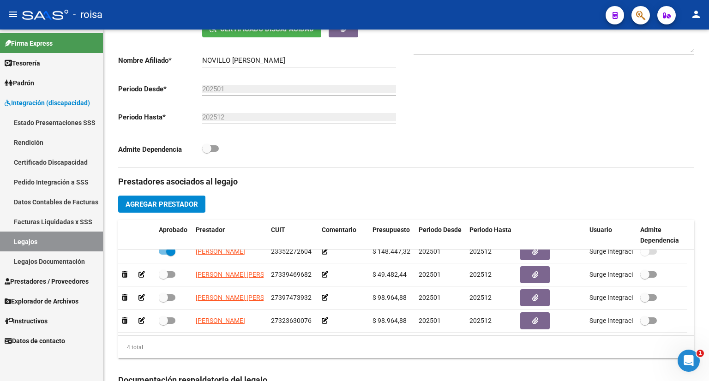
click at [693, 361] on icon "Abrir Intercom Messenger" at bounding box center [688, 360] width 15 height 15
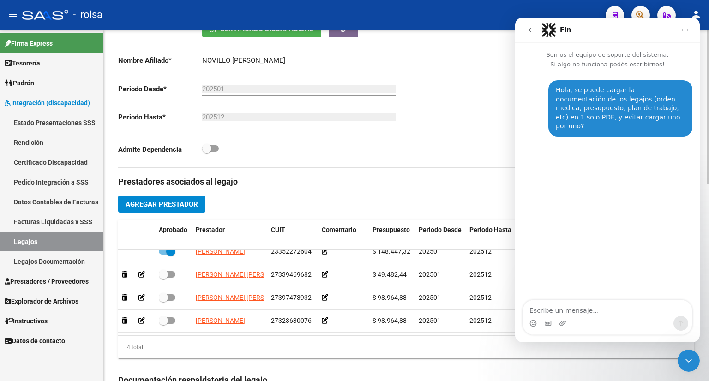
click at [448, 183] on h3 "Prestadores asociados al legajo" at bounding box center [406, 181] width 576 height 13
click at [686, 359] on icon "Cerrar Intercom Messenger" at bounding box center [688, 361] width 6 height 4
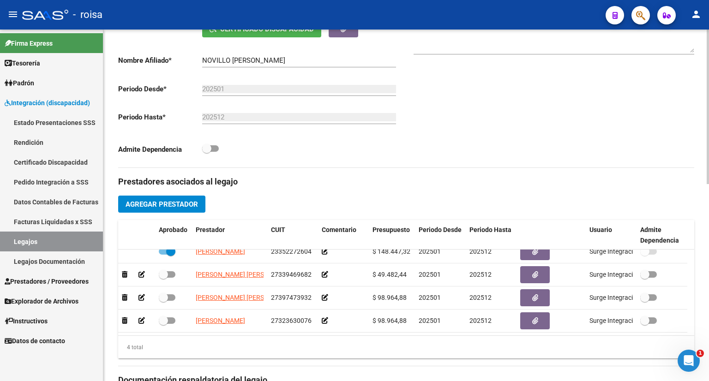
scroll to position [79, 0]
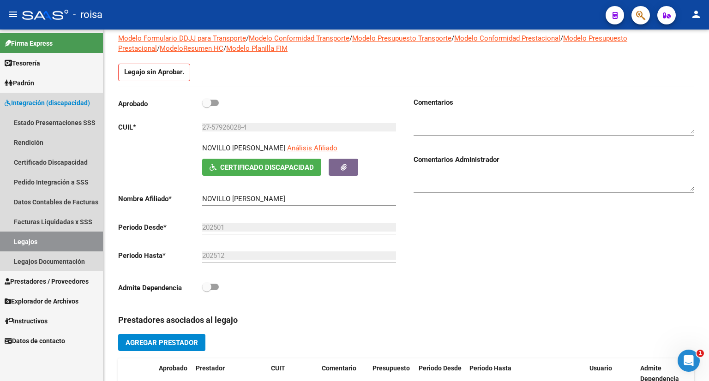
click at [51, 237] on link "Legajos" at bounding box center [51, 242] width 103 height 20
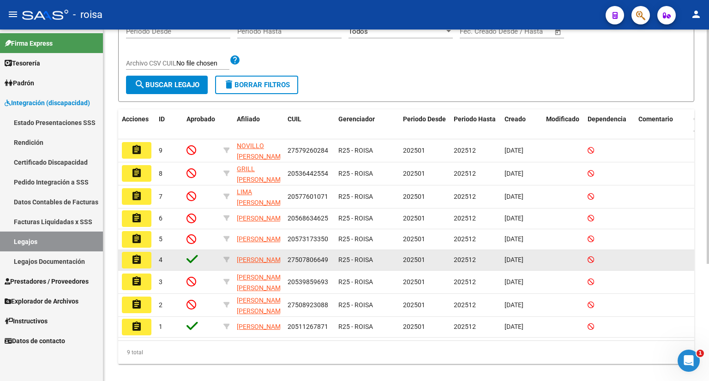
scroll to position [129, 0]
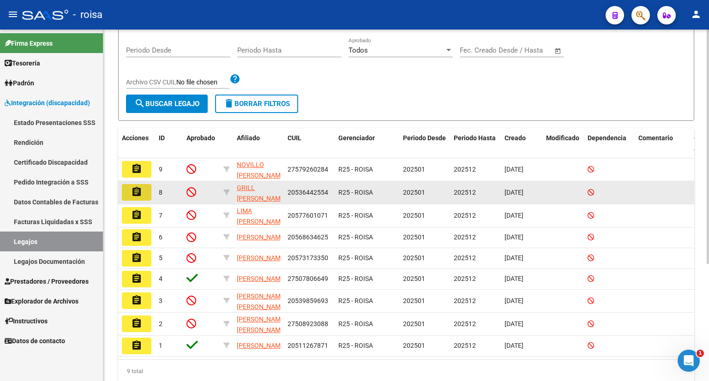
click at [136, 191] on mat-icon "assignment" at bounding box center [136, 191] width 11 height 11
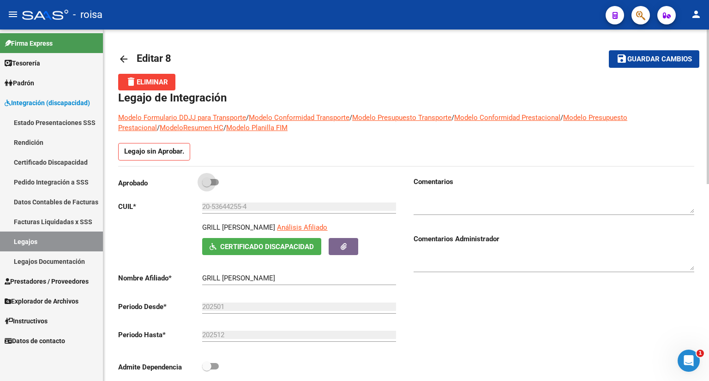
click at [214, 181] on span at bounding box center [210, 182] width 17 height 6
click at [207, 185] on input "checkbox" at bounding box center [206, 185] width 0 height 0
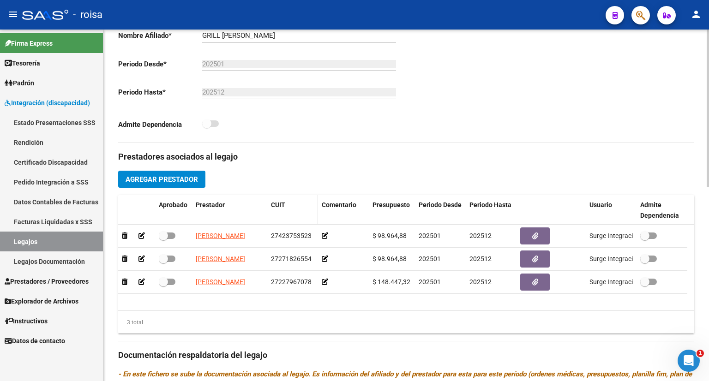
scroll to position [231, 0]
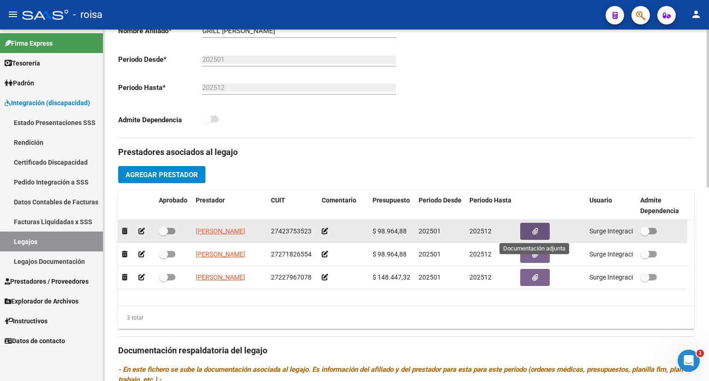
click at [539, 229] on button "button" at bounding box center [535, 231] width 30 height 17
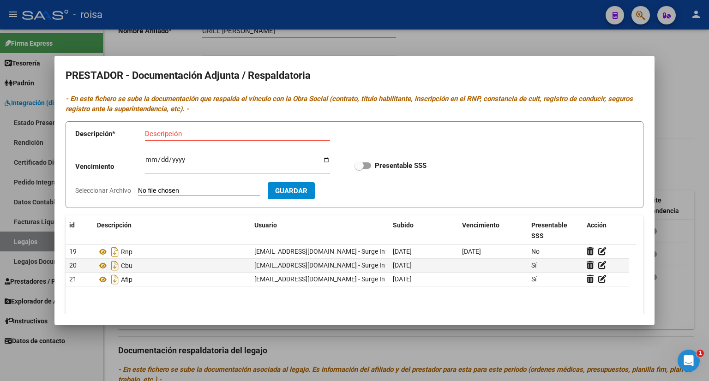
click at [669, 84] on div at bounding box center [354, 190] width 709 height 381
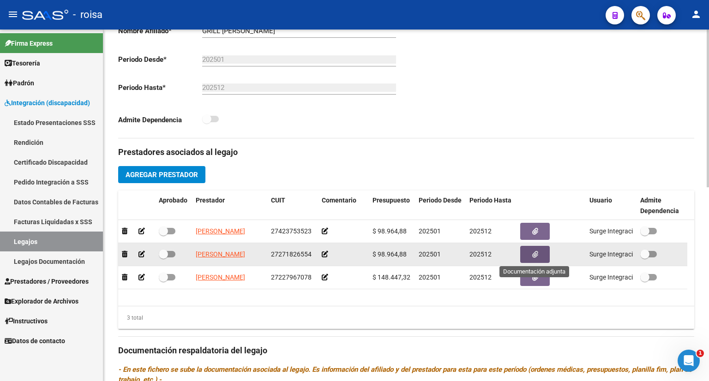
click at [536, 251] on span "button" at bounding box center [535, 255] width 6 height 8
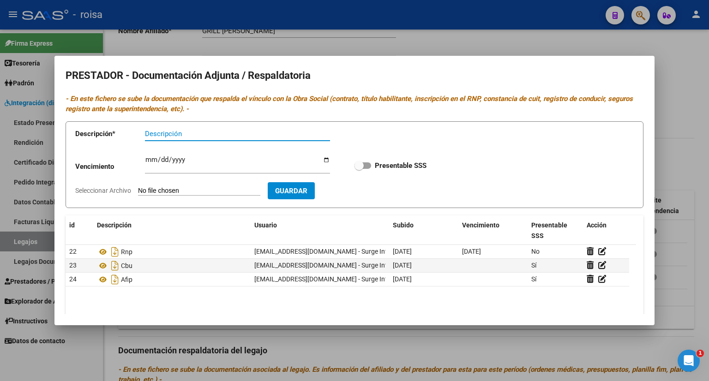
click at [685, 96] on div at bounding box center [354, 190] width 709 height 381
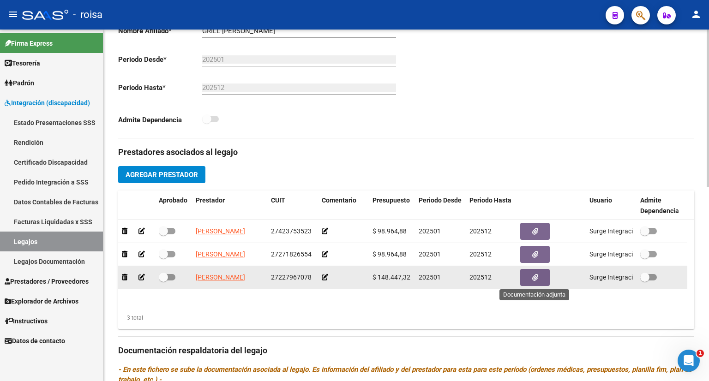
click at [536, 275] on icon "button" at bounding box center [535, 277] width 6 height 7
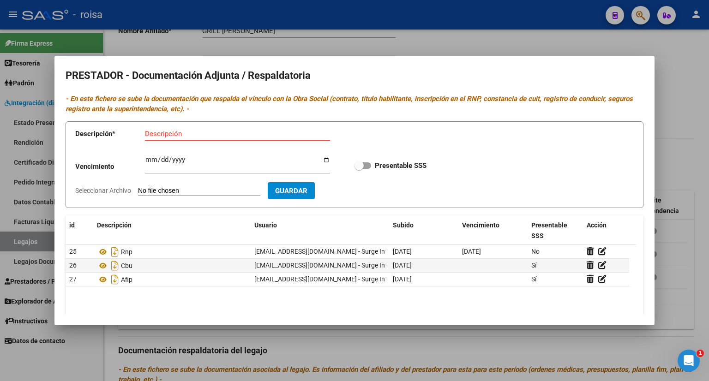
click at [670, 73] on div at bounding box center [354, 190] width 709 height 381
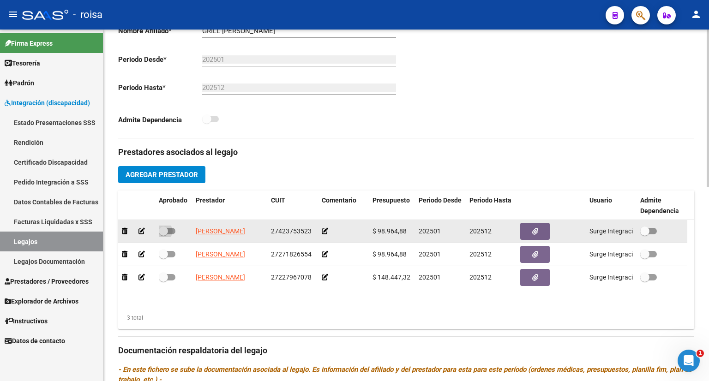
click at [172, 226] on label at bounding box center [167, 231] width 17 height 11
click at [163, 234] on input "checkbox" at bounding box center [163, 234] width 0 height 0
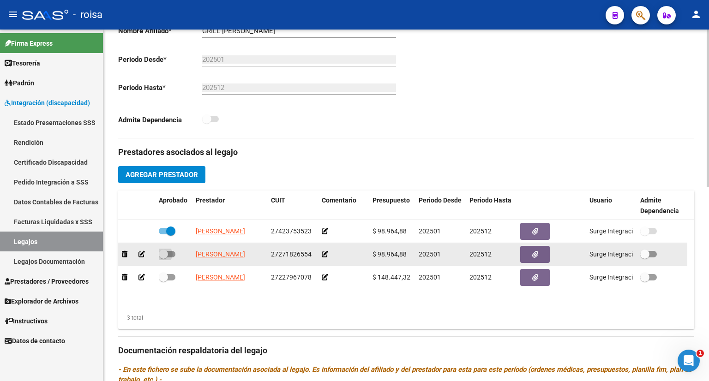
click at [172, 252] on span at bounding box center [167, 254] width 17 height 6
click at [163, 257] on input "checkbox" at bounding box center [163, 257] width 0 height 0
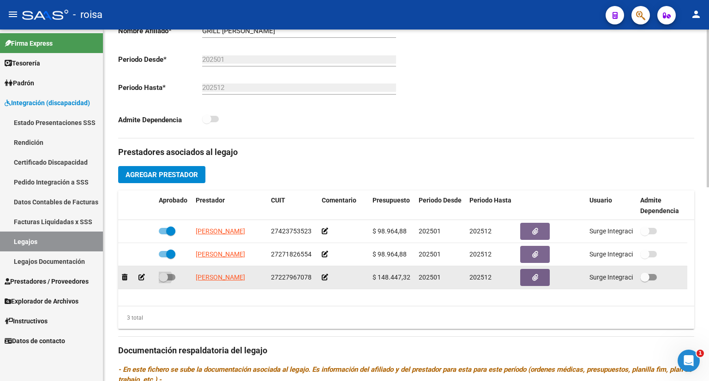
click at [169, 275] on span at bounding box center [167, 277] width 17 height 6
click at [163, 281] on input "checkbox" at bounding box center [163, 281] width 0 height 0
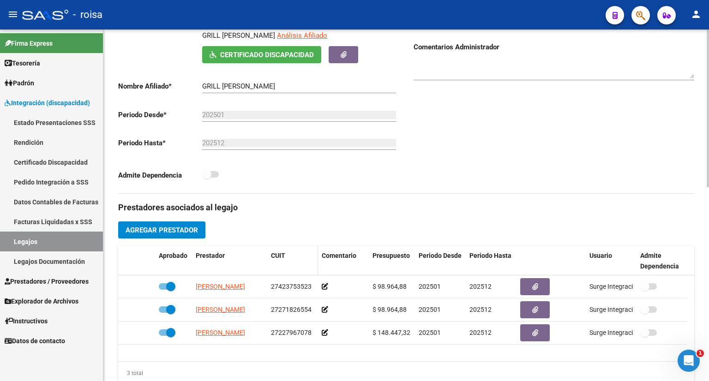
scroll to position [155, 0]
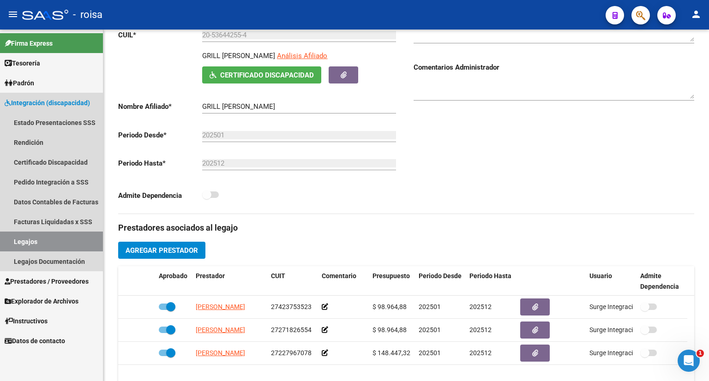
click at [56, 239] on link "Legajos" at bounding box center [51, 242] width 103 height 20
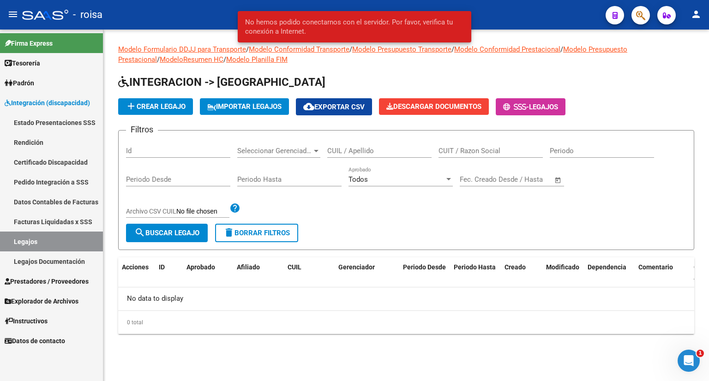
click at [25, 239] on link "Legajos" at bounding box center [51, 242] width 103 height 20
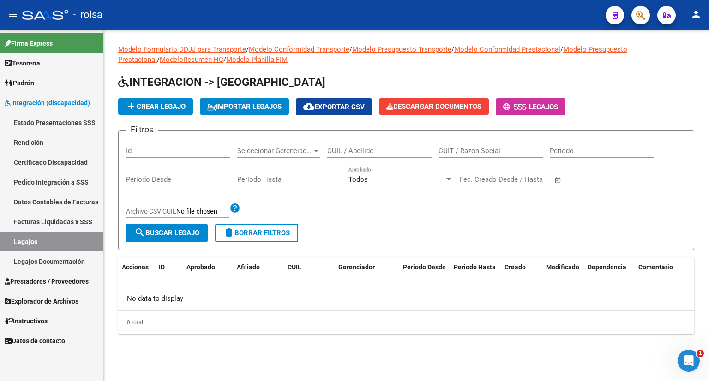
click at [29, 243] on link "Legajos" at bounding box center [51, 242] width 103 height 20
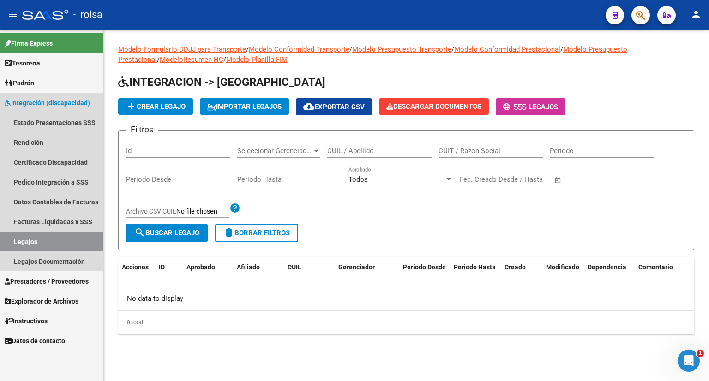
click at [29, 243] on link "Legajos" at bounding box center [51, 242] width 103 height 20
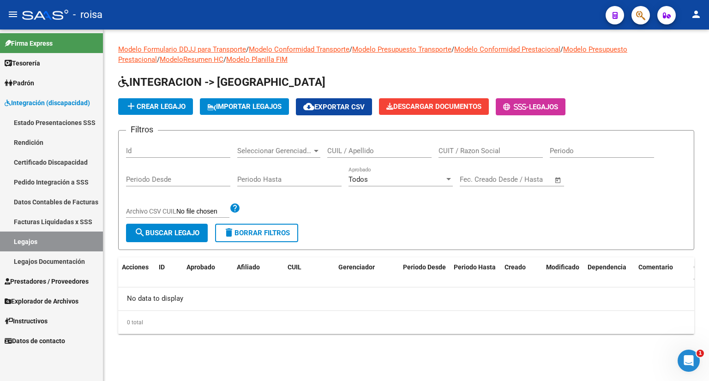
click at [32, 241] on link "Legajos" at bounding box center [51, 242] width 103 height 20
